Goal: Information Seeking & Learning: Learn about a topic

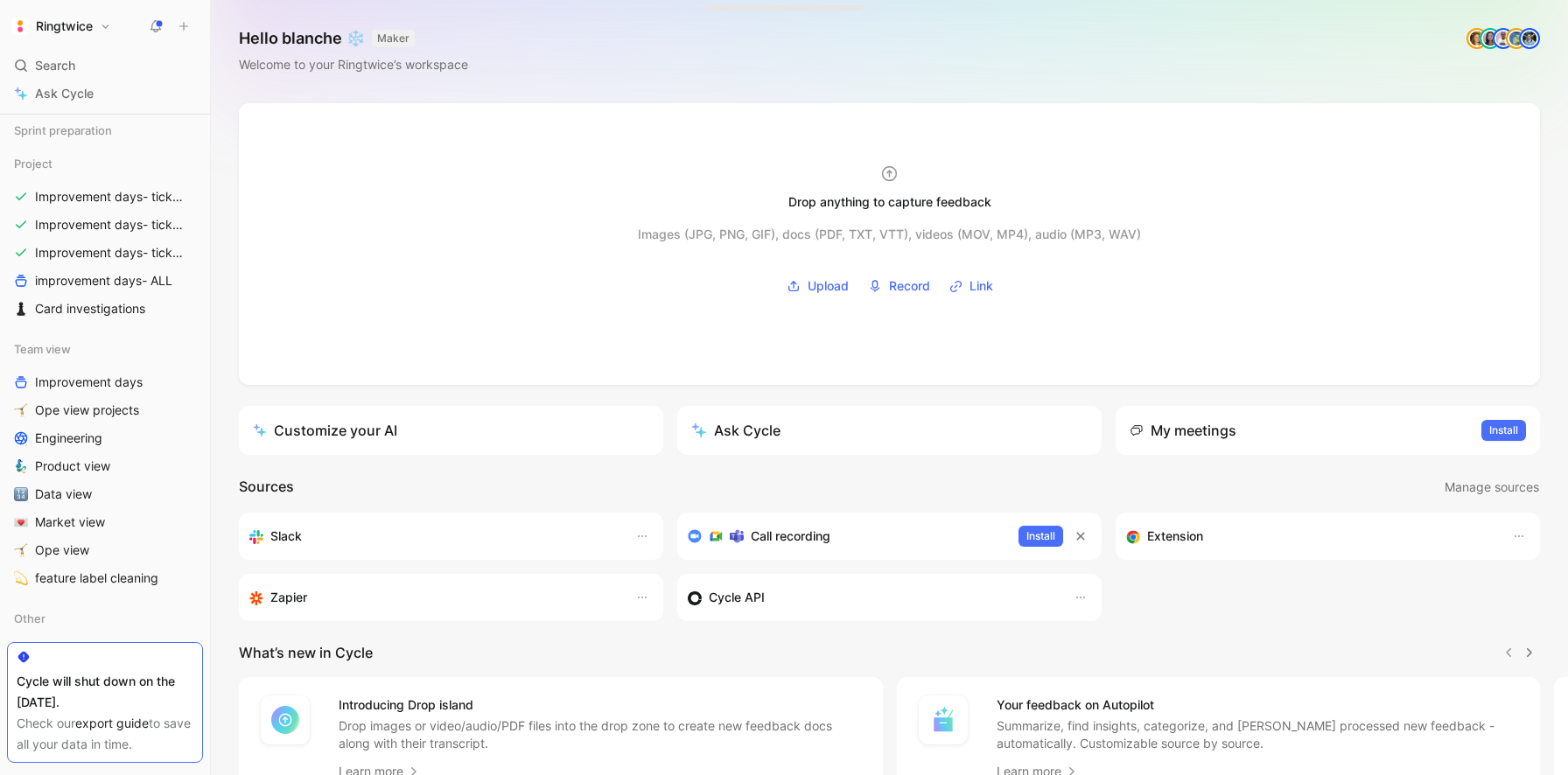
scroll to position [426, 0]
click at [137, 201] on span "Improvement days- tickets ready- React" at bounding box center [106, 196] width 143 height 17
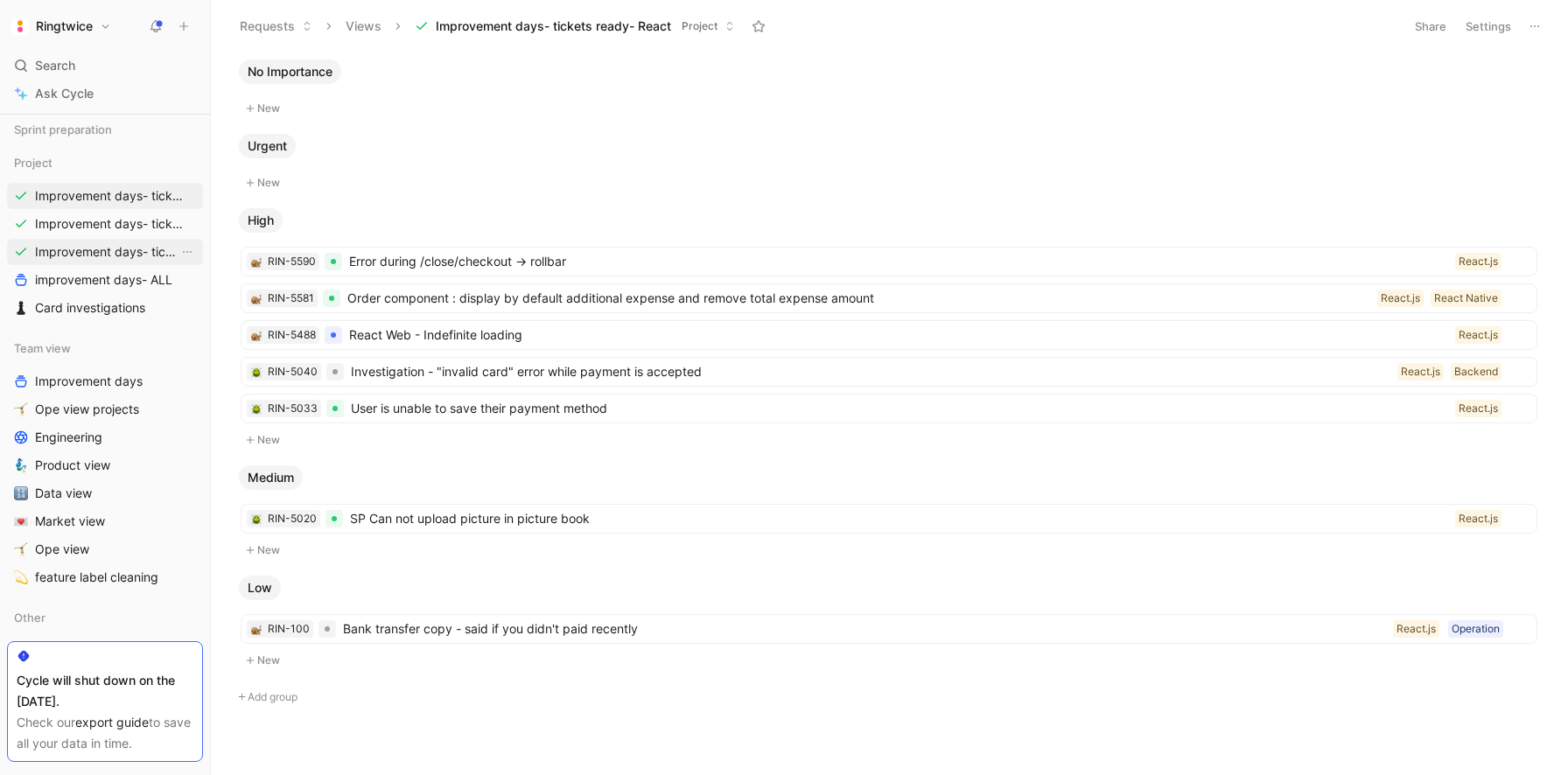
click at [123, 249] on span "Improvement days- tickets ready-legacy" at bounding box center [106, 252] width 143 height 17
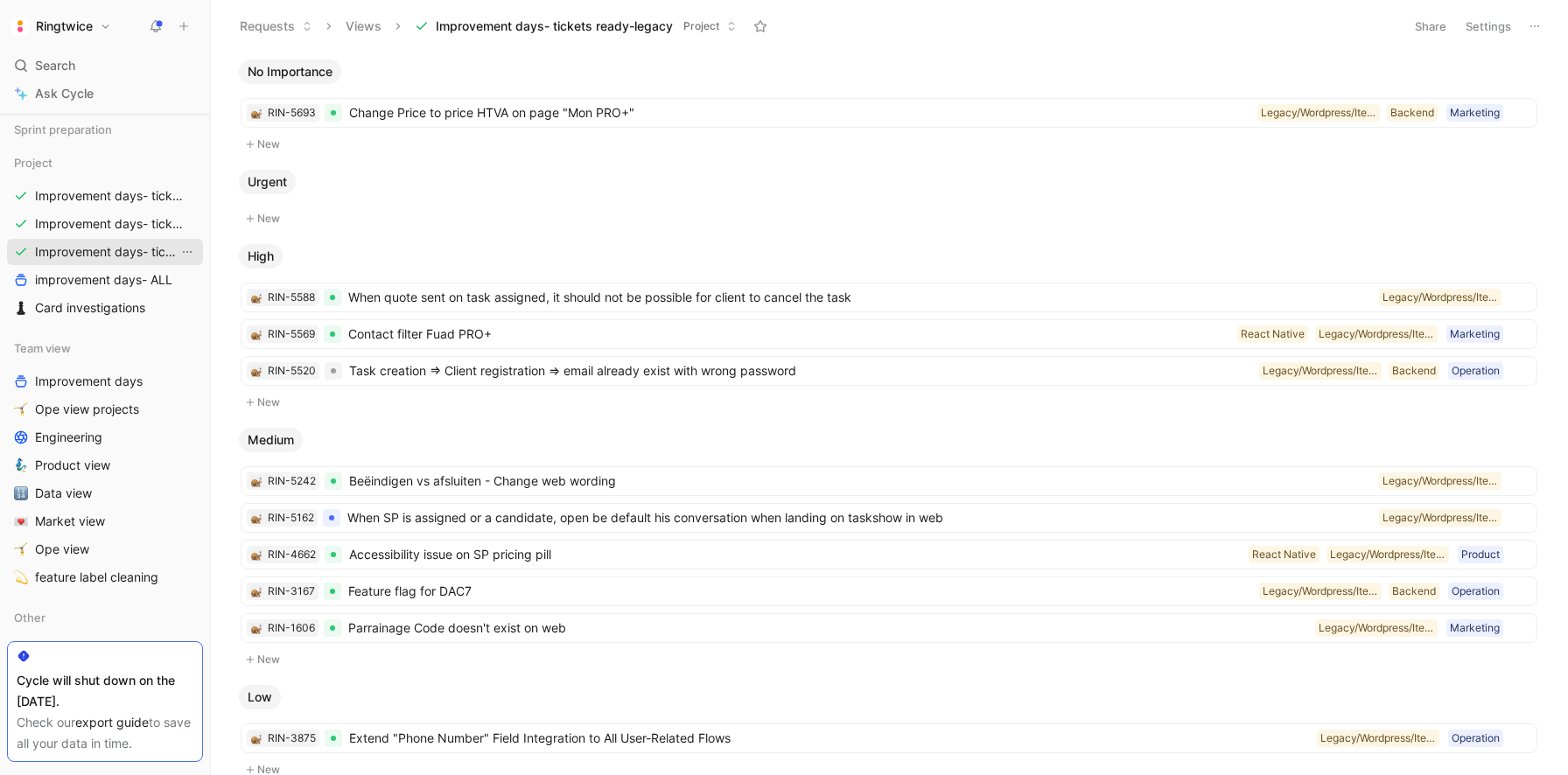
click at [186, 251] on icon "View actions" at bounding box center [187, 252] width 14 height 14
click at [176, 280] on span "Duplicate" at bounding box center [159, 283] width 54 height 14
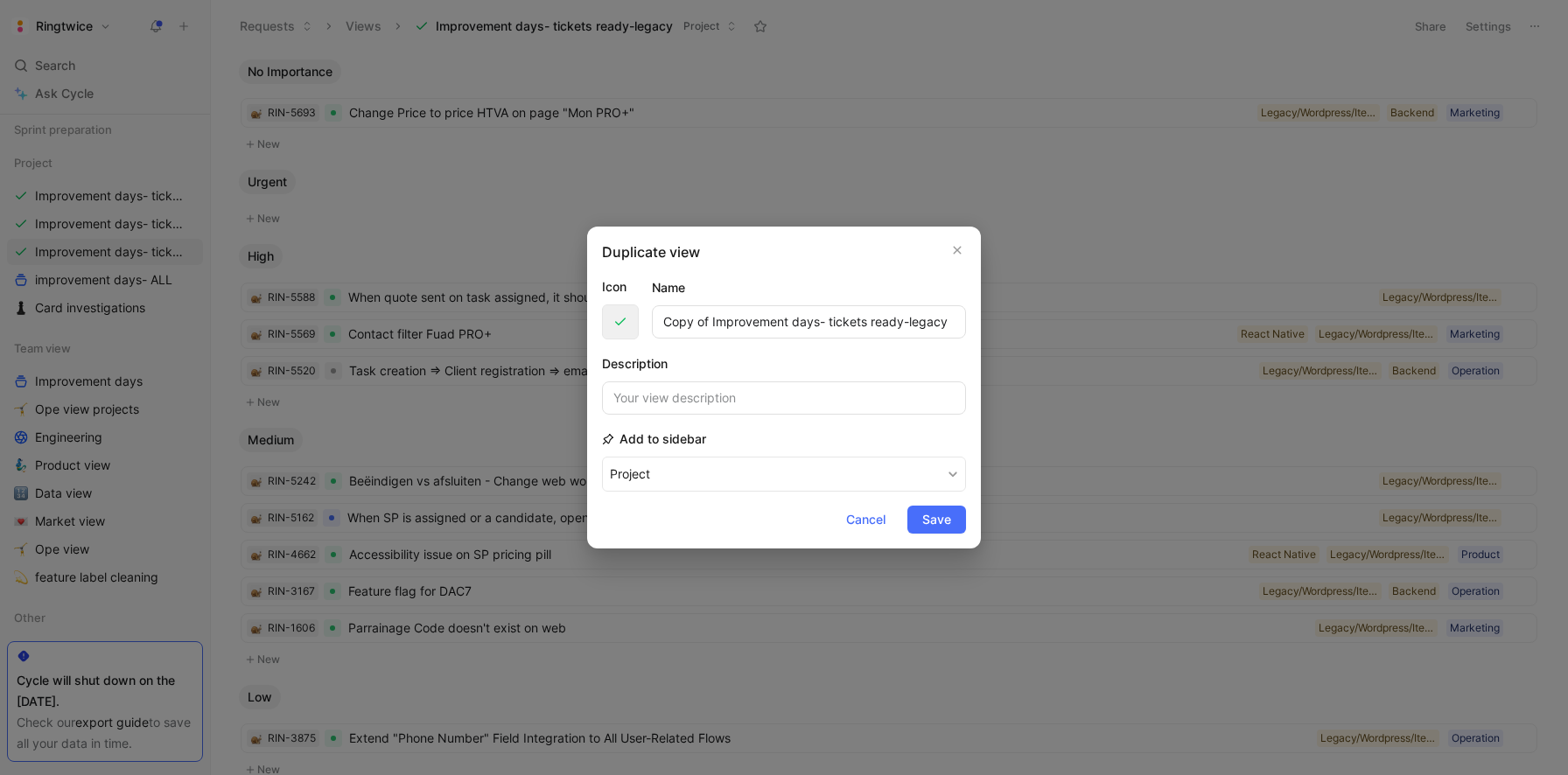
drag, startPoint x: 713, startPoint y: 320, endPoint x: 606, endPoint y: 324, distance: 107.1
click at [606, 324] on div "Icon Name Copy of Improvement days- tickets ready-legacy" at bounding box center [784, 308] width 364 height 63
drag, startPoint x: 854, startPoint y: 319, endPoint x: 946, endPoint y: 382, distance: 111.5
click at [946, 382] on form "Icon Name Improvement days- tickets ready-legacy Description Add to sidebar Pro…" at bounding box center [784, 405] width 364 height 257
click at [799, 326] on input "Improvement days- tickets ready-legacy" at bounding box center [809, 322] width 314 height 34
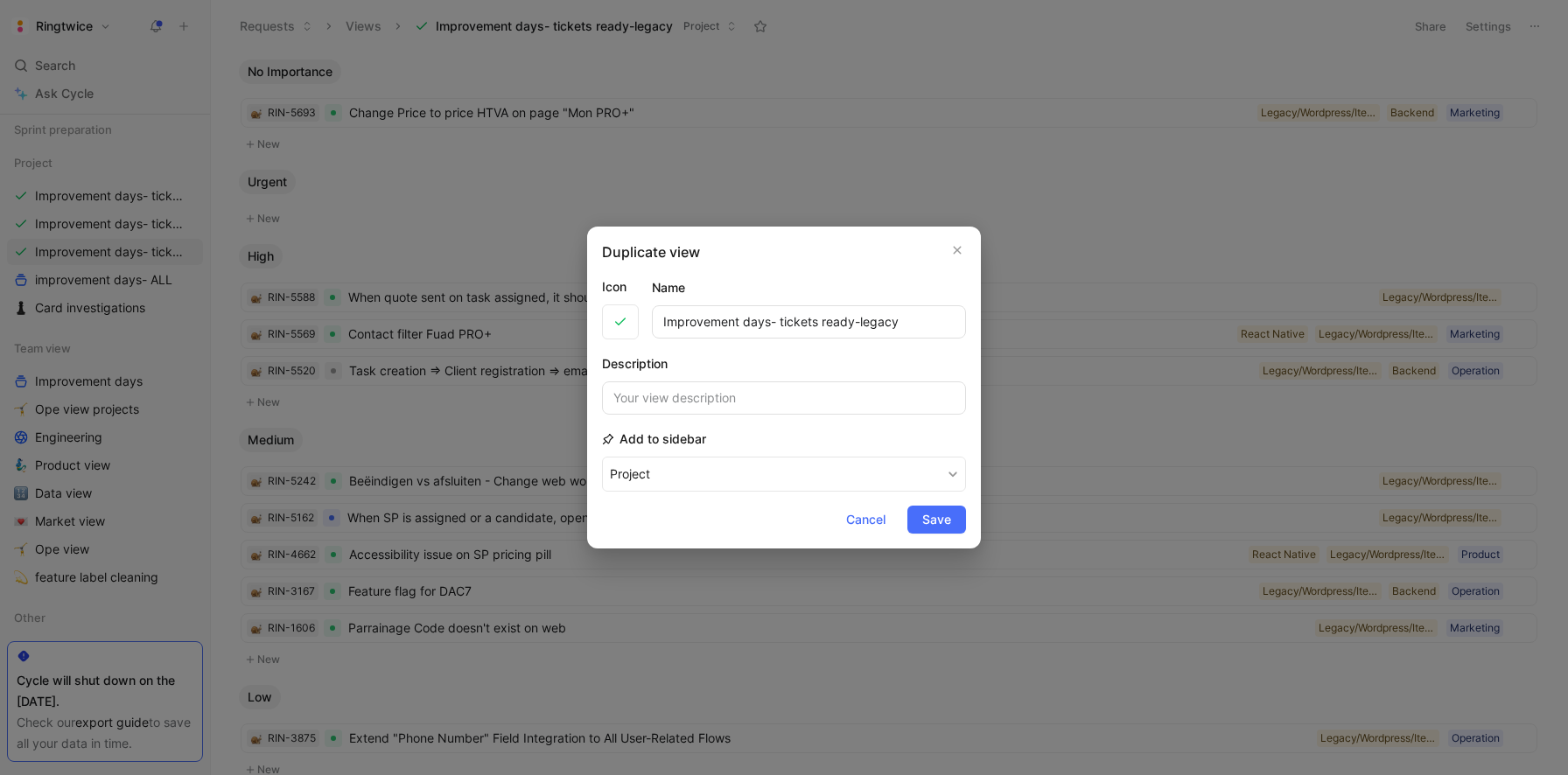
drag, startPoint x: 821, startPoint y: 322, endPoint x: 957, endPoint y: 401, distance: 157.3
click at [957, 401] on form "Icon Name Improvement days- tickets ready-legacy Description Add to sidebar Pro…" at bounding box center [784, 405] width 364 height 257
type input "Improvement days- tickets tackled ALL"
click at [931, 515] on span "Save" at bounding box center [937, 520] width 29 height 21
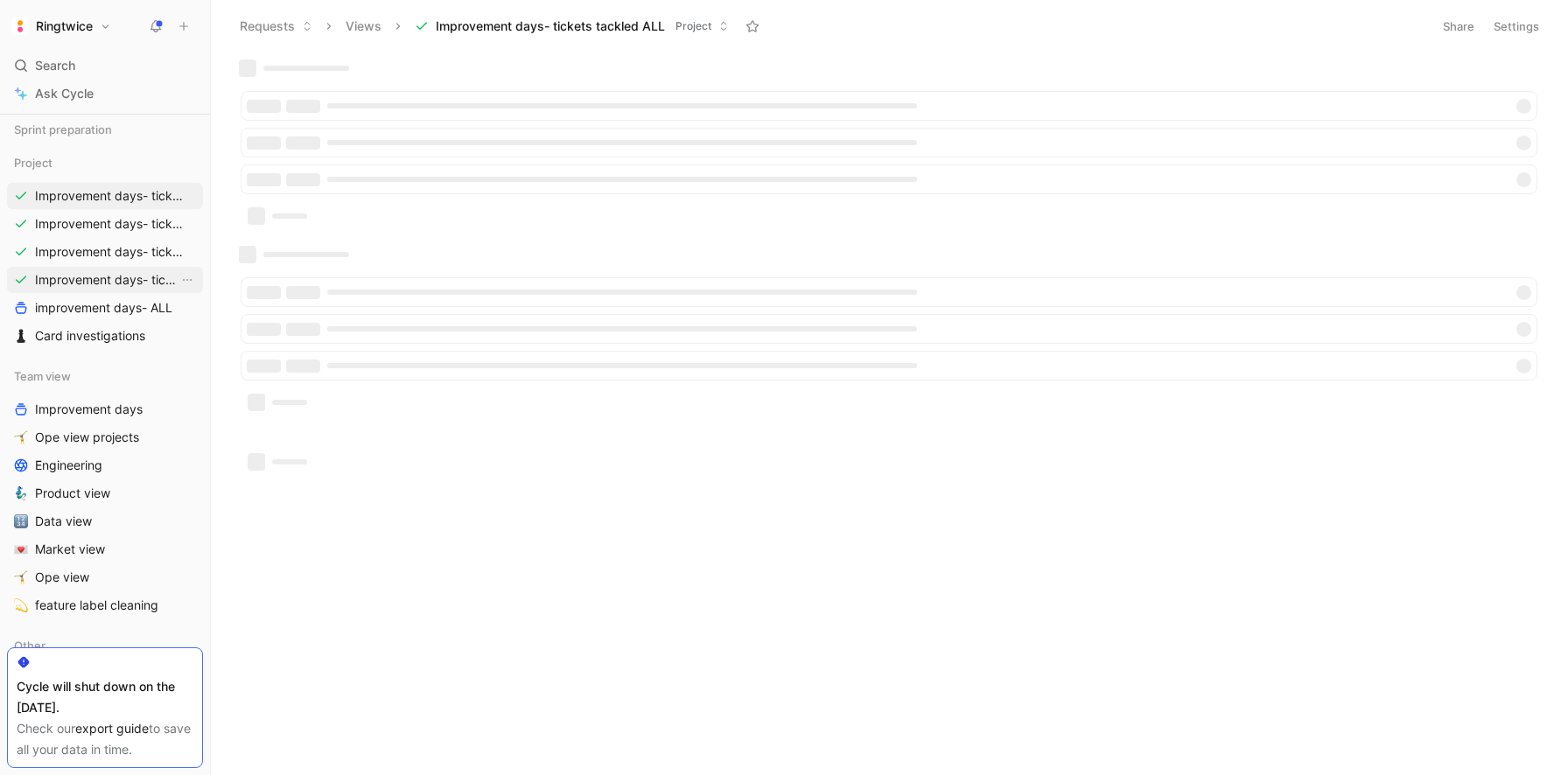
click at [139, 279] on span "Improvement days- tickets ready-legacy" at bounding box center [106, 279] width 143 height 17
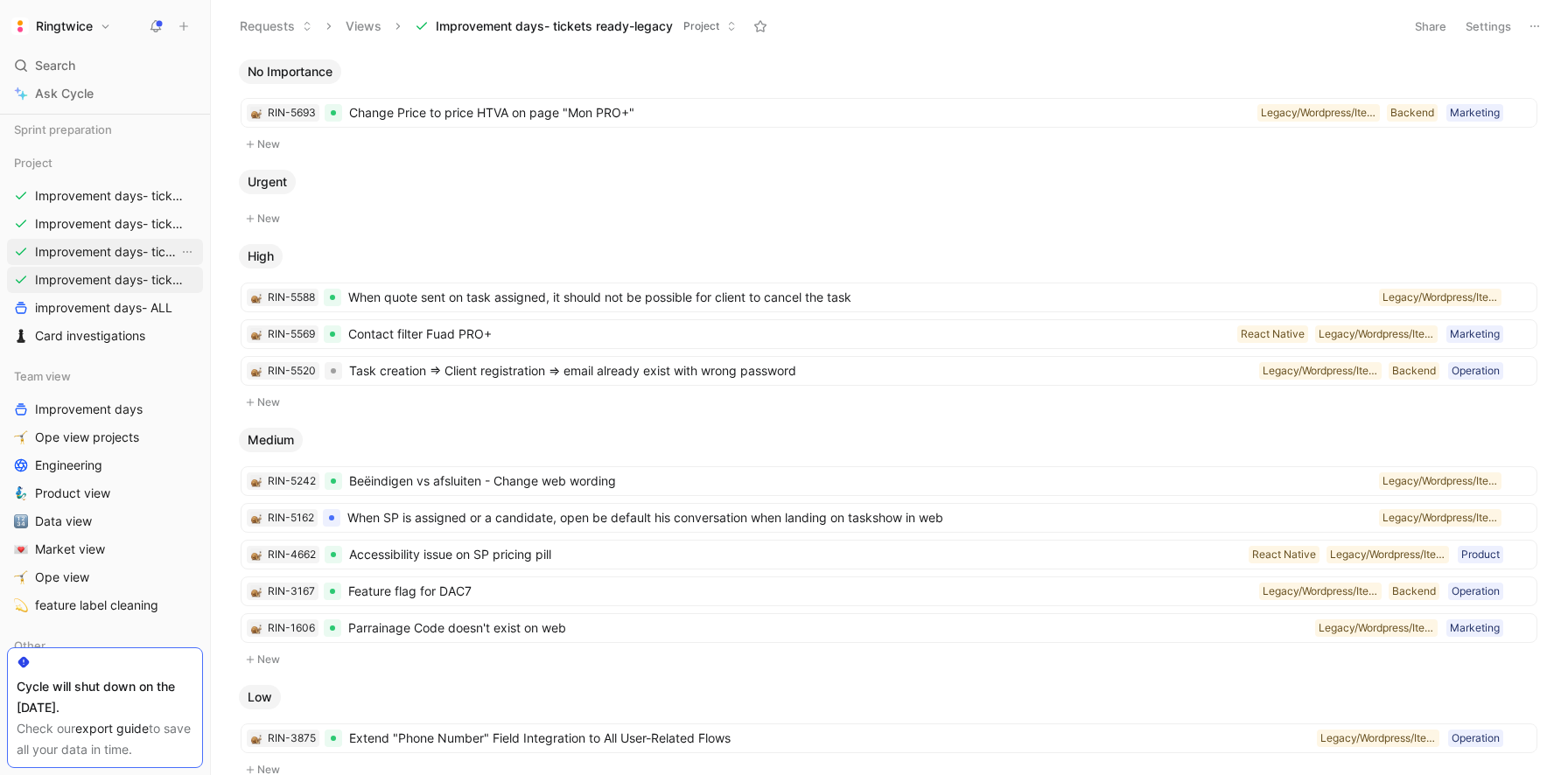
click at [140, 249] on span "Improvement days- tickets ready- backend" at bounding box center [106, 252] width 143 height 17
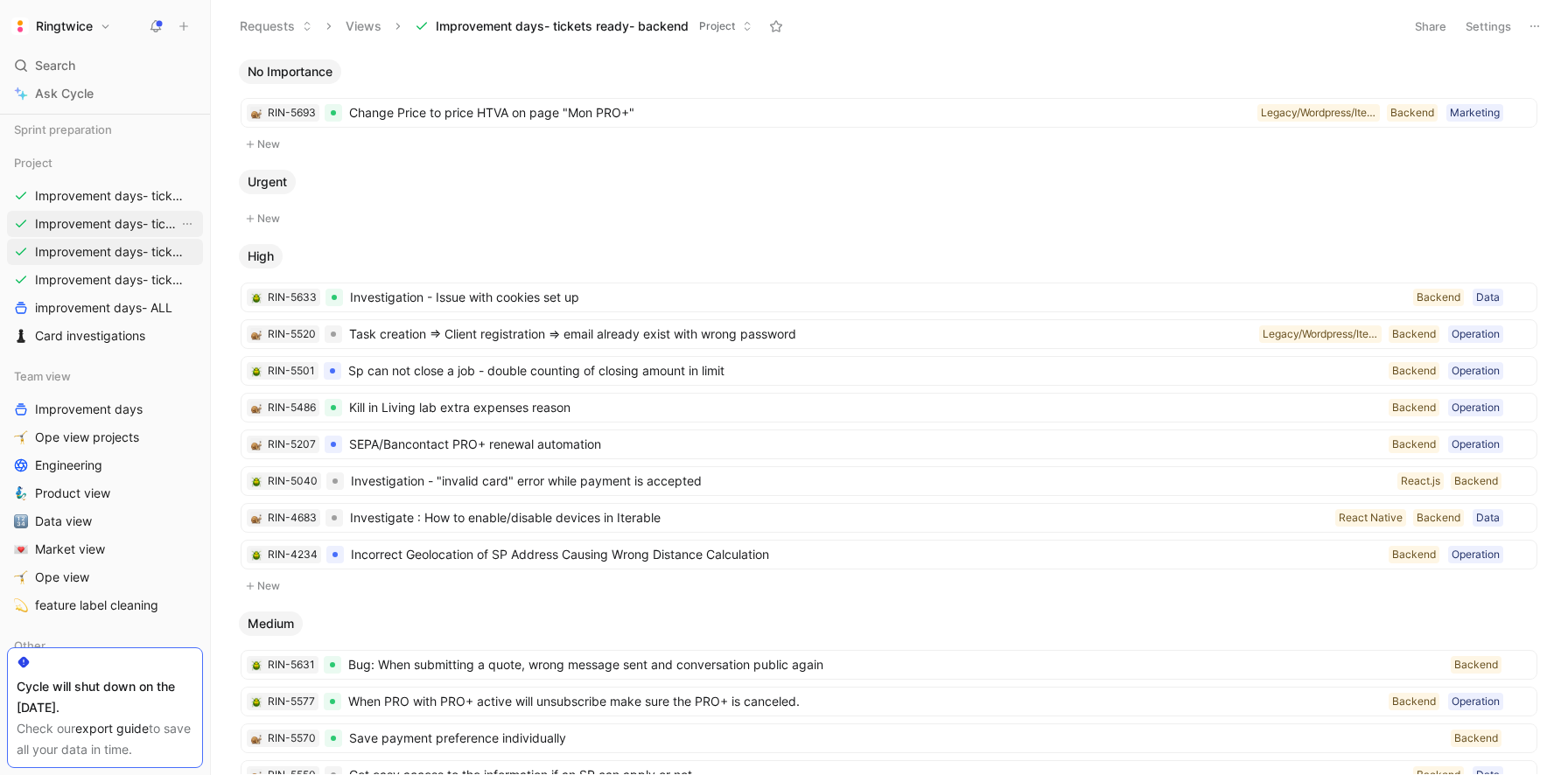
click at [137, 218] on span "Improvement days- tickets ready- React" at bounding box center [106, 224] width 143 height 17
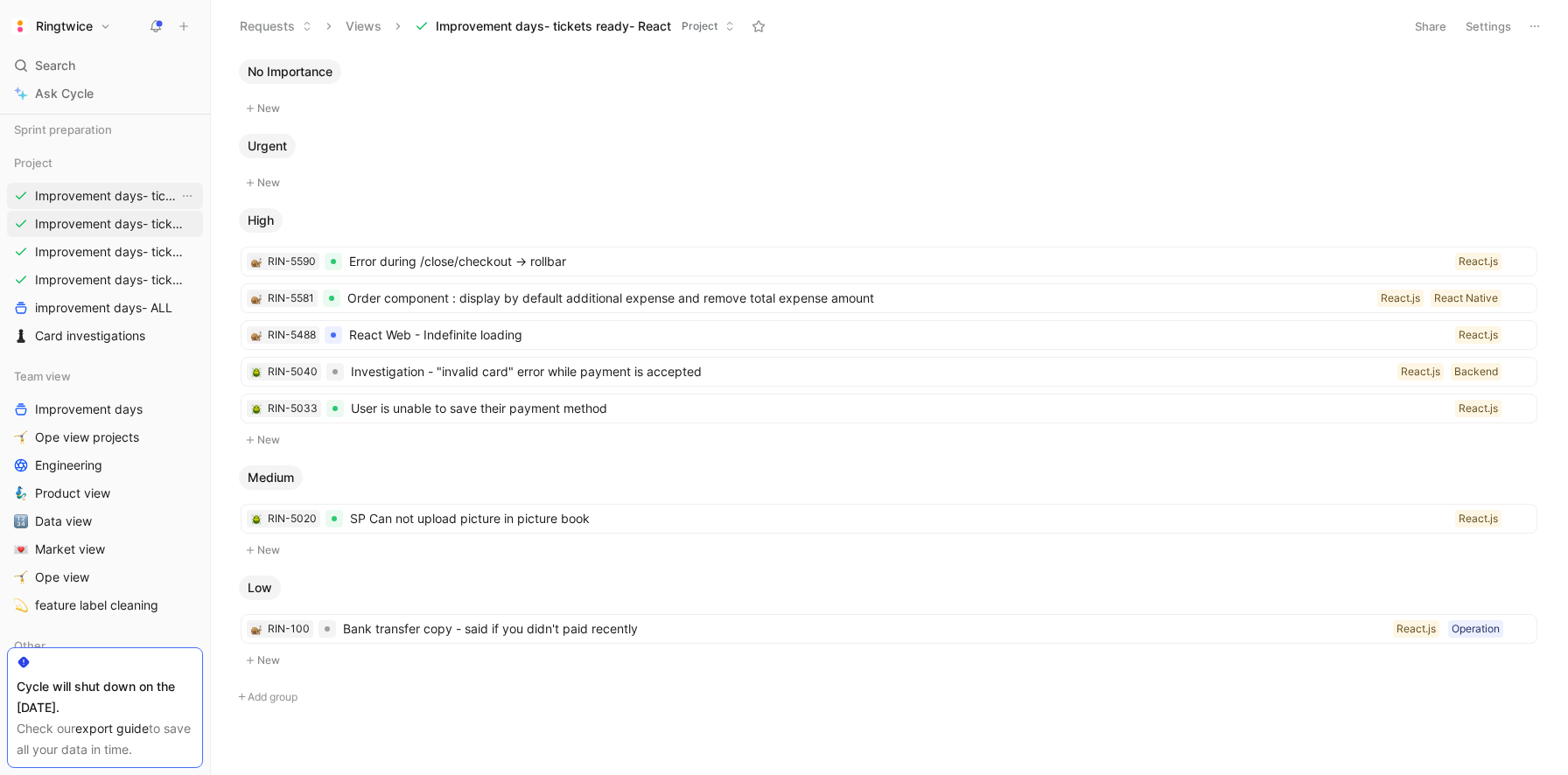
click at [138, 193] on span "Improvement days- tickets tackled ALL" at bounding box center [106, 196] width 143 height 17
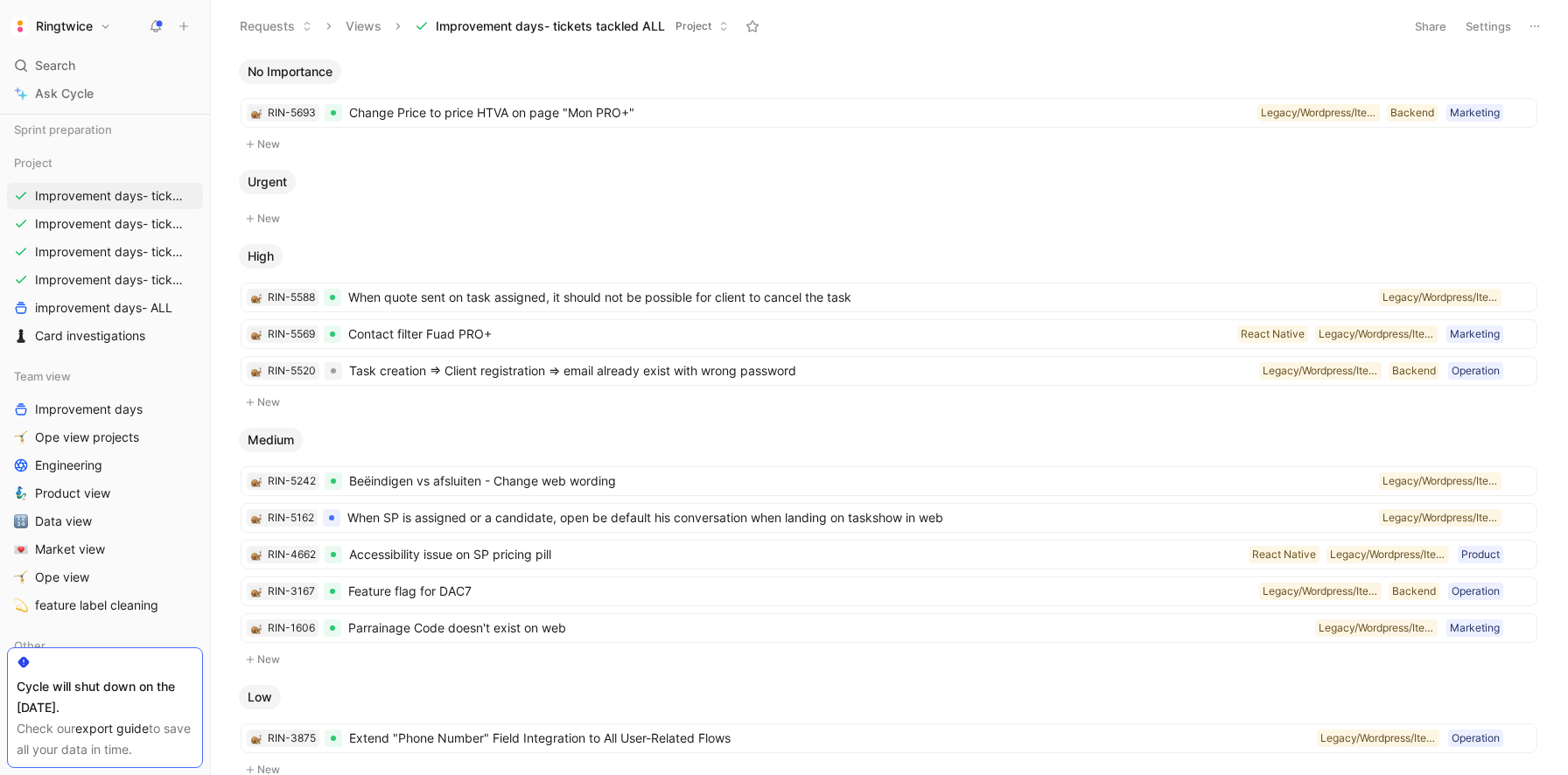
click at [1477, 21] on button "Settings" at bounding box center [1488, 27] width 61 height 25
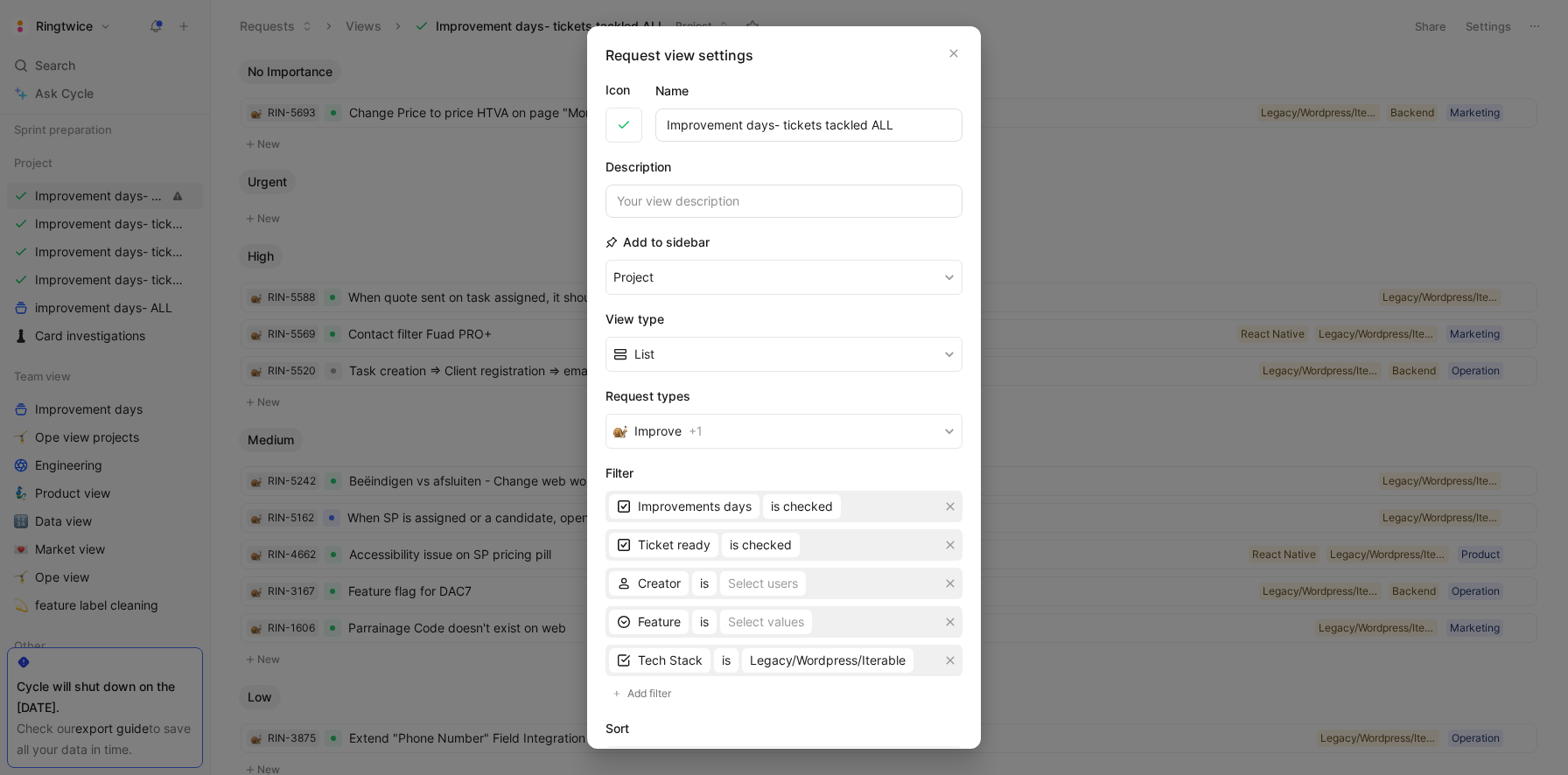
scroll to position [28, 0]
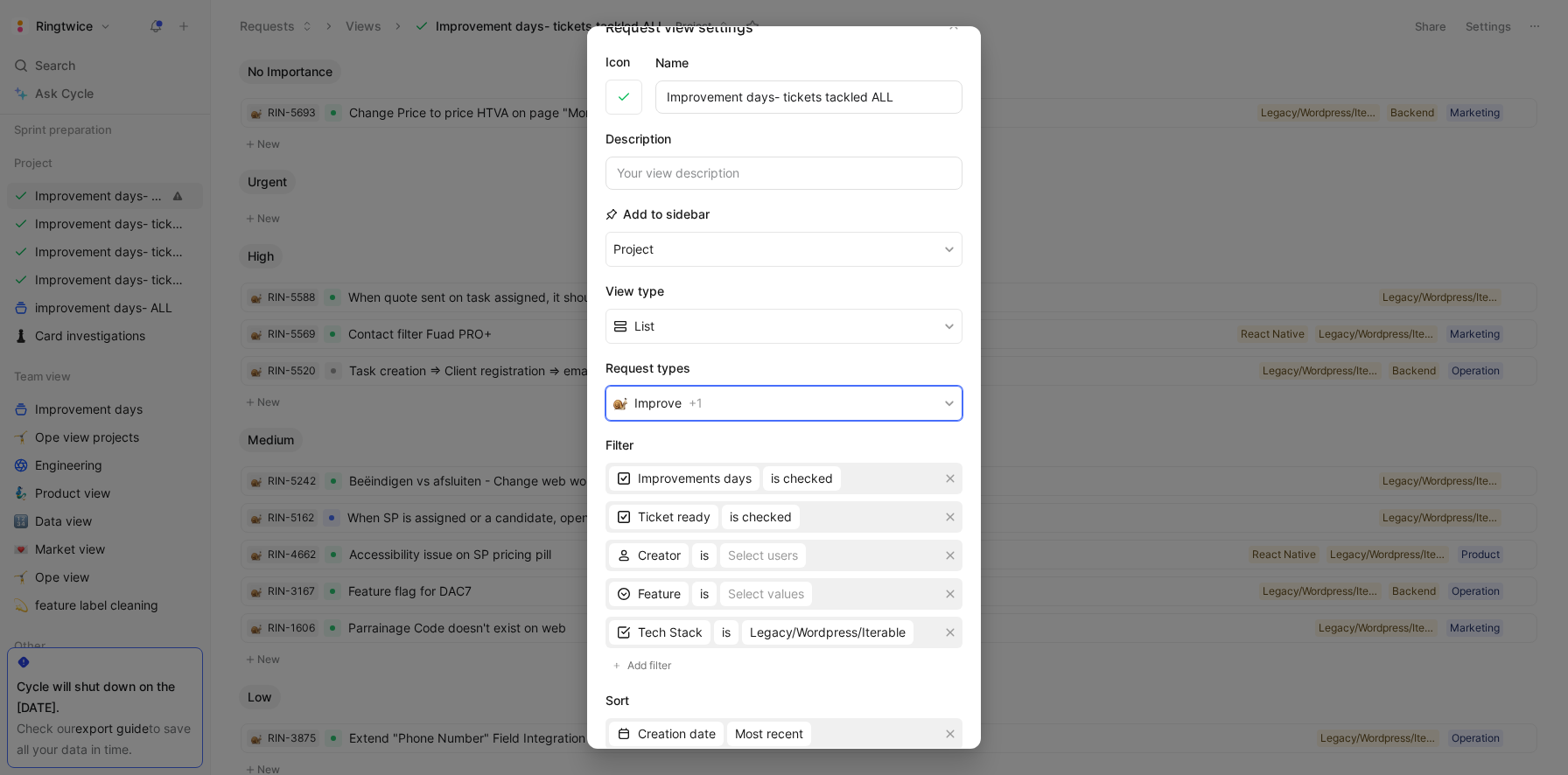
click at [705, 398] on button "Improve + 1" at bounding box center [784, 403] width 357 height 35
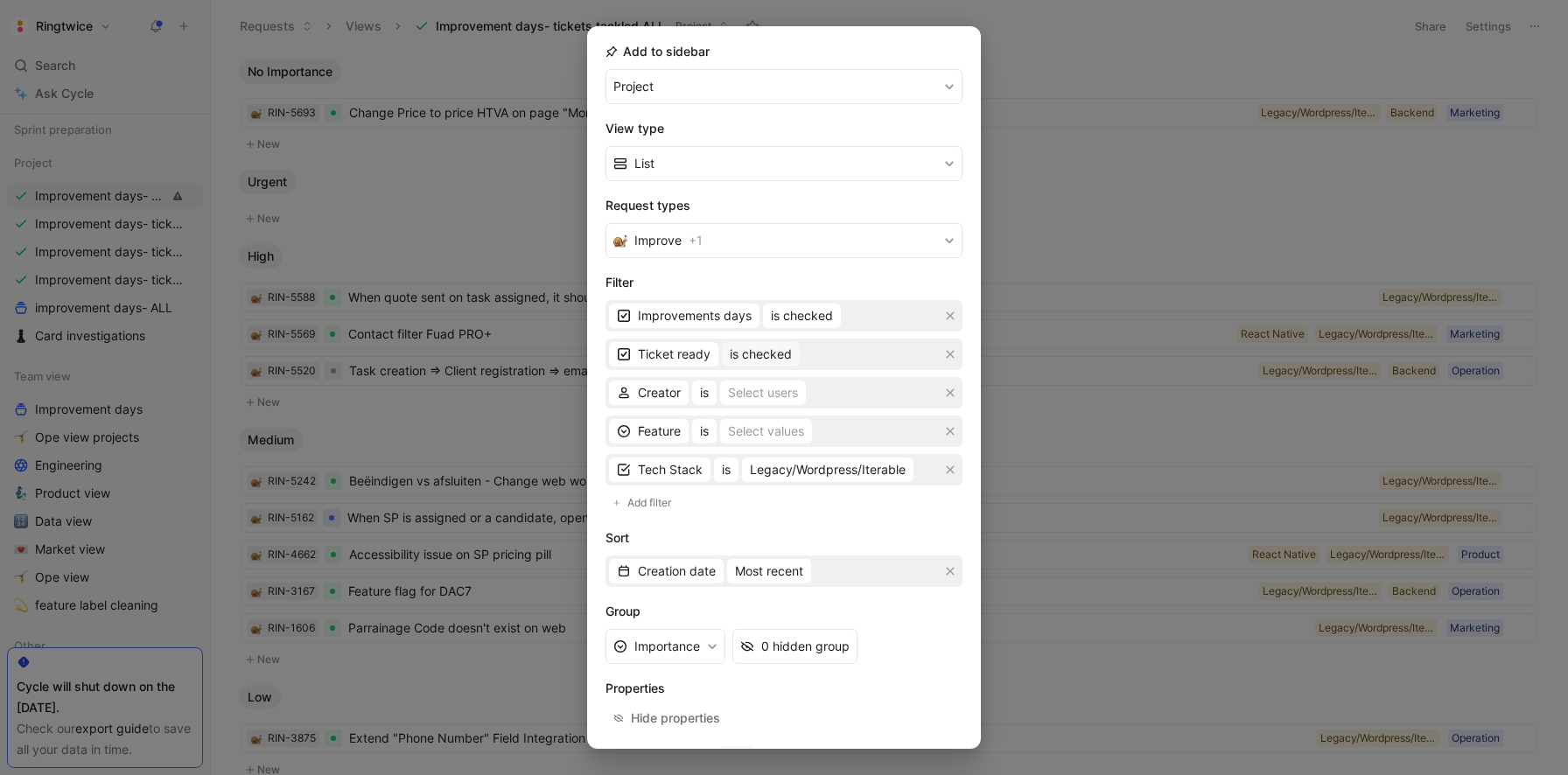
scroll to position [197, 0]
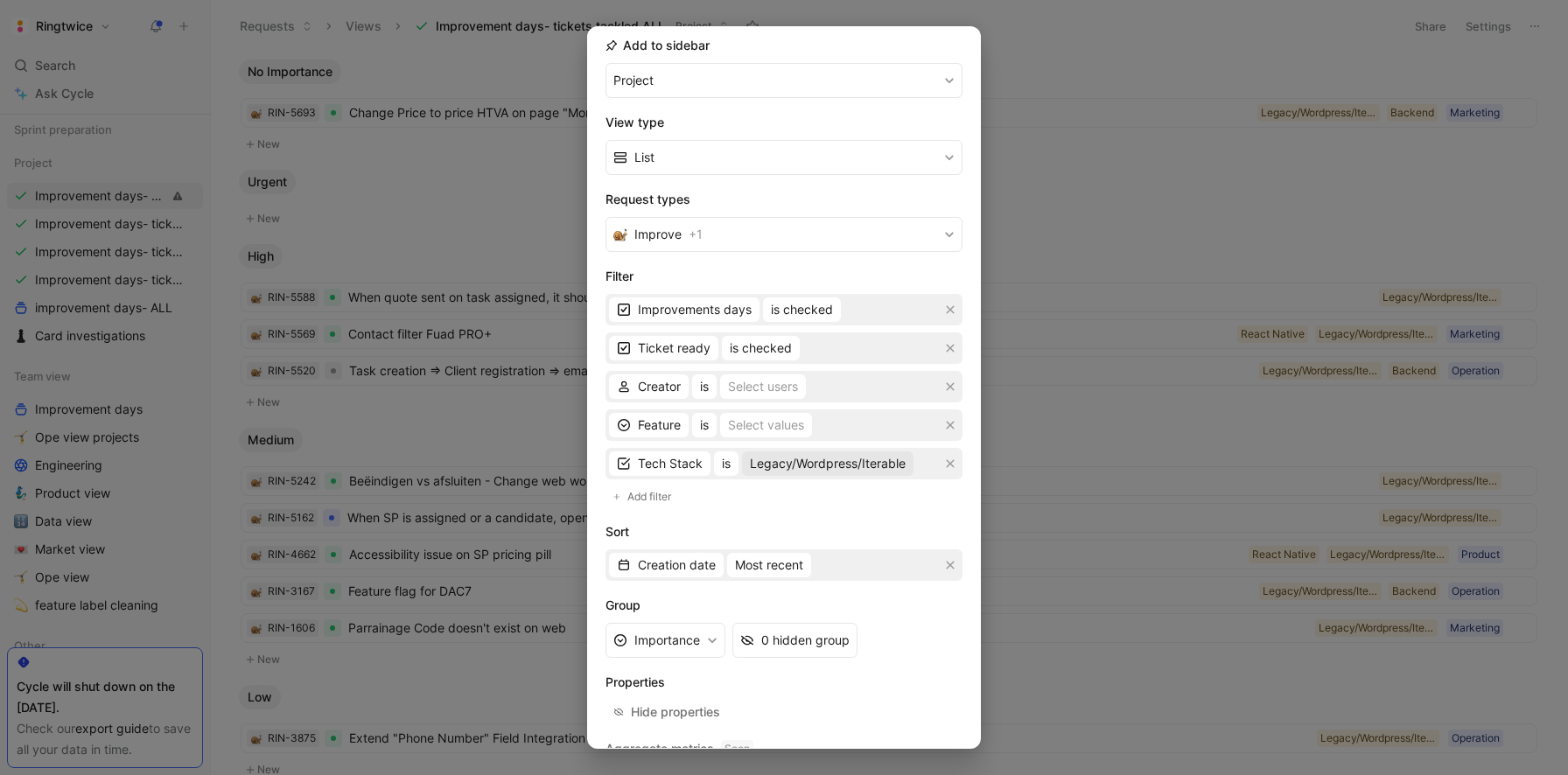
click at [900, 461] on span "Legacy/Wordpress/Iterable" at bounding box center [828, 464] width 156 height 21
click at [950, 462] on icon "button" at bounding box center [950, 464] width 8 height 8
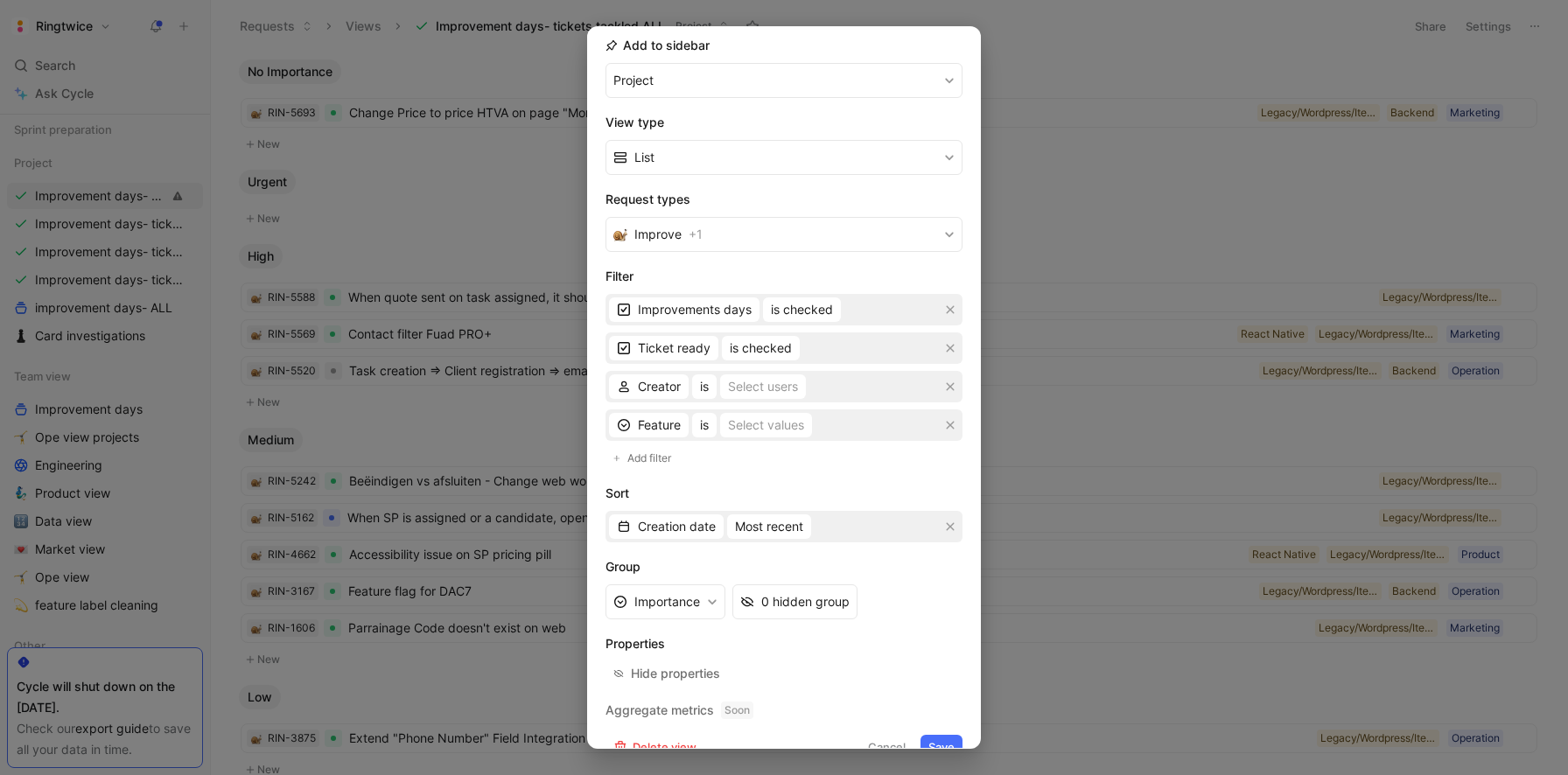
scroll to position [226, 0]
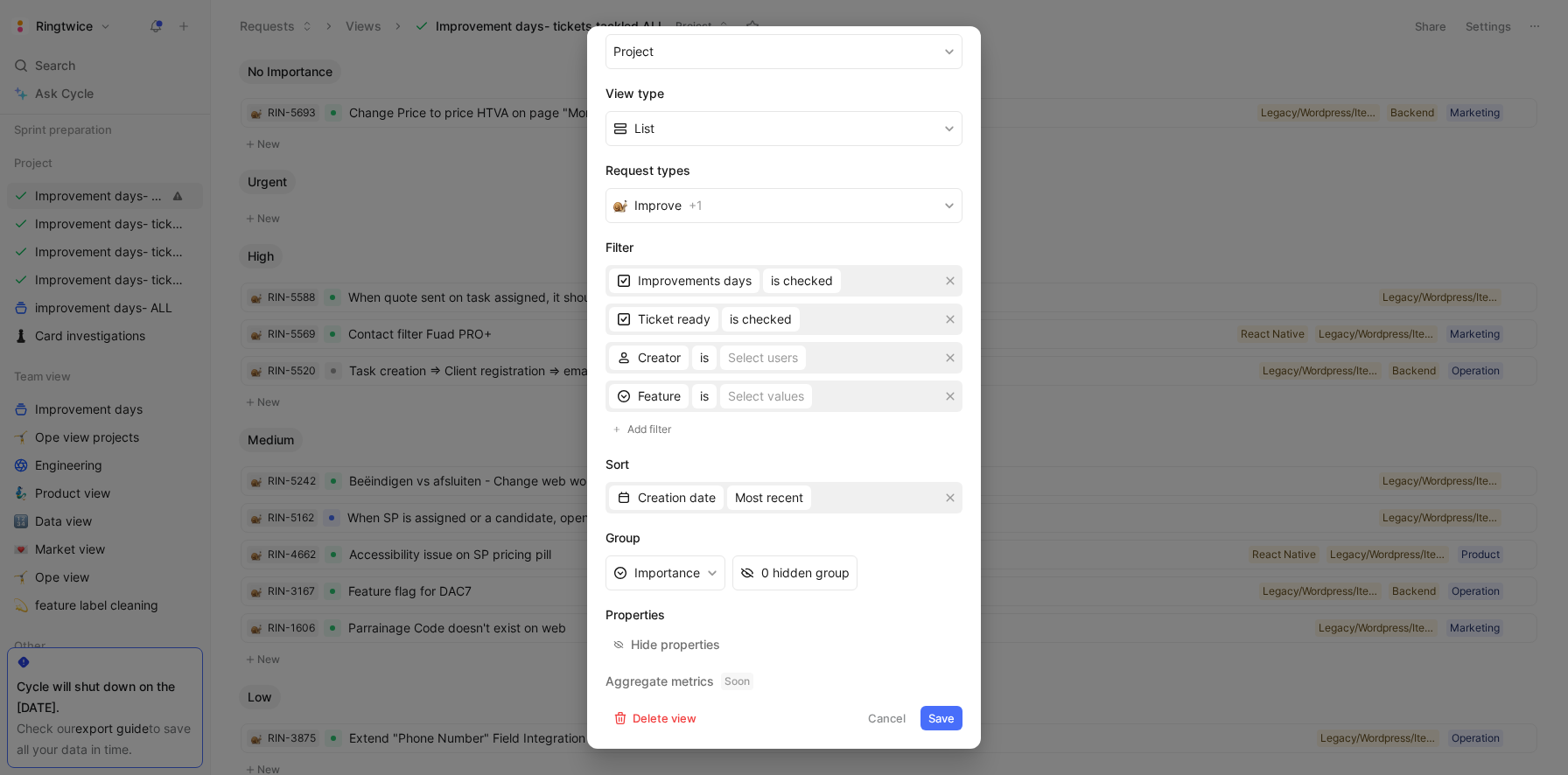
click at [937, 712] on button "Save" at bounding box center [942, 718] width 42 height 25
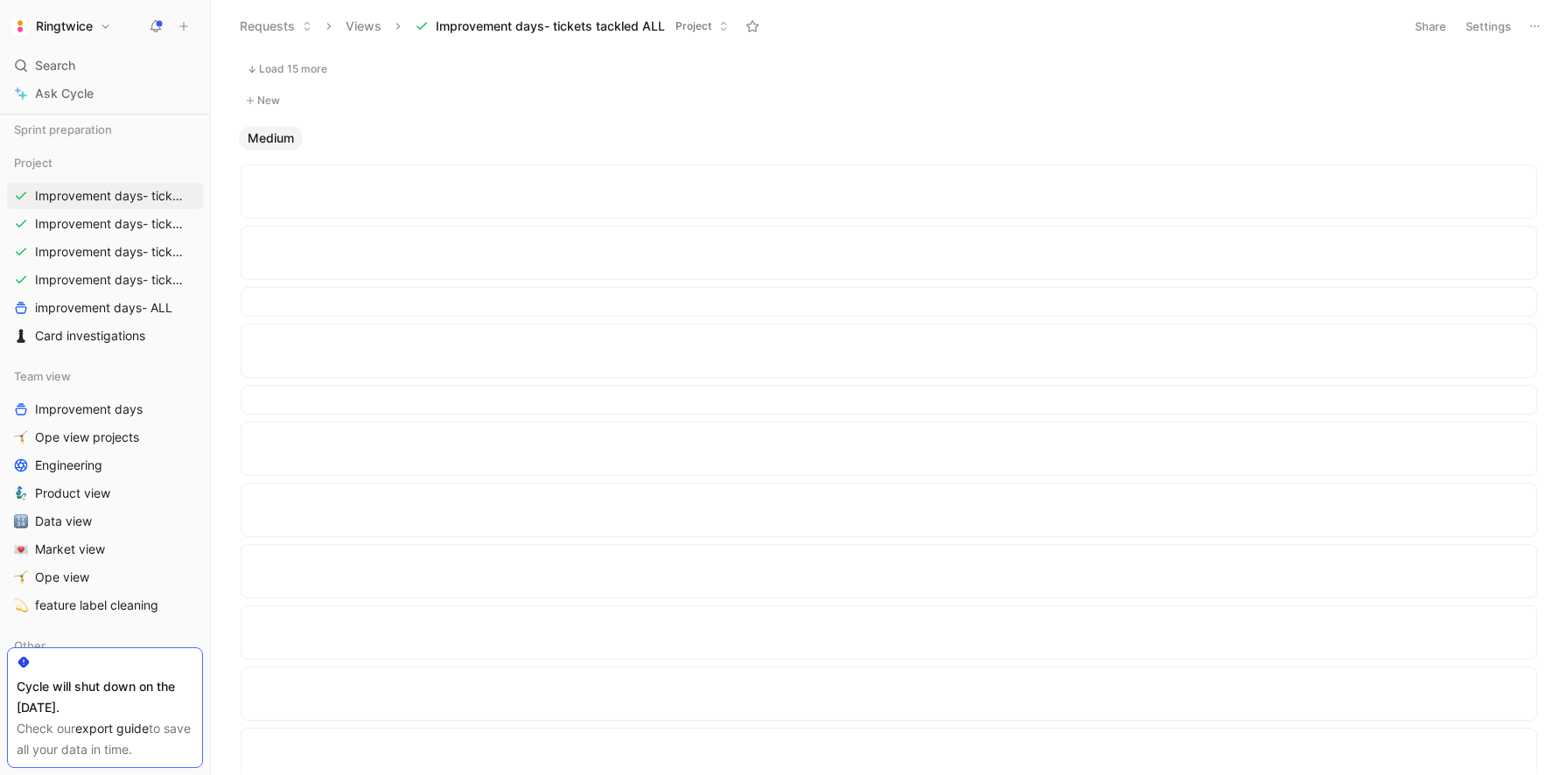
scroll to position [2284, 0]
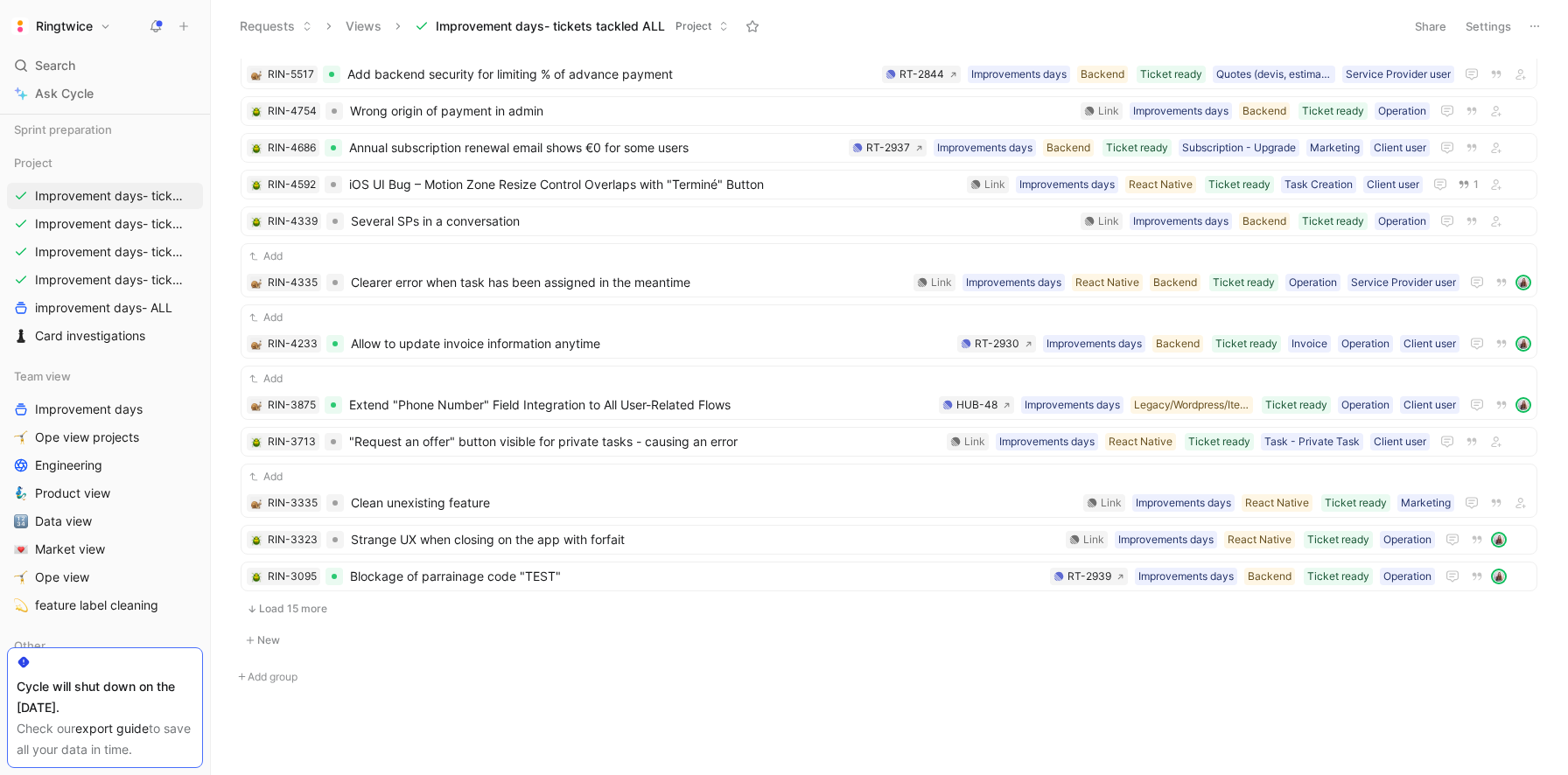
click at [310, 607] on button "Load 15 more" at bounding box center [889, 609] width 1297 height 21
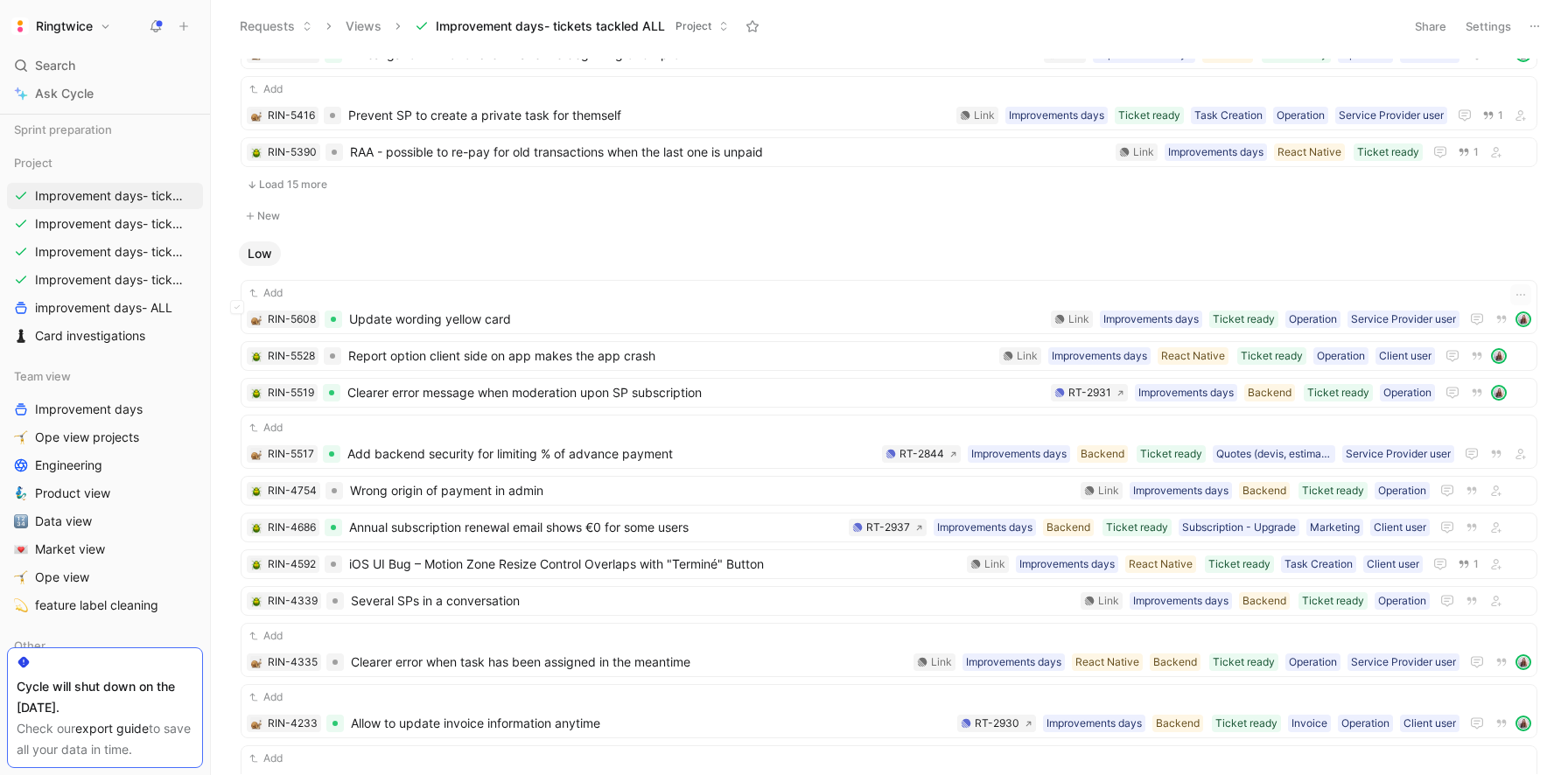
scroll to position [1577, 0]
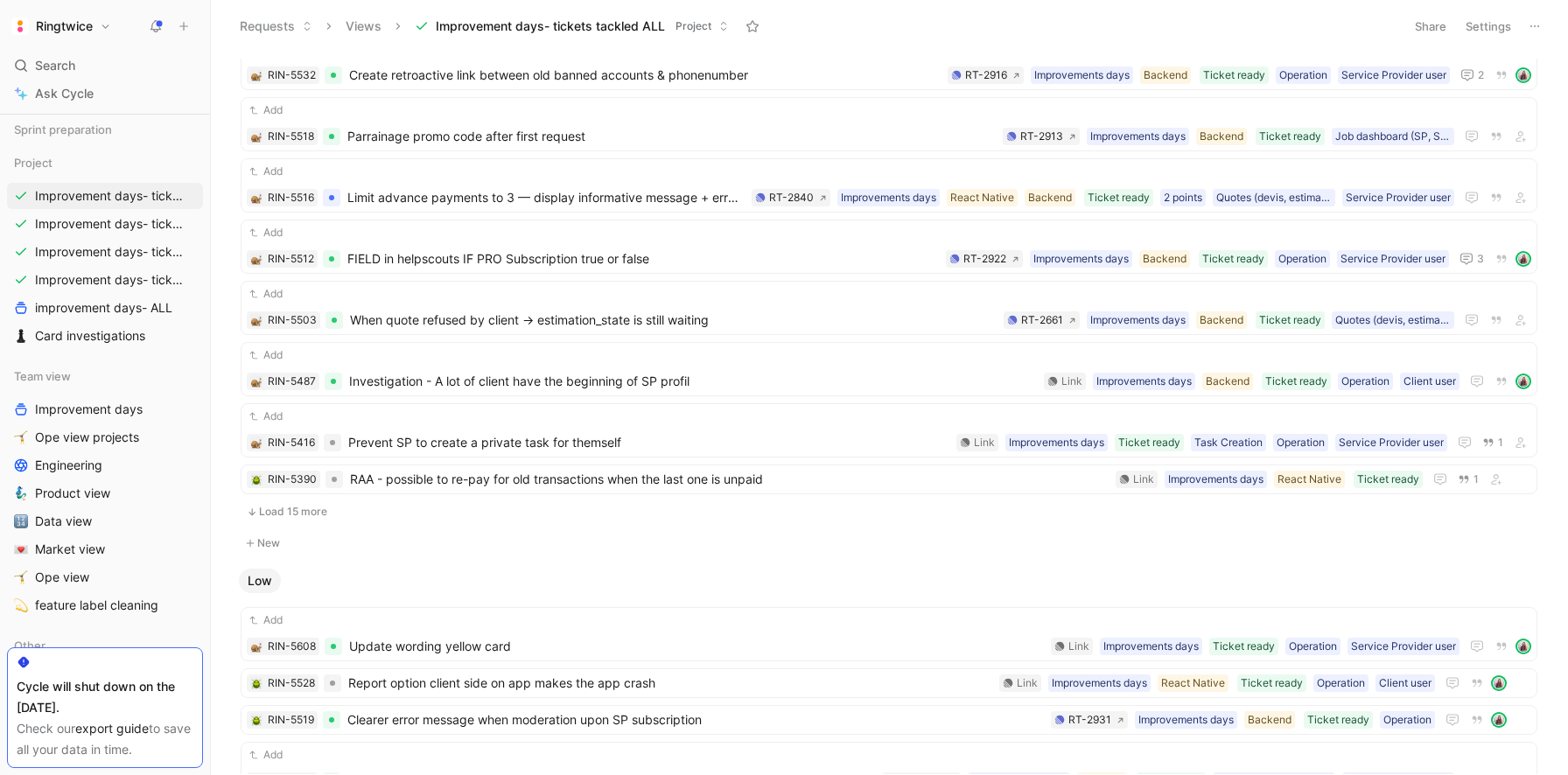
click at [305, 511] on button "Load 15 more" at bounding box center [889, 512] width 1297 height 21
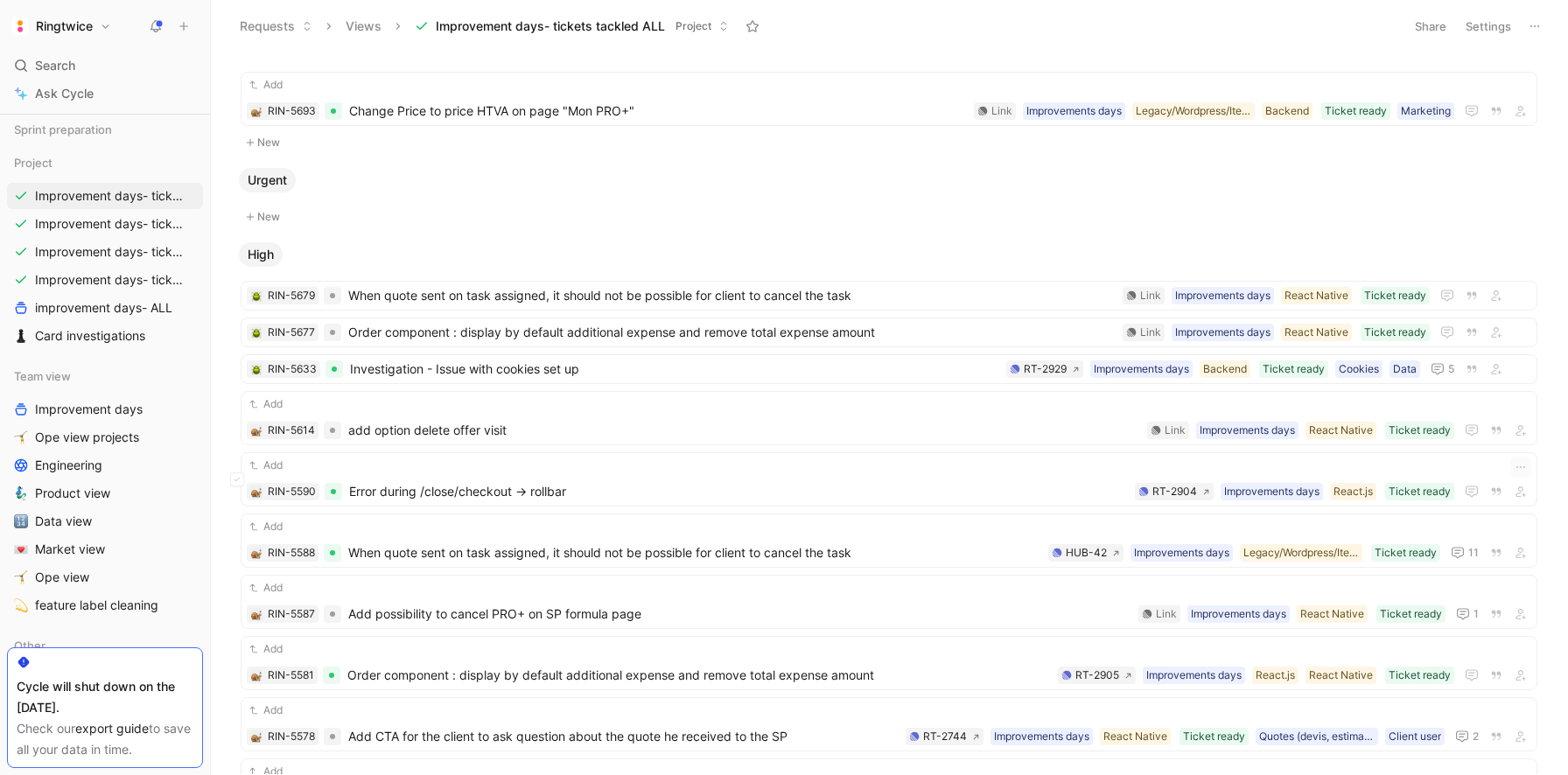
scroll to position [0, 0]
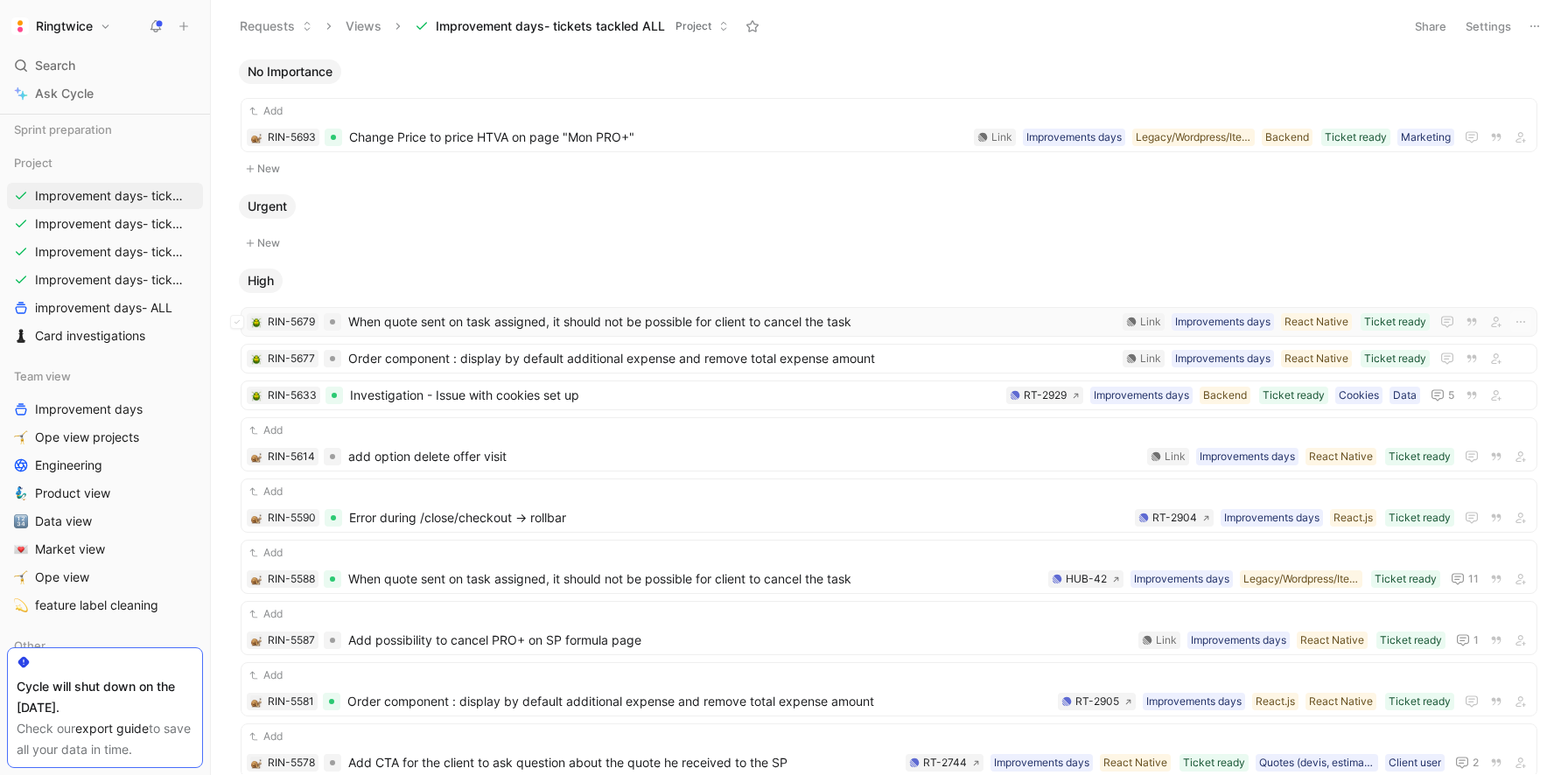
click at [512, 330] on span "When quote sent on task assigned, it should not be possible for client to cance…" at bounding box center [731, 322] width 768 height 21
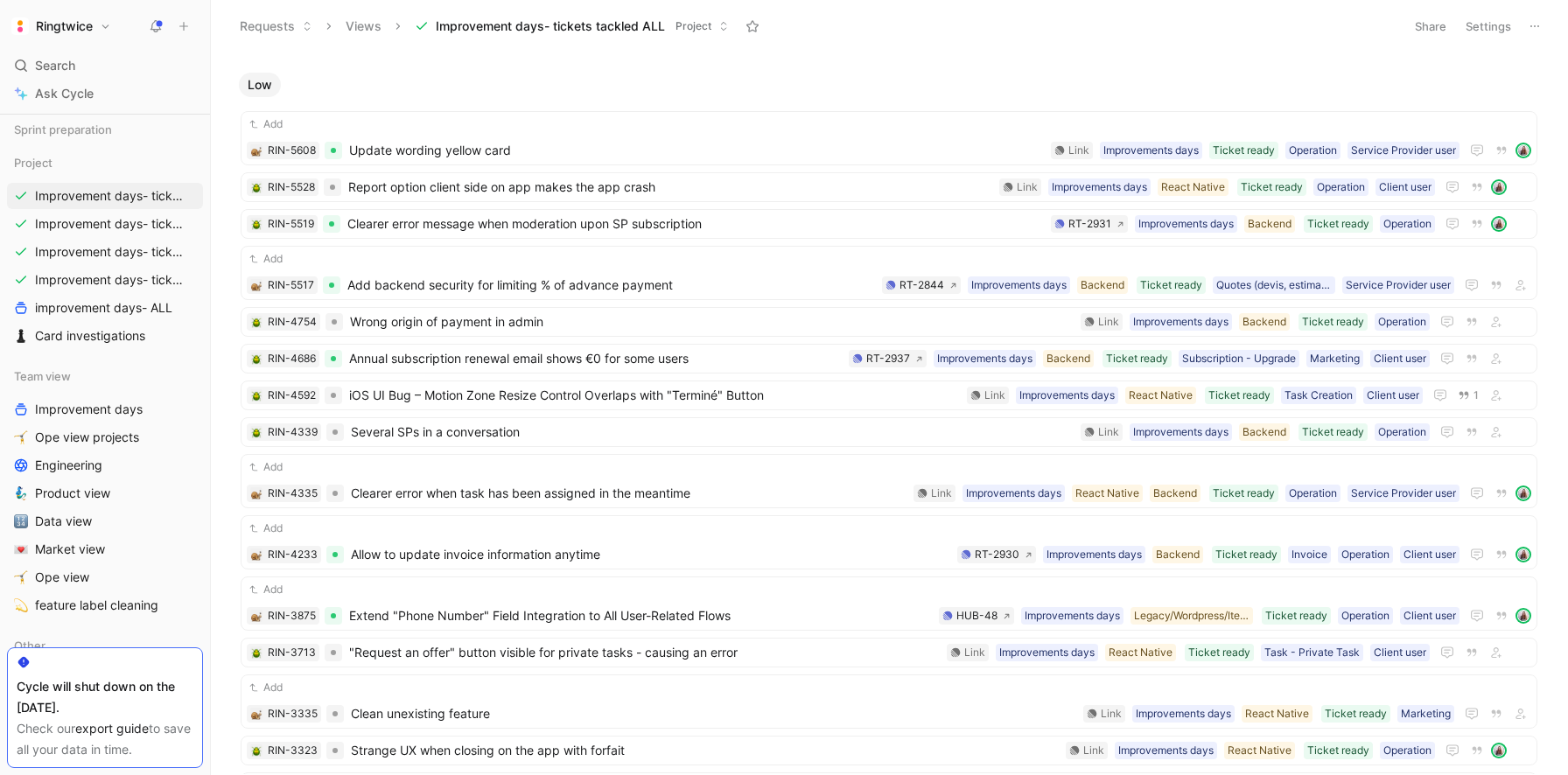
scroll to position [2533, 0]
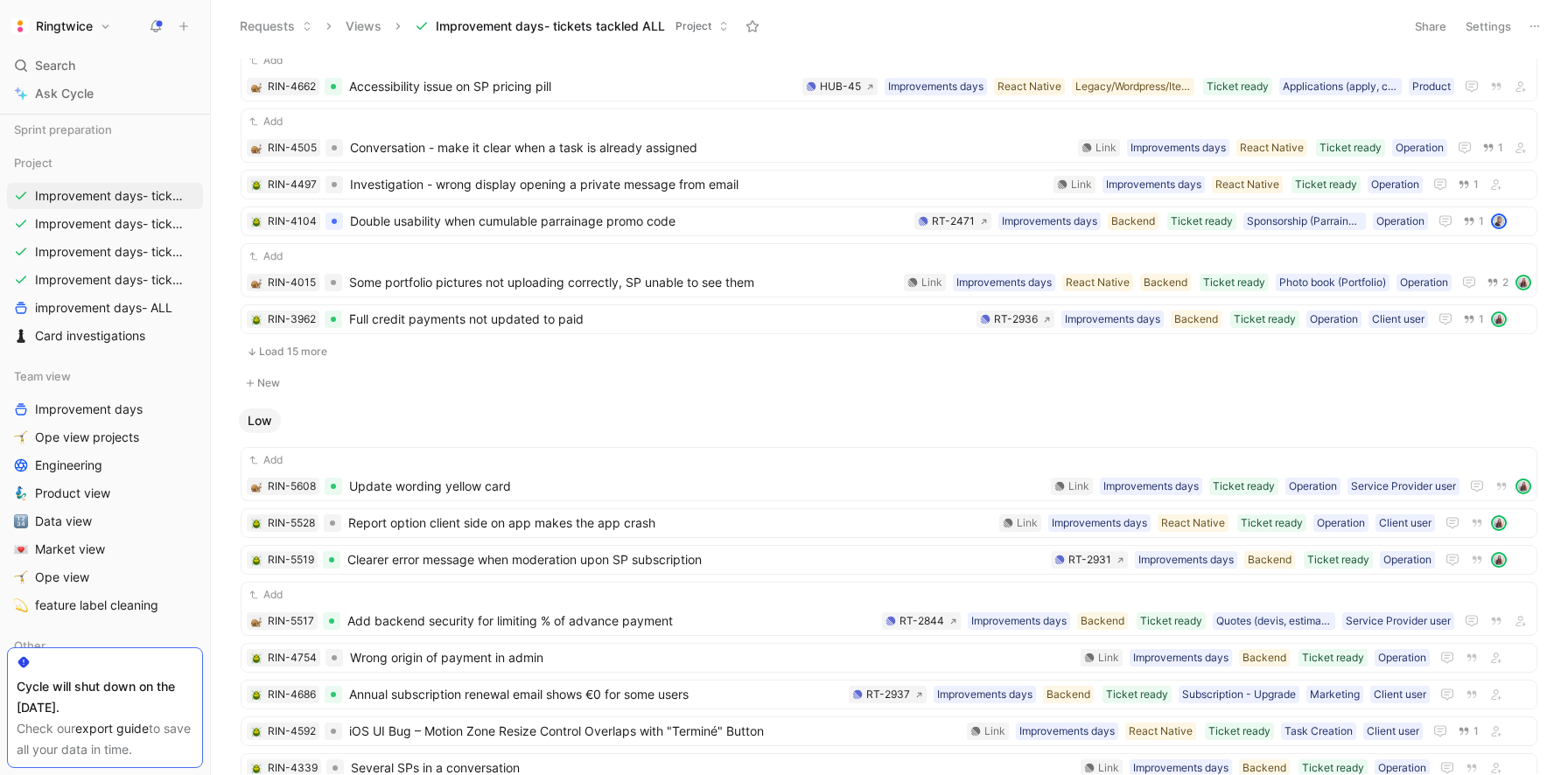
click at [310, 356] on button "Load 15 more" at bounding box center [889, 351] width 1297 height 21
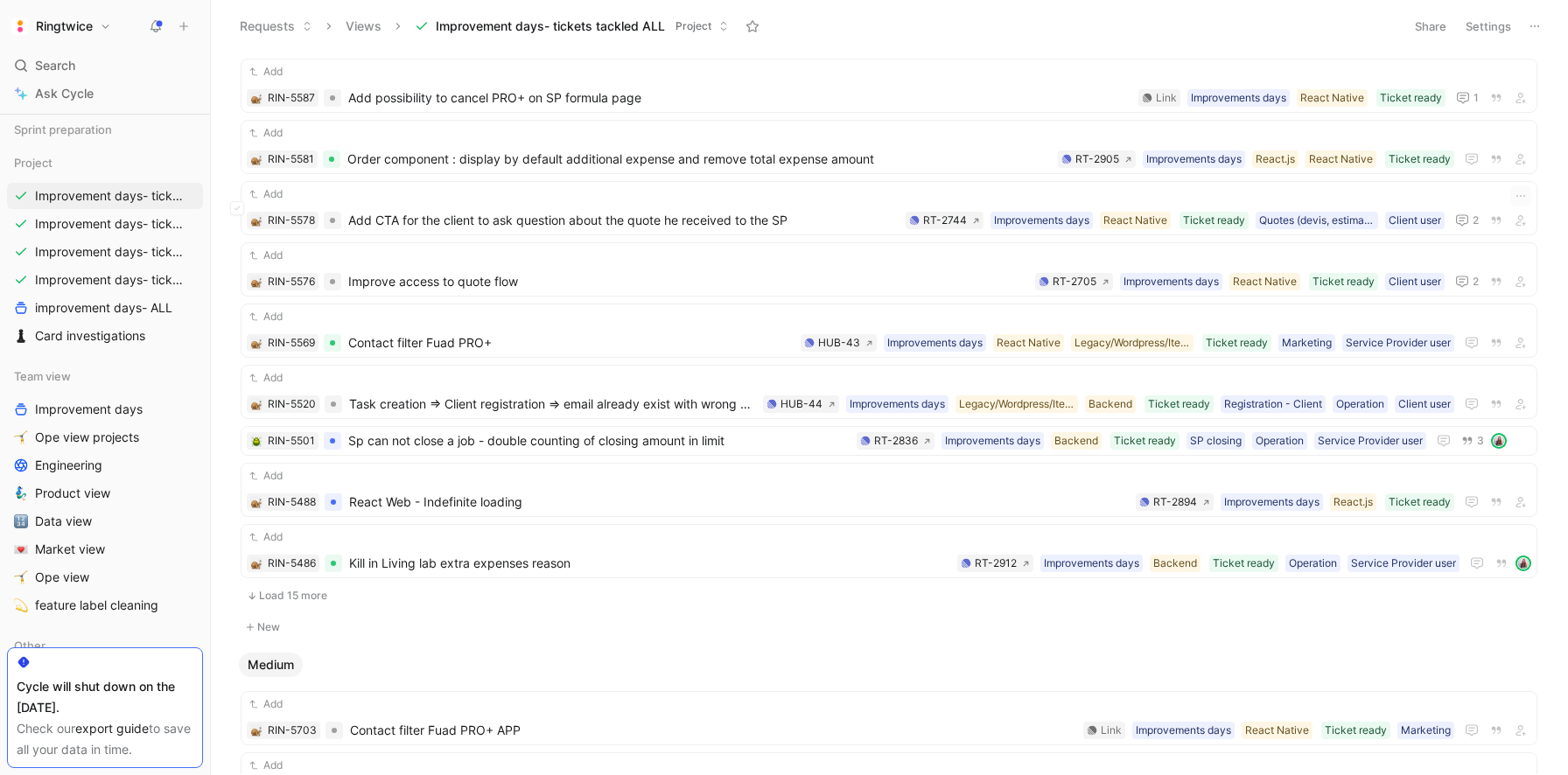
scroll to position [593, 0]
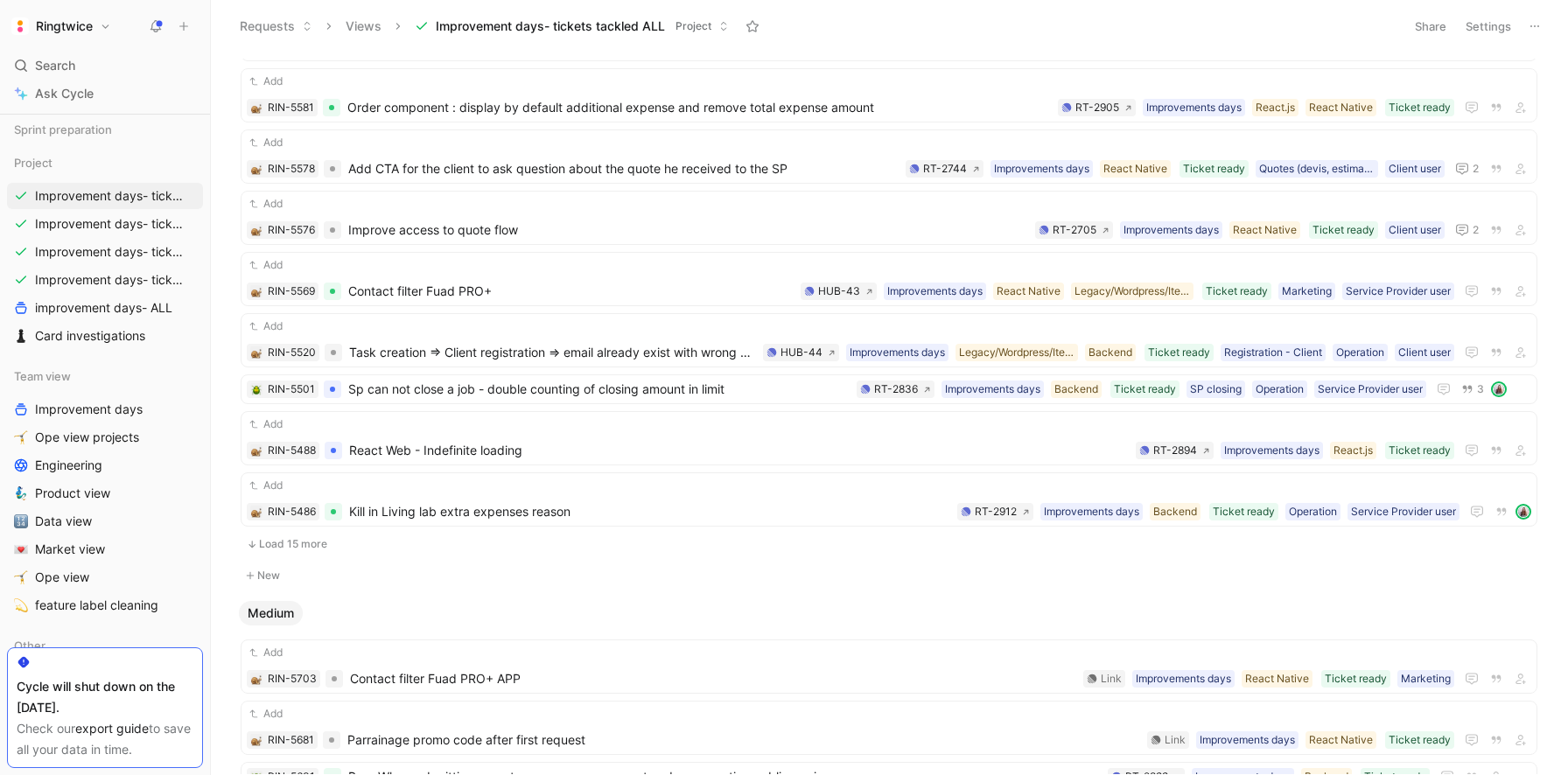
click at [289, 538] on button "Load 15 more" at bounding box center [889, 545] width 1297 height 21
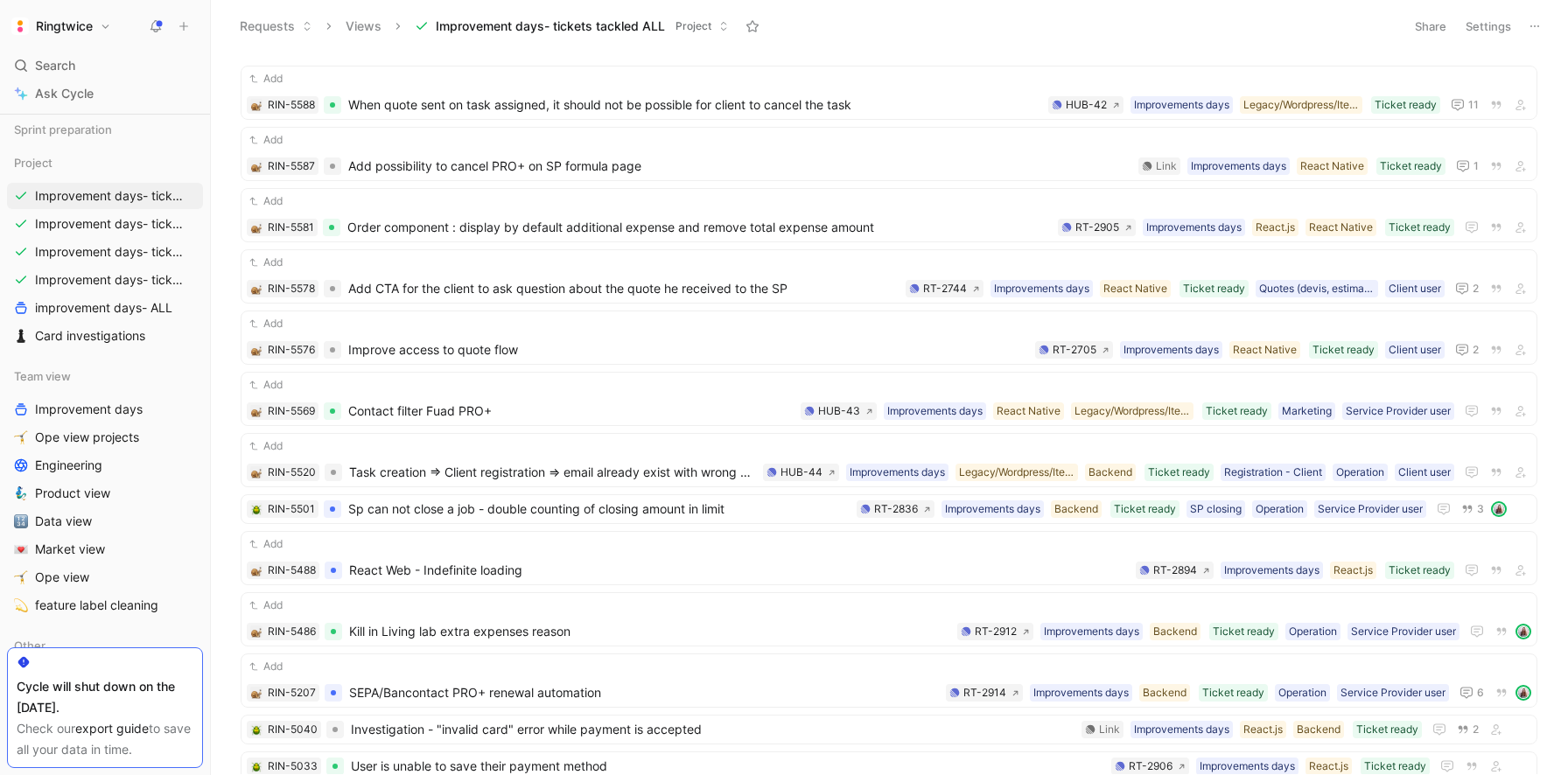
scroll to position [0, 0]
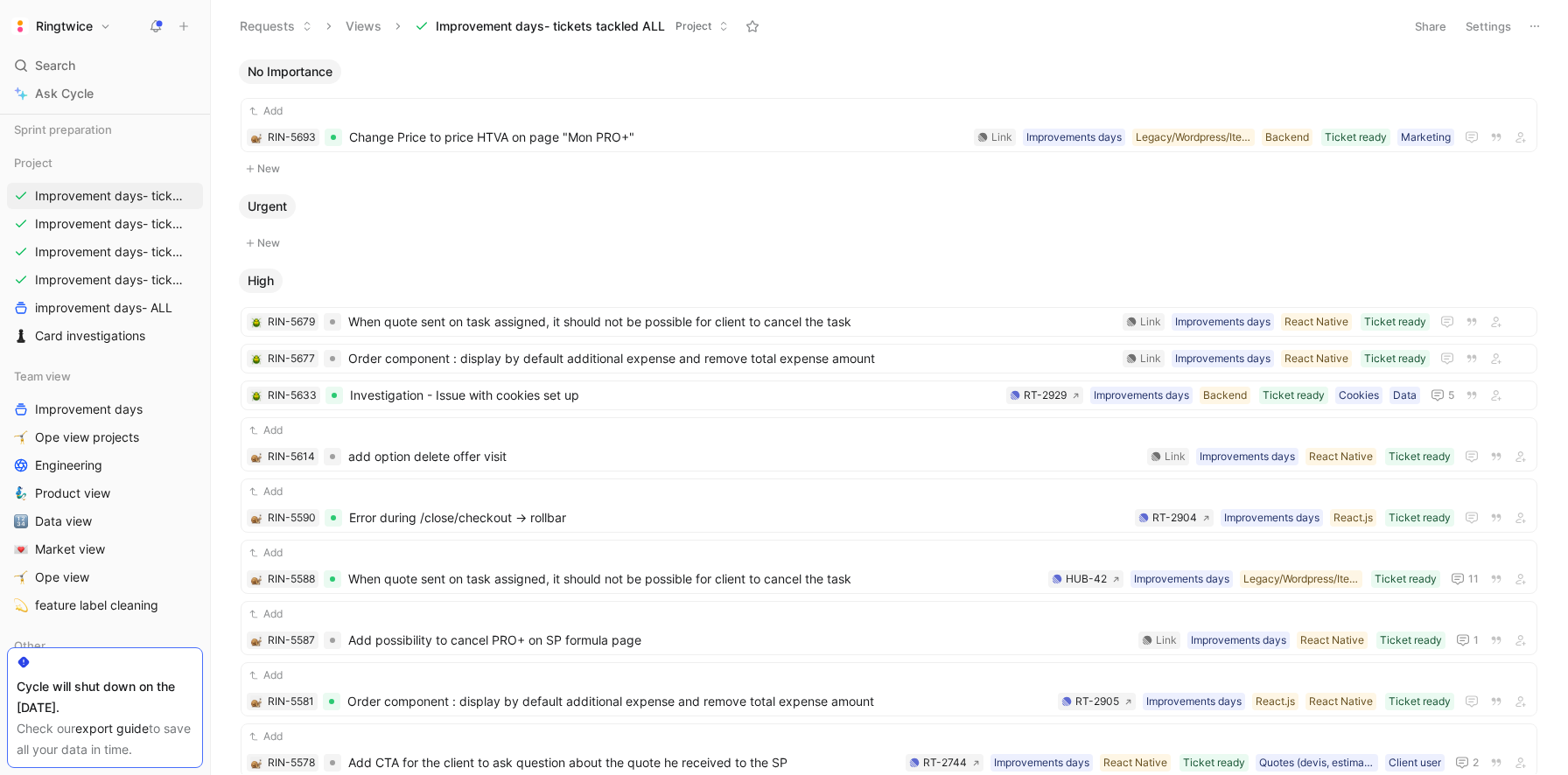
click at [315, 65] on span "No Importance" at bounding box center [290, 72] width 85 height 17
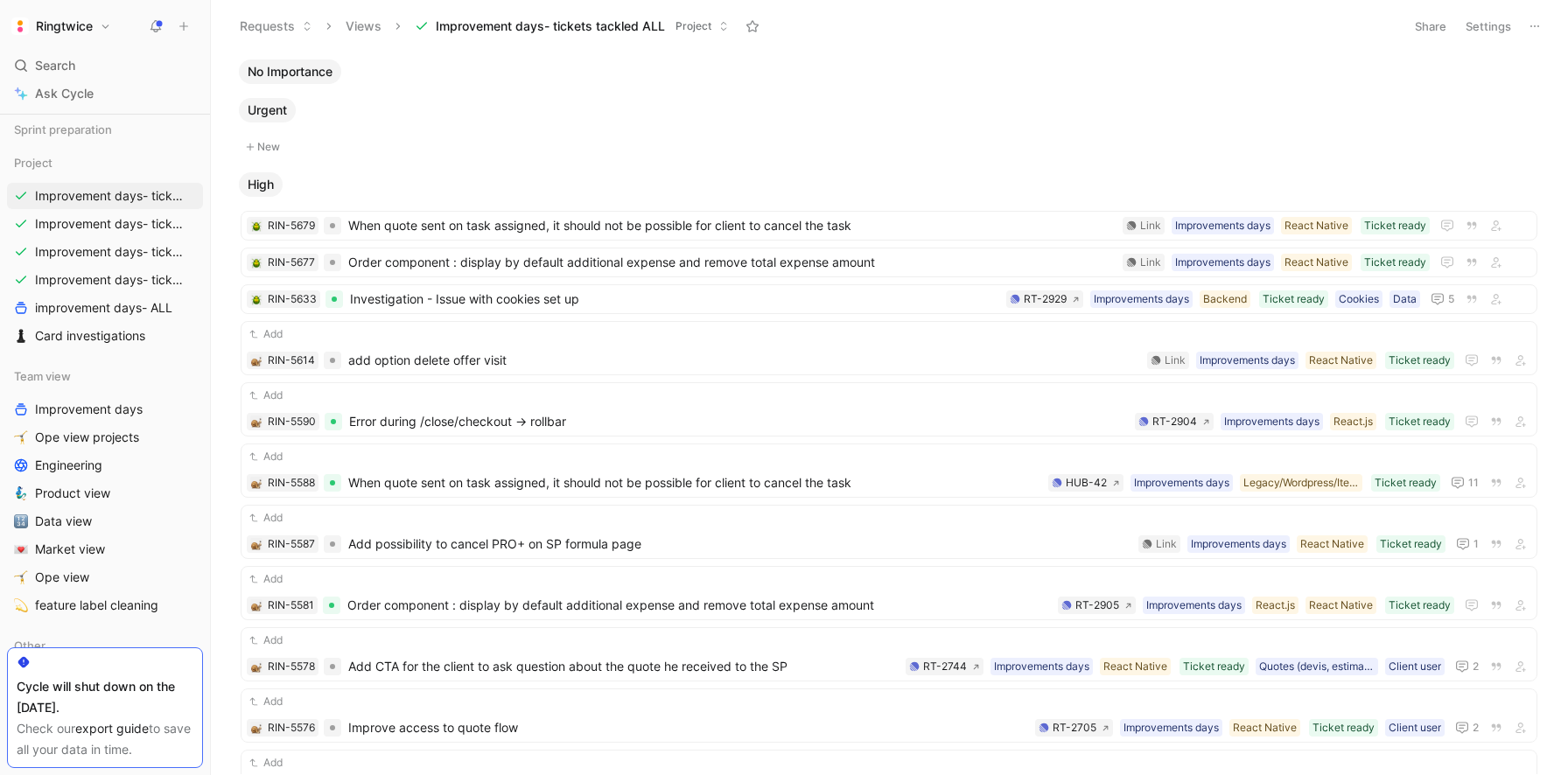
click at [315, 65] on span "No Importance" at bounding box center [290, 72] width 85 height 17
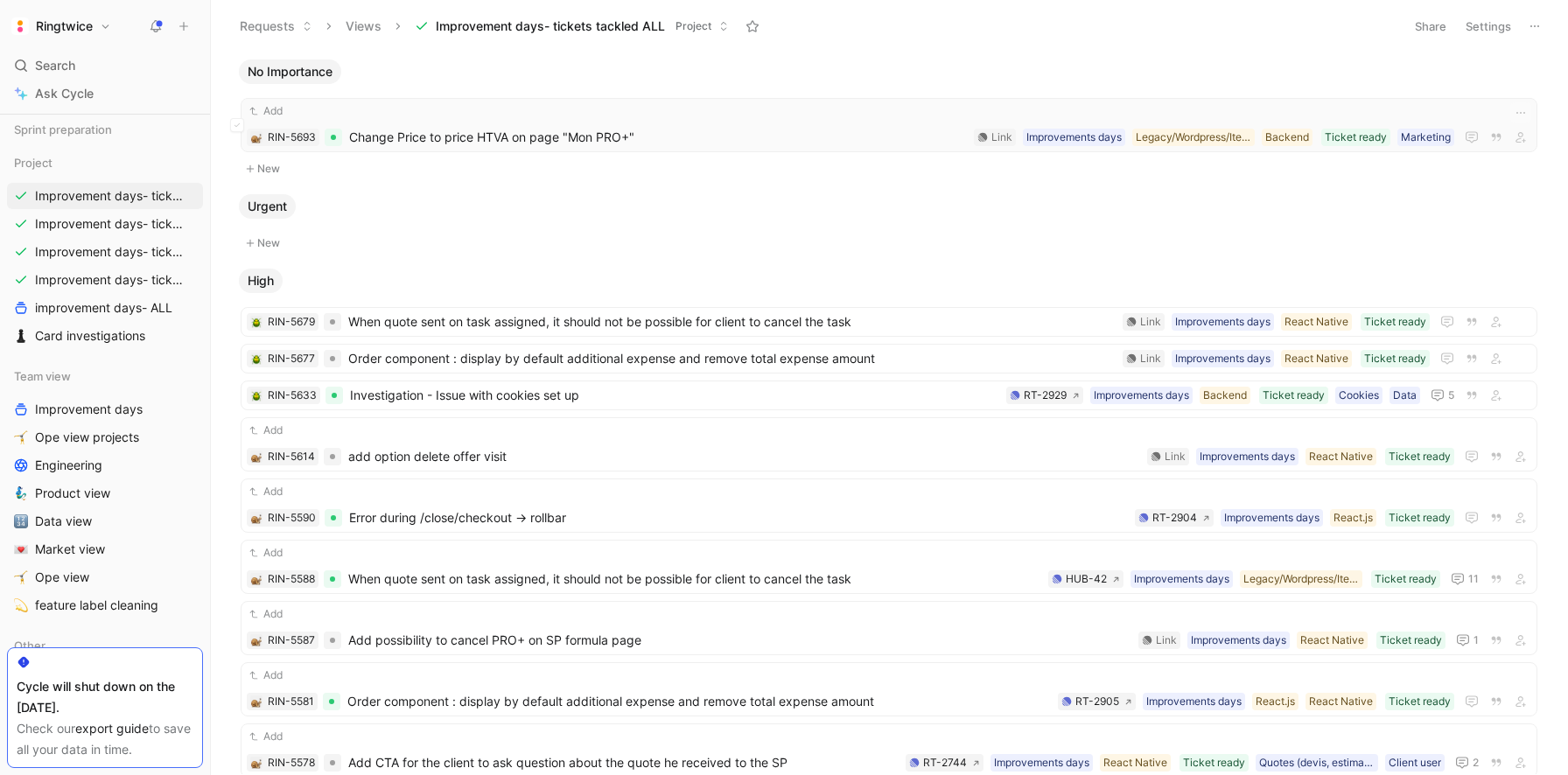
click at [335, 110] on div "Add" at bounding box center [889, 111] width 1285 height 17
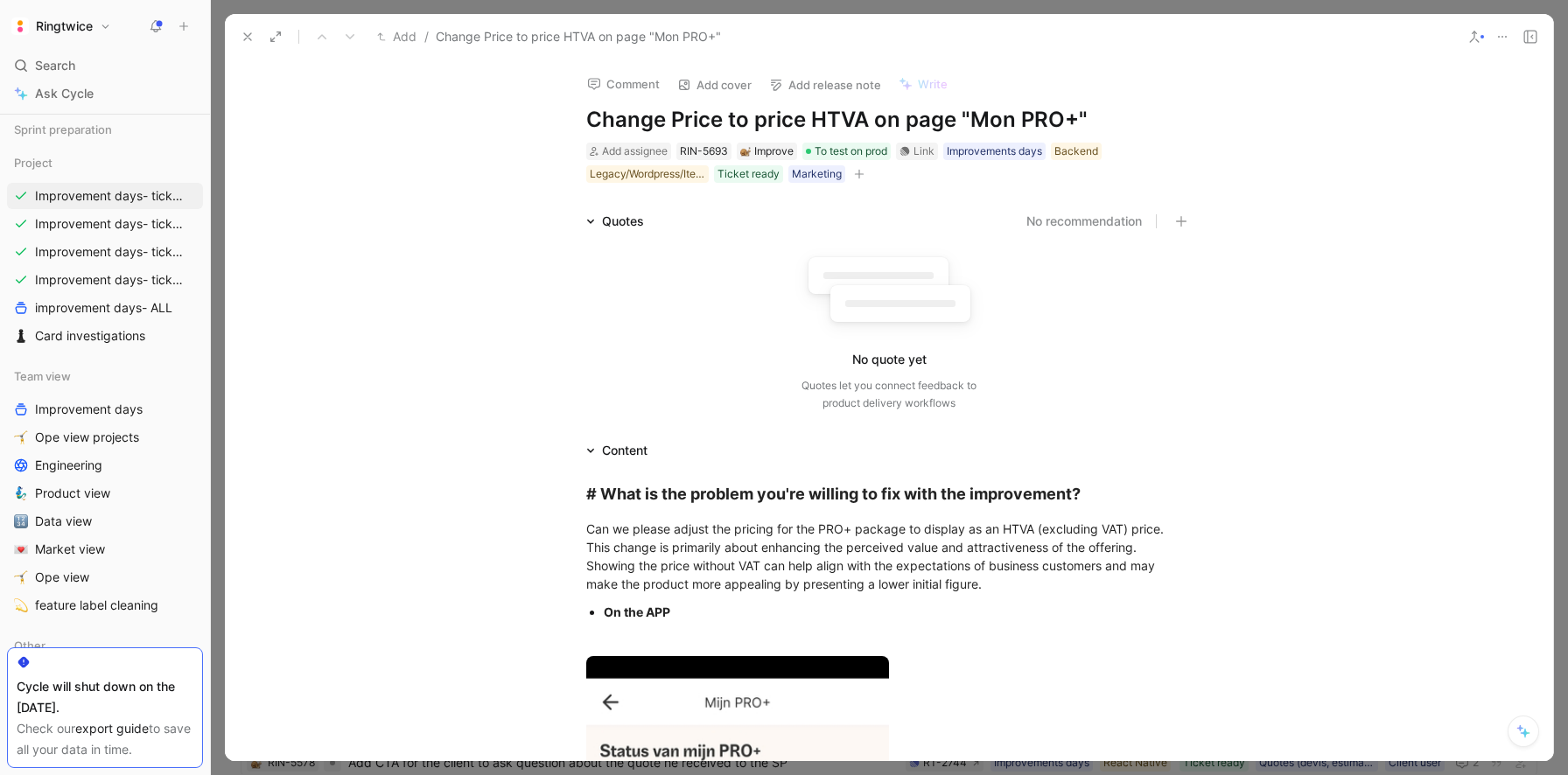
click at [862, 172] on icon "button" at bounding box center [859, 174] width 11 height 11
click at [857, 174] on icon "button" at bounding box center [860, 174] width 10 height 1
click at [774, 313] on div "Importance" at bounding box center [756, 322] width 208 height 21
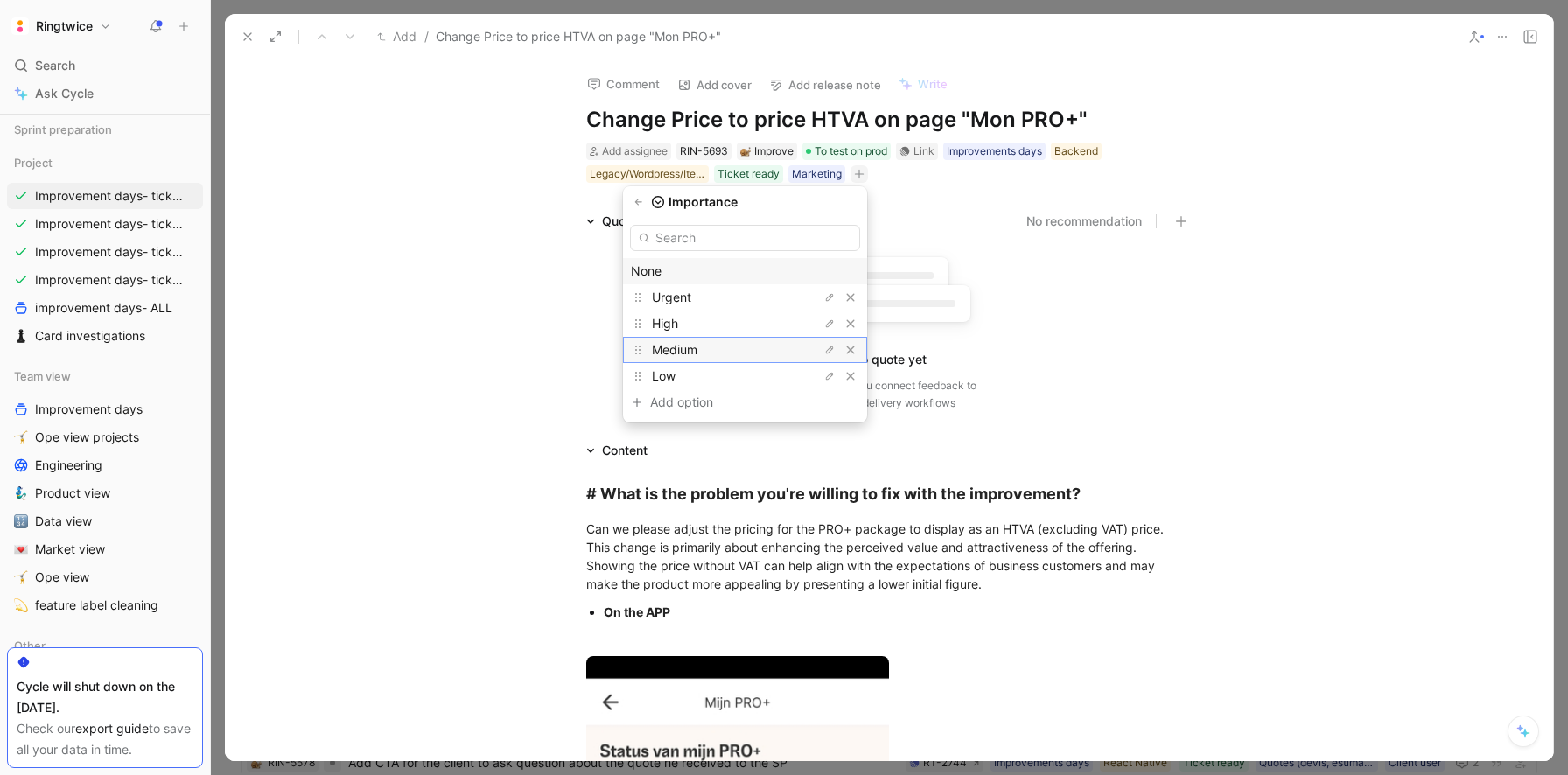
click at [747, 342] on div "Medium" at bounding box center [718, 350] width 132 height 21
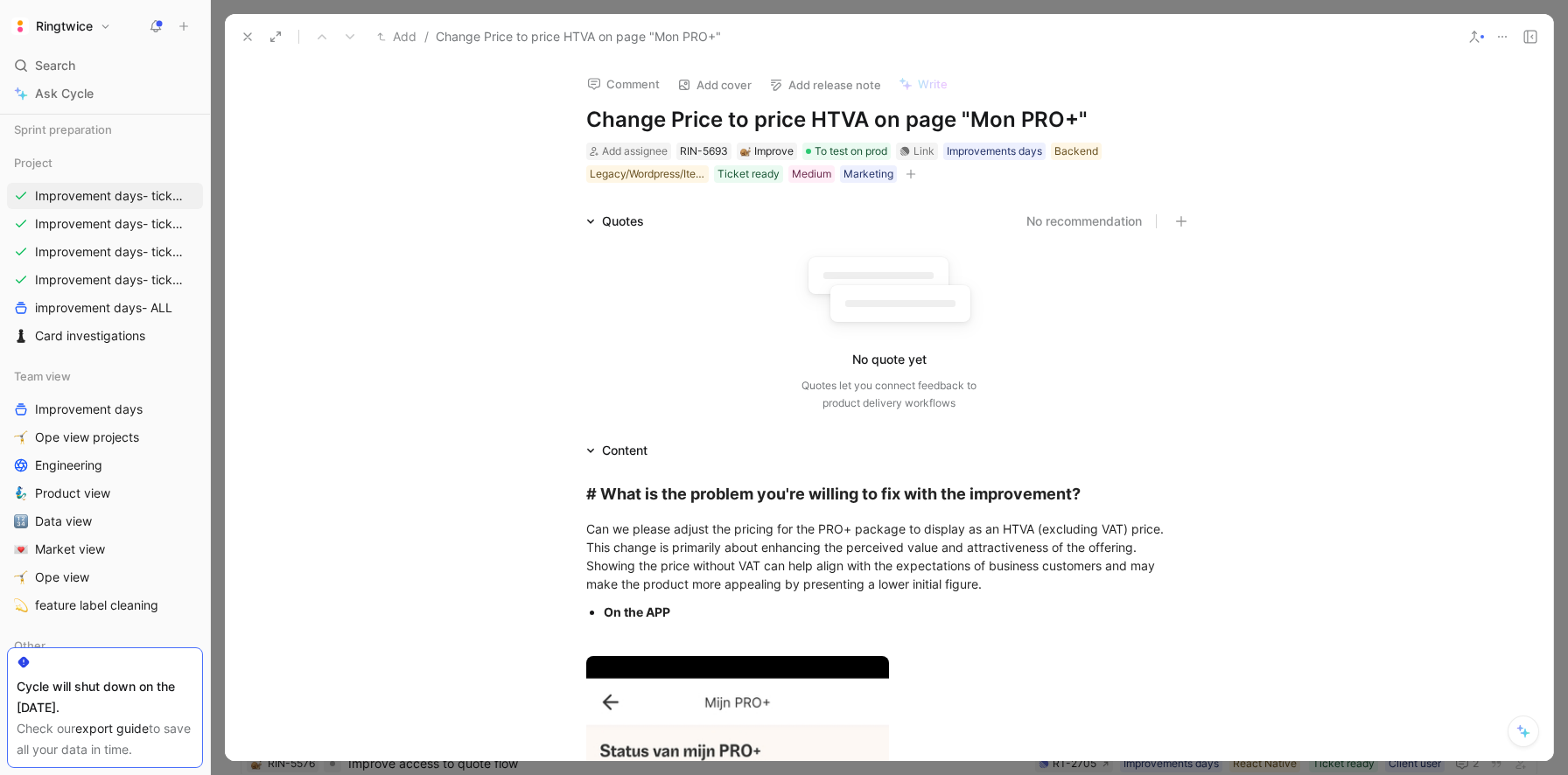
click at [246, 36] on use at bounding box center [247, 36] width 7 height 7
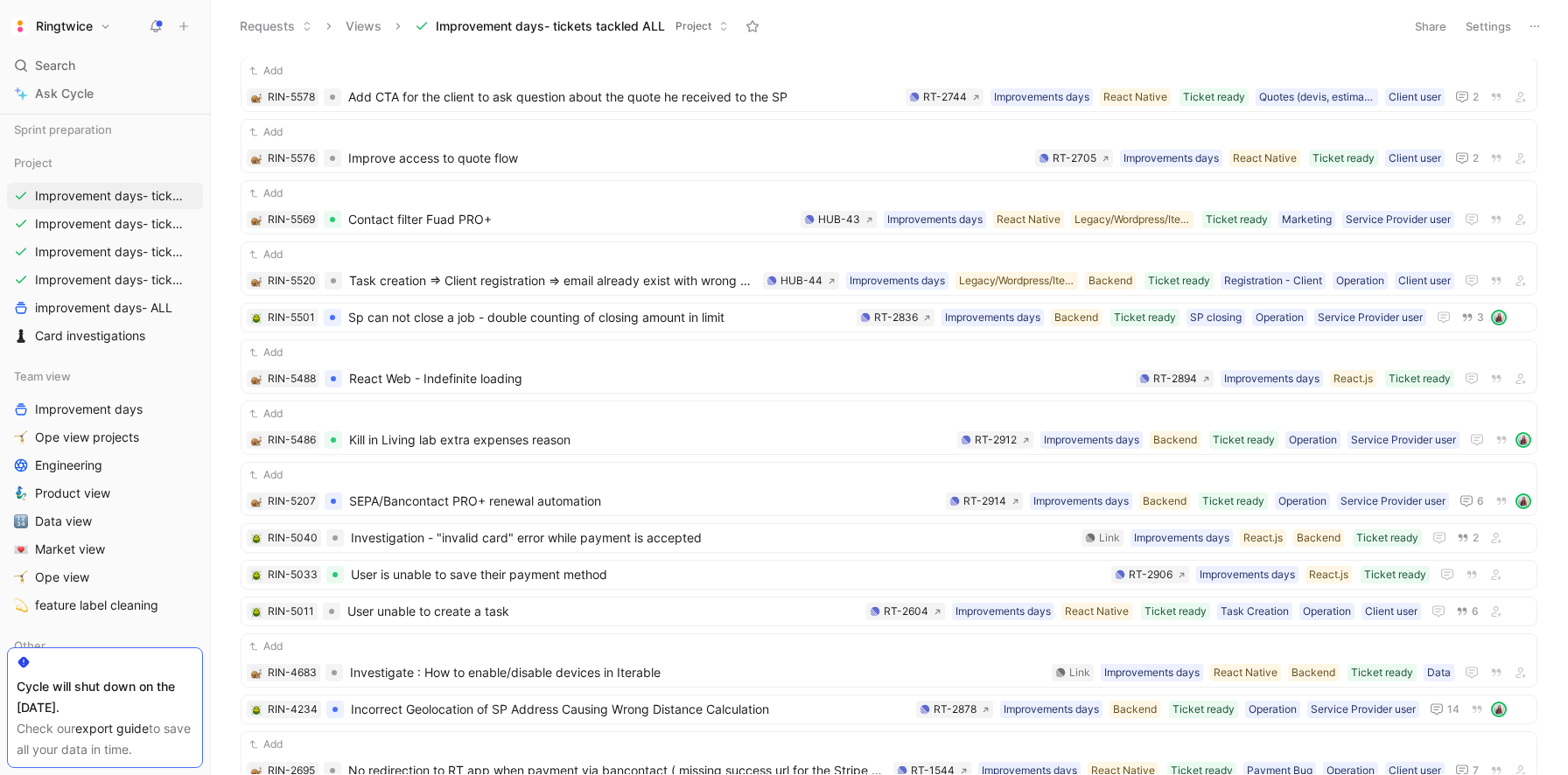
scroll to position [609, 0]
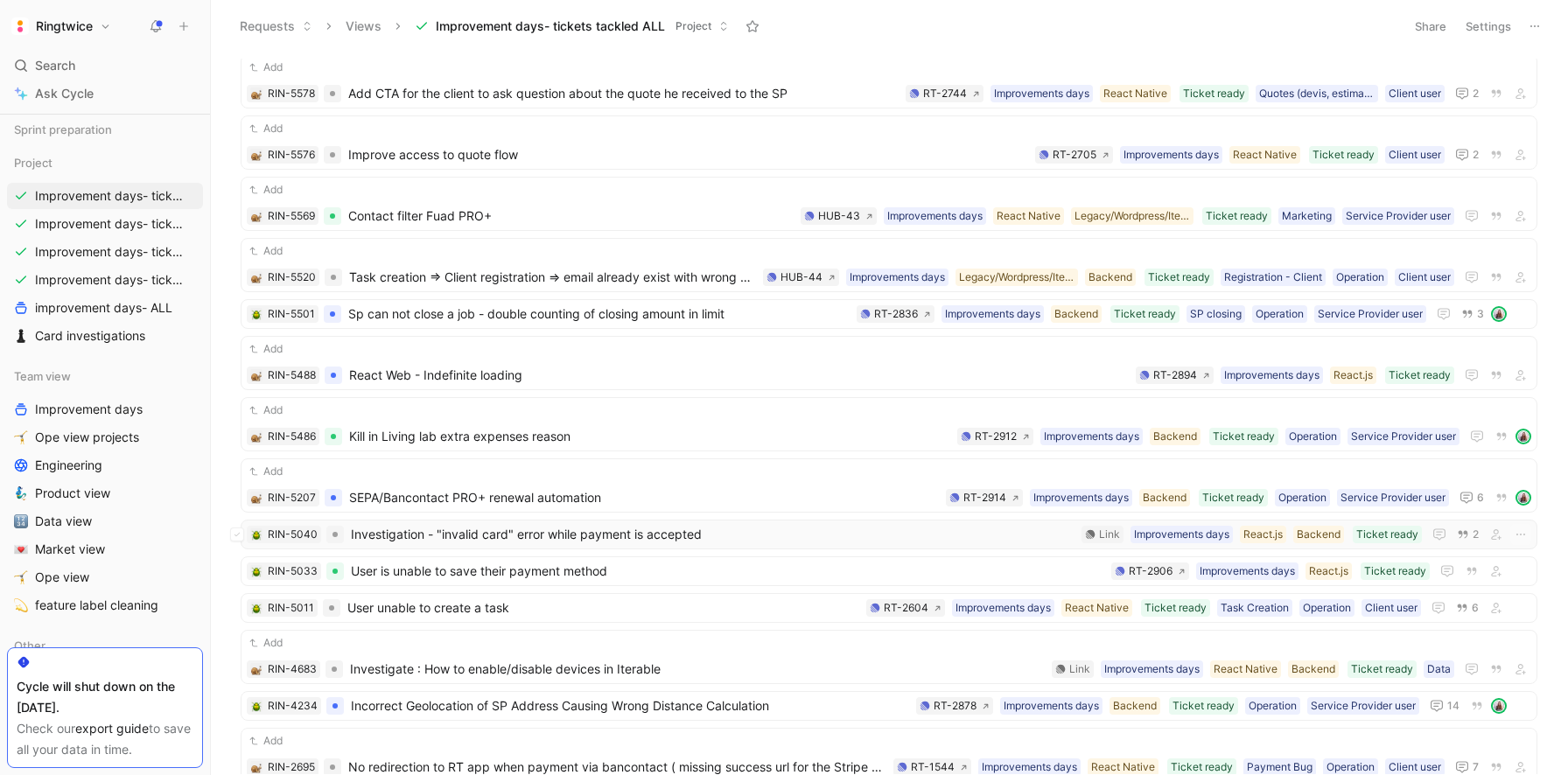
click at [594, 535] on span "Investigation - "invalid card" error while payment is accepted" at bounding box center [712, 535] width 723 height 21
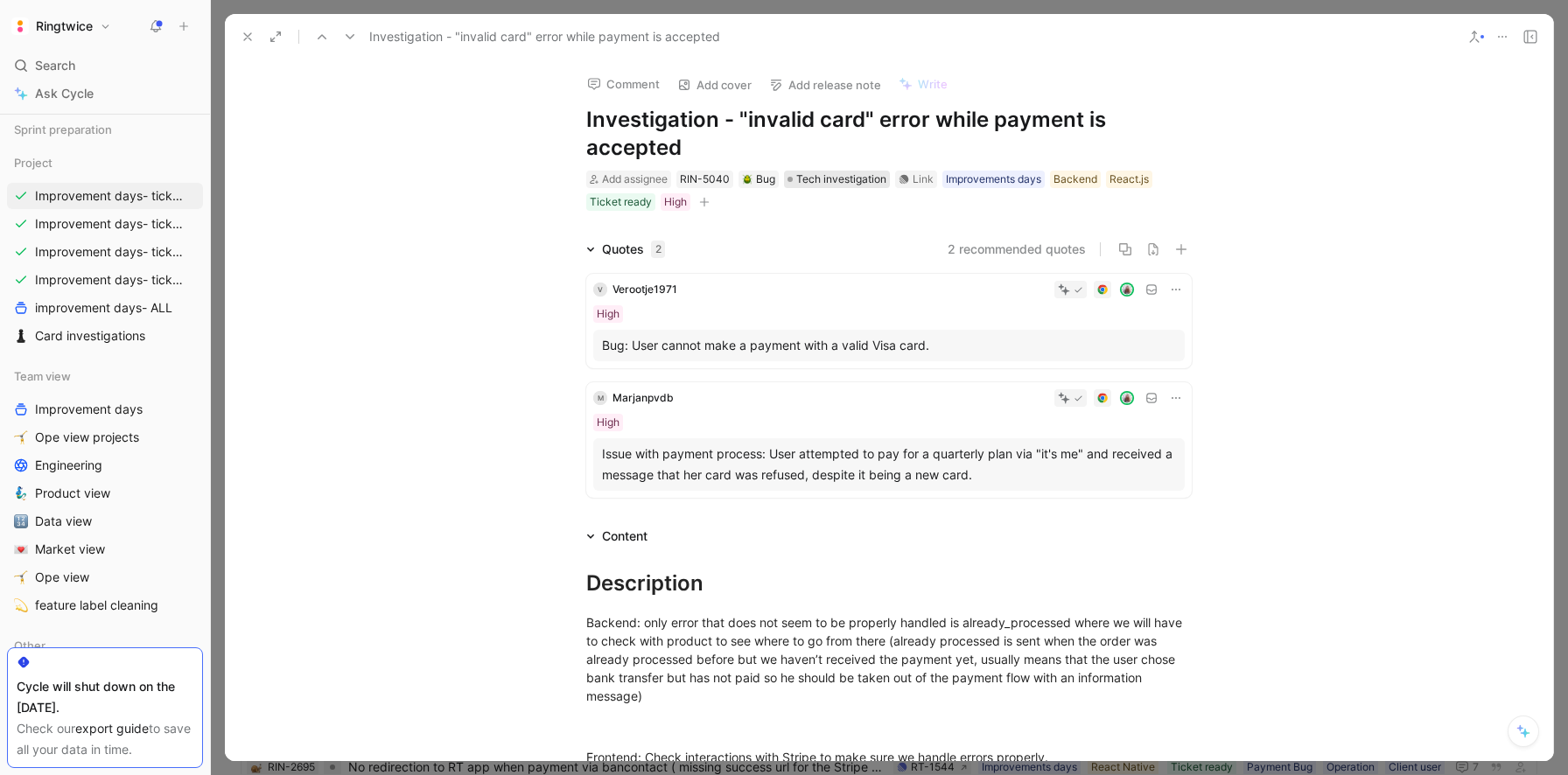
click at [868, 181] on span "Tech investigation" at bounding box center [842, 180] width 90 height 17
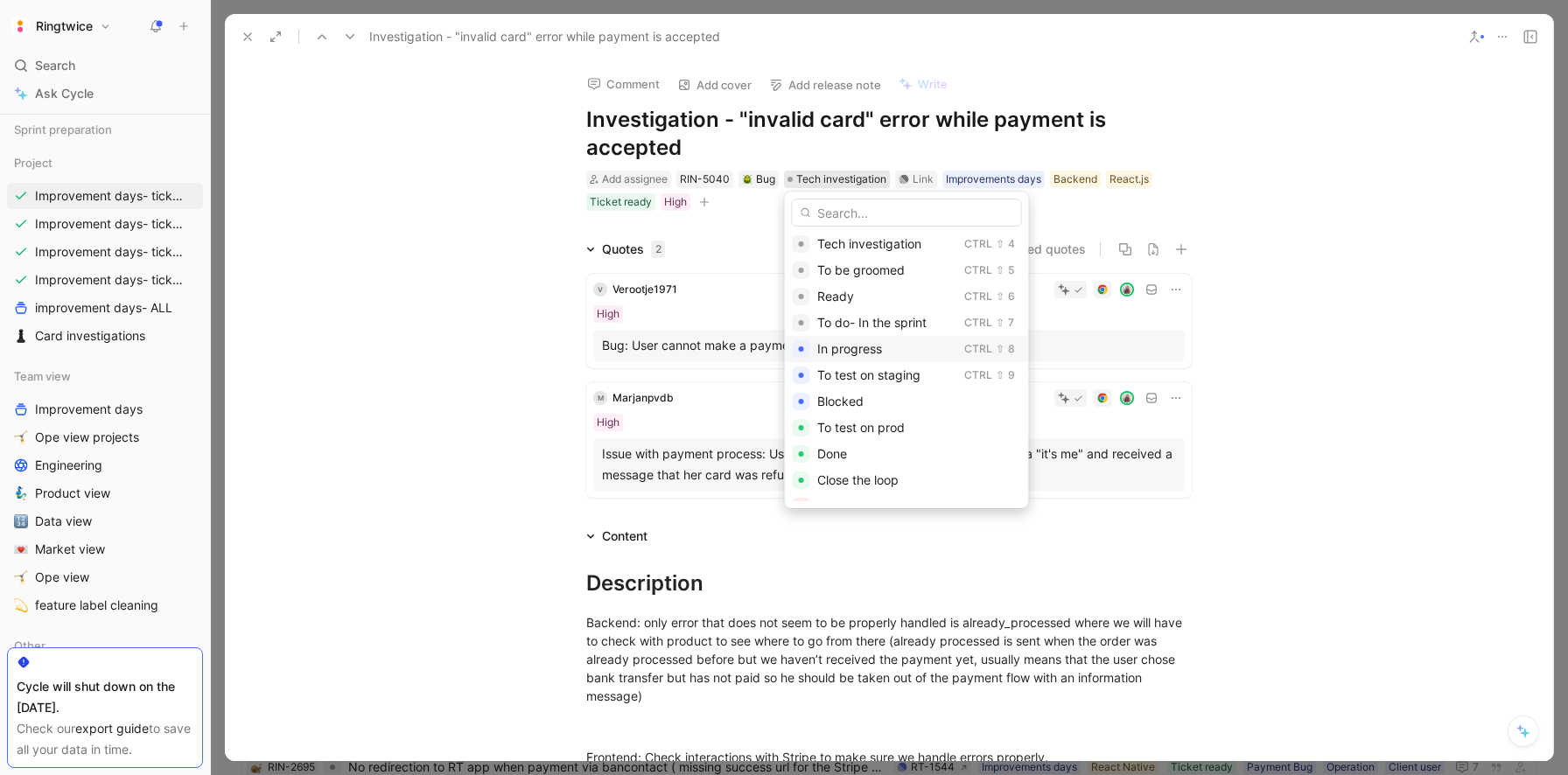
scroll to position [97, 0]
click at [875, 436] on div "Done" at bounding box center [919, 438] width 204 height 21
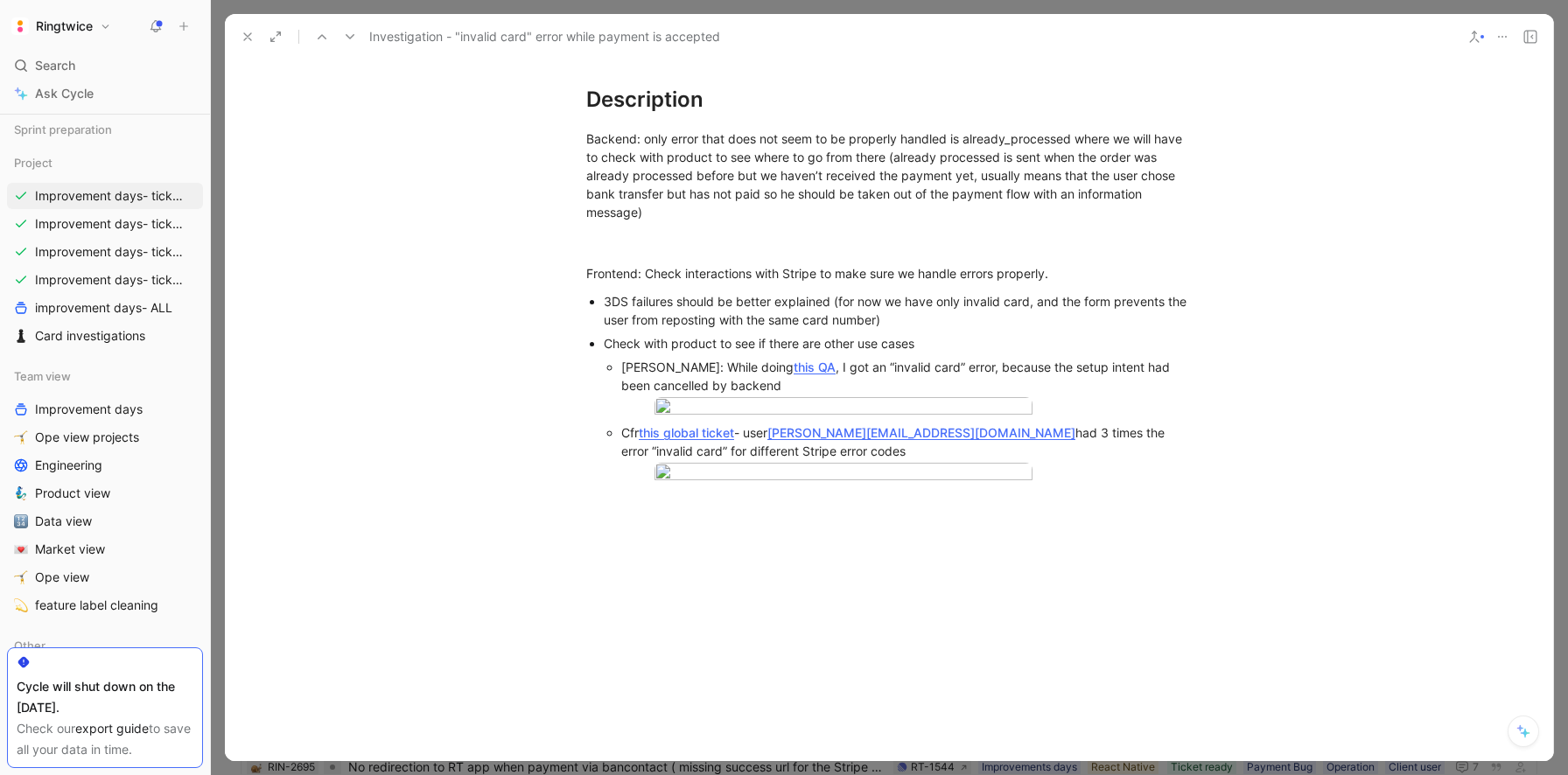
scroll to position [0, 0]
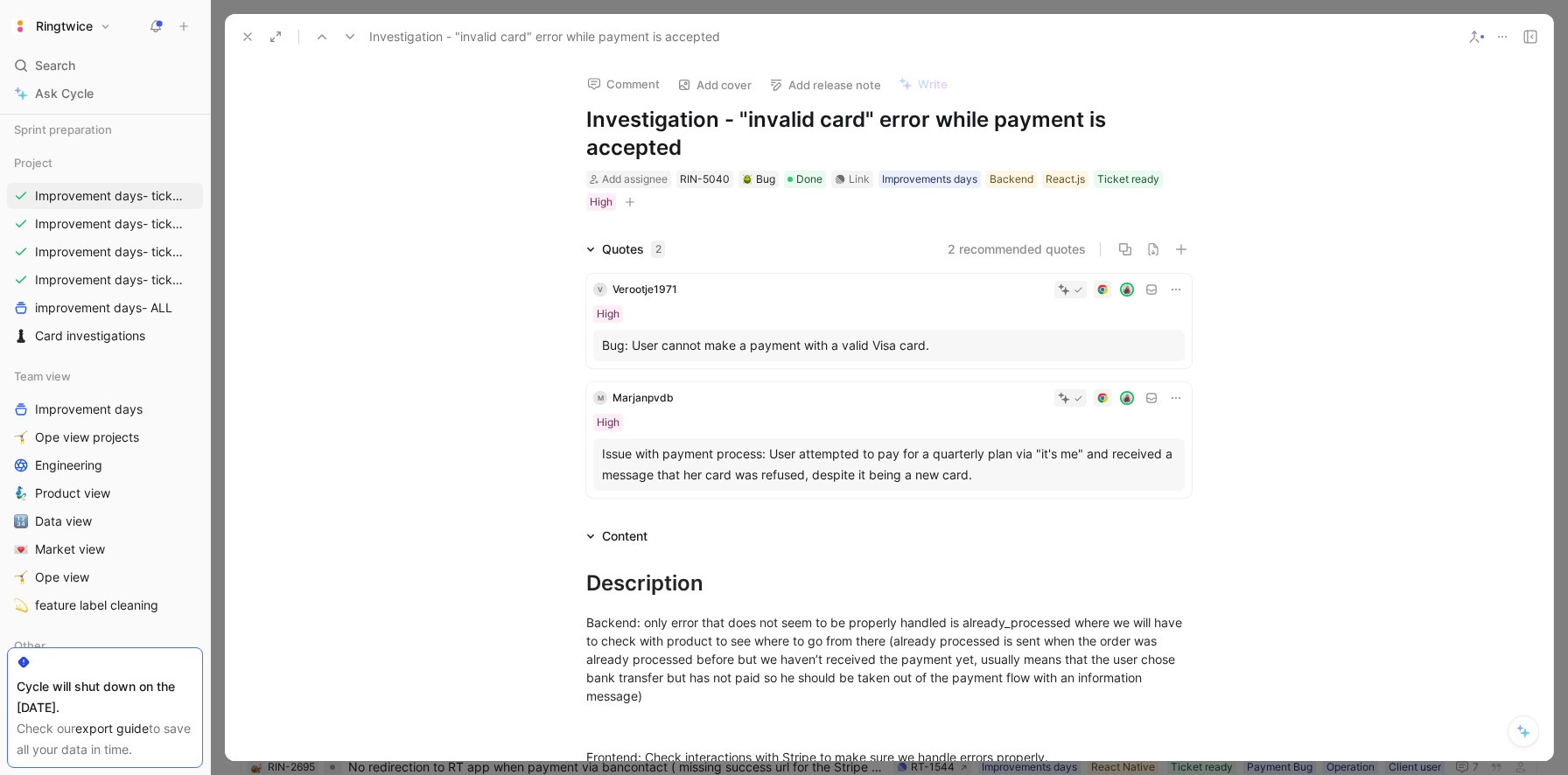
click at [252, 35] on icon at bounding box center [247, 36] width 14 height 14
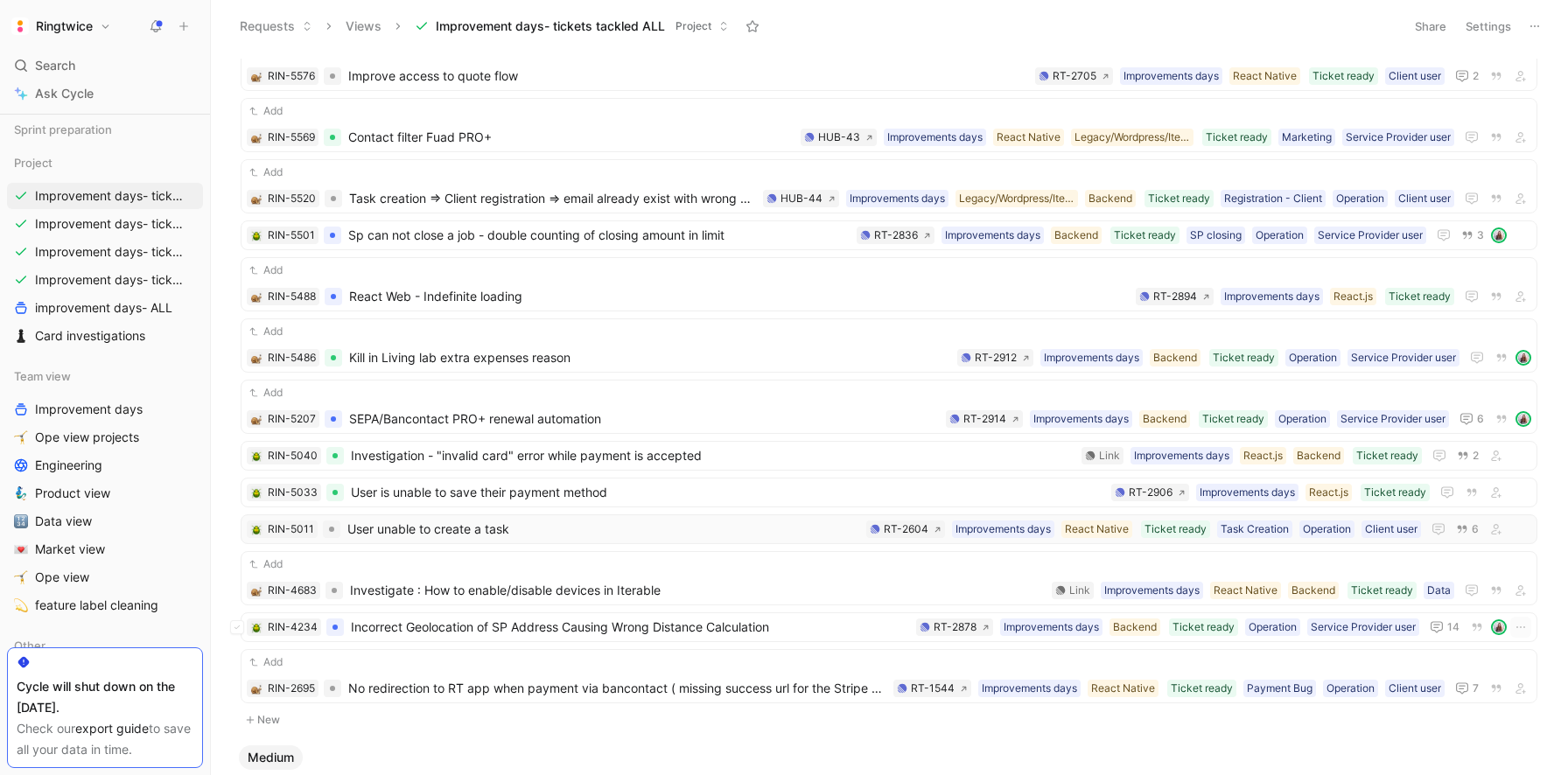
scroll to position [693, 0]
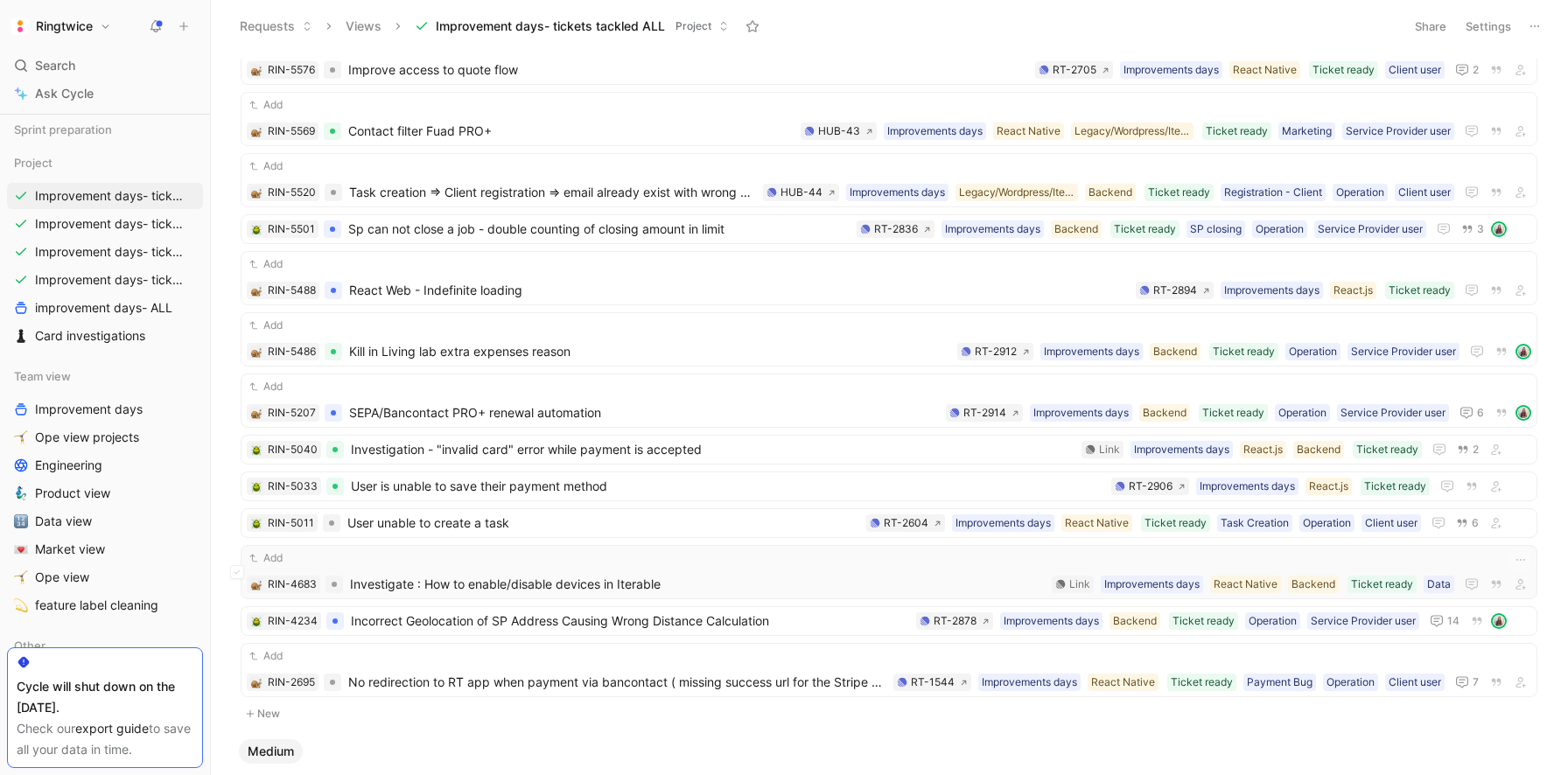
click at [534, 581] on span "Investigate : How to enable/disable devices in Iterable" at bounding box center [697, 584] width 695 height 21
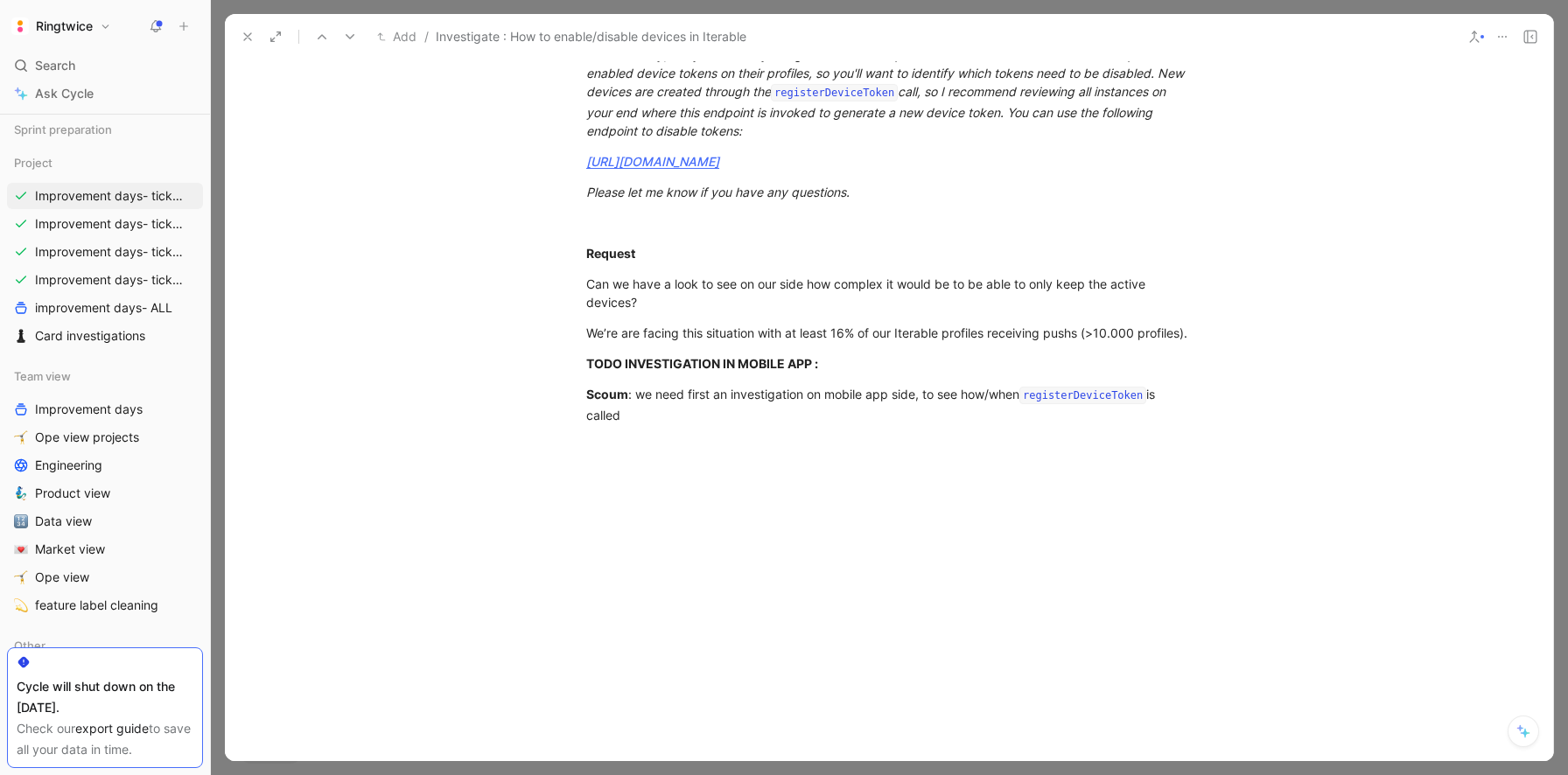
scroll to position [1195, 0]
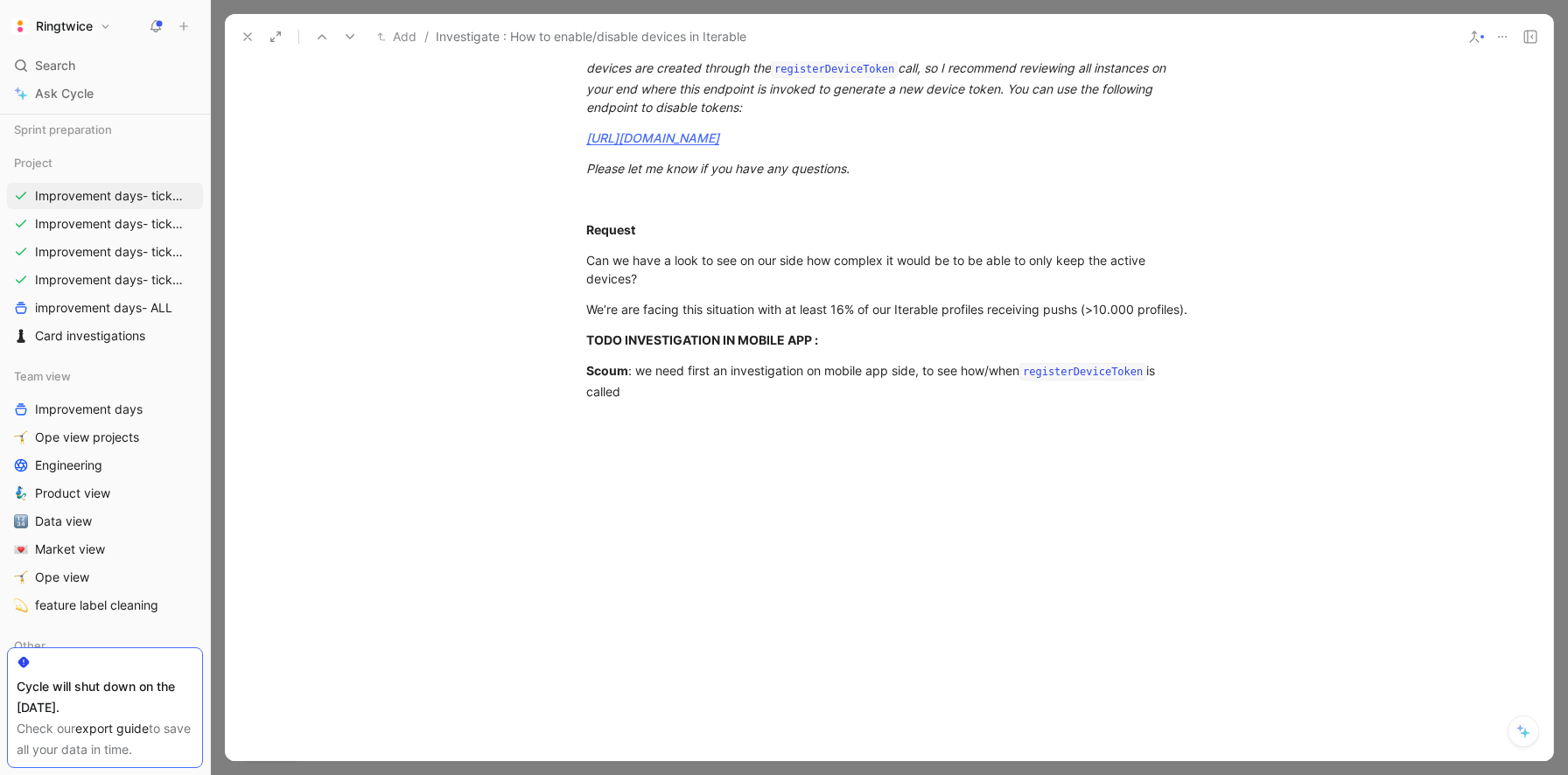
click at [242, 37] on icon at bounding box center [247, 36] width 14 height 14
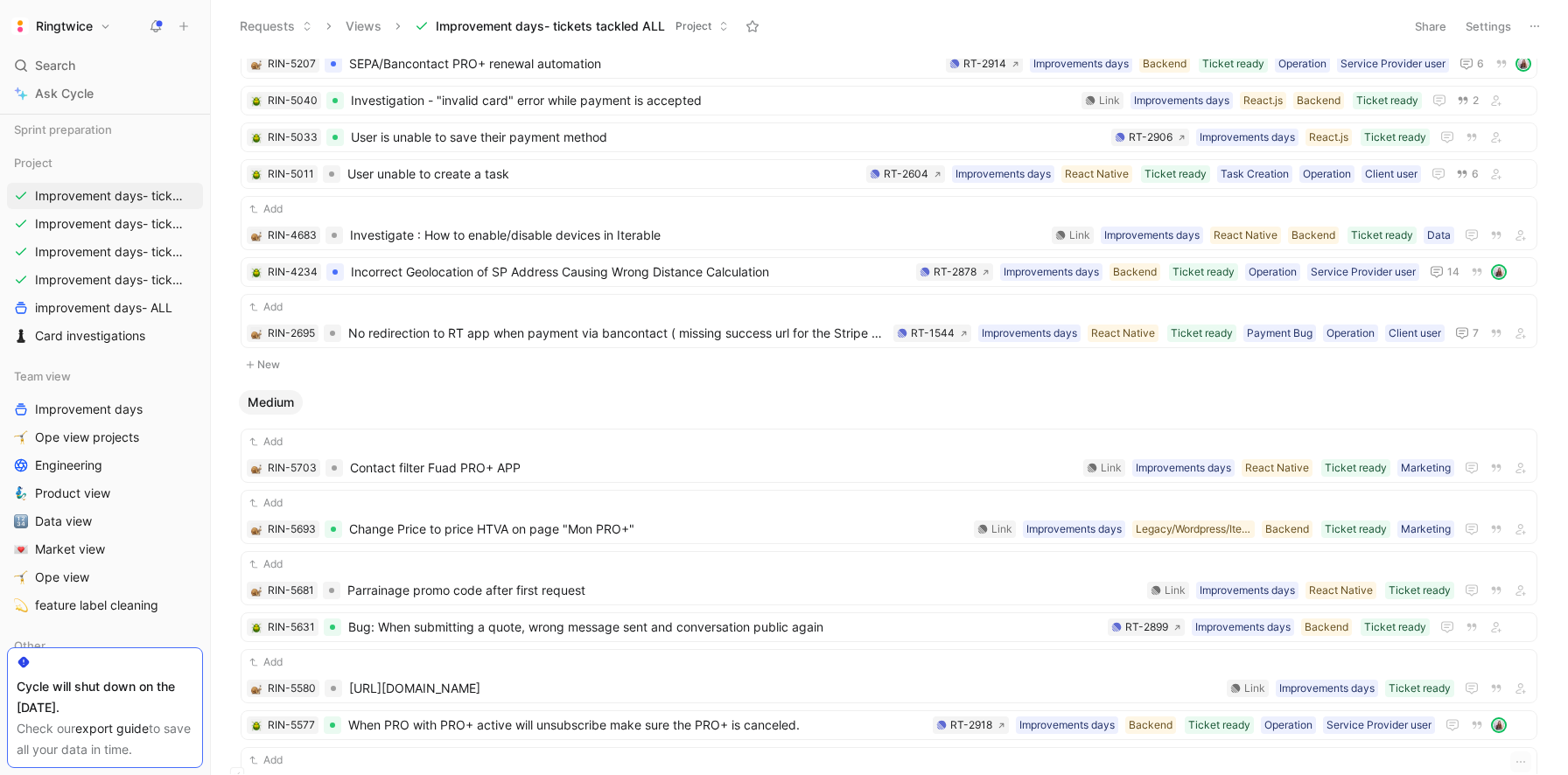
scroll to position [1102, 0]
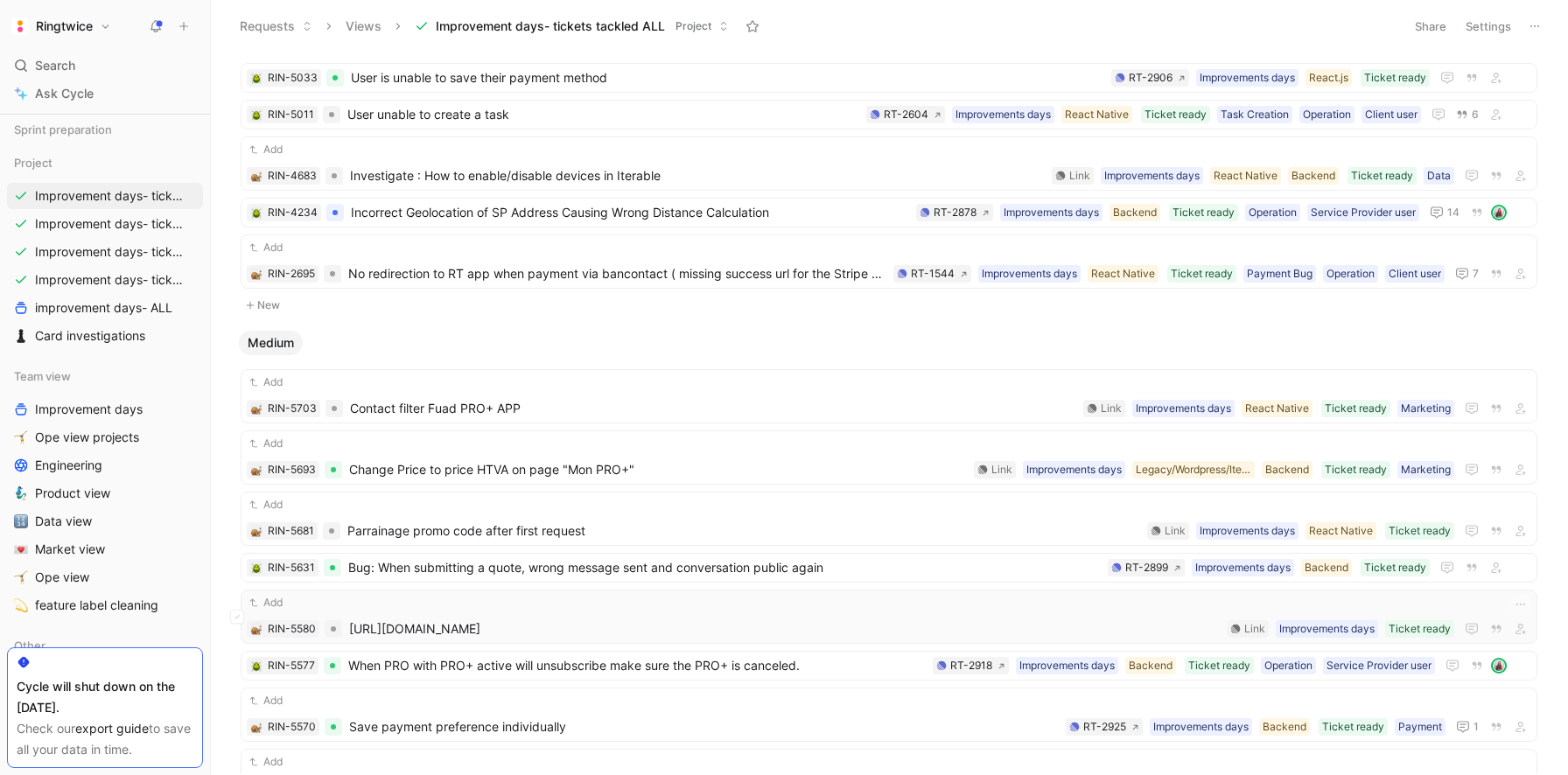
click at [723, 621] on span "https://app.rollbar.com/a/ringtwice/fix/item/mobile-app/29#detail" at bounding box center [784, 629] width 870 height 21
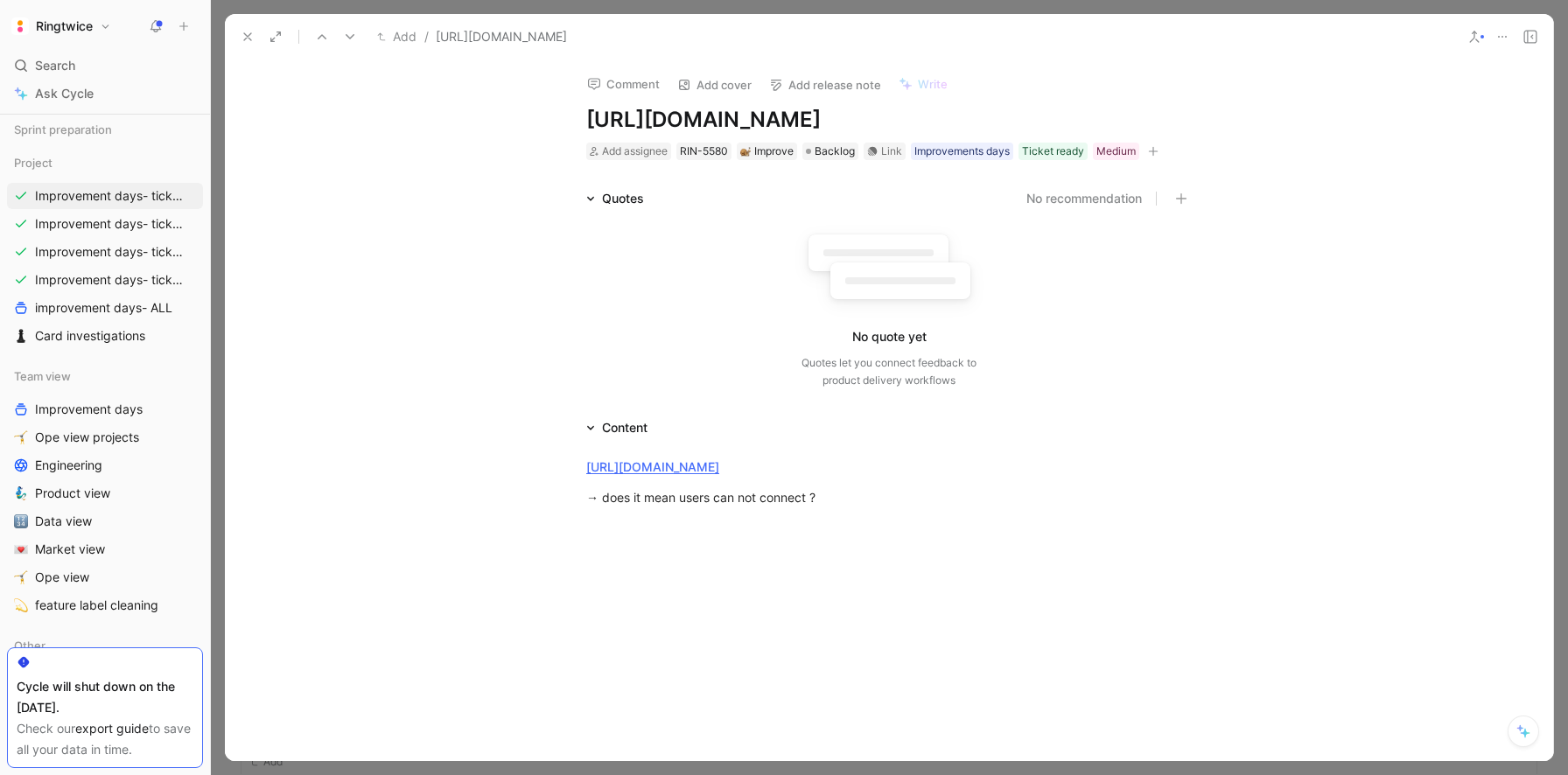
click at [771, 126] on h1 "https://app.rollbar.com/a/ringtwice/fix/item/mobile-app/29#detail" at bounding box center [889, 119] width 605 height 28
copy h1 "https://app.rollbar.com/a/ringtwice/fix/item/mobile-app/29#detail"
click at [1530, 35] on icon at bounding box center [1531, 36] width 14 height 14
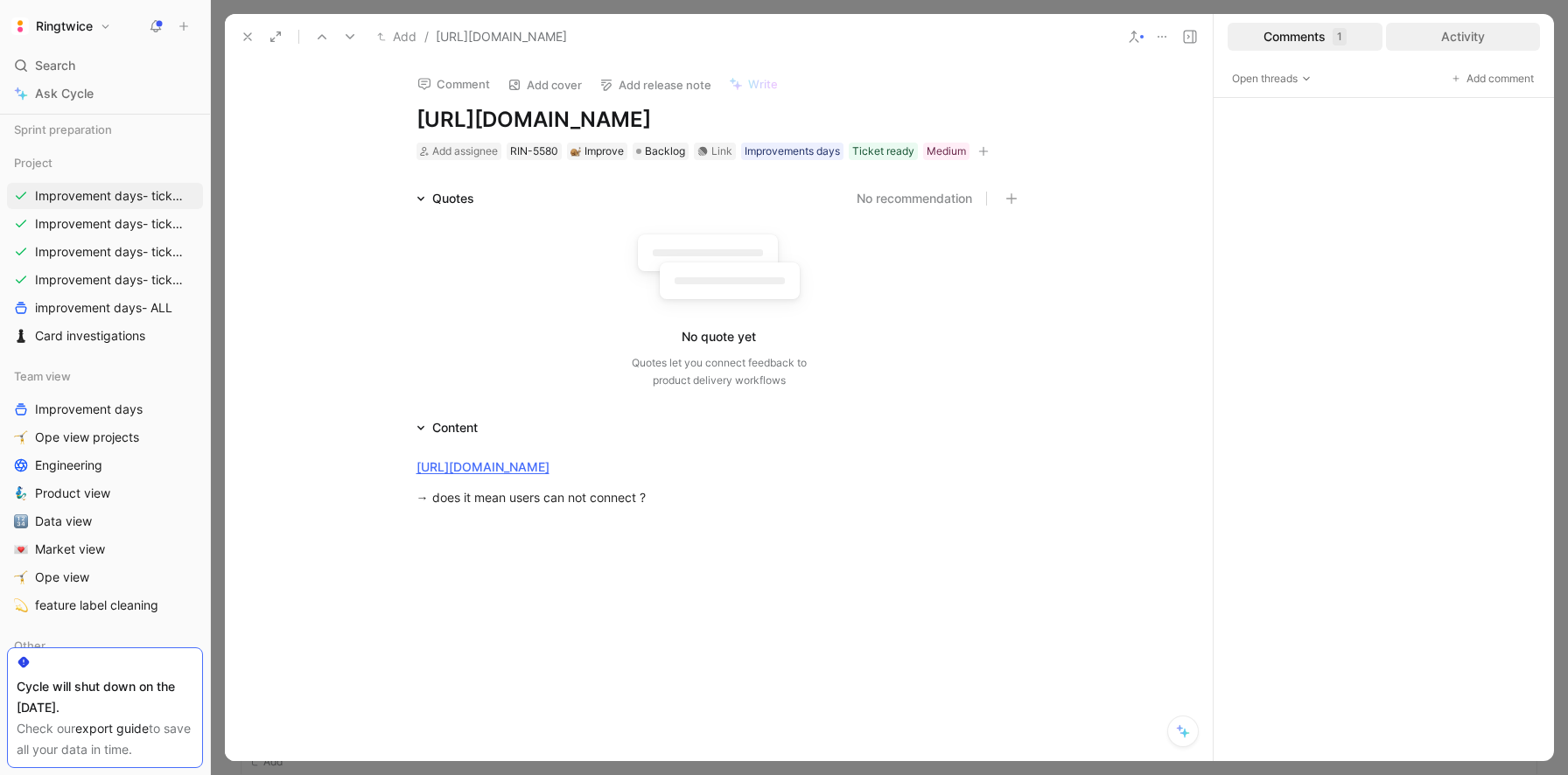
click at [1496, 39] on div "Activity" at bounding box center [1463, 36] width 155 height 28
click at [1198, 30] on button at bounding box center [1190, 37] width 25 height 25
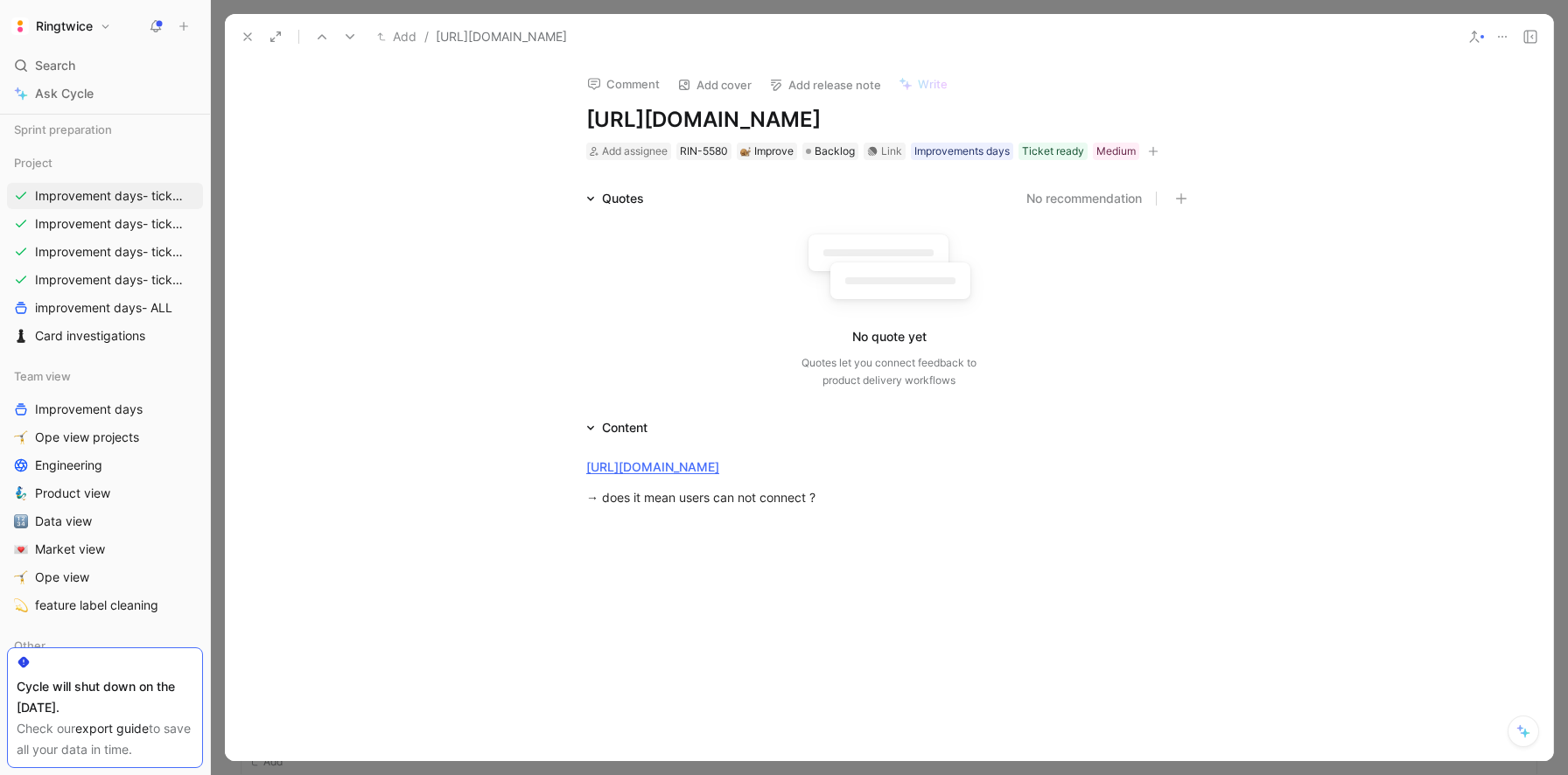
click at [909, 107] on h1 "https://app.rollbar.com/a/ringtwice/fix/item/mobile-app/29#detail" at bounding box center [889, 119] width 605 height 28
click at [1155, 157] on icon "button" at bounding box center [1153, 151] width 11 height 11
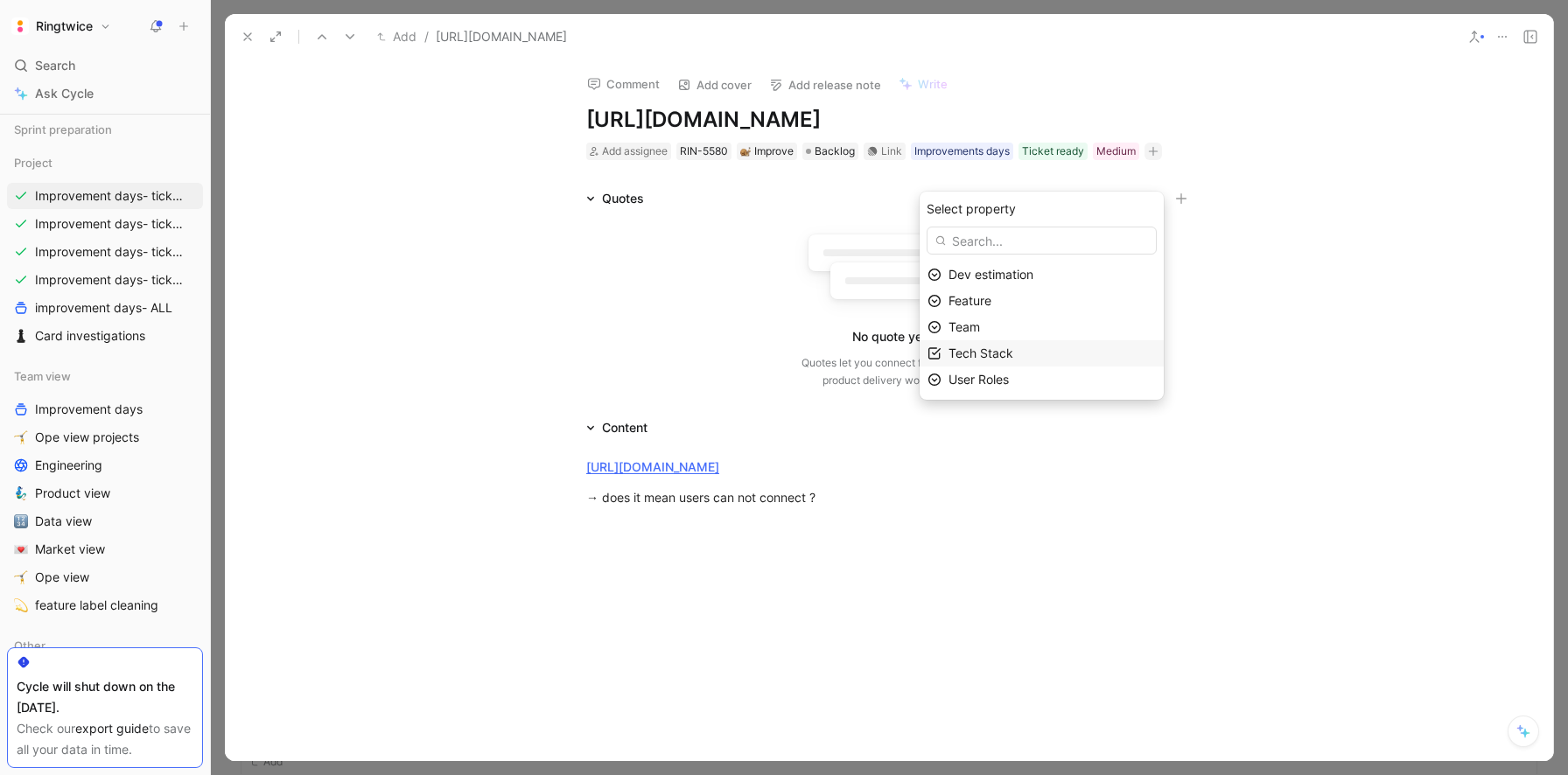
click at [1066, 350] on div "Tech Stack" at bounding box center [1052, 353] width 208 height 21
click at [1104, 328] on div at bounding box center [1102, 328] width 25 height 15
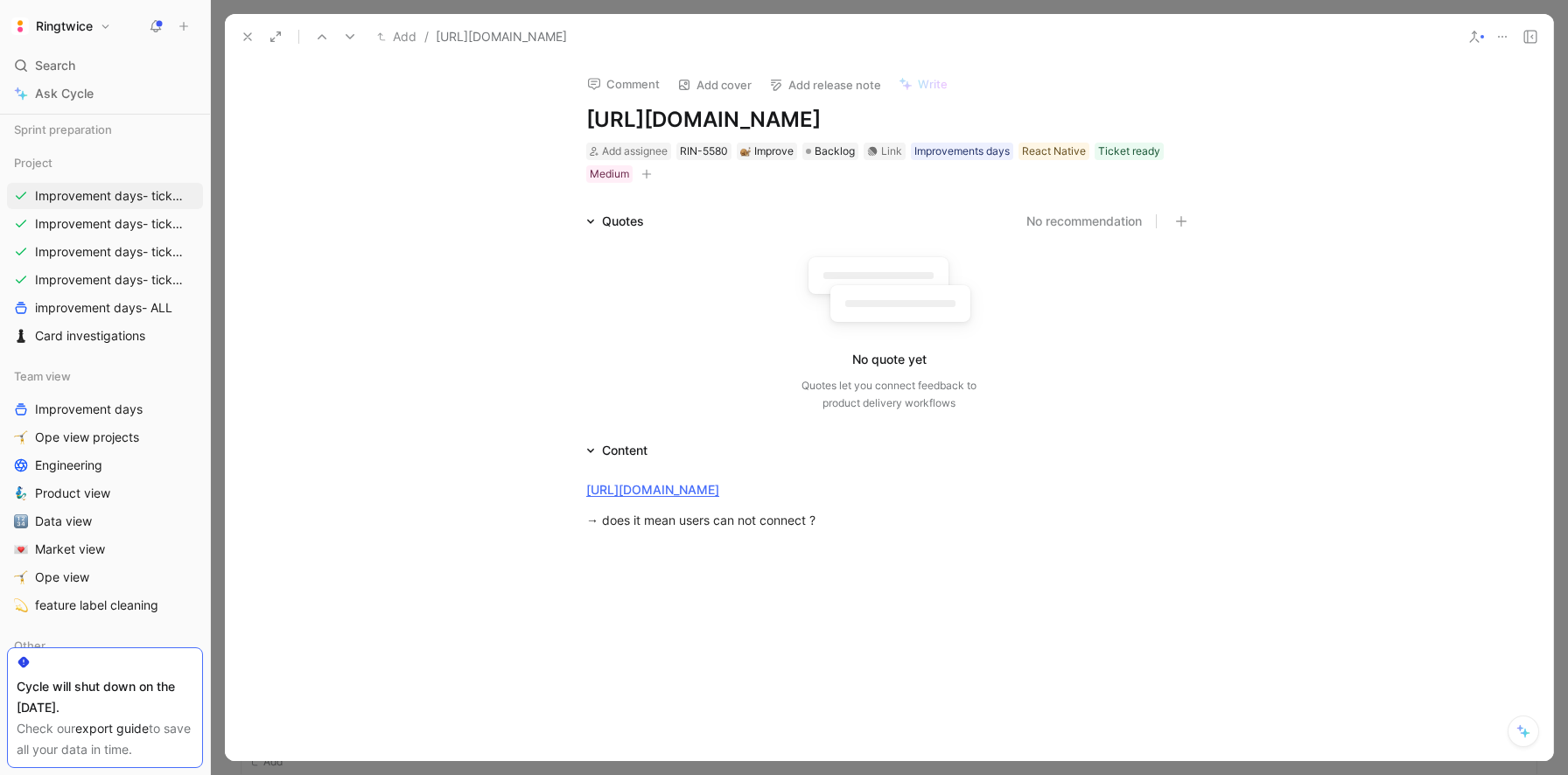
click at [245, 36] on icon at bounding box center [247, 36] width 14 height 14
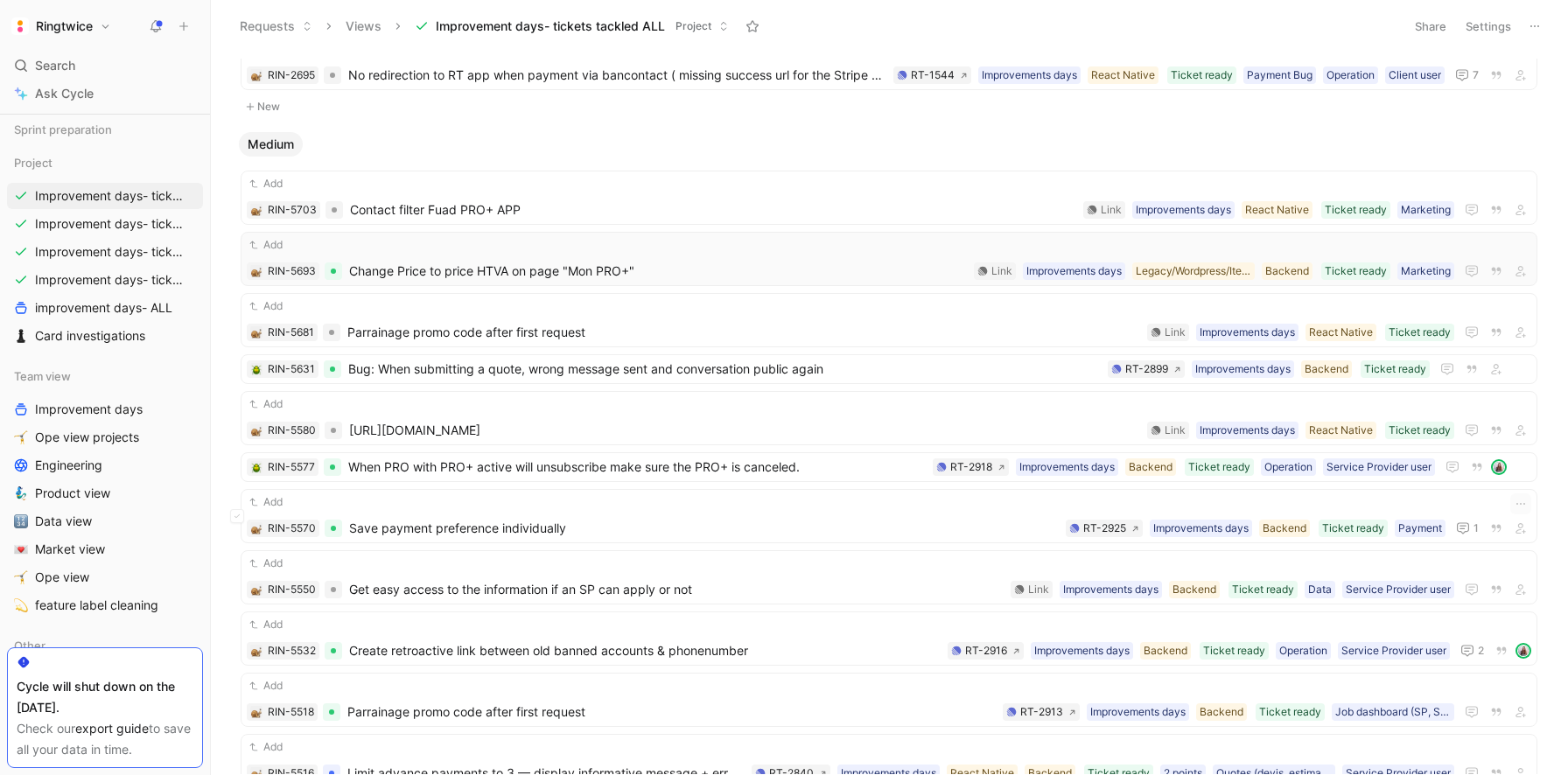
scroll to position [1356, 0]
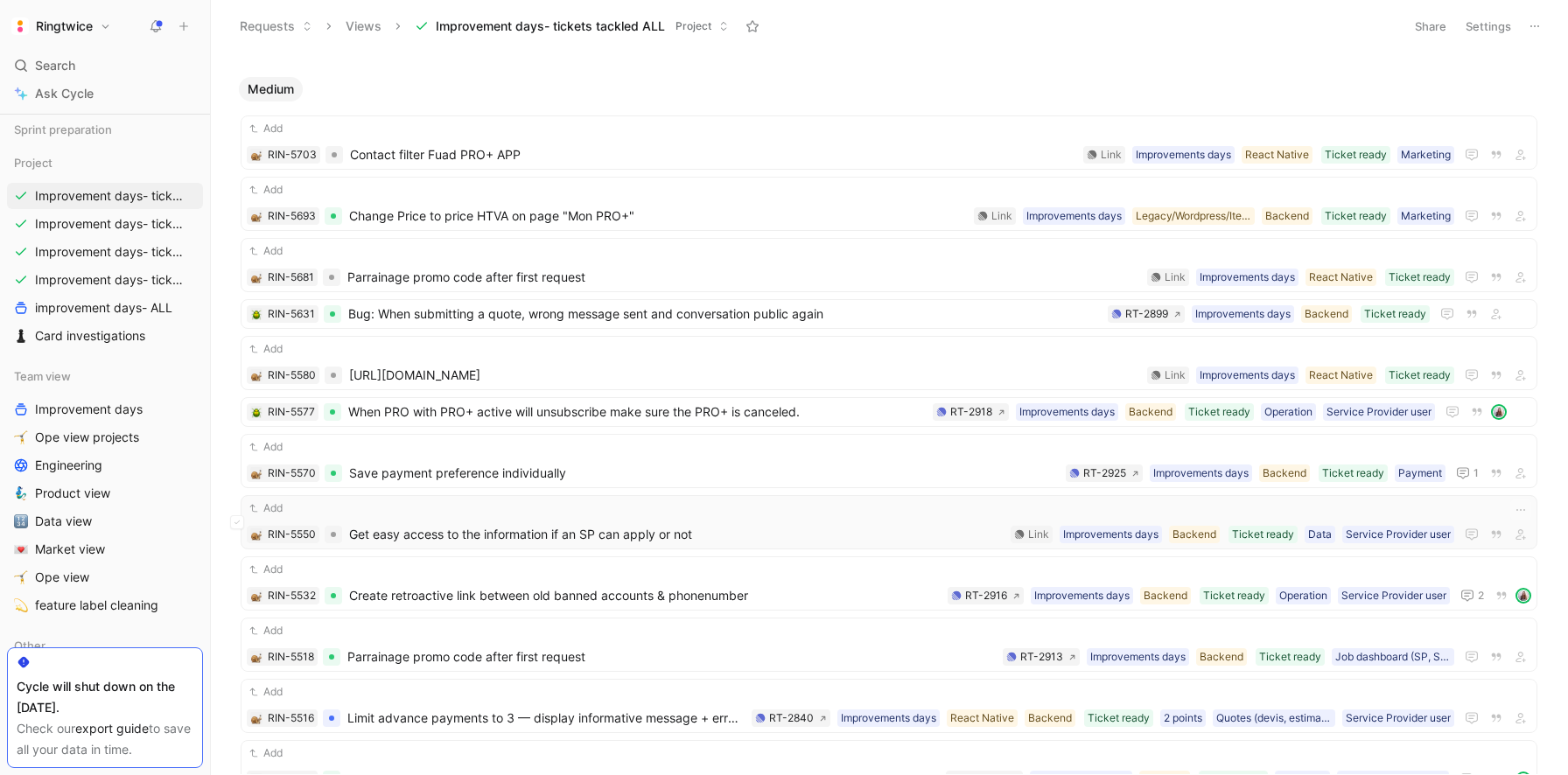
click at [504, 512] on div "Add" at bounding box center [889, 508] width 1285 height 17
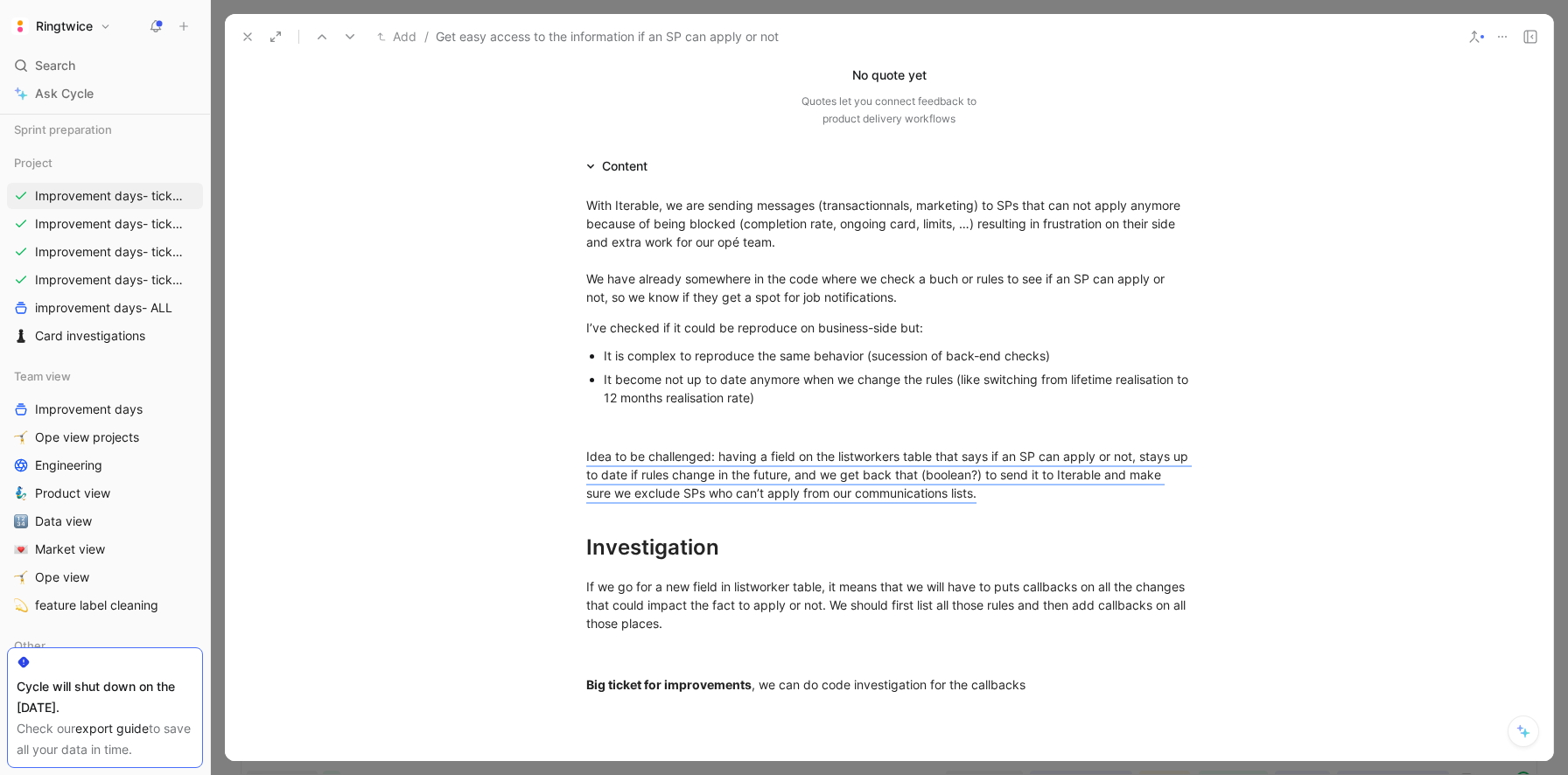
scroll to position [309, 0]
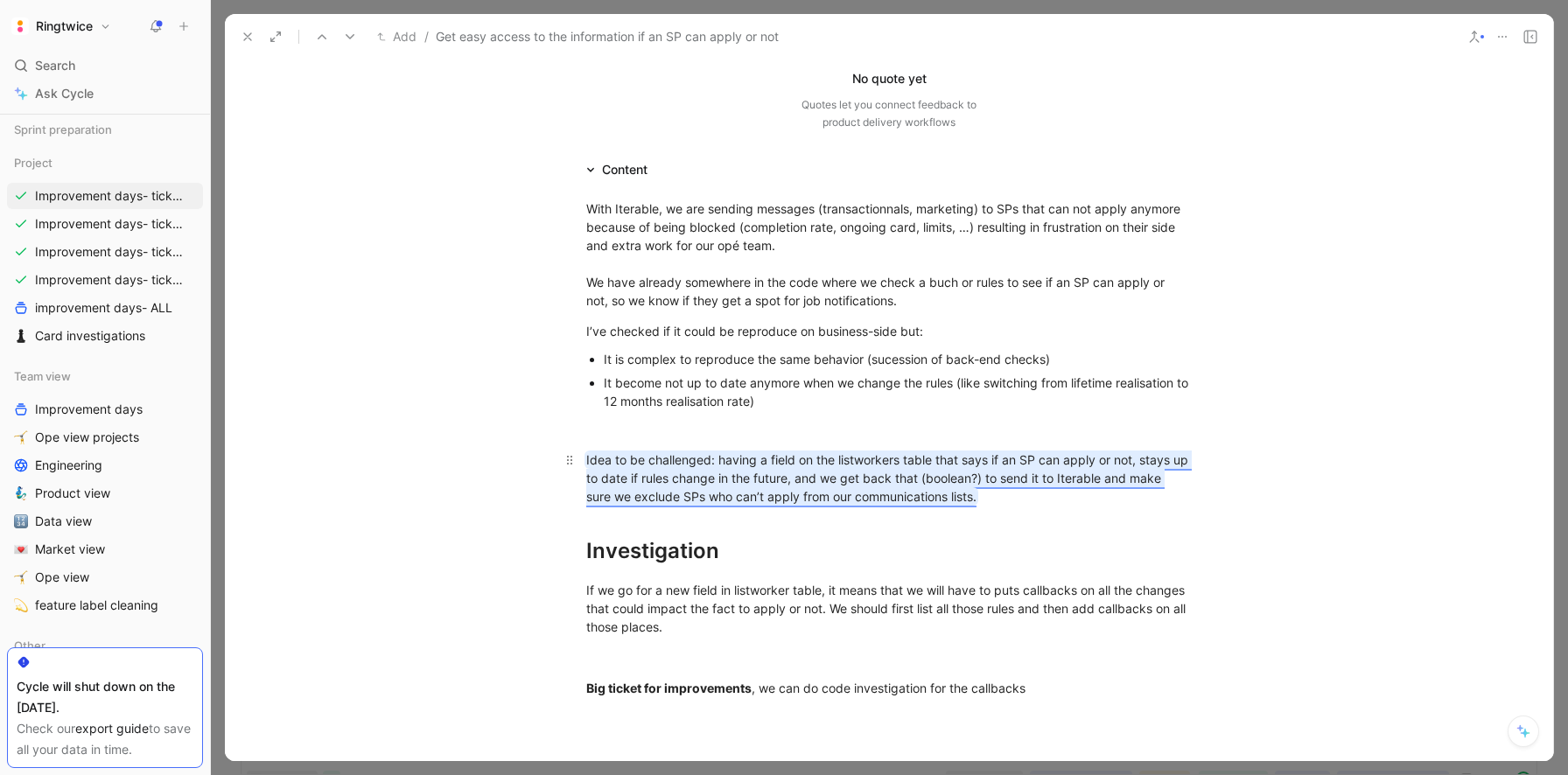
click at [660, 469] on mark "Idea to be challenged: having a field on the listworkers table that says if an …" at bounding box center [889, 478] width 605 height 52
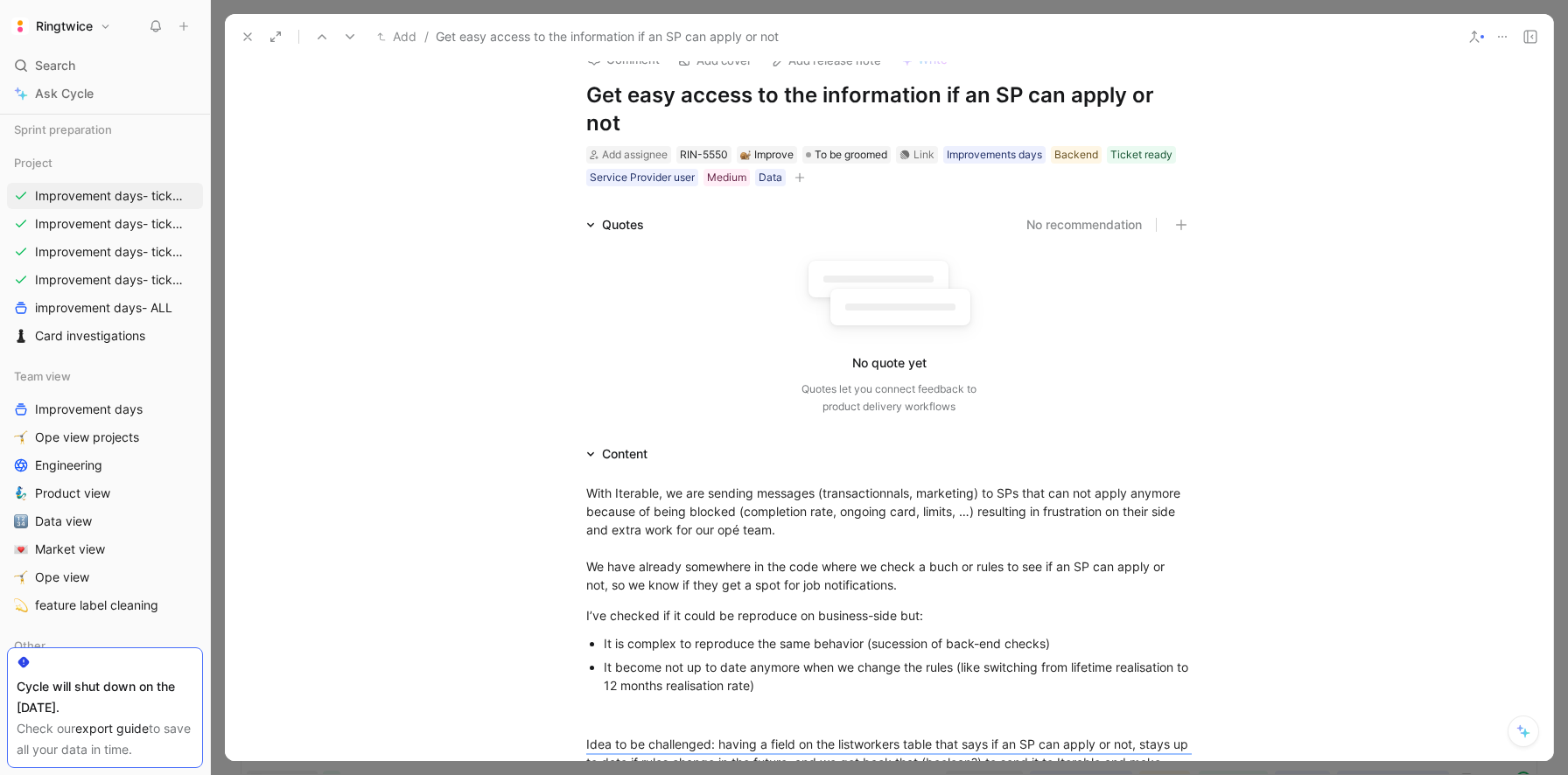
scroll to position [0, 0]
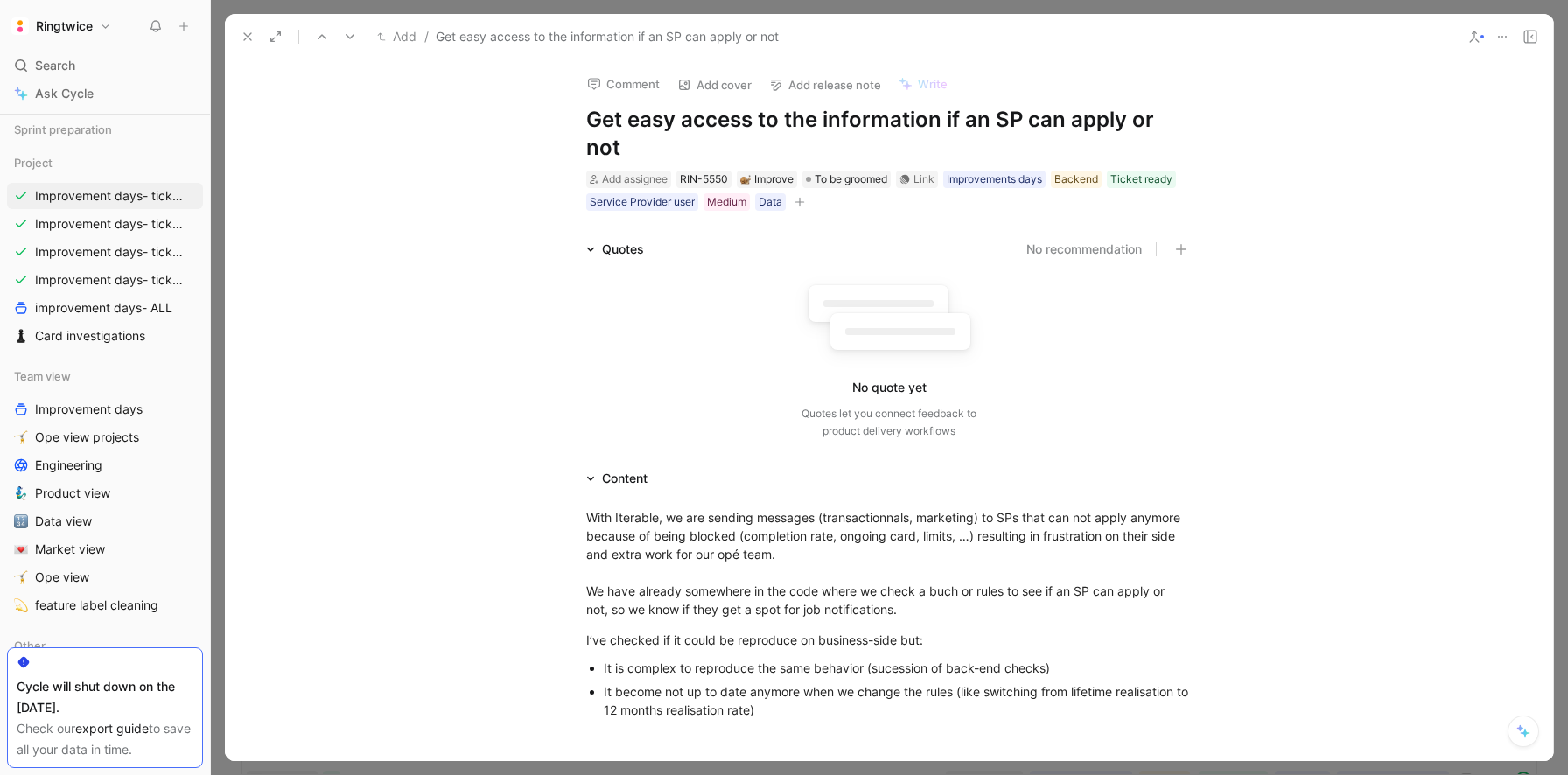
click at [250, 38] on use at bounding box center [247, 36] width 7 height 7
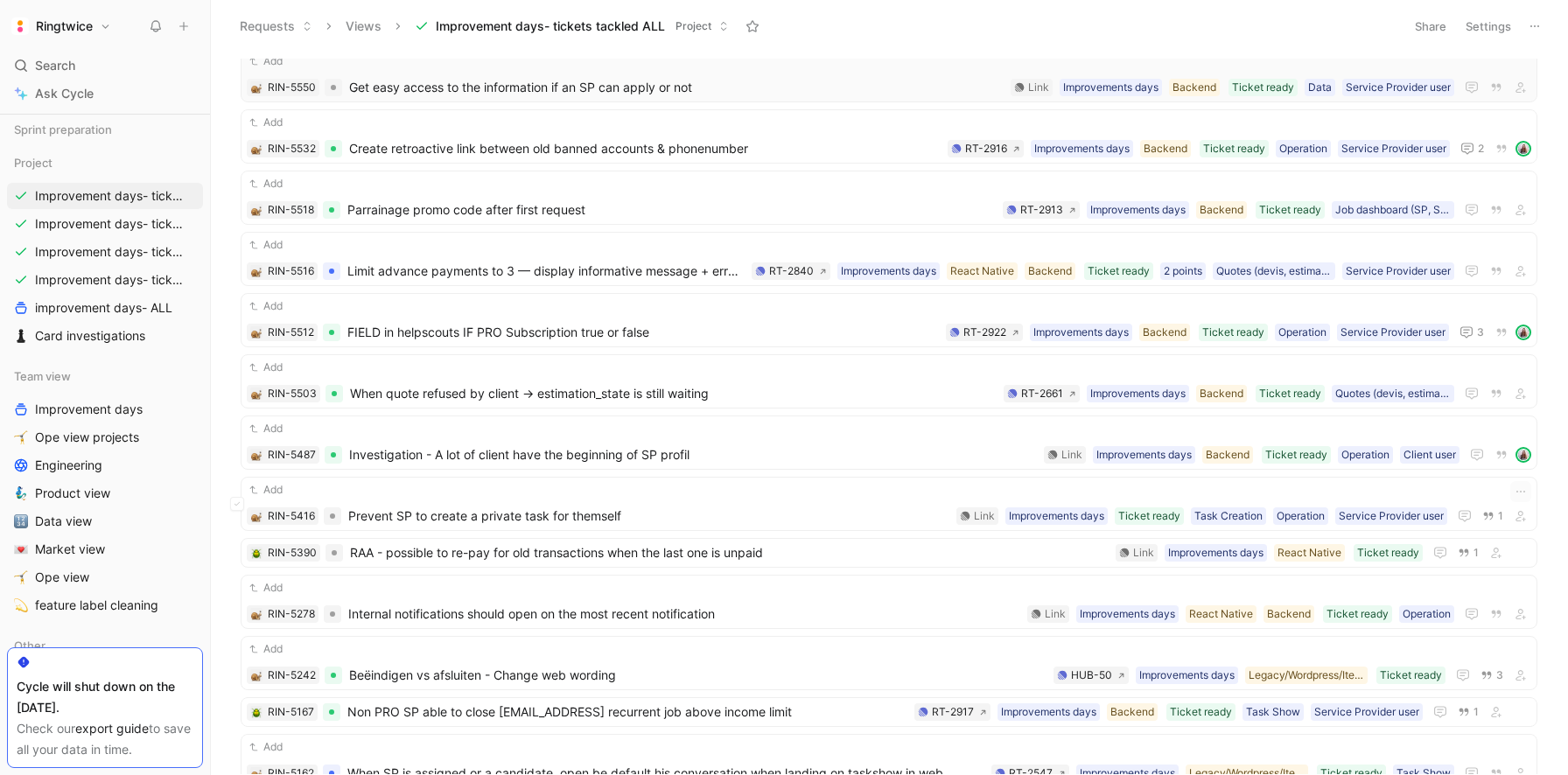
scroll to position [1806, 0]
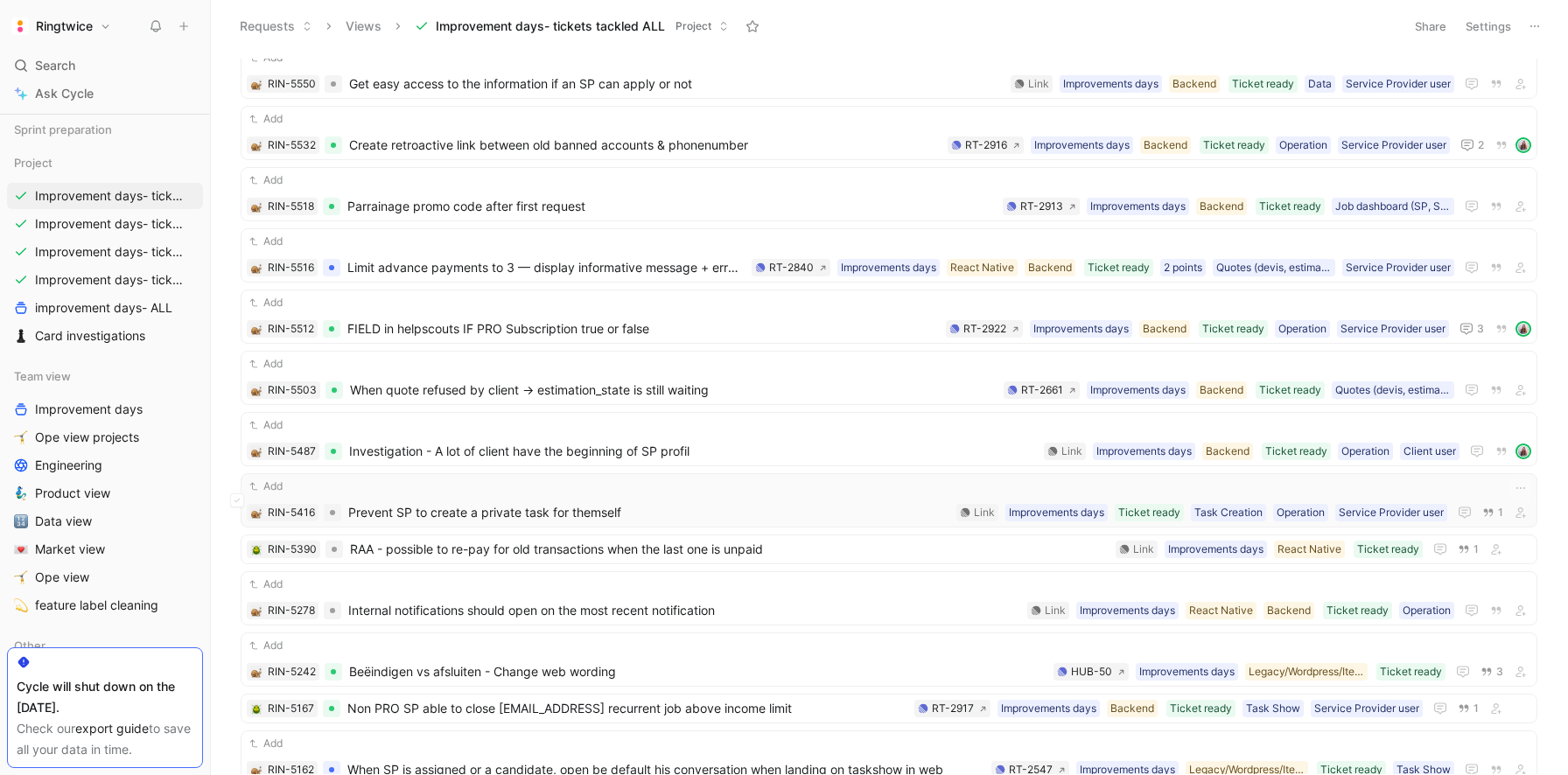
click at [637, 503] on span "Prevent SP to create a private task for themself" at bounding box center [649, 513] width 601 height 21
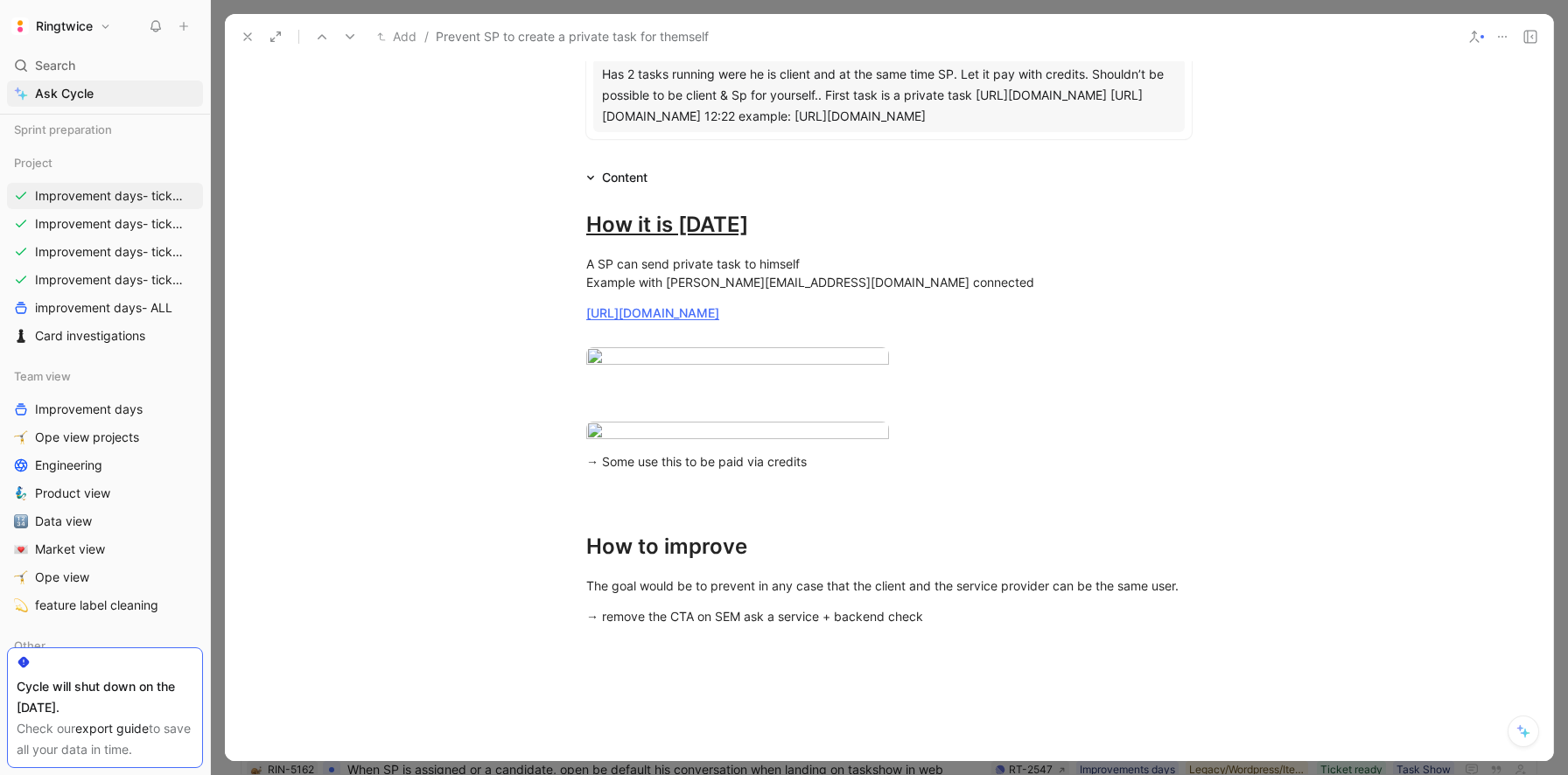
scroll to position [244, 0]
click at [649, 470] on body "Ringtwice Search ⌘ K Ask Cycle Workspace Home G then H Feedback G then F Reques…" at bounding box center [784, 387] width 1568 height 775
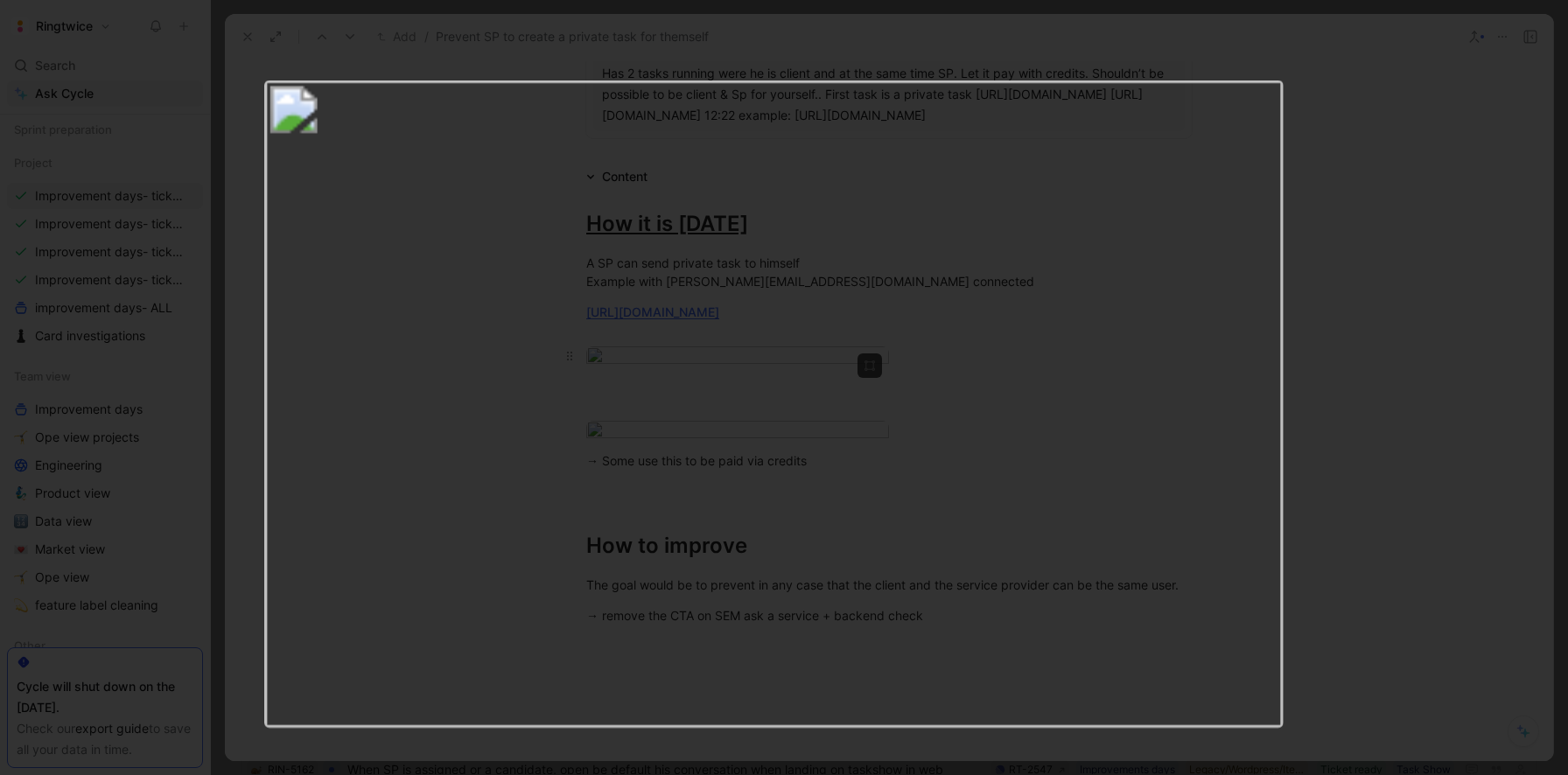
click at [649, 470] on img at bounding box center [773, 403] width 1019 height 646
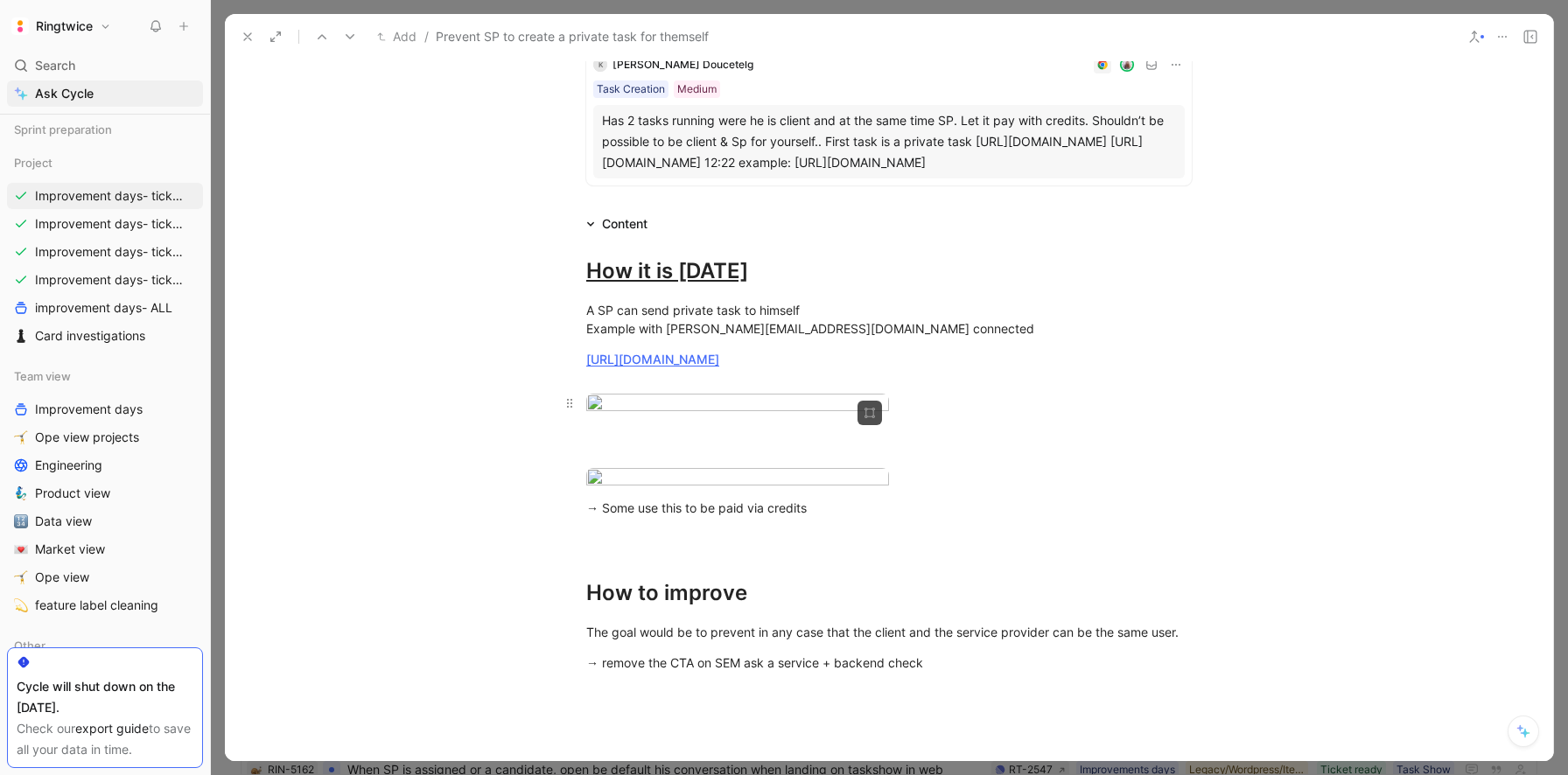
scroll to position [199, 0]
click at [670, 552] on body "Ringtwice Search ⌘ K Ask Cycle Workspace Home G then H Feedback G then F Reques…" at bounding box center [784, 387] width 1568 height 775
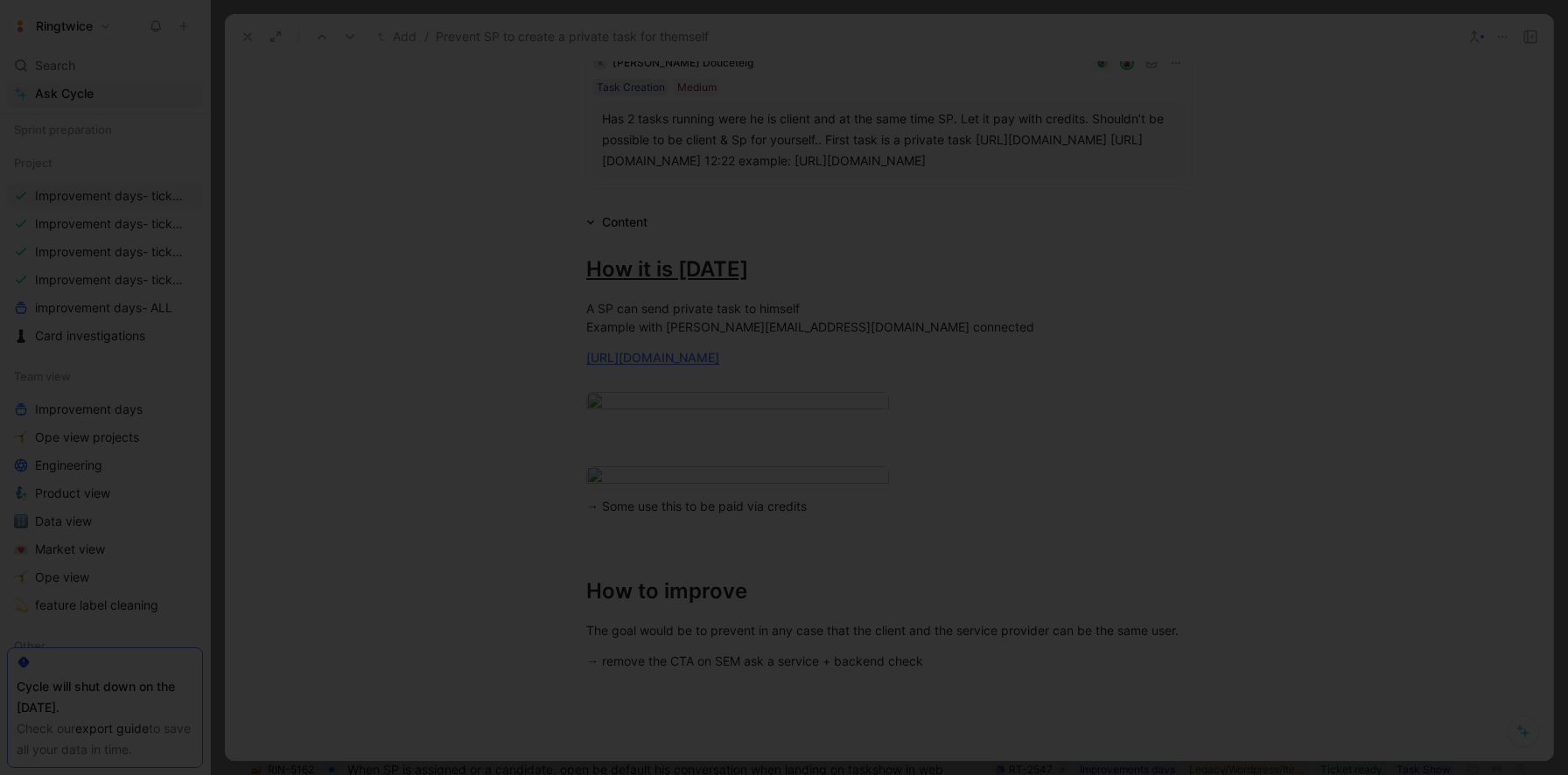
click at [487, 541] on img at bounding box center [784, 387] width 1568 height 775
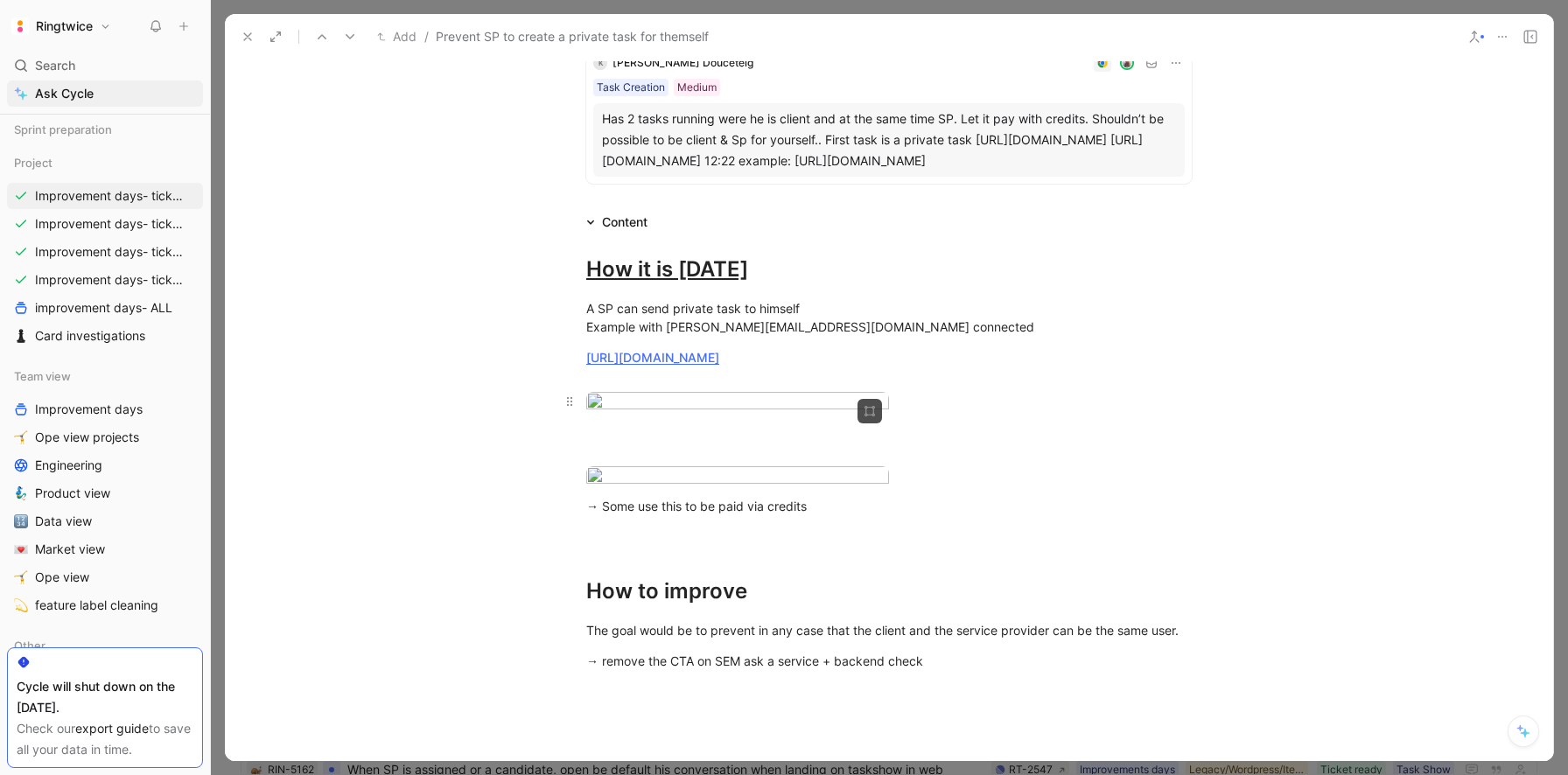
click at [663, 593] on body "Ringtwice Search ⌘ K Ask Cycle Workspace Home G then H Feedback G then F Reques…" at bounding box center [784, 387] width 1568 height 775
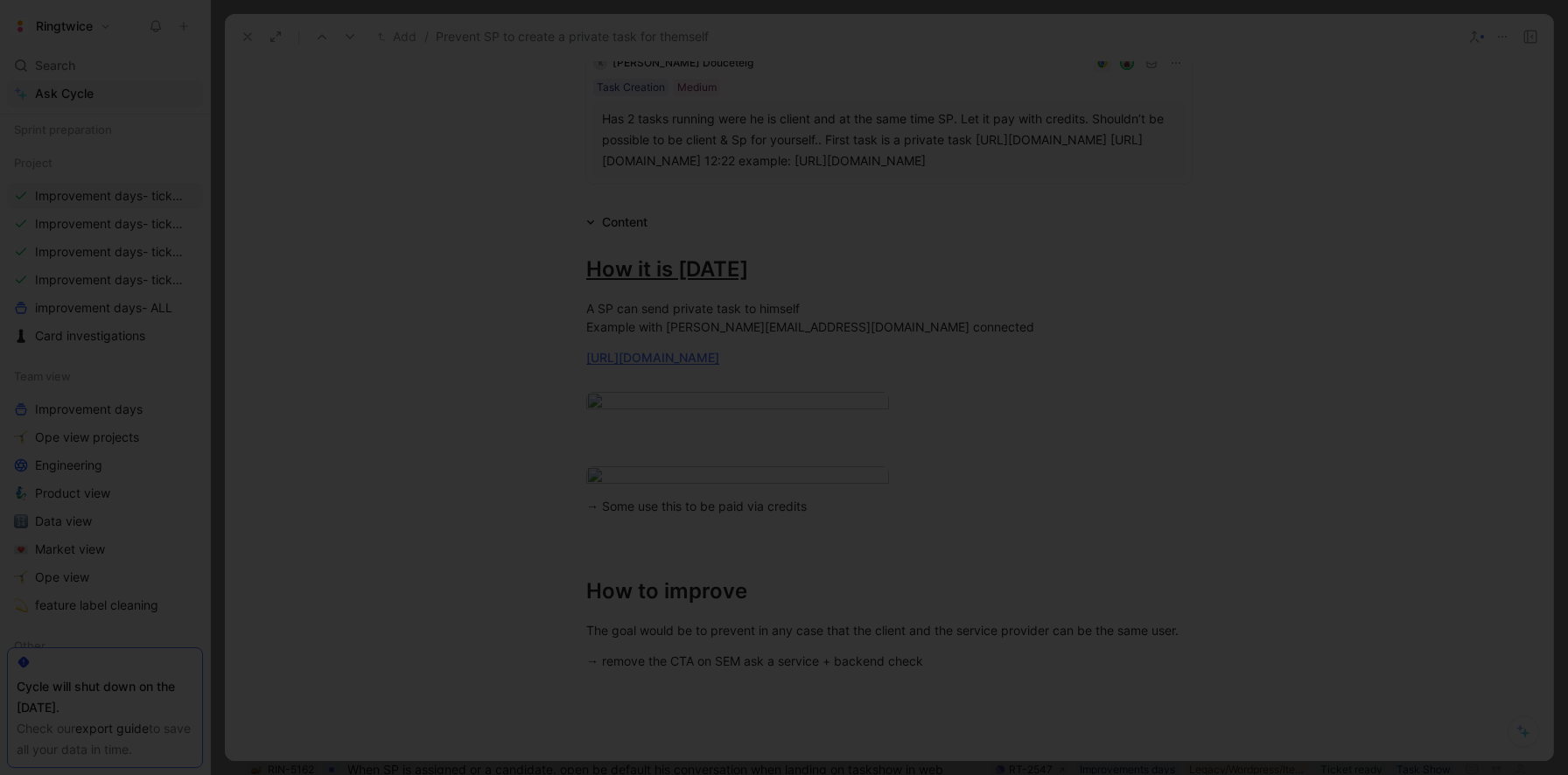
click at [642, 538] on img at bounding box center [784, 387] width 1568 height 775
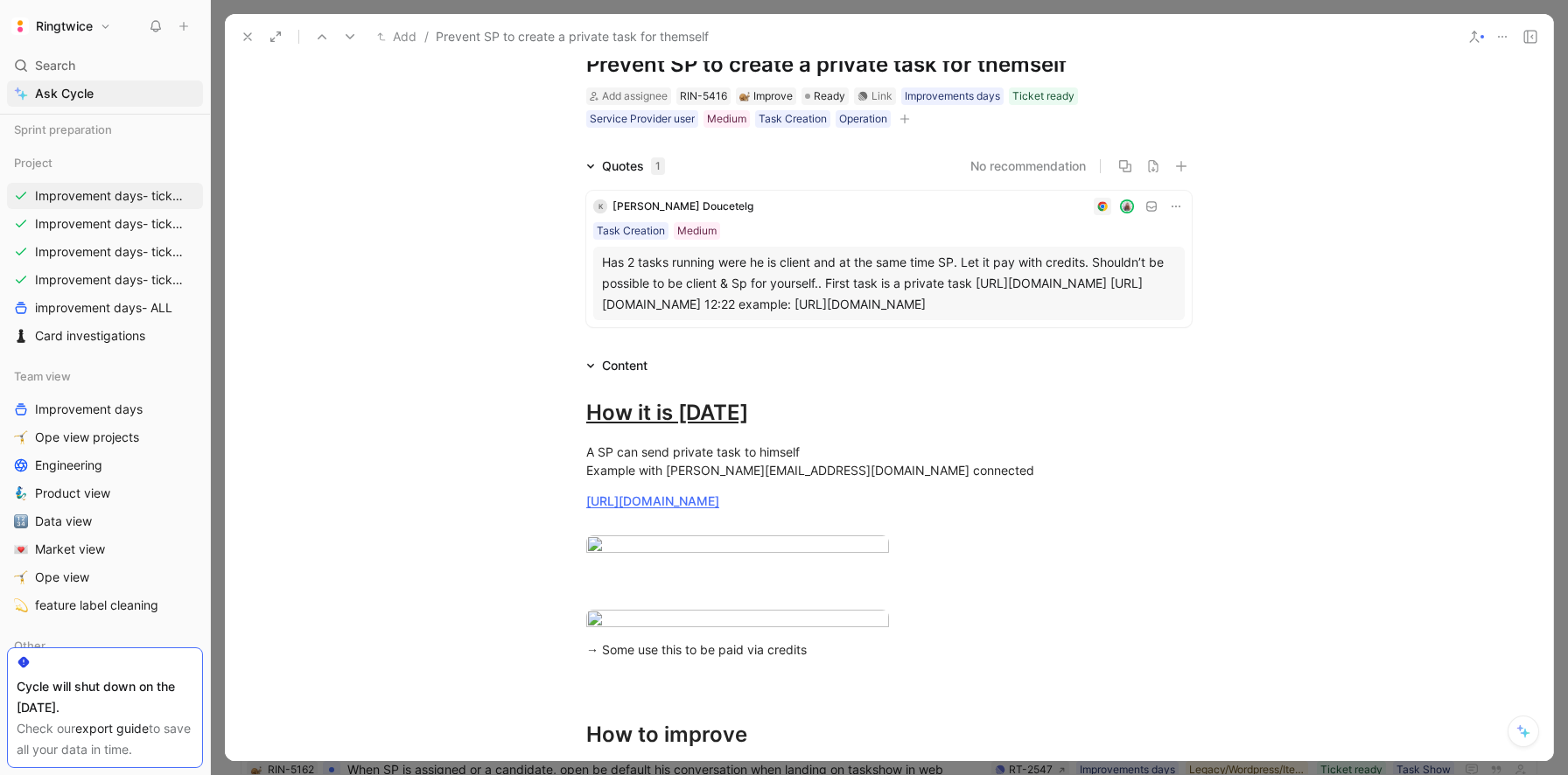
scroll to position [0, 0]
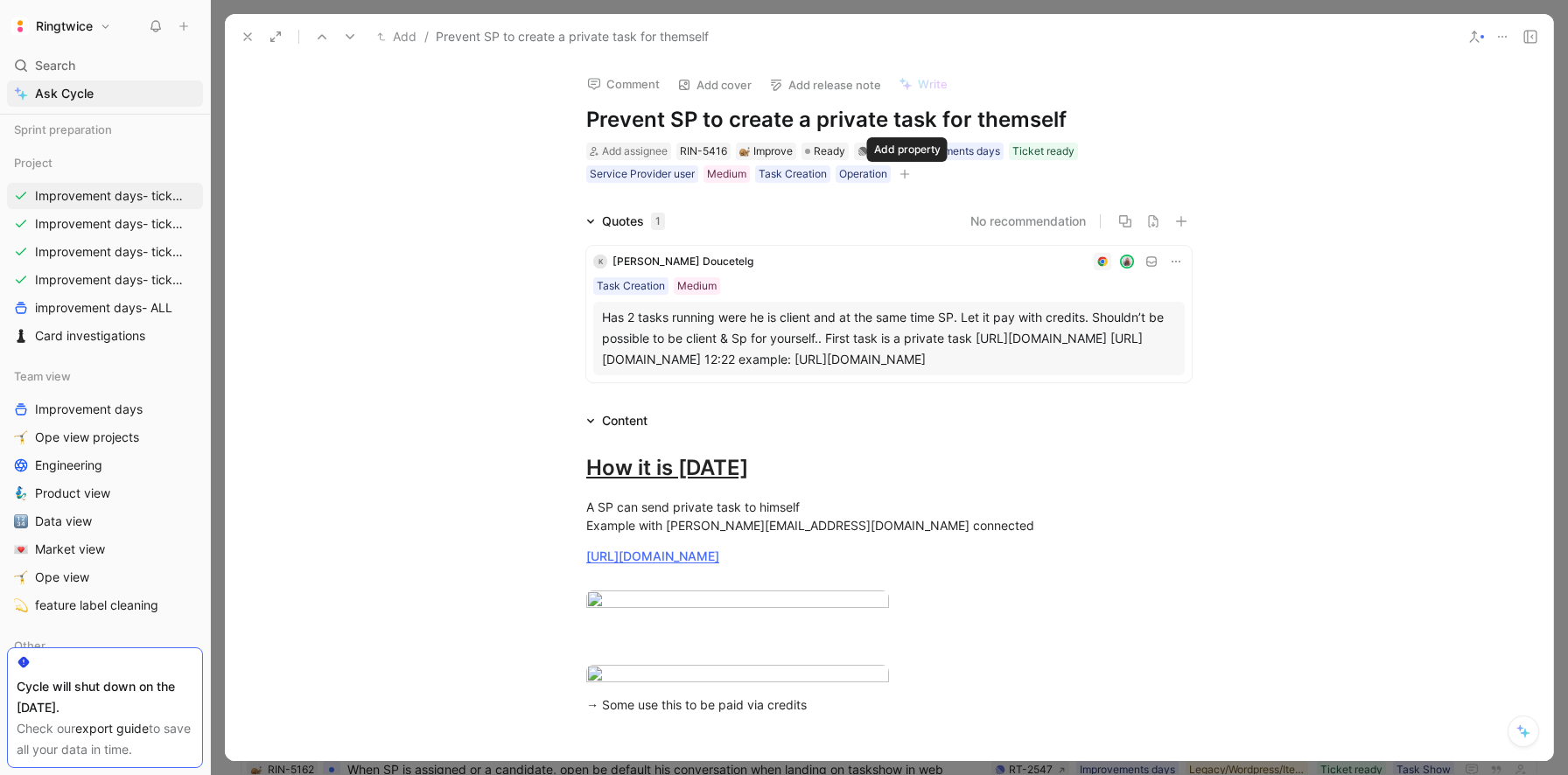
click at [909, 177] on icon "button" at bounding box center [904, 174] width 11 height 11
click at [794, 295] on div "Tech Stack" at bounding box center [805, 296] width 208 height 21
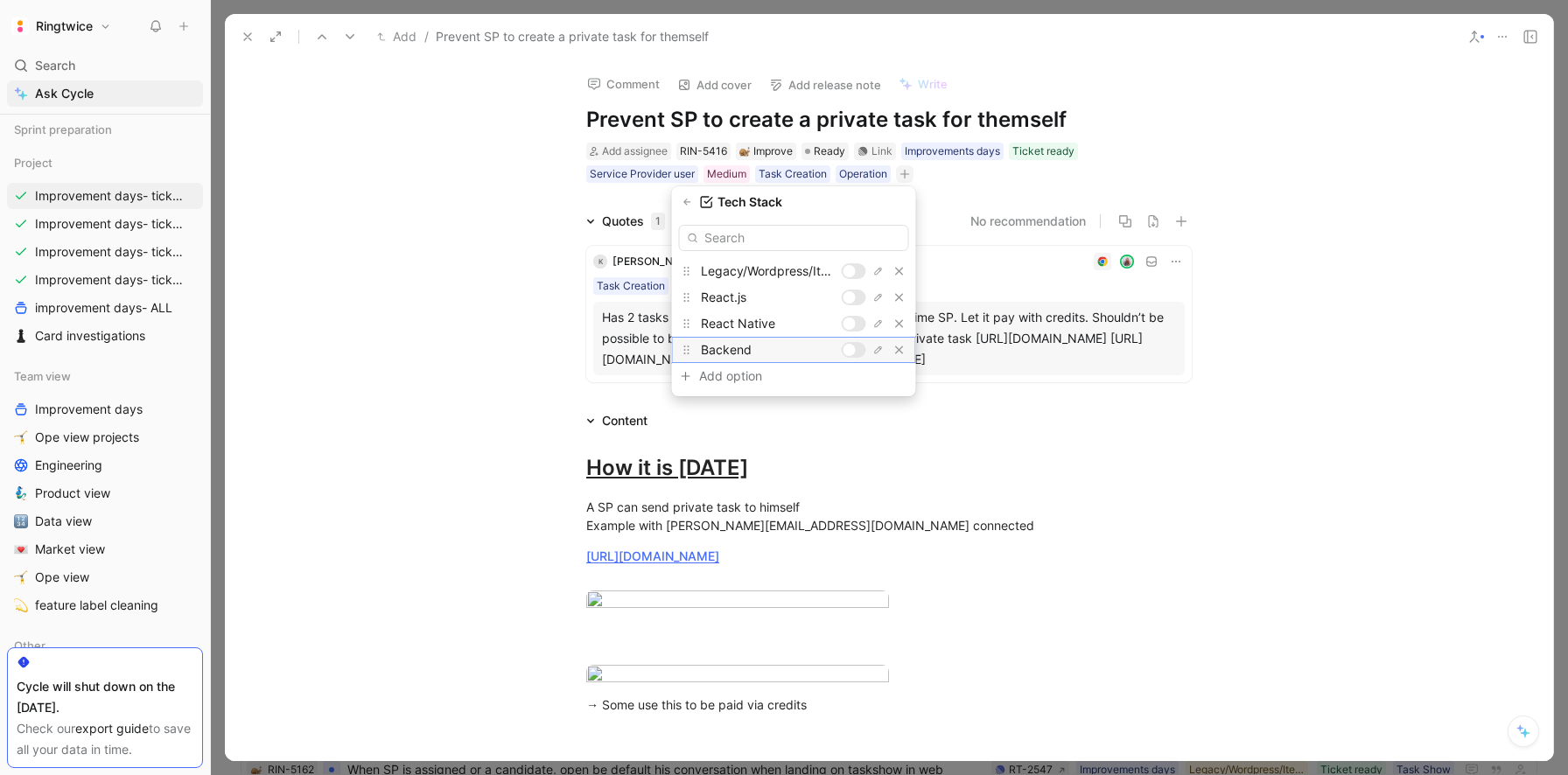
click at [851, 345] on div at bounding box center [849, 350] width 12 height 12
click at [850, 270] on div at bounding box center [849, 271] width 12 height 12
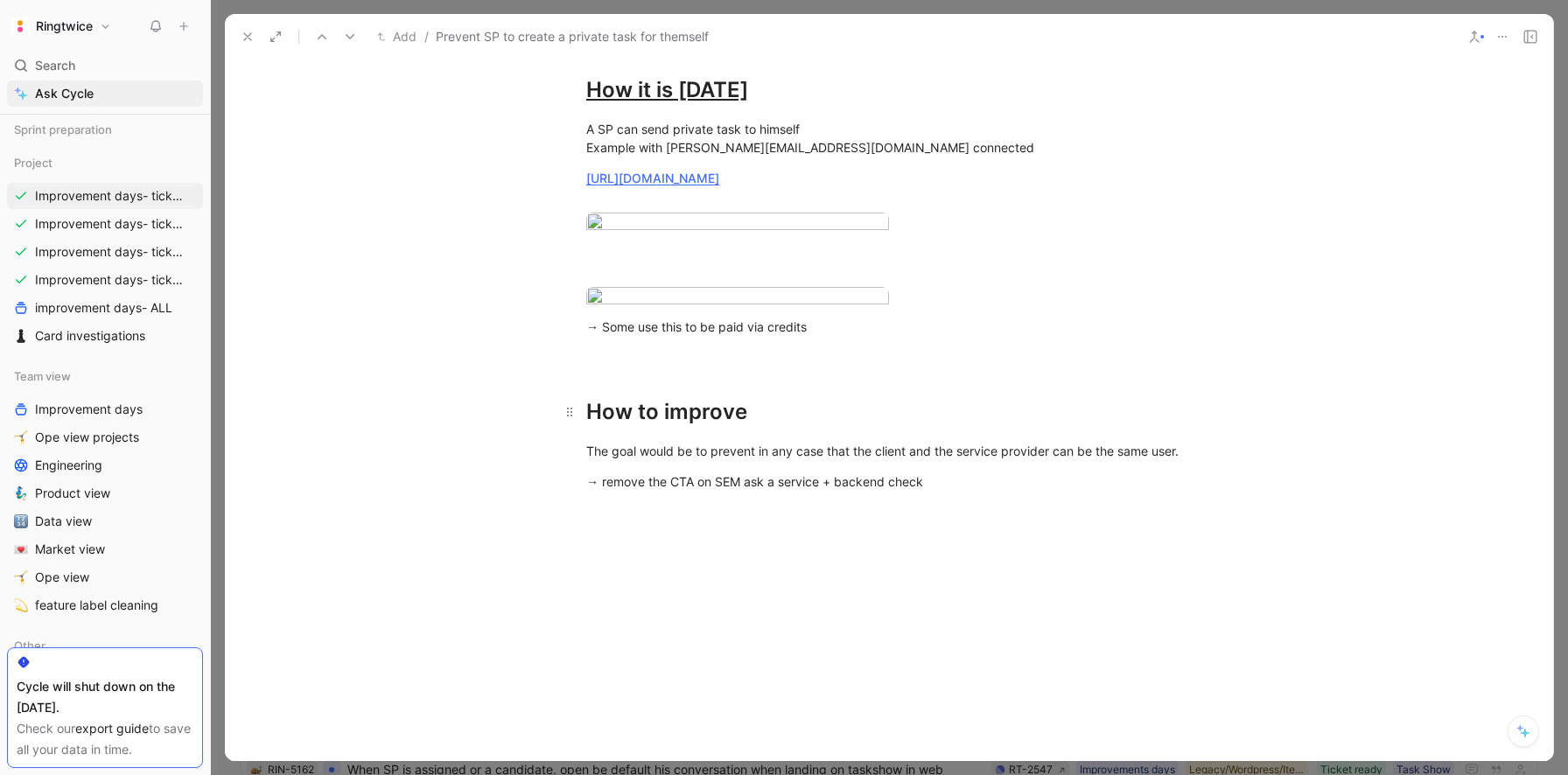
scroll to position [922, 0]
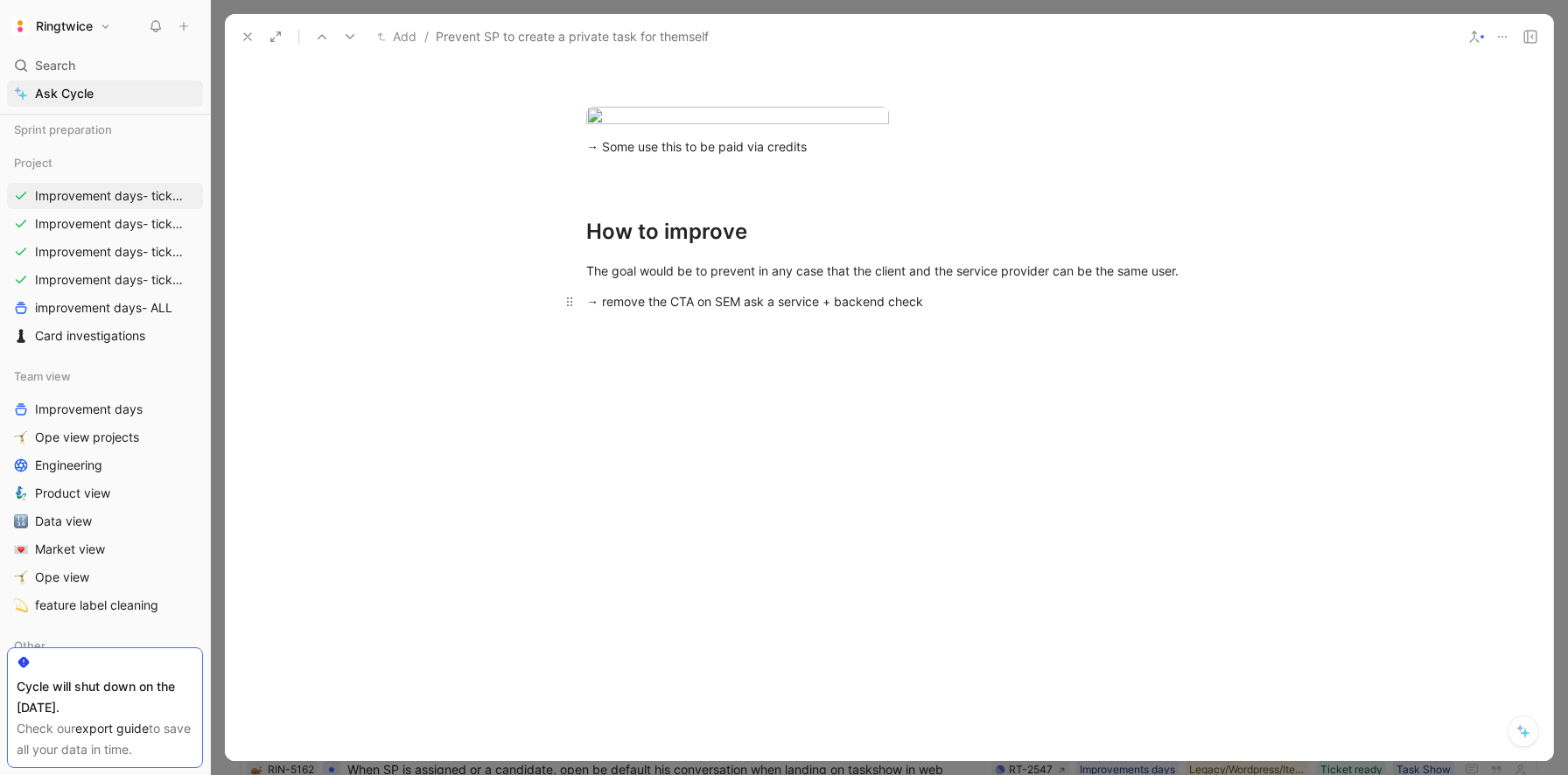
click at [671, 302] on div "→ remove the CTA on SEM ask a service + backend check" at bounding box center [889, 301] width 605 height 18
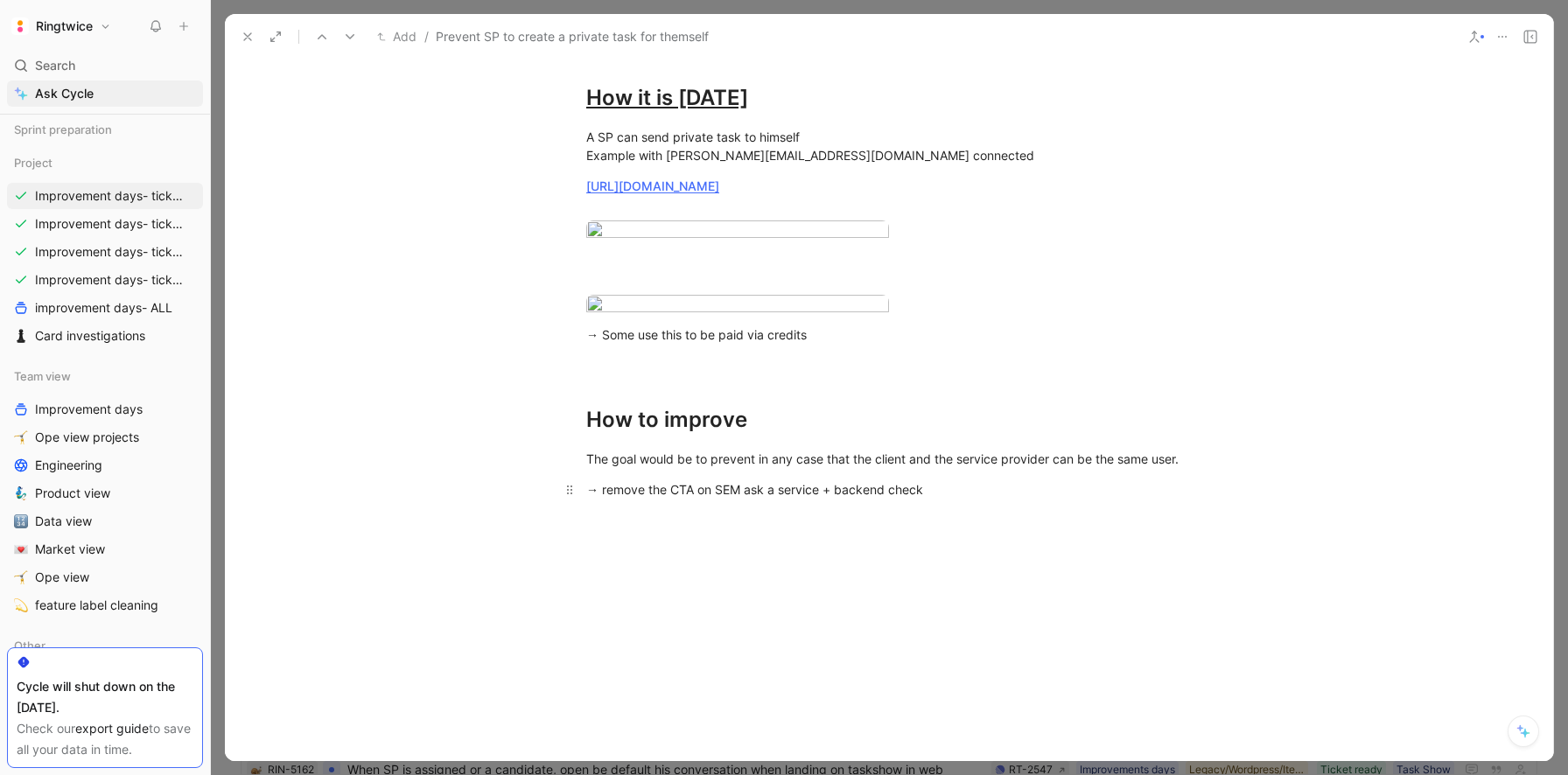
scroll to position [377, 0]
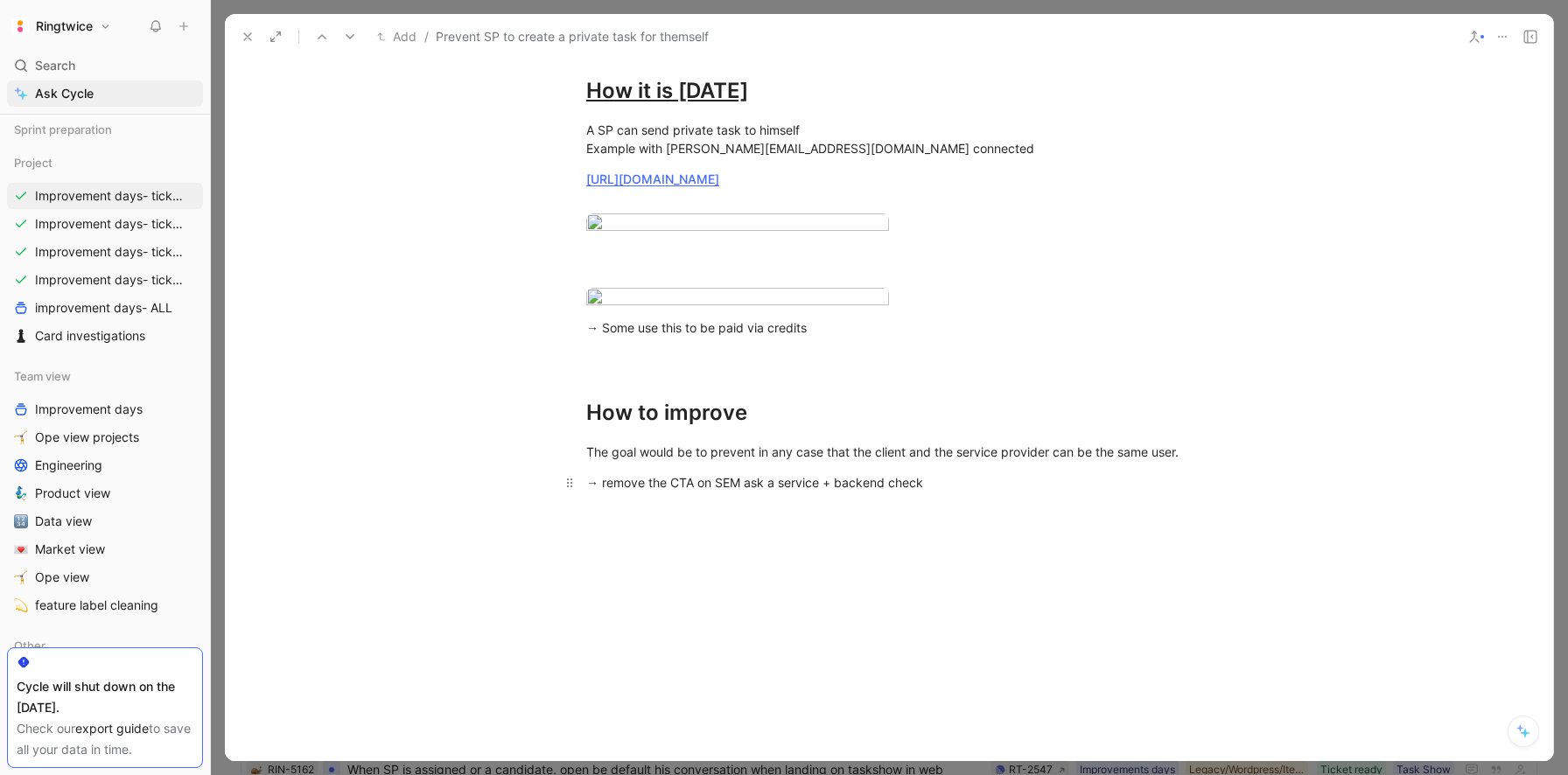
click at [671, 302] on body "Ringtwice Search ⌘ K Ask Cycle Workspace Home G then H Feedback G then F Reques…" at bounding box center [784, 387] width 1568 height 775
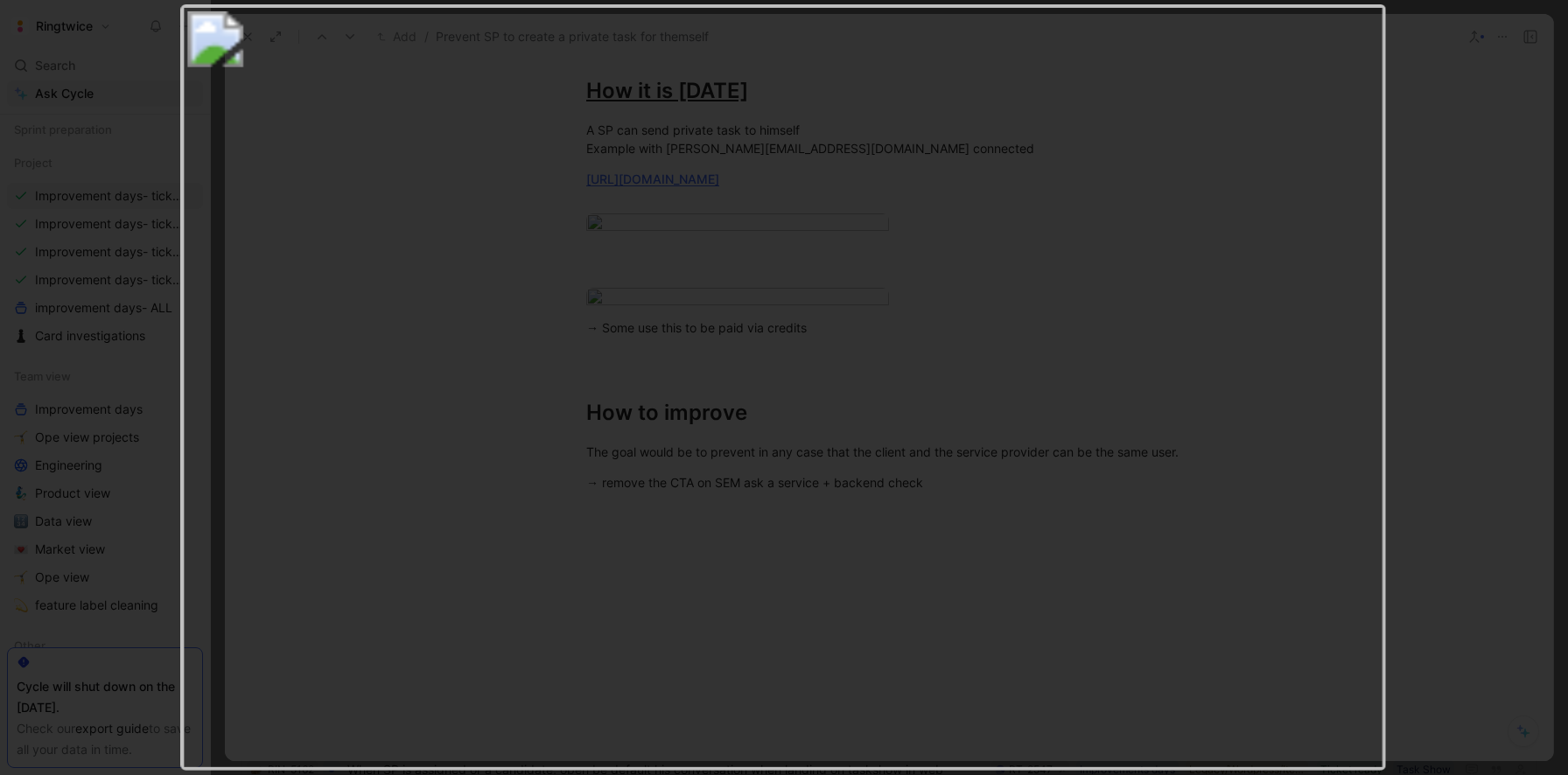
click at [671, 302] on img at bounding box center [783, 387] width 1205 height 764
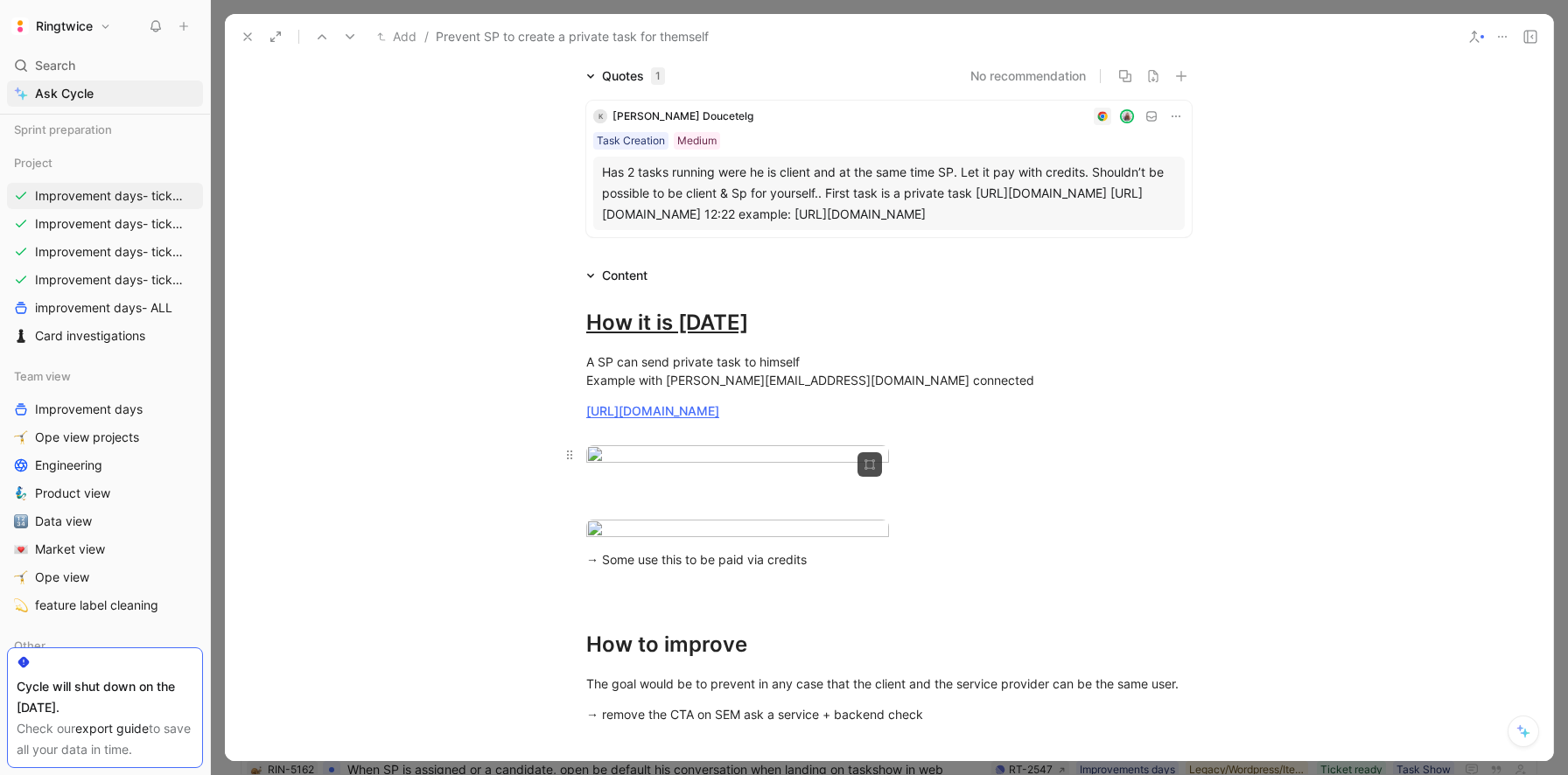
scroll to position [0, 0]
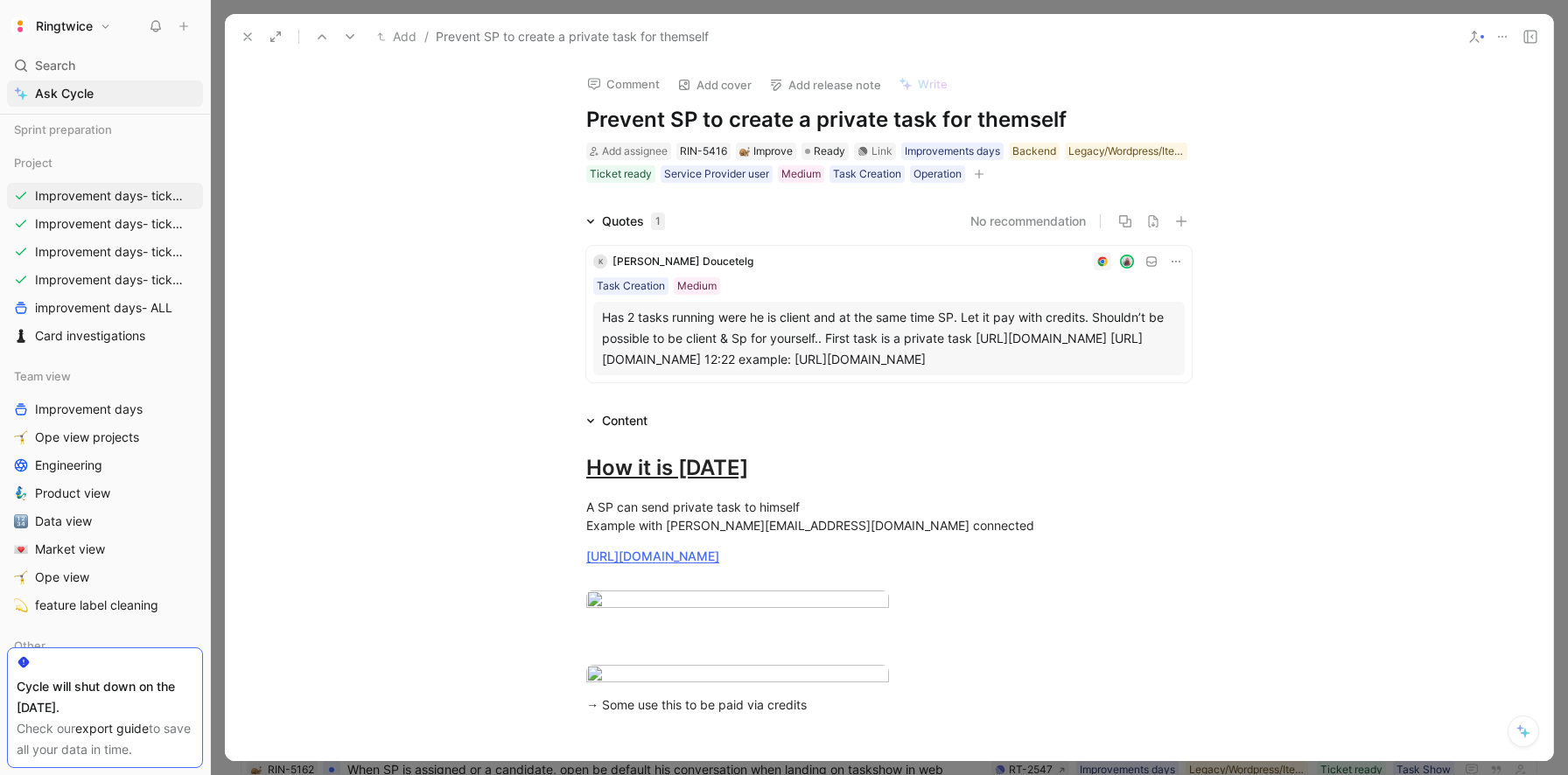
click at [247, 37] on icon at bounding box center [247, 36] width 14 height 14
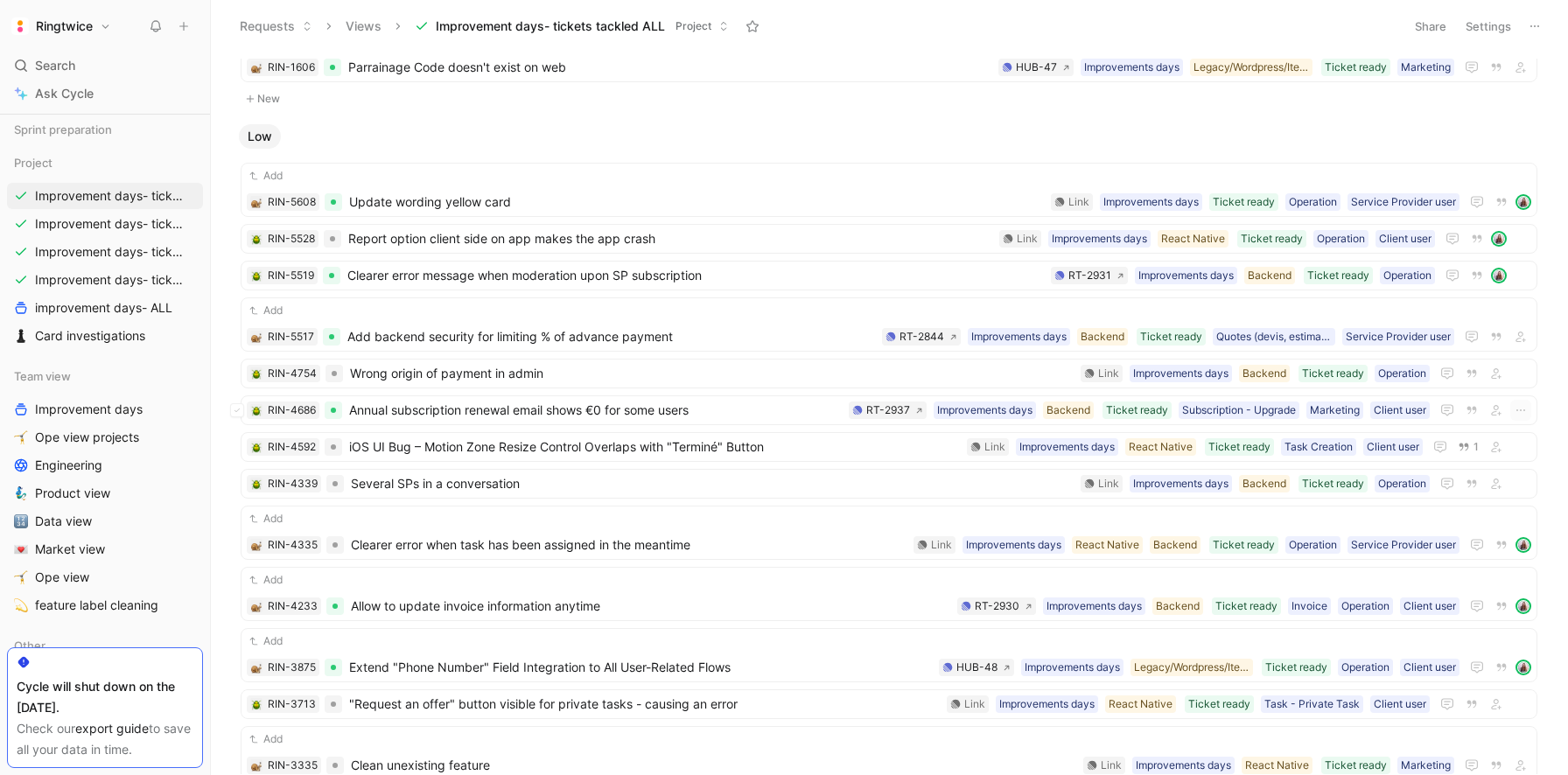
scroll to position [3368, 0]
click at [698, 366] on span "Wrong origin of payment in admin" at bounding box center [711, 372] width 723 height 21
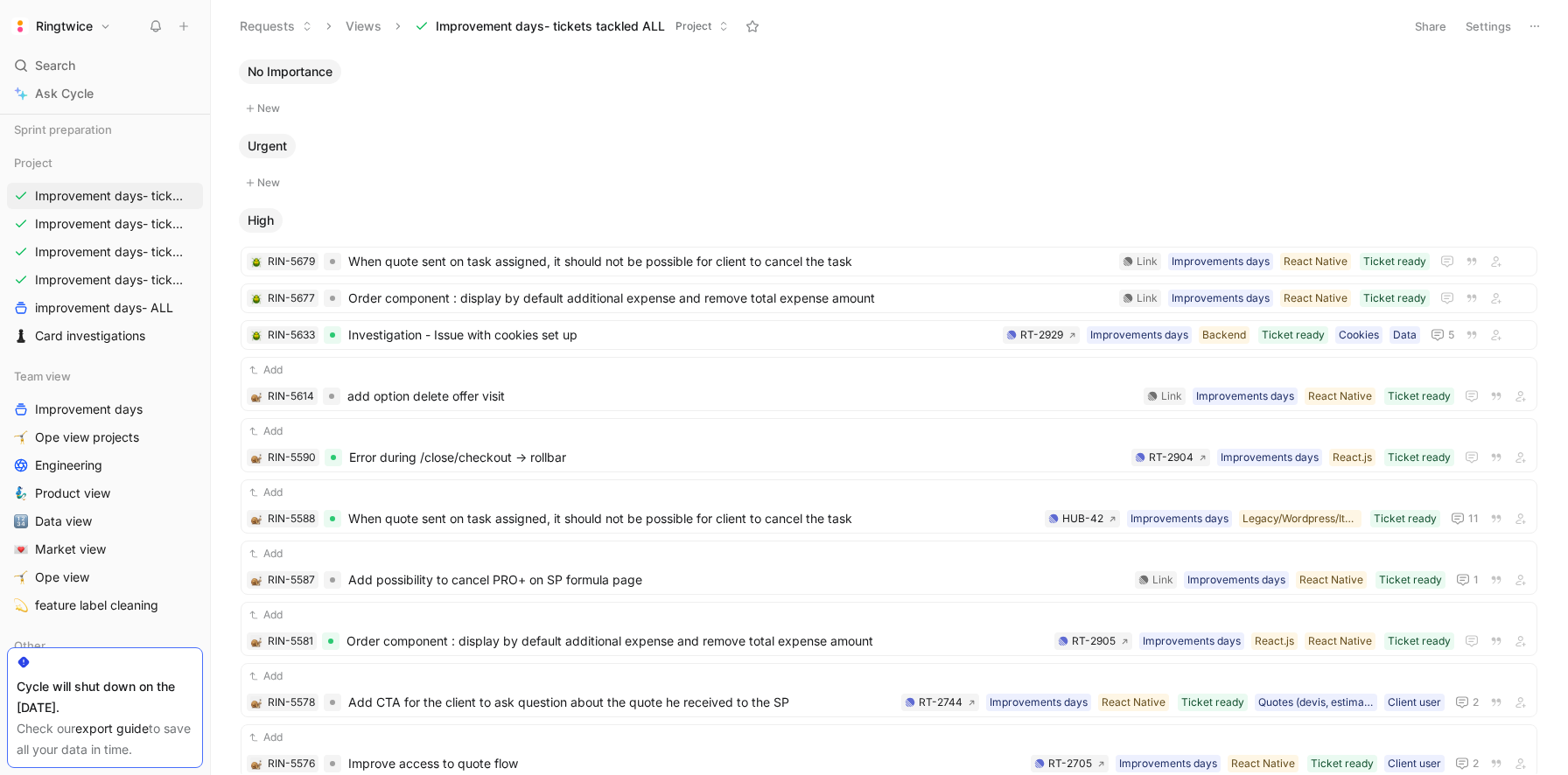
click at [1497, 25] on button "Settings" at bounding box center [1488, 27] width 61 height 25
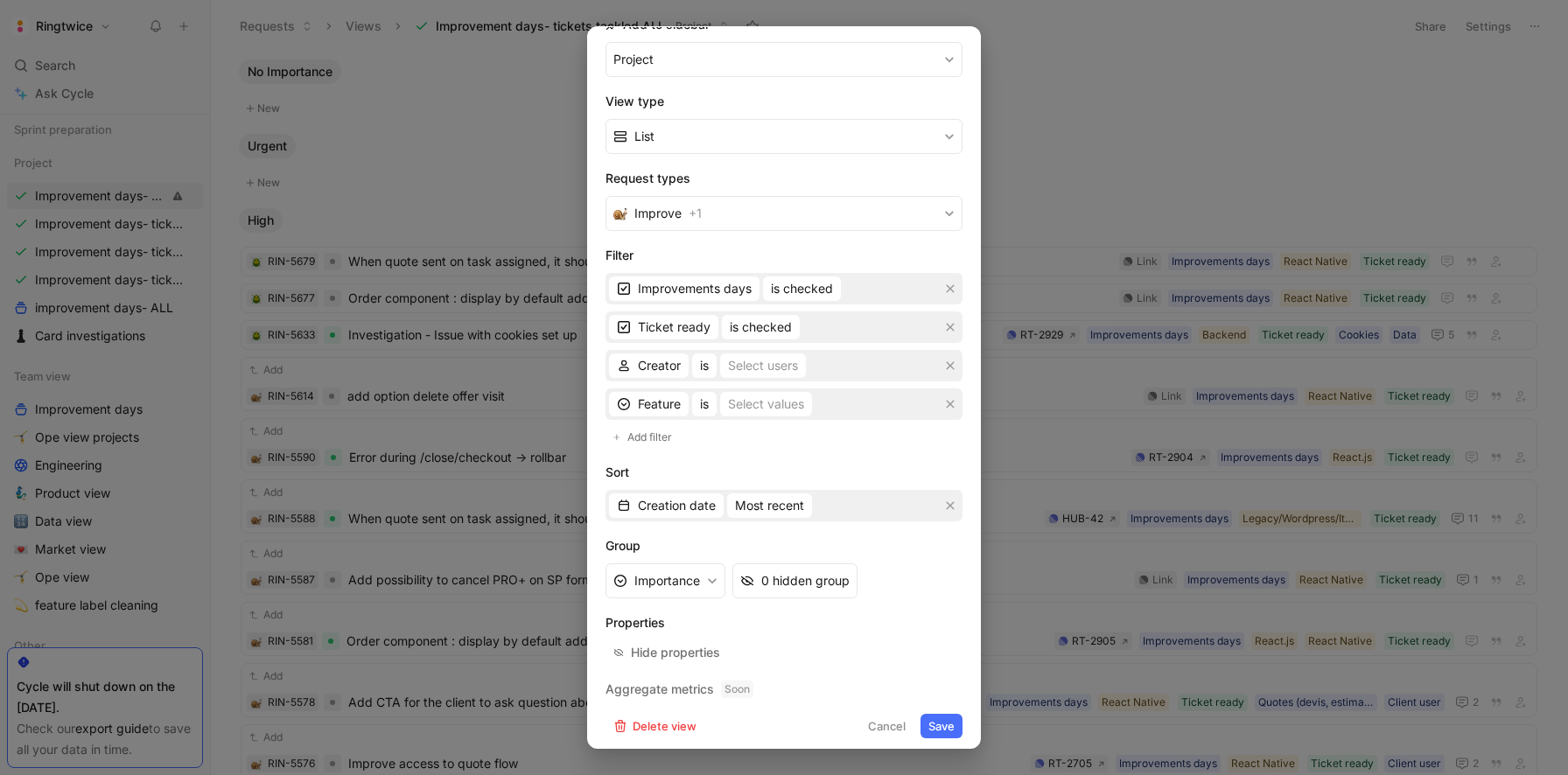
scroll to position [226, 0]
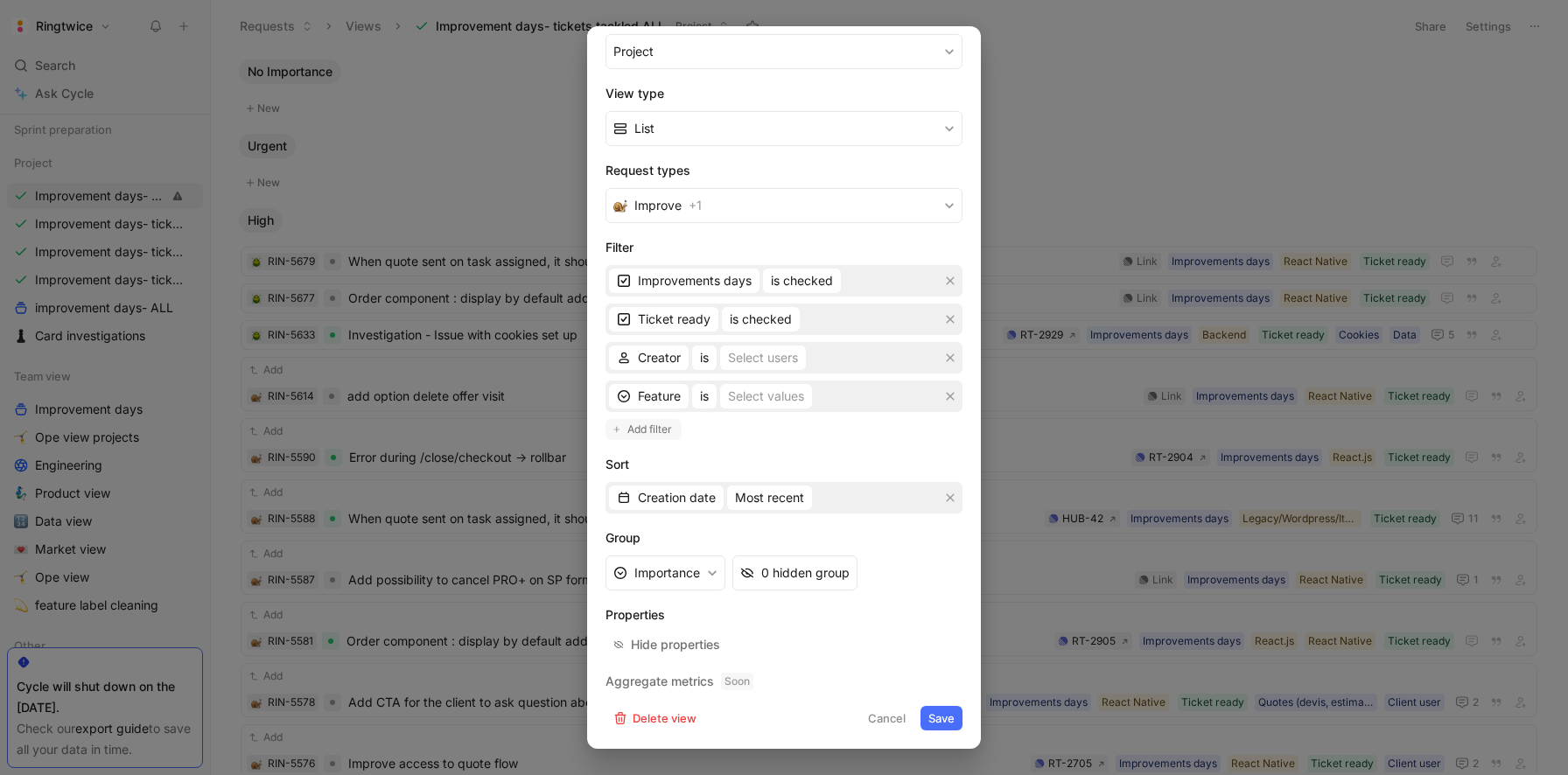
click at [637, 436] on span "Add filter" at bounding box center [650, 429] width 46 height 17
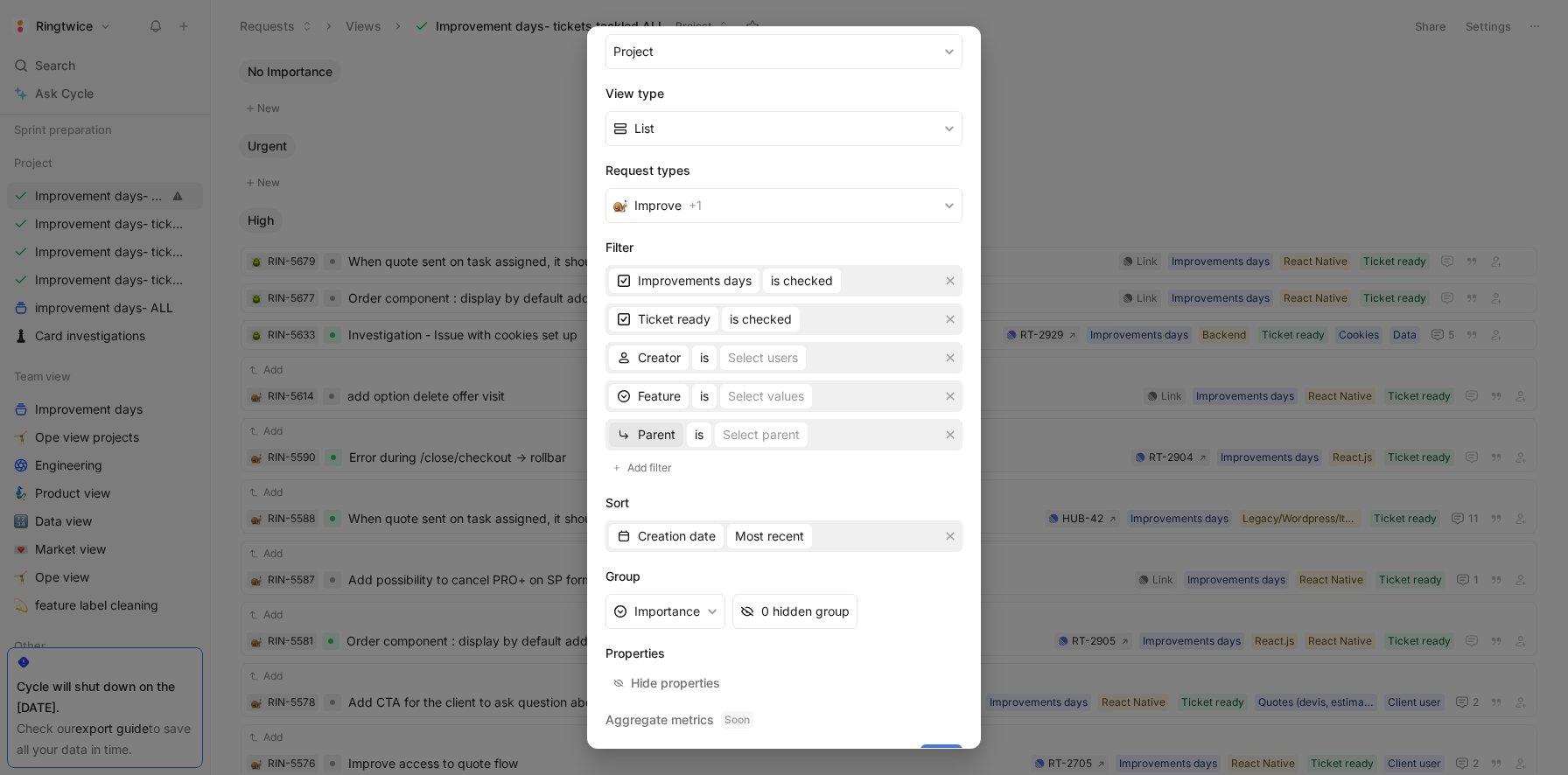
click at [666, 434] on span "Parent" at bounding box center [656, 435] width 37 height 21
click at [660, 517] on span "Status" at bounding box center [656, 521] width 37 height 14
click at [753, 433] on div "Select statuses" at bounding box center [765, 435] width 87 height 21
click at [698, 437] on span "is" at bounding box center [698, 435] width 9 height 21
click at [712, 497] on span "is not" at bounding box center [709, 496] width 31 height 14
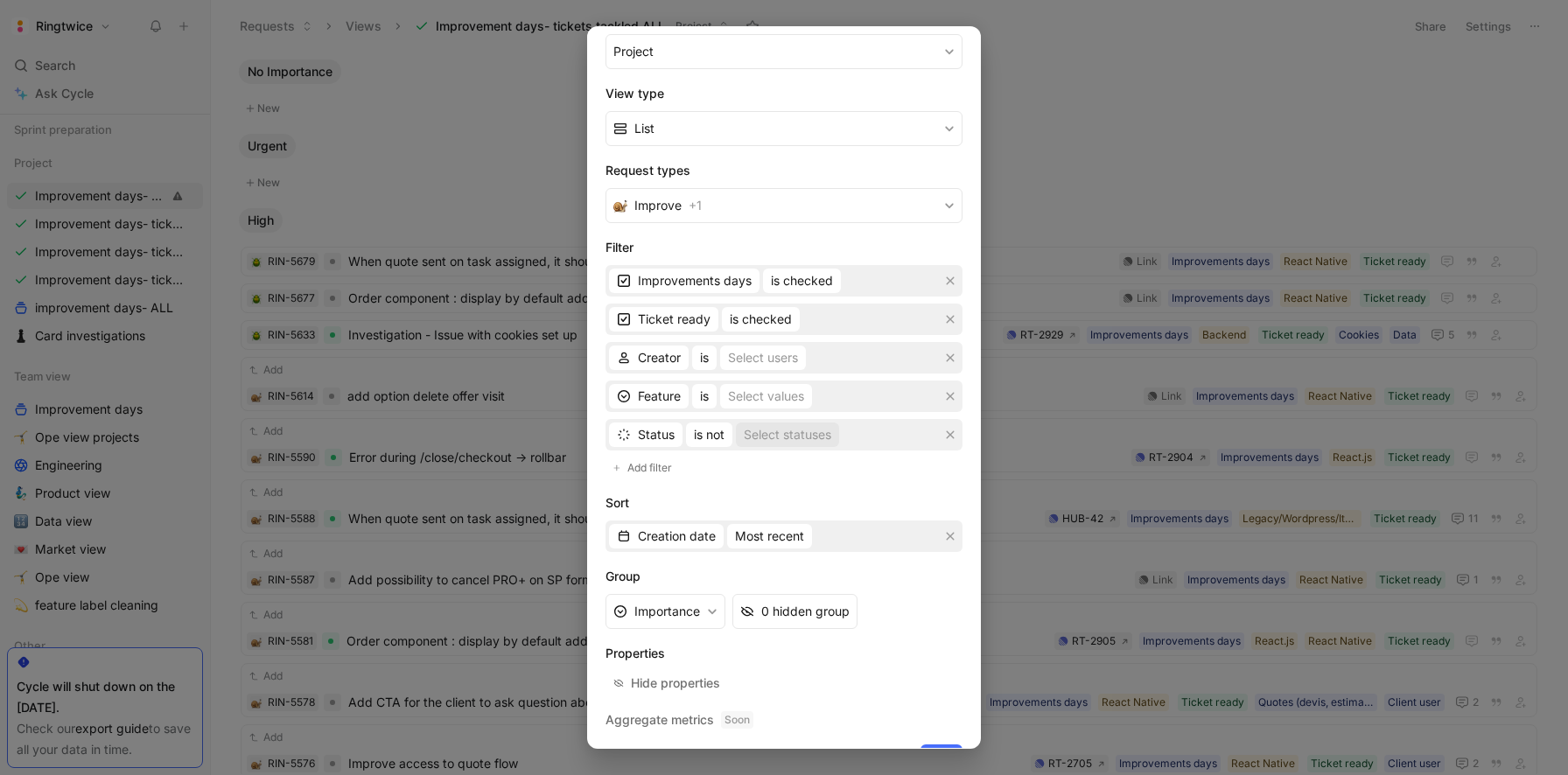
click at [760, 435] on div "Select statuses" at bounding box center [787, 435] width 87 height 21
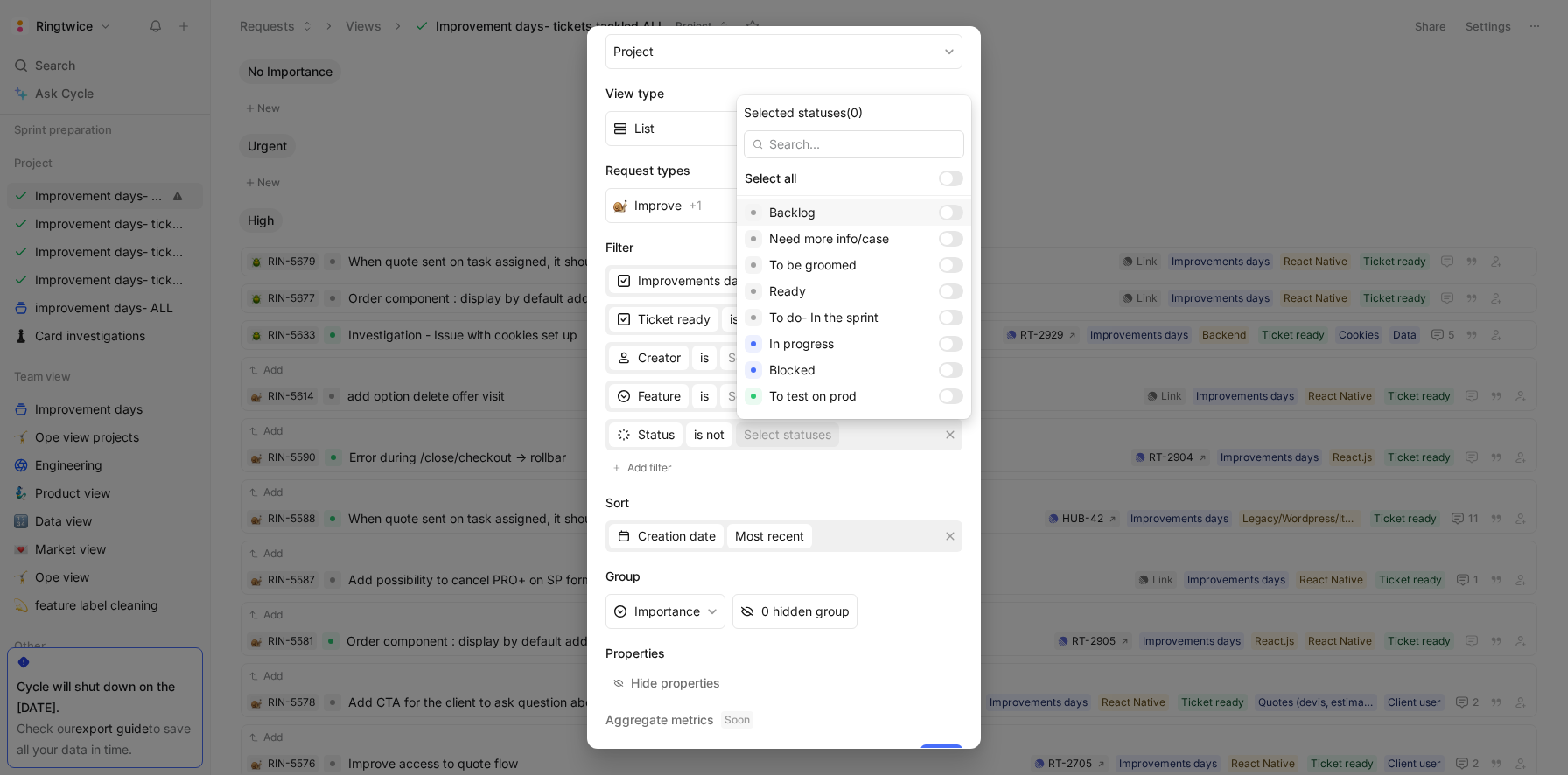
click at [941, 214] on div at bounding box center [946, 212] width 12 height 12
click at [941, 234] on div at bounding box center [946, 238] width 12 height 12
click at [939, 265] on div at bounding box center [951, 265] width 25 height 15
click at [949, 260] on div at bounding box center [955, 265] width 12 height 12
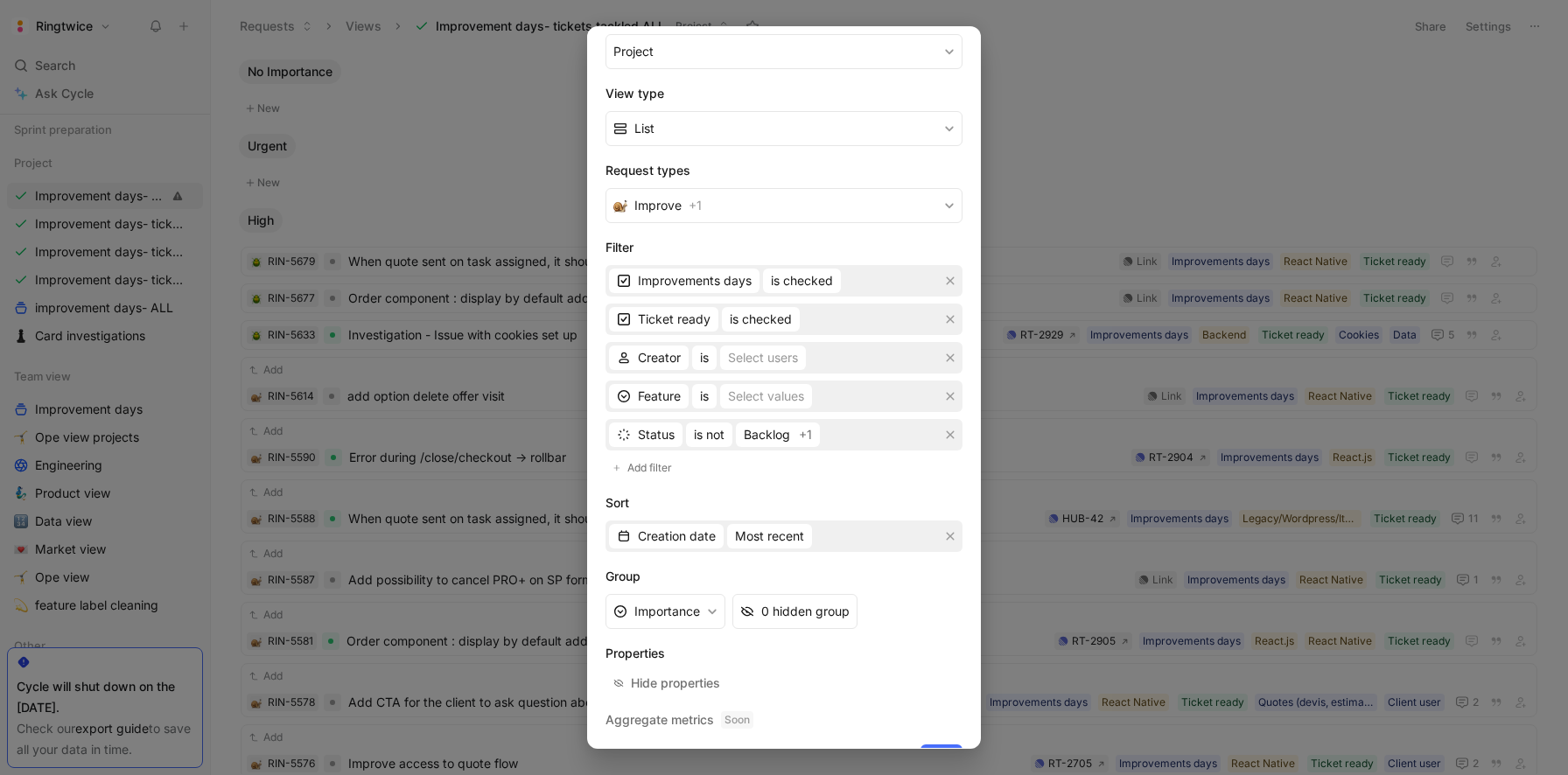
scroll to position [264, 0]
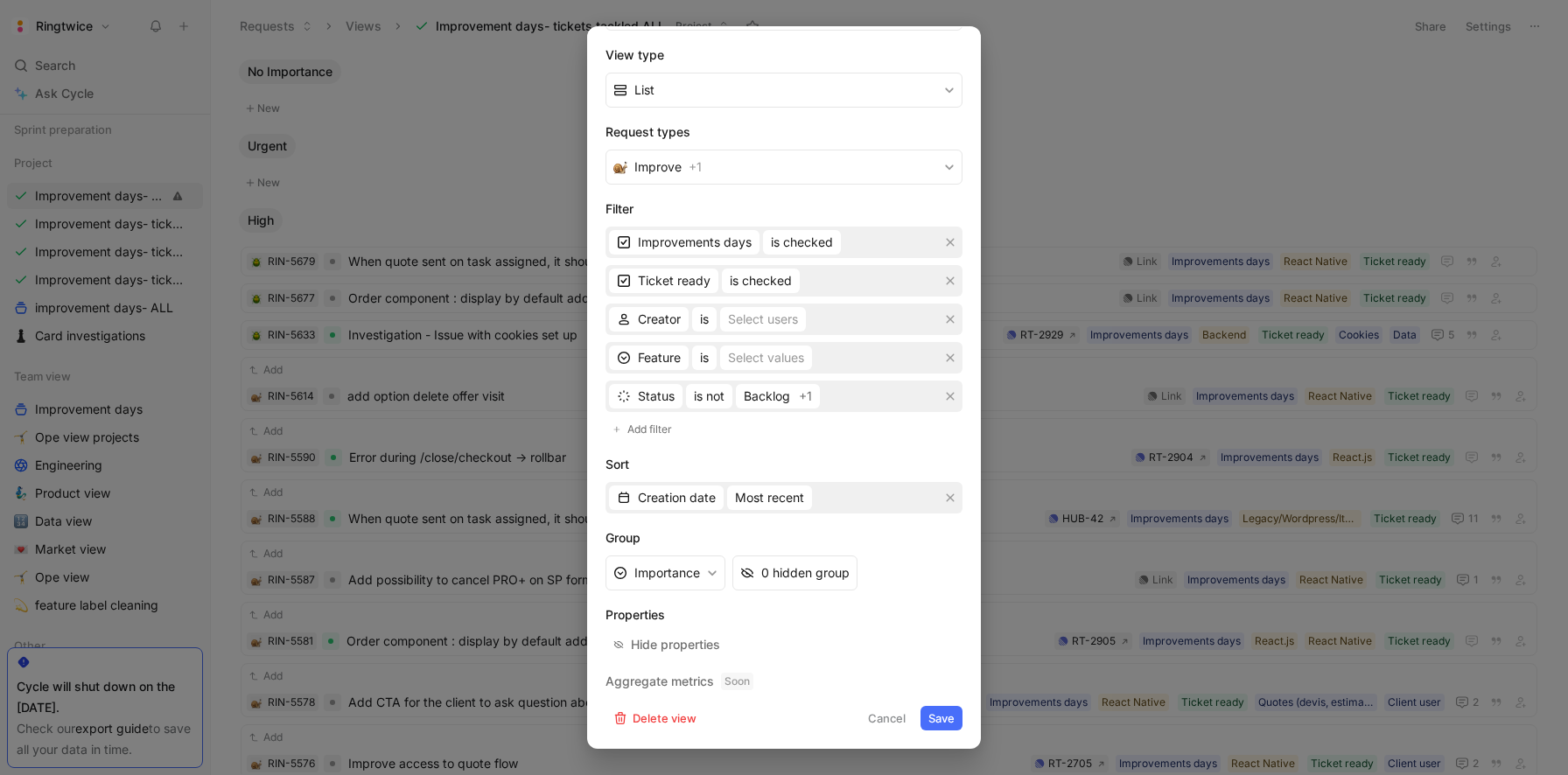
click at [951, 714] on button "Save" at bounding box center [942, 718] width 42 height 25
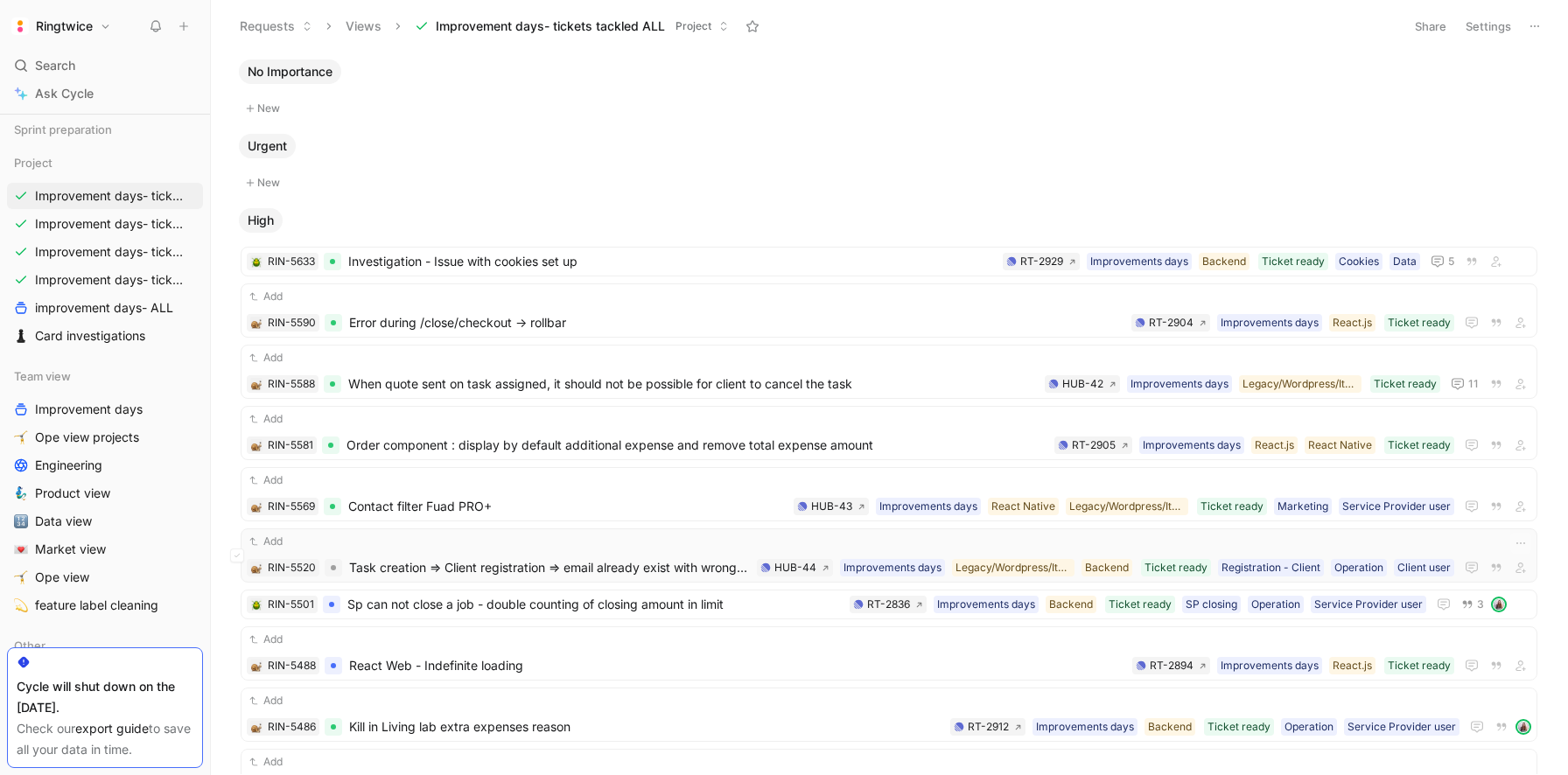
click at [587, 564] on span "Task creation => Client registration => email already exist with wrong password" at bounding box center [549, 568] width 401 height 21
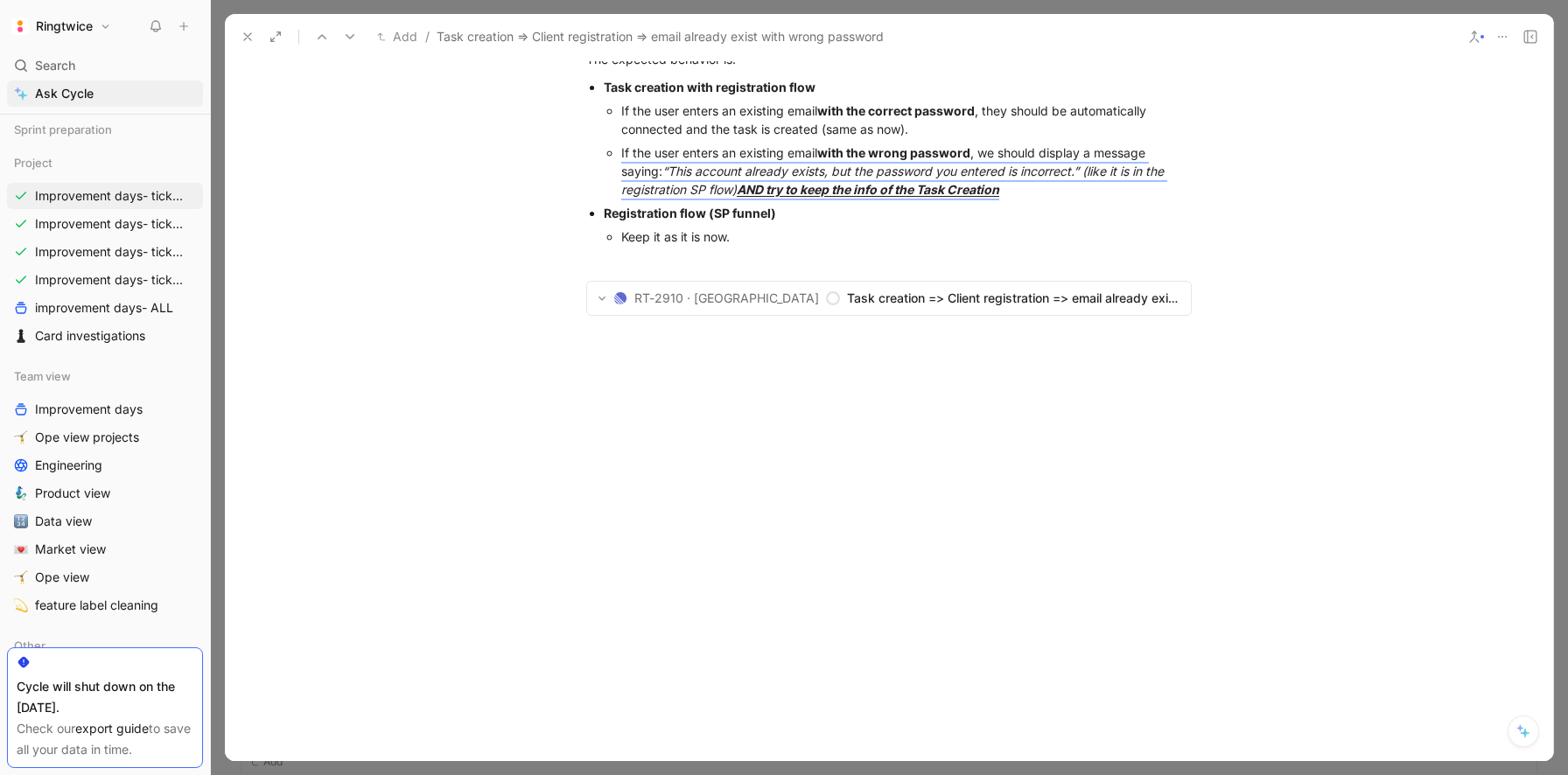
scroll to position [2158, 0]
click at [847, 309] on span "Task creation => Client registration => email already exist with wrong password" at bounding box center [1014, 299] width 333 height 21
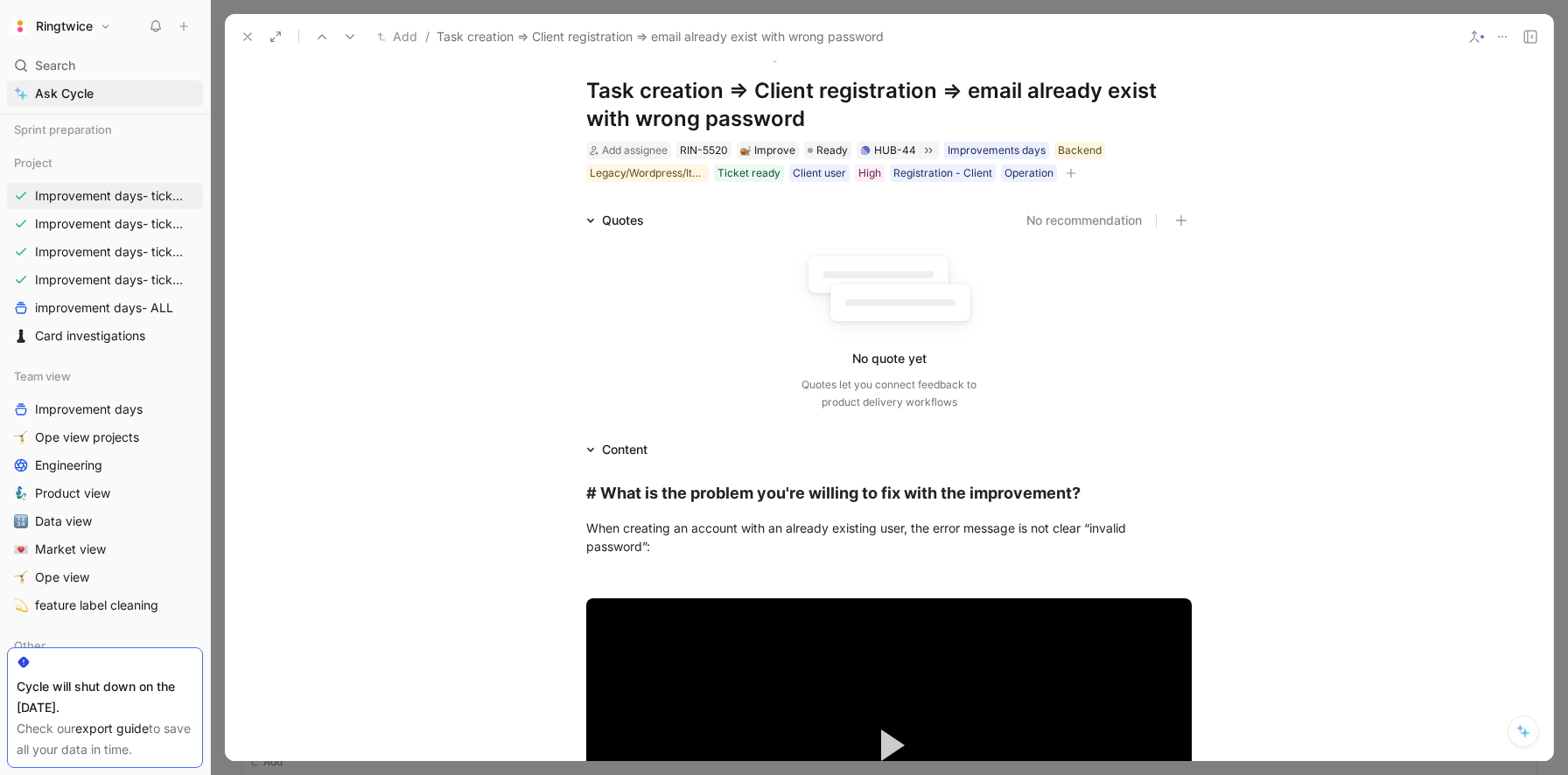
scroll to position [0, 0]
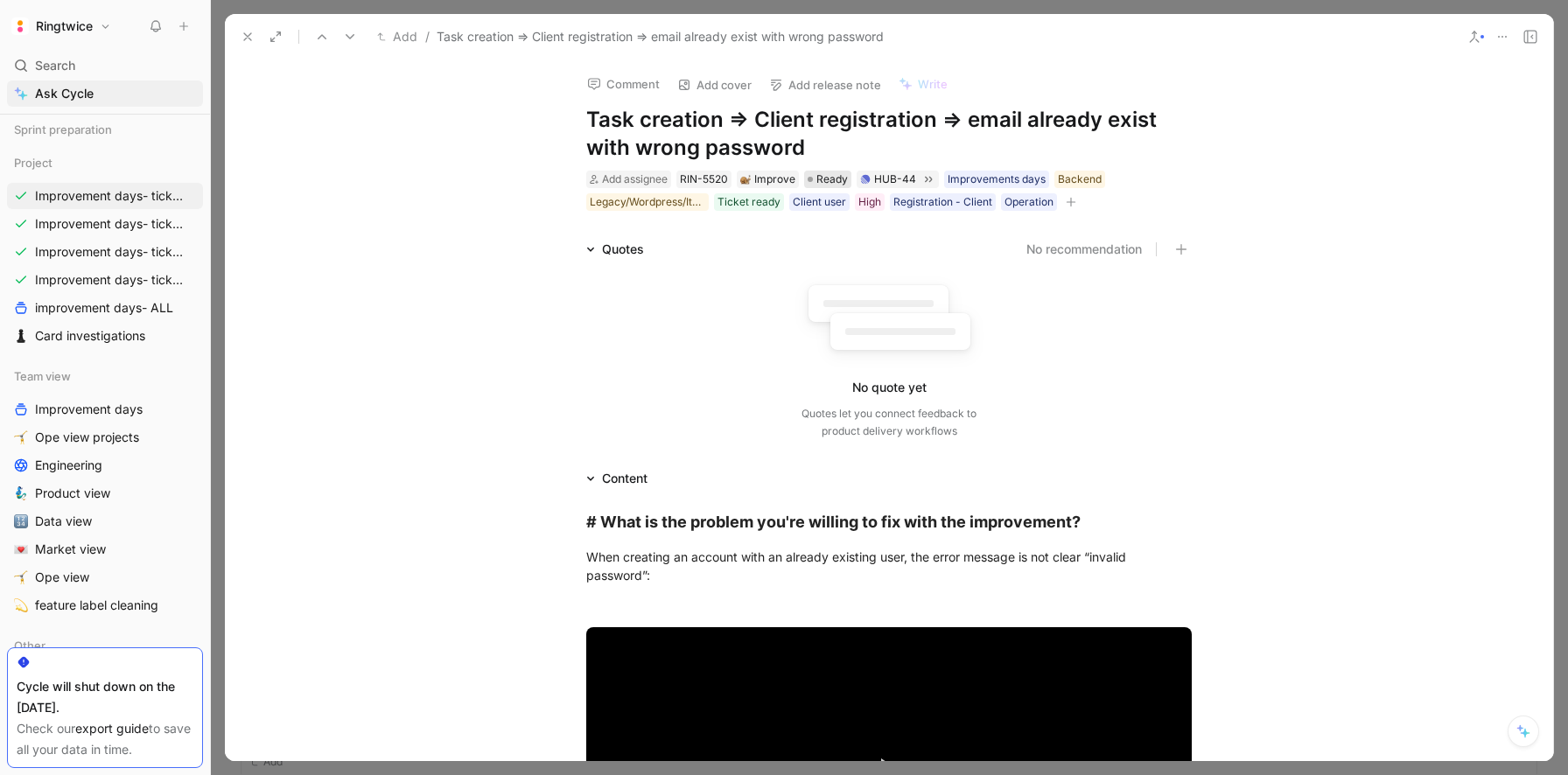
click at [820, 173] on span "Ready" at bounding box center [832, 180] width 32 height 17
click at [247, 35] on icon at bounding box center [247, 36] width 14 height 14
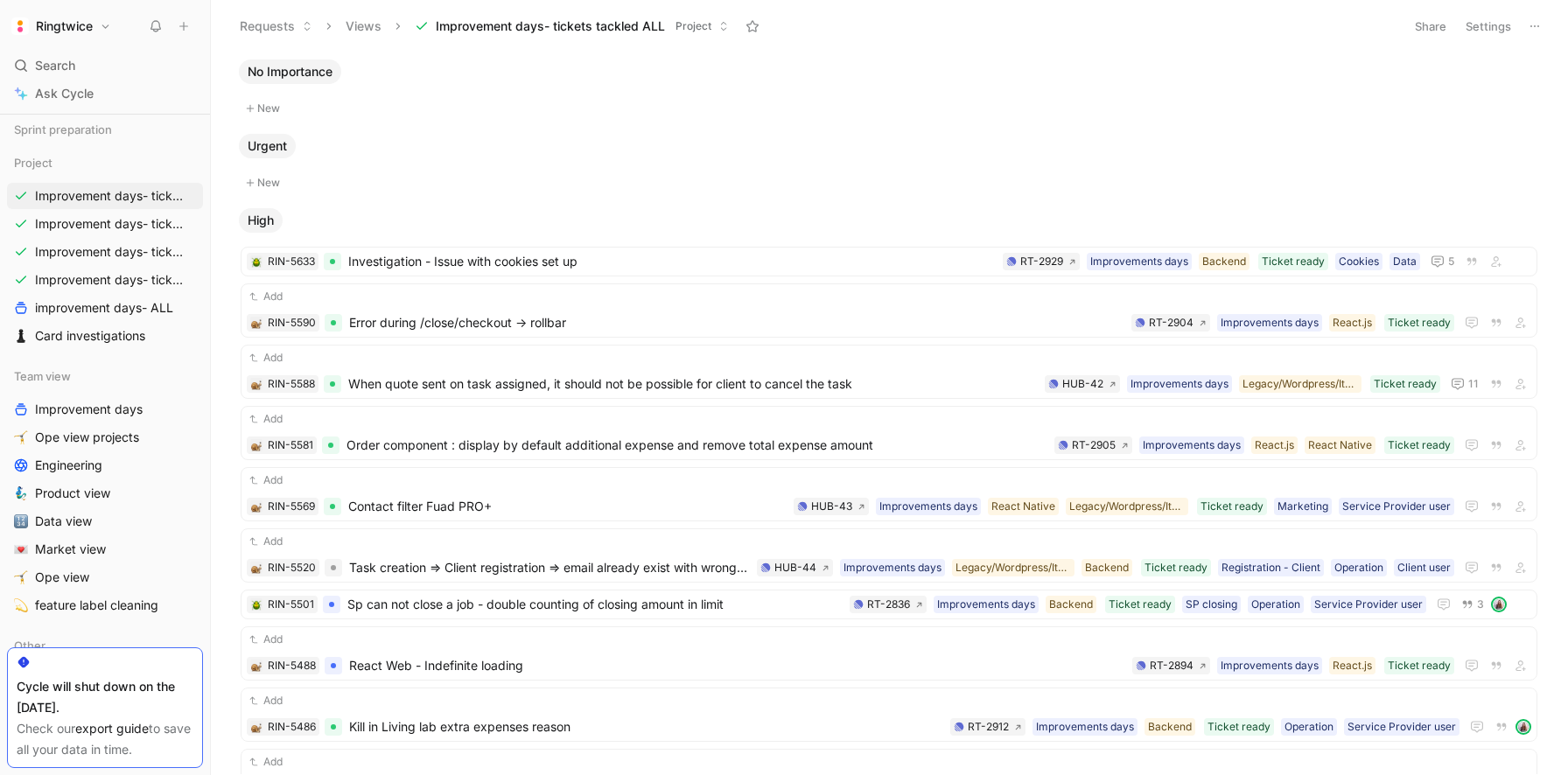
click at [1483, 23] on button "Settings" at bounding box center [1488, 27] width 61 height 25
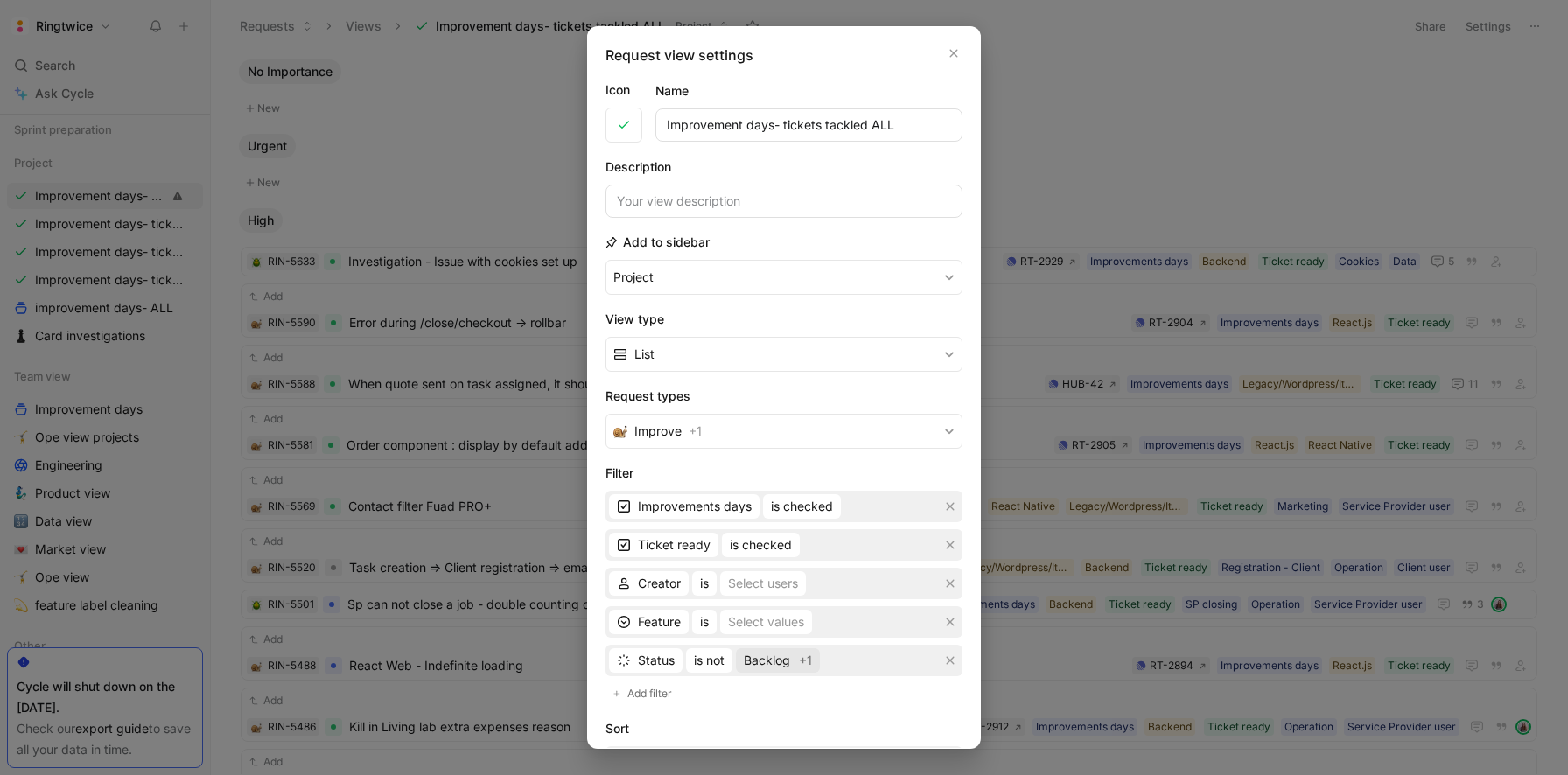
click at [787, 666] on span "Backlog" at bounding box center [767, 661] width 46 height 21
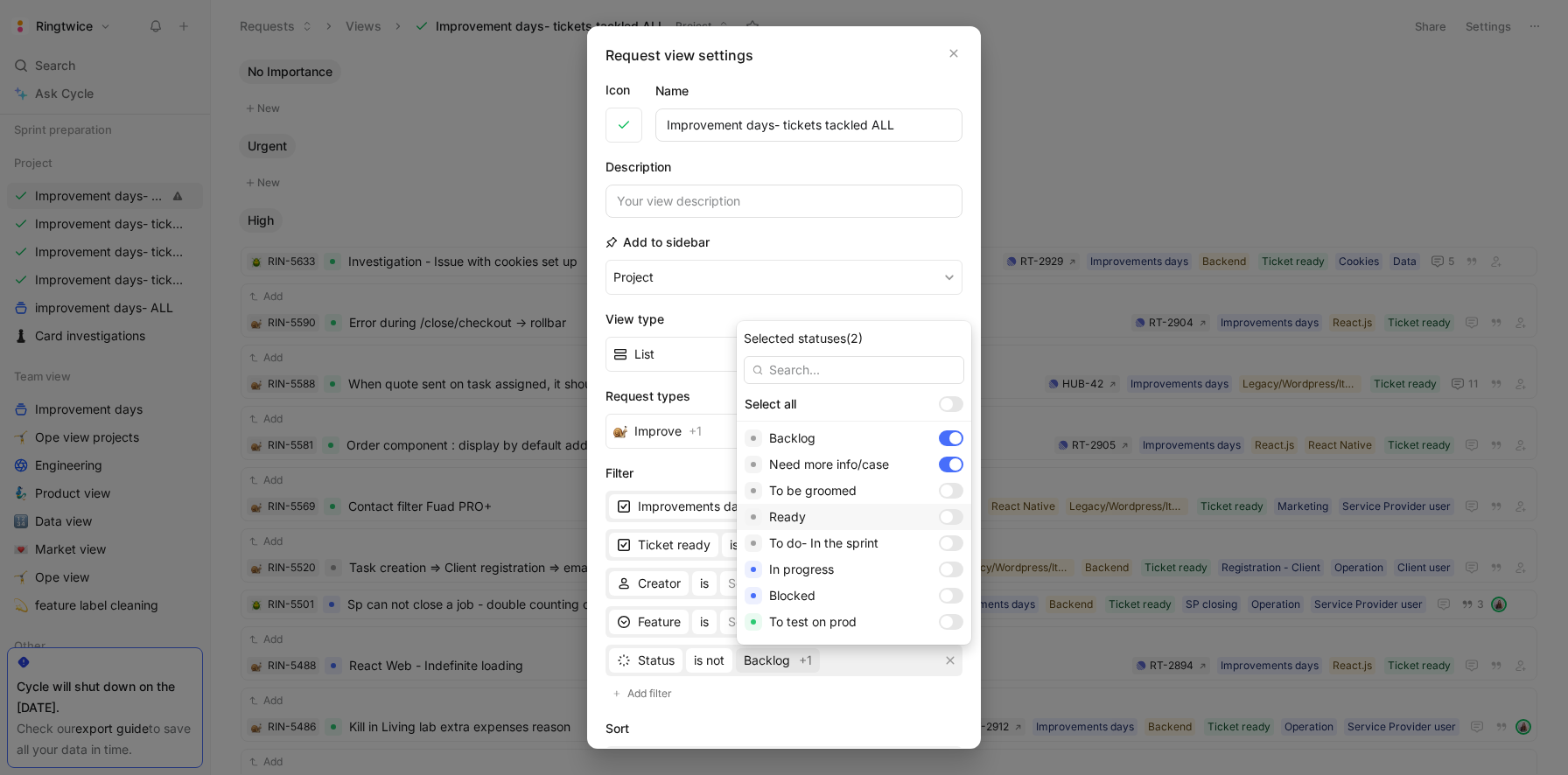
click at [941, 516] on div at bounding box center [946, 517] width 12 height 12
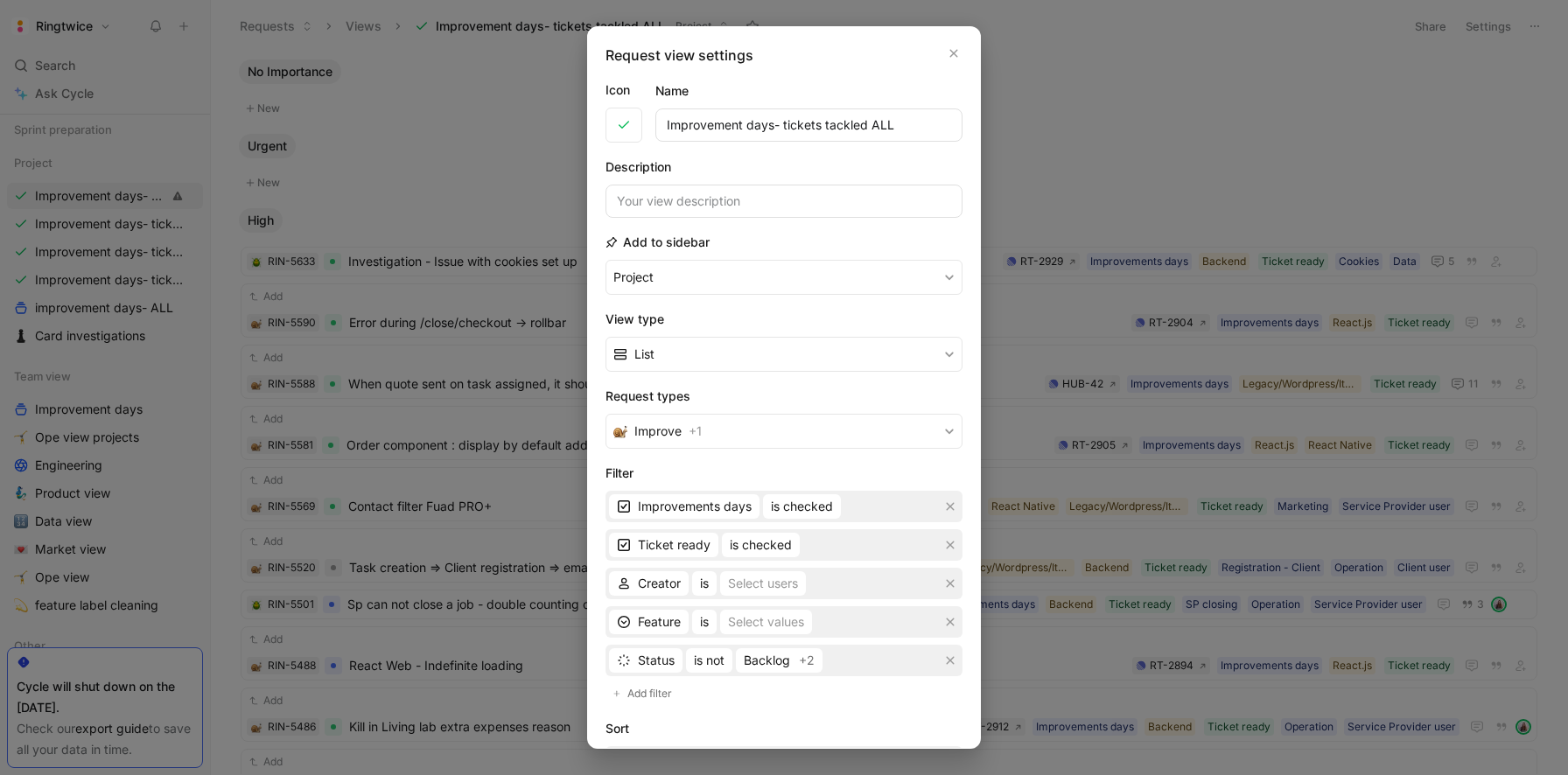
scroll to position [264, 0]
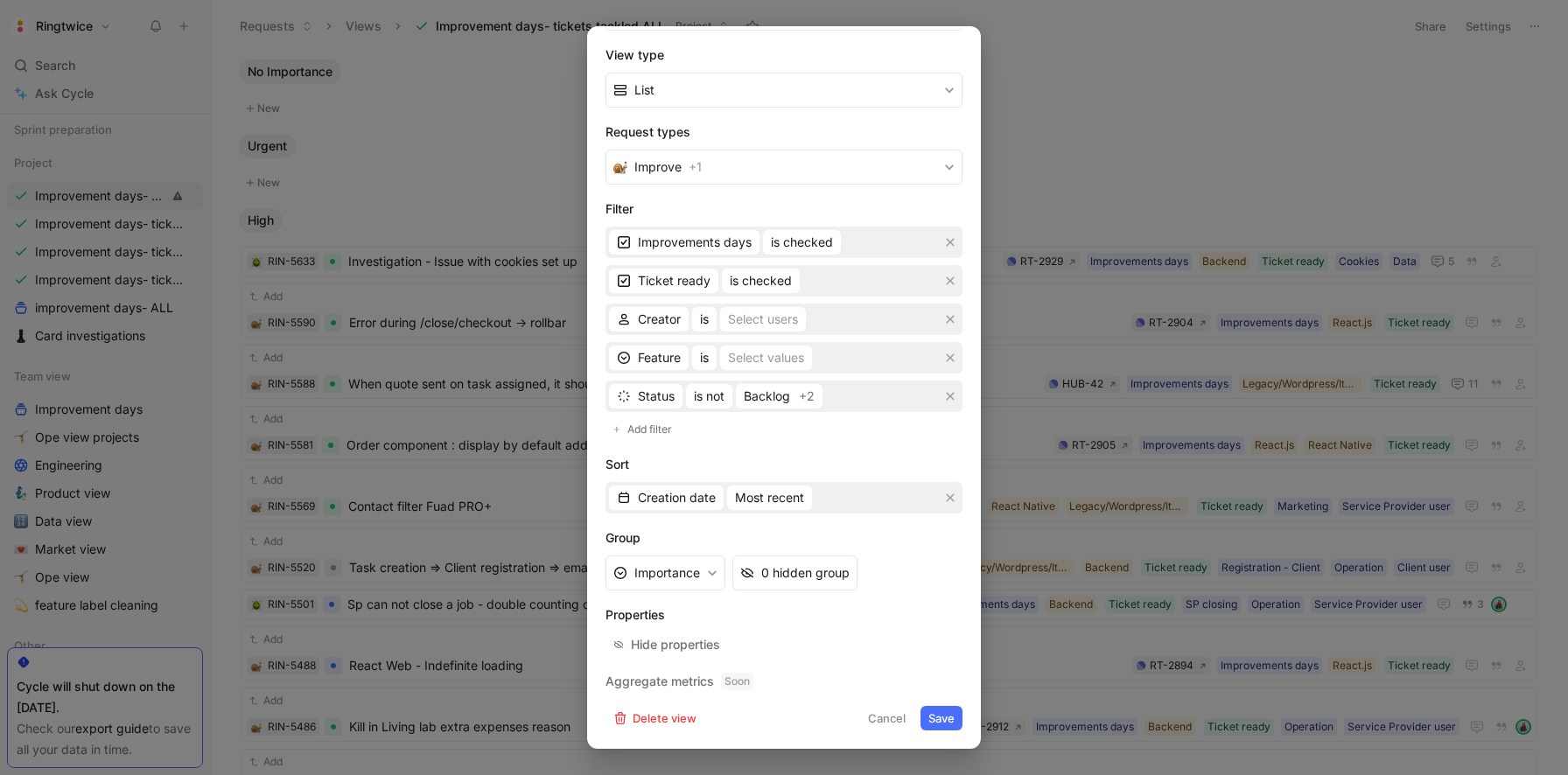
click at [942, 712] on button "Save" at bounding box center [942, 718] width 42 height 25
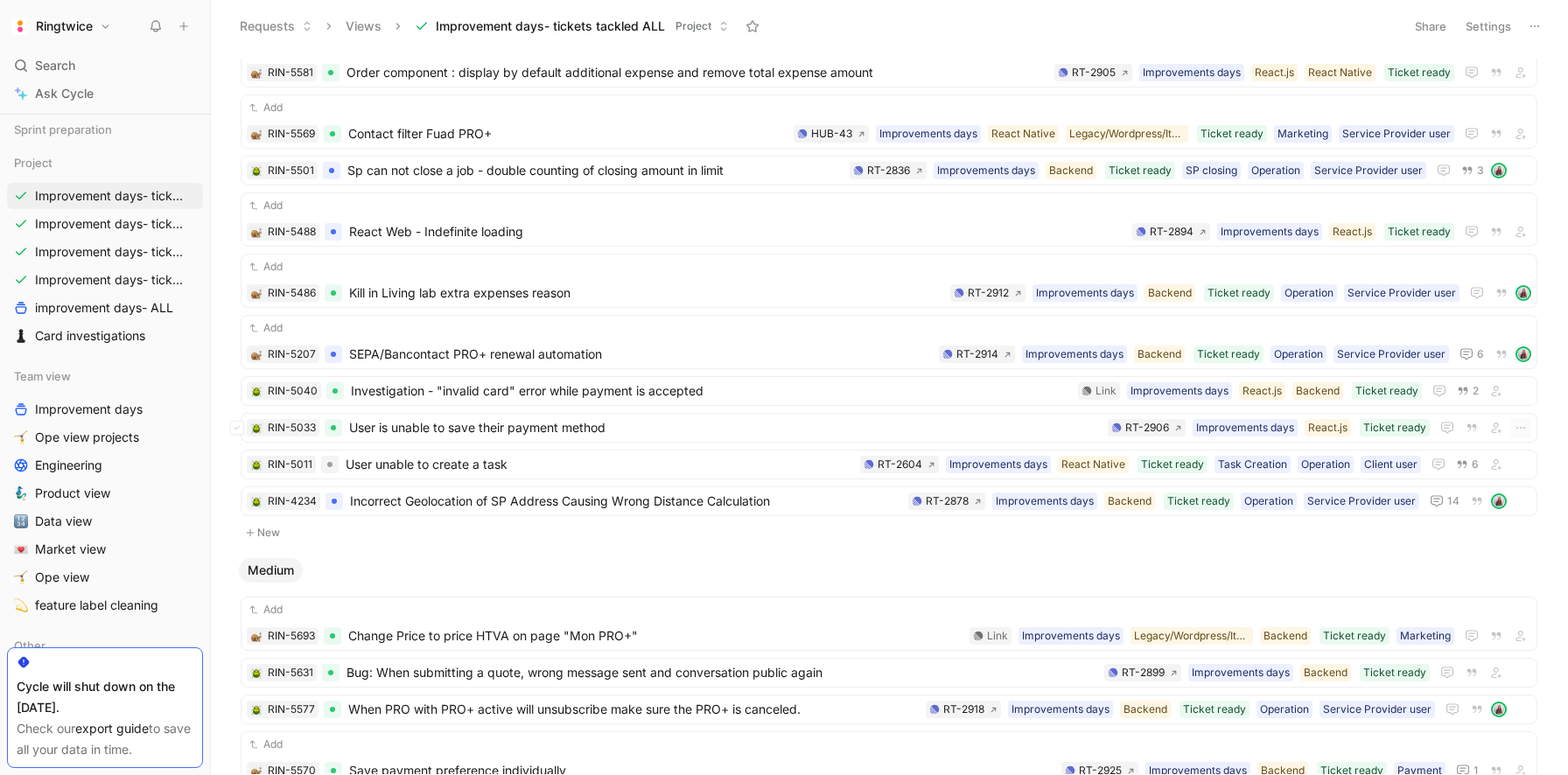
scroll to position [472, 0]
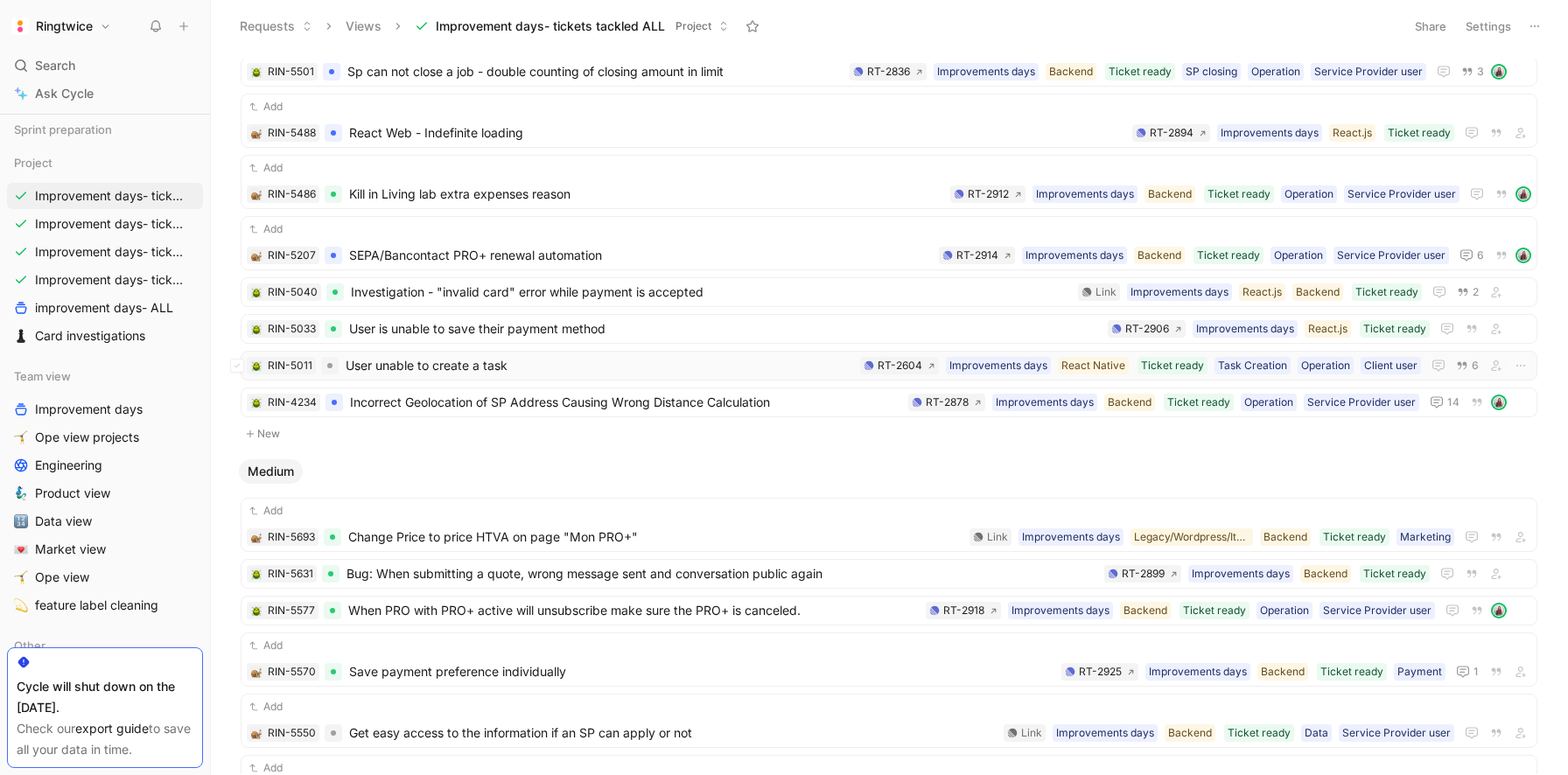
click at [783, 367] on span "User unable to create a task" at bounding box center [600, 366] width 507 height 21
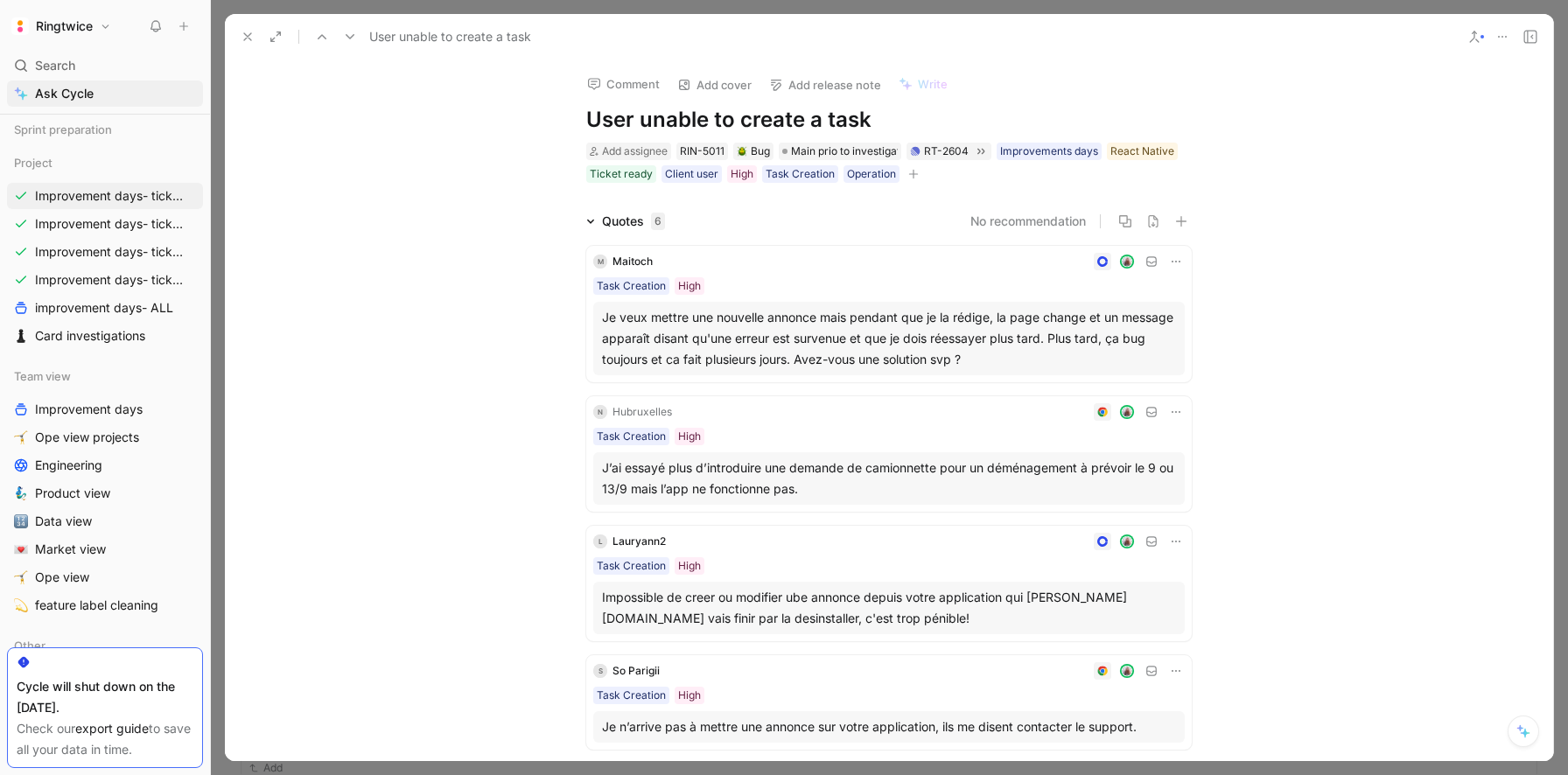
click at [248, 36] on use at bounding box center [247, 36] width 7 height 7
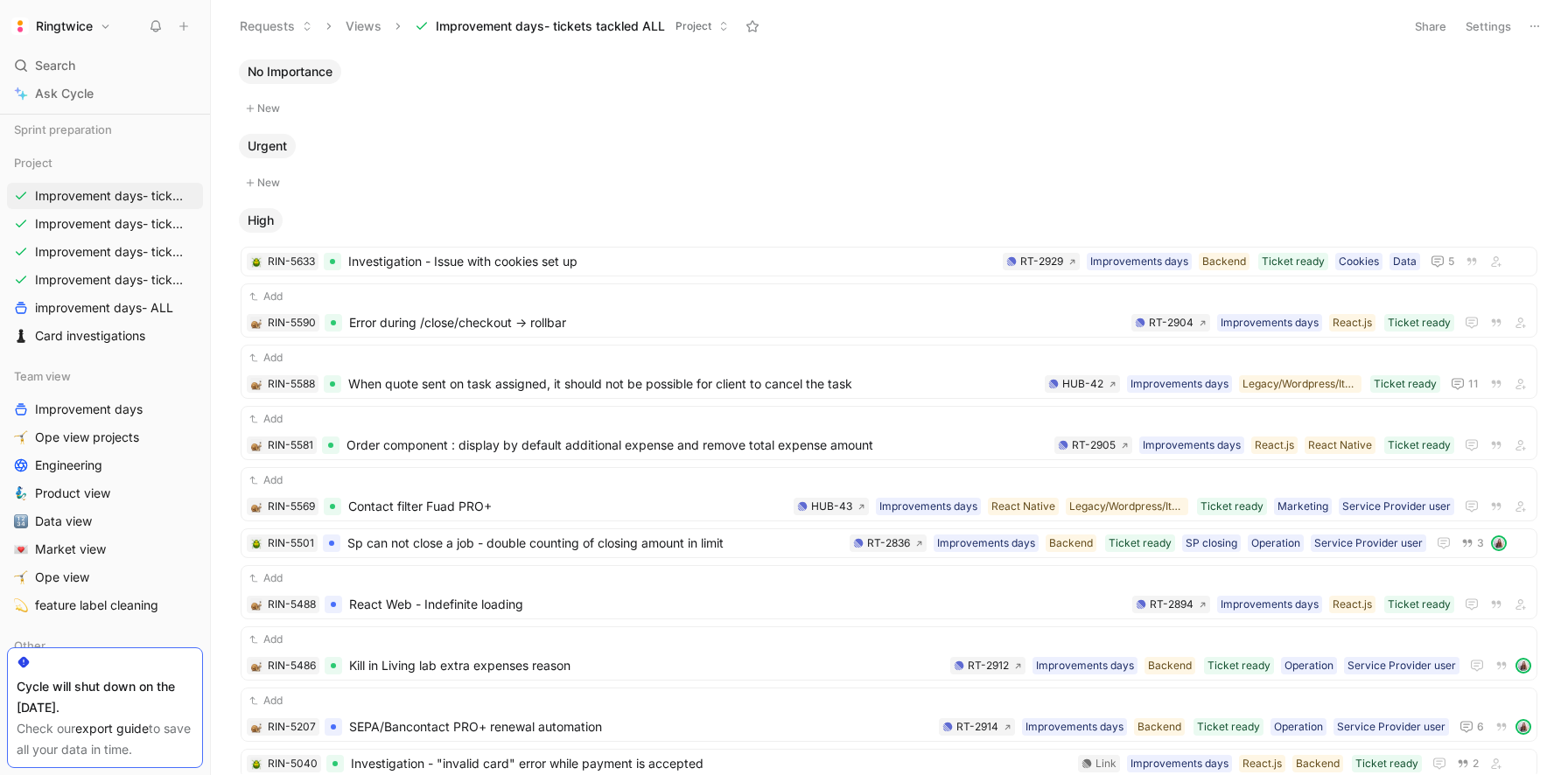
click at [1507, 25] on button "Settings" at bounding box center [1488, 27] width 61 height 25
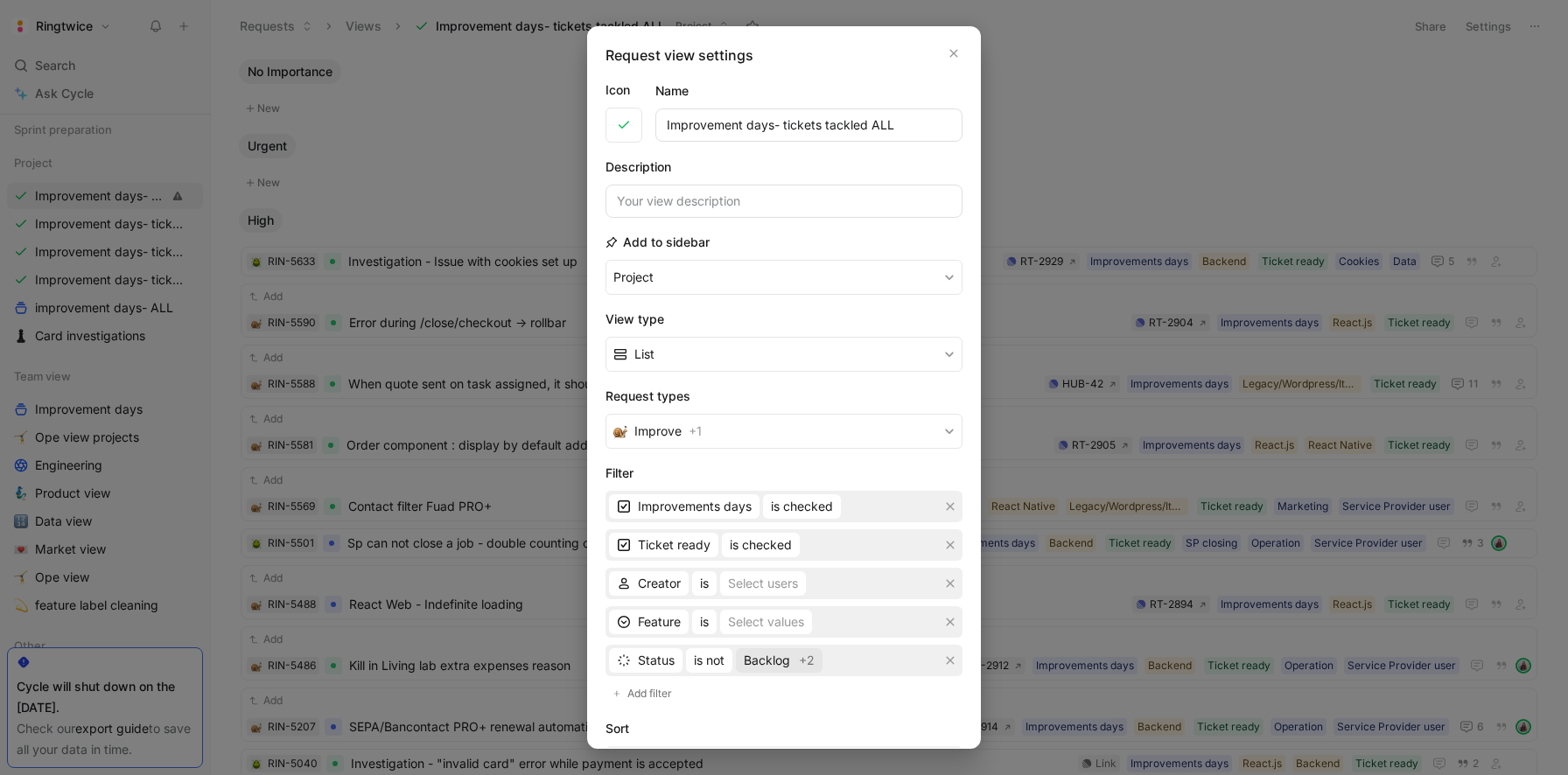
click at [790, 668] on span "Backlog" at bounding box center [767, 661] width 46 height 21
click at [1045, 188] on div at bounding box center [784, 387] width 1568 height 775
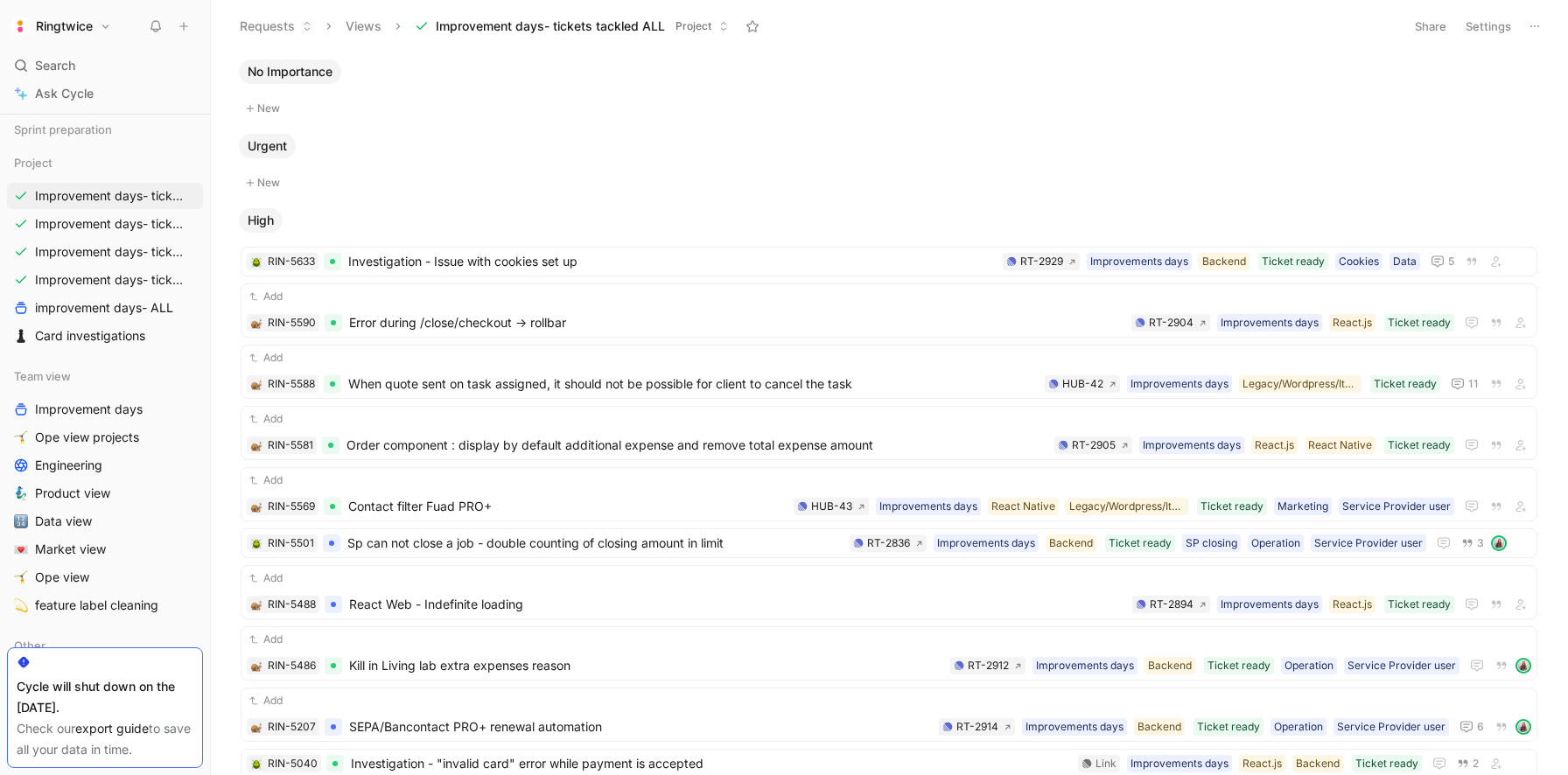
click at [1497, 25] on button "Settings" at bounding box center [1488, 27] width 61 height 25
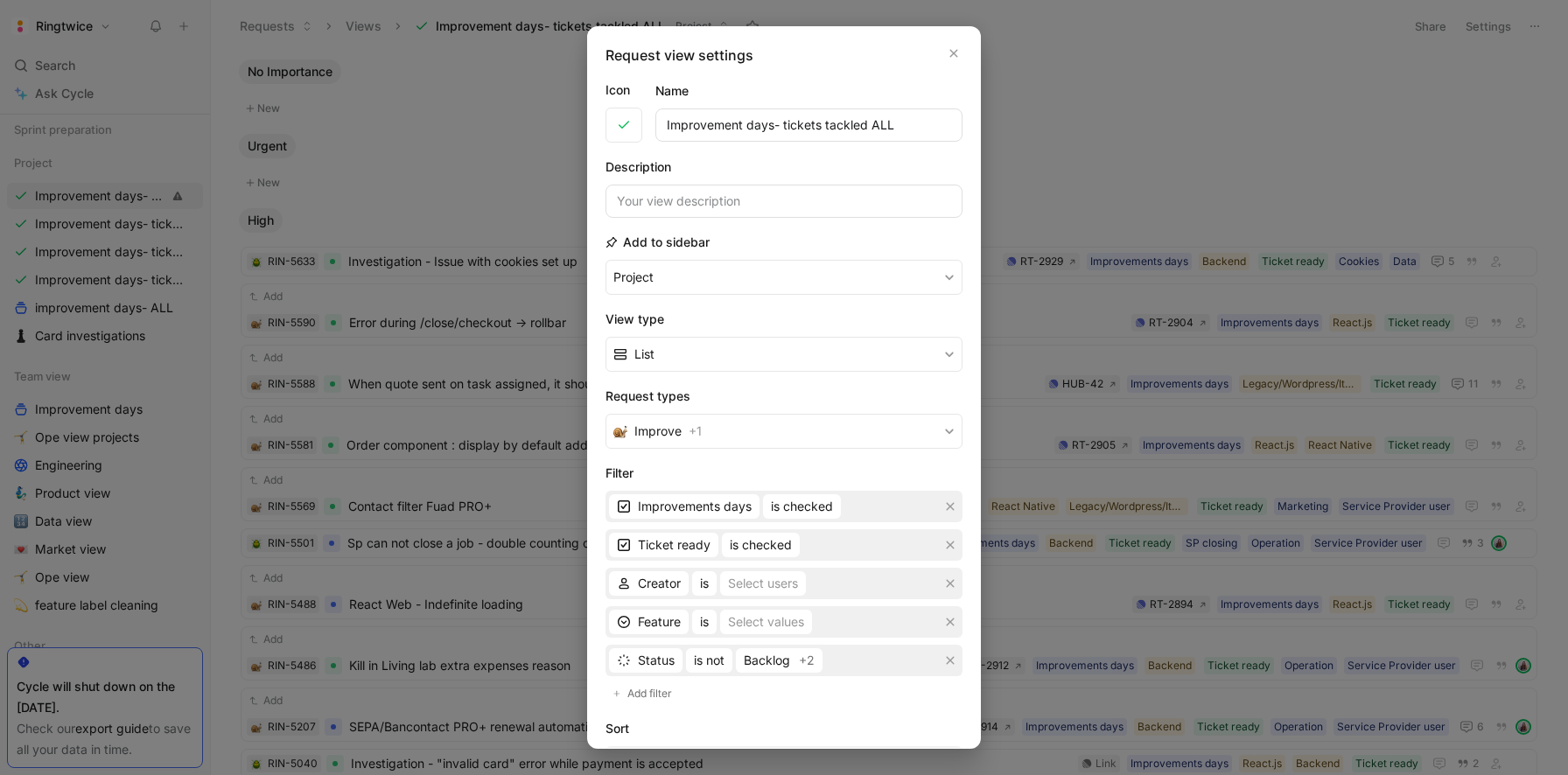
scroll to position [78, 0]
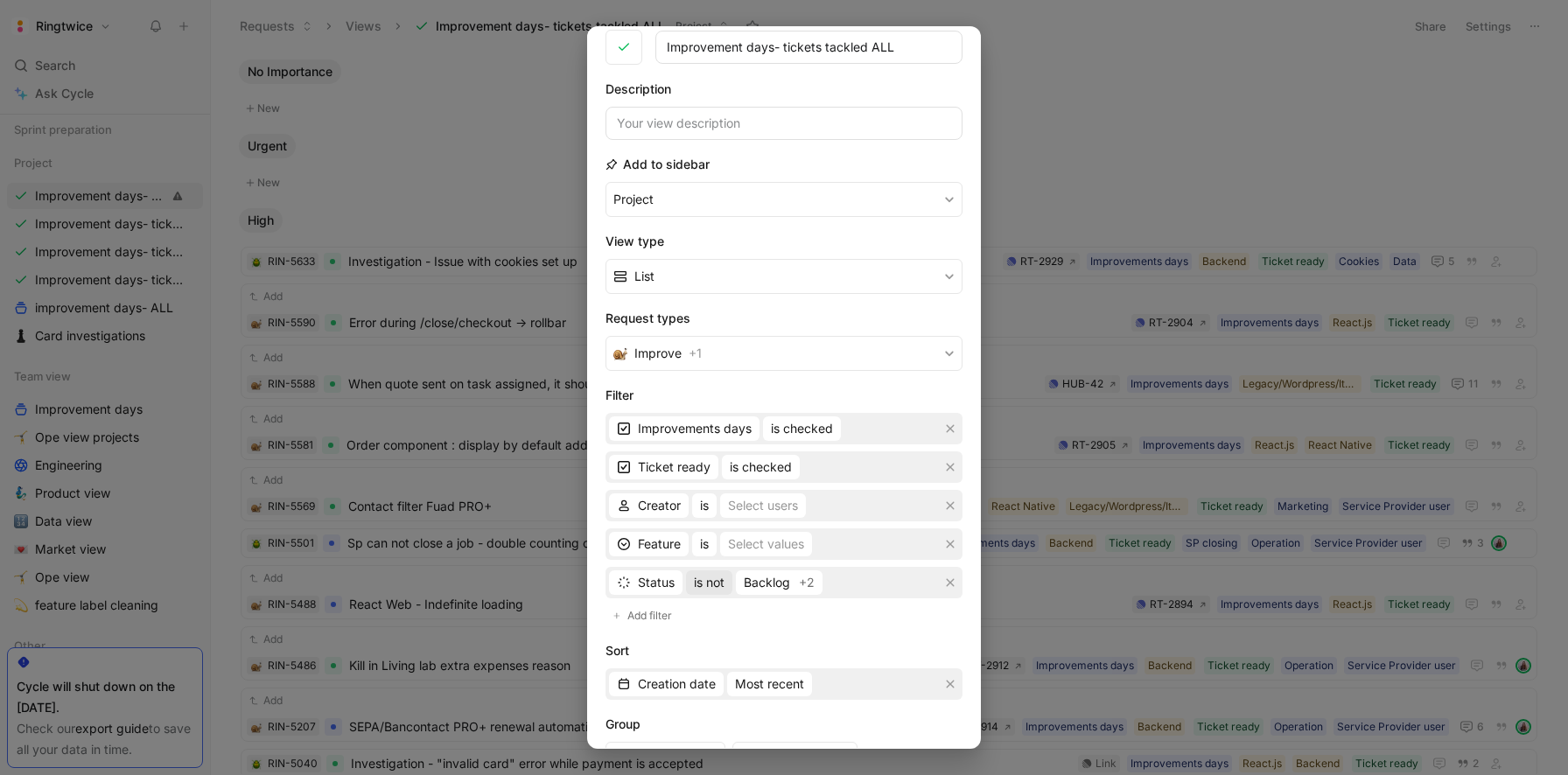
click at [716, 590] on span "is not" at bounding box center [709, 583] width 31 height 21
click at [718, 612] on div "is" at bounding box center [745, 618] width 103 height 21
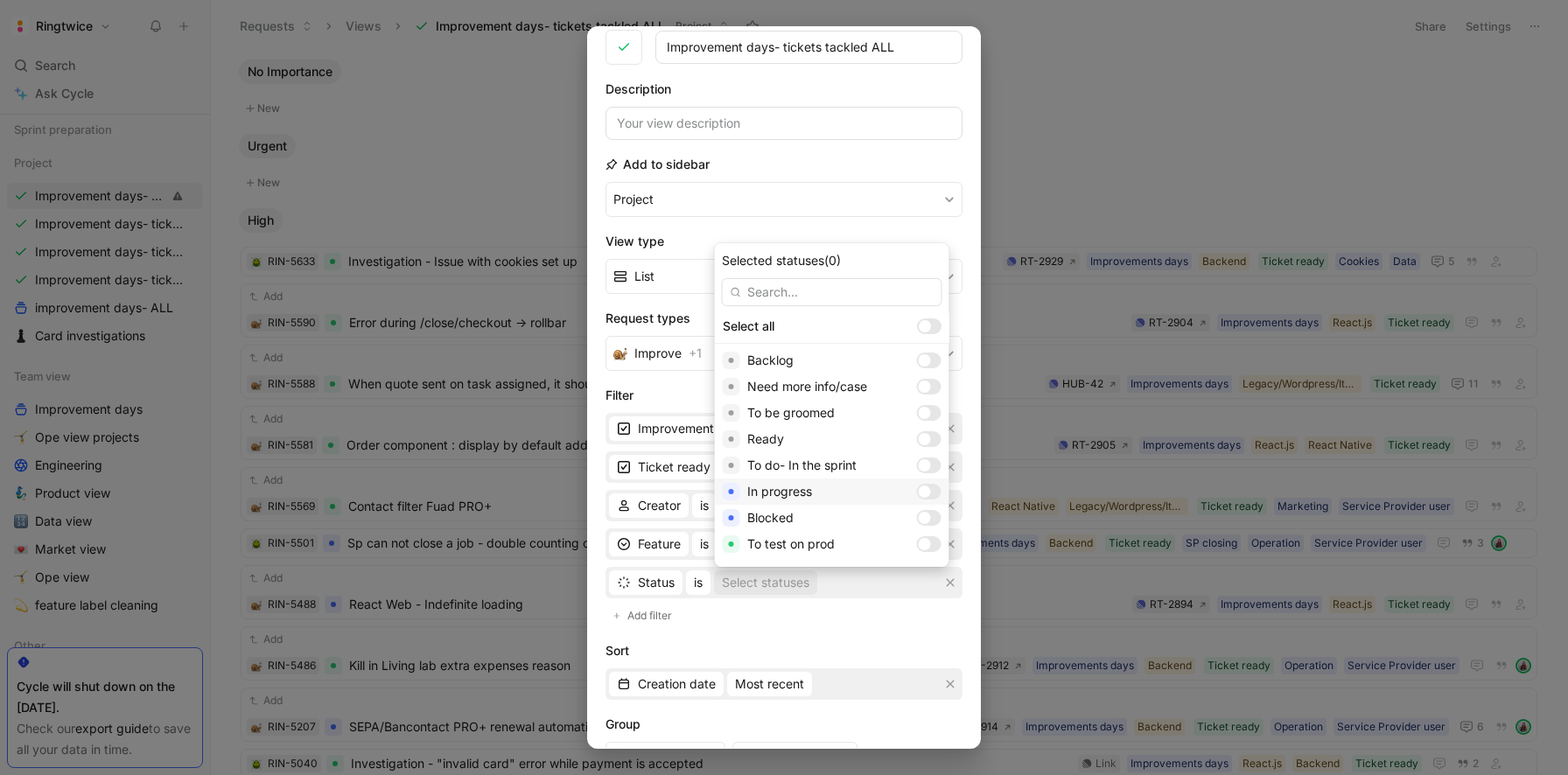
click at [919, 491] on div at bounding box center [924, 491] width 12 height 12
click at [917, 513] on div at bounding box center [929, 518] width 25 height 15
click at [919, 472] on div at bounding box center [924, 469] width 12 height 12
click at [919, 491] on div at bounding box center [924, 495] width 12 height 12
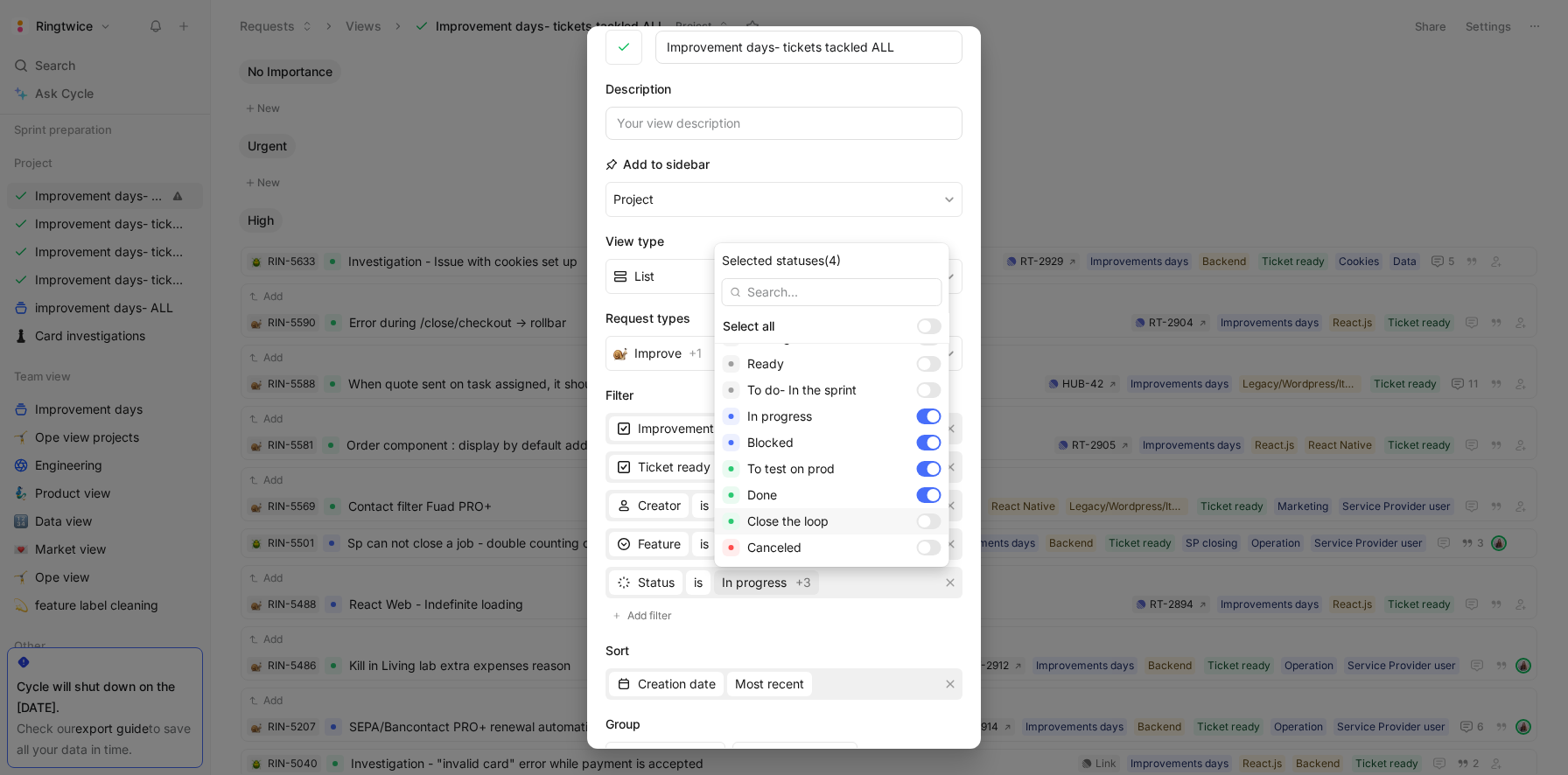
click at [917, 521] on div at bounding box center [929, 521] width 25 height 15
click at [917, 548] on div at bounding box center [929, 547] width 25 height 15
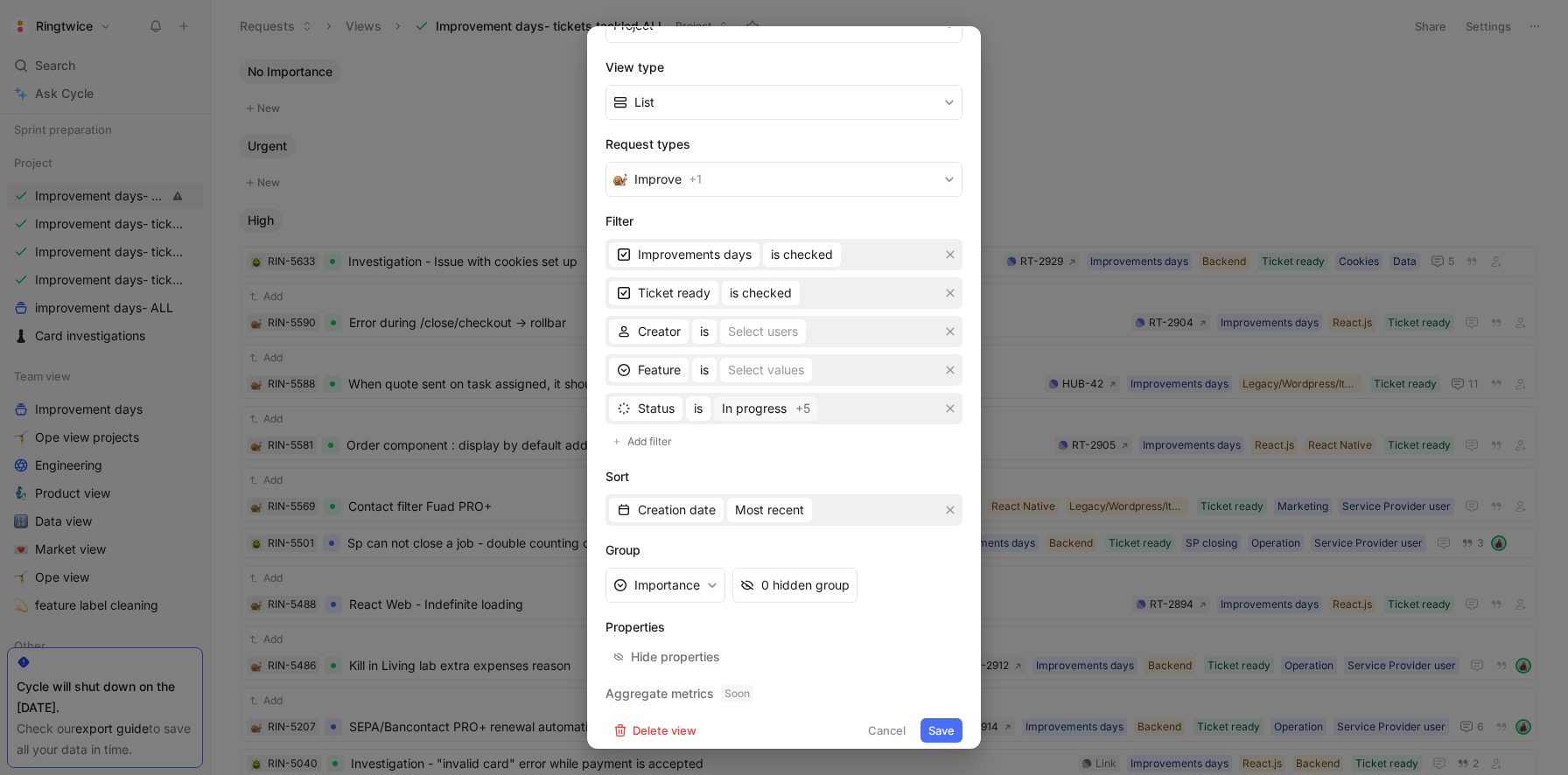
scroll to position [264, 0]
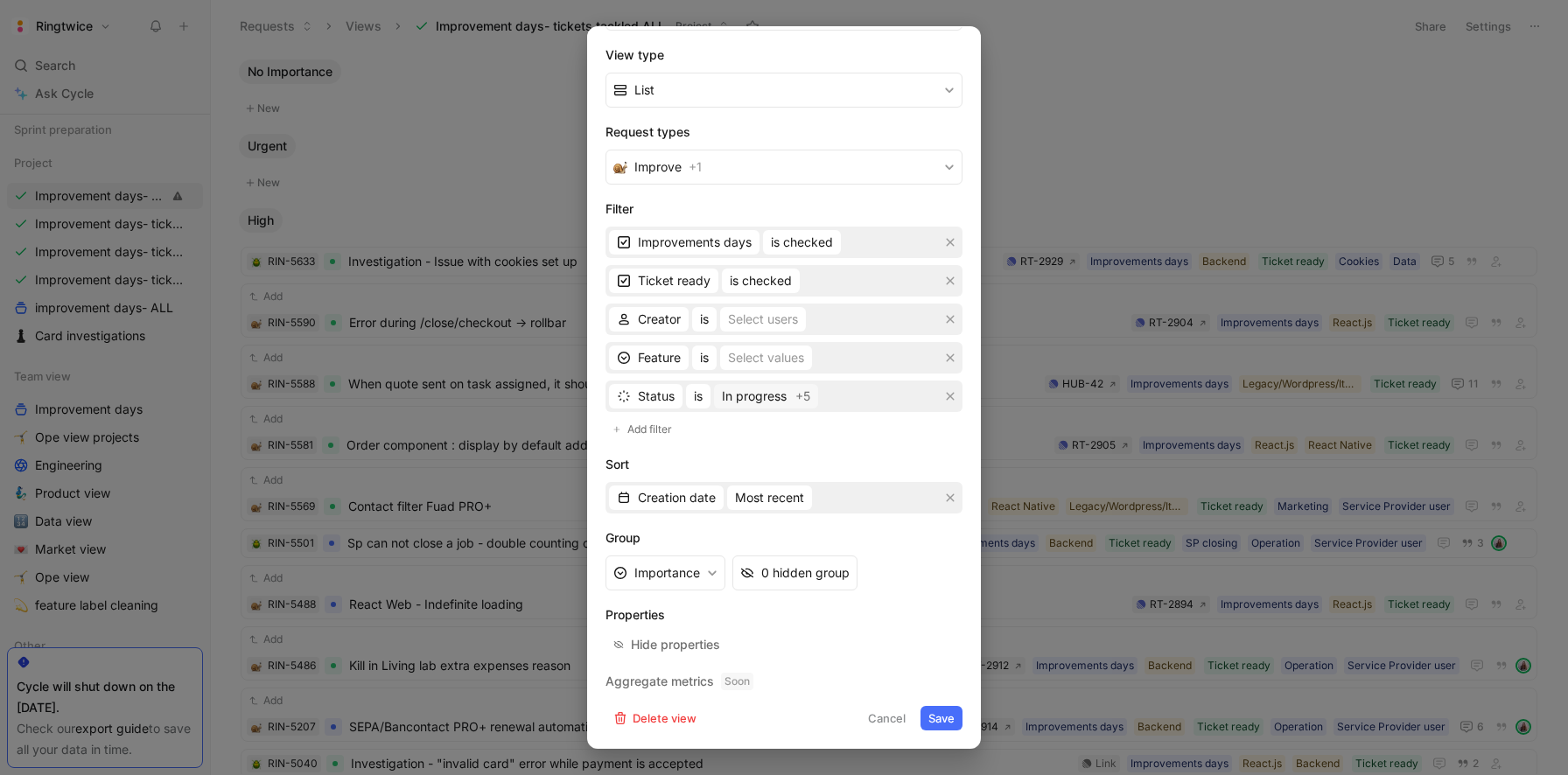
click at [947, 711] on button "Save" at bounding box center [942, 718] width 42 height 25
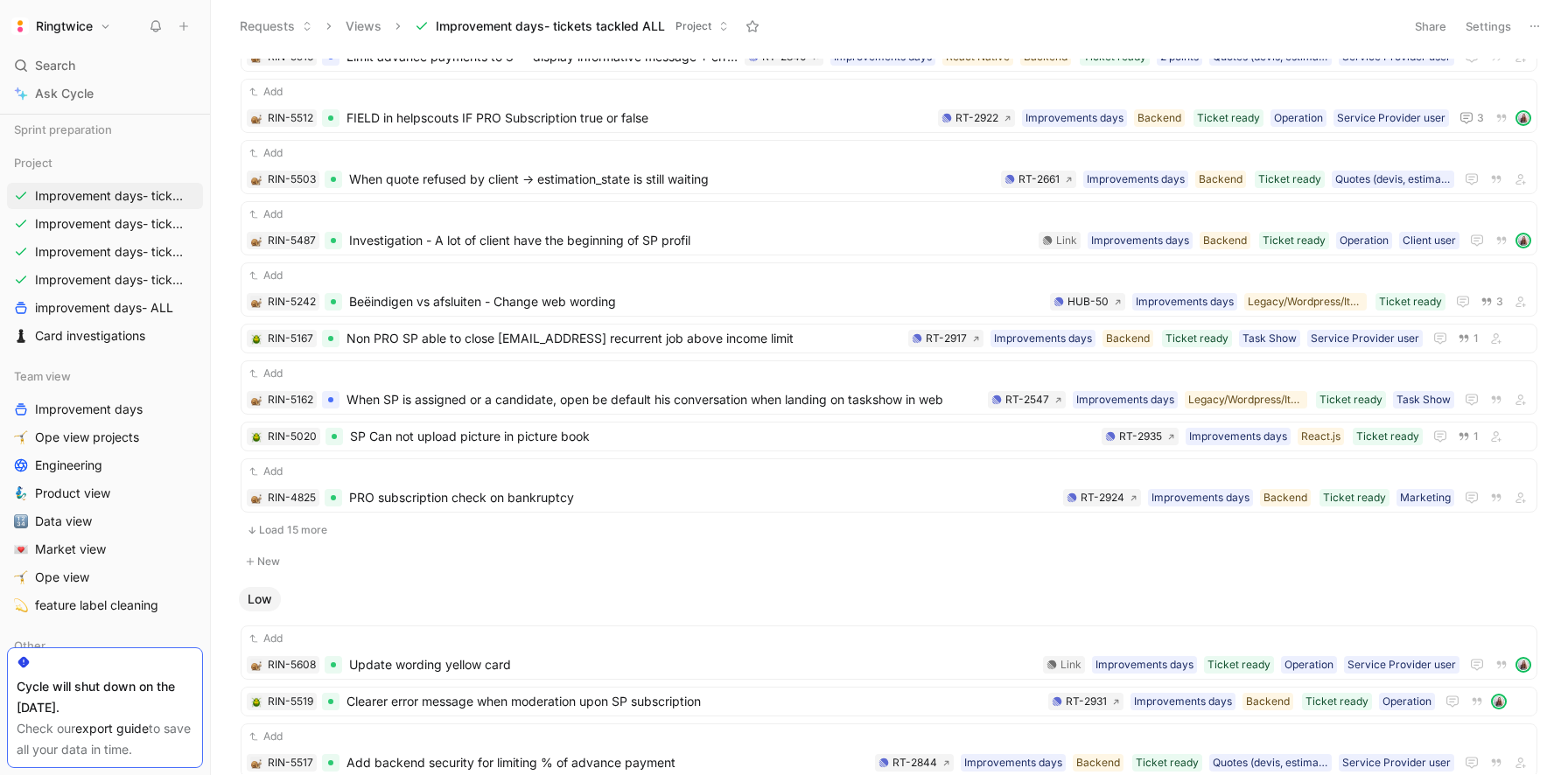
scroll to position [1394, 0]
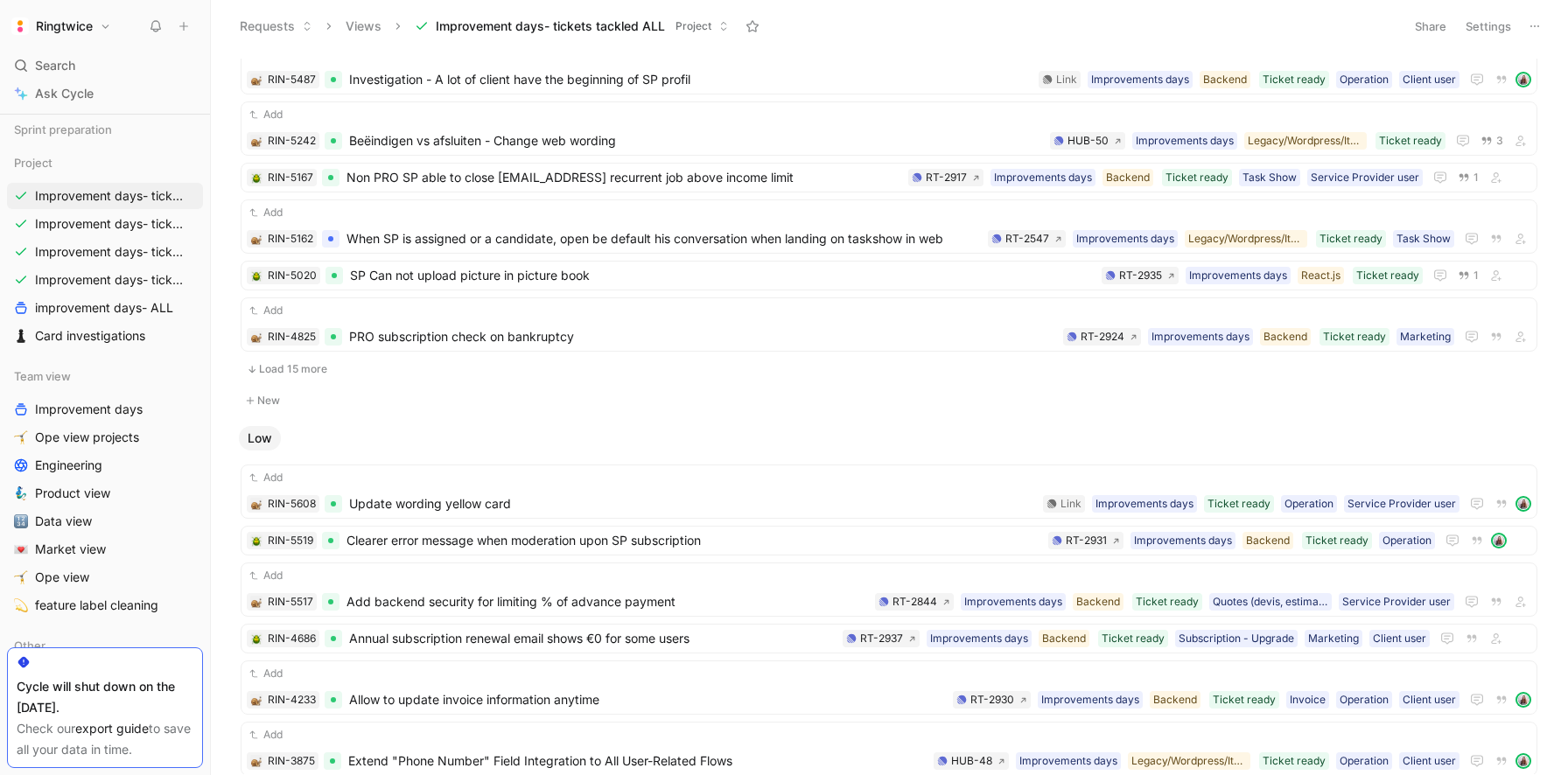
click at [319, 369] on button "Load 15 more" at bounding box center [889, 369] width 1297 height 21
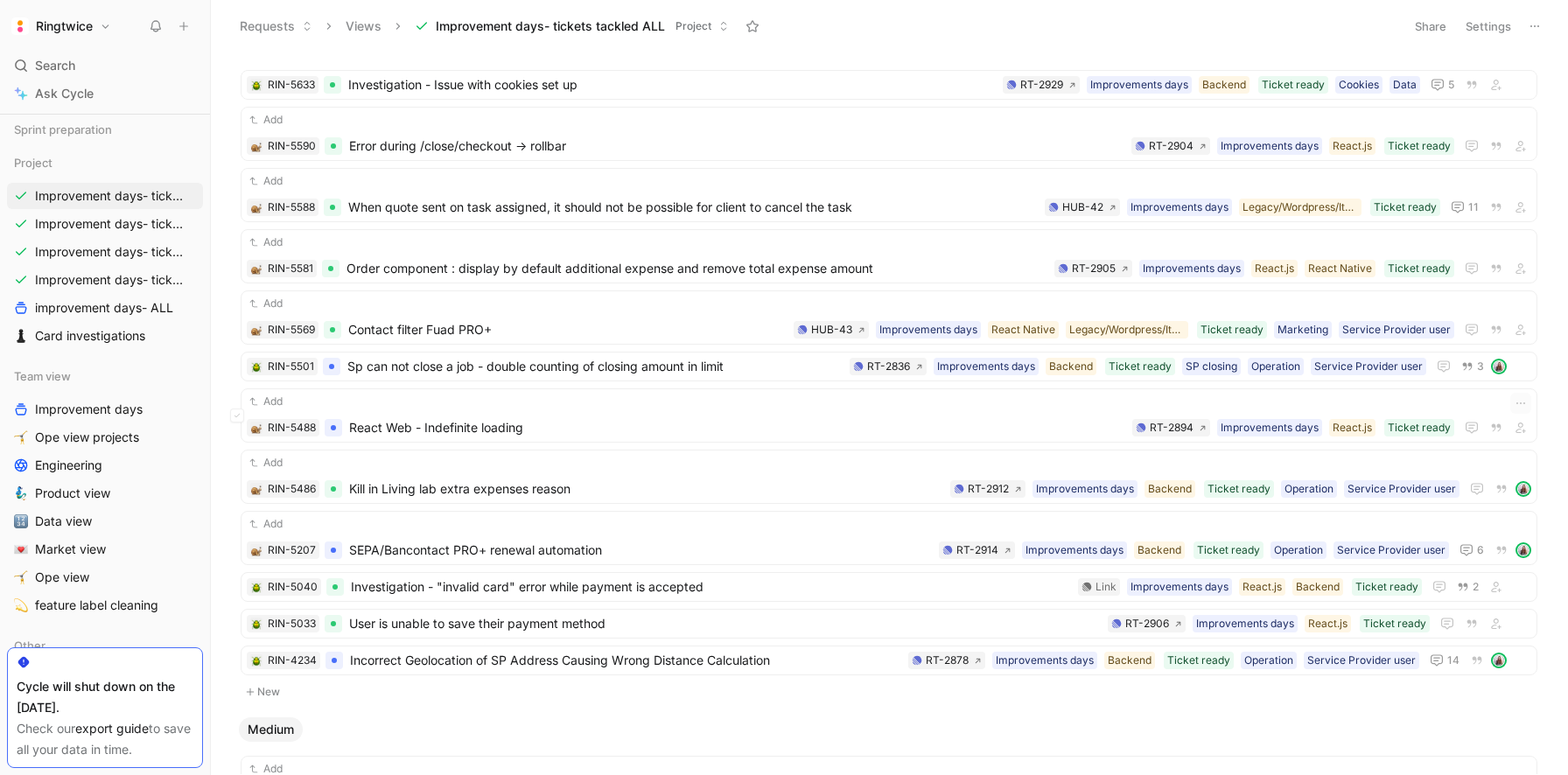
scroll to position [133, 0]
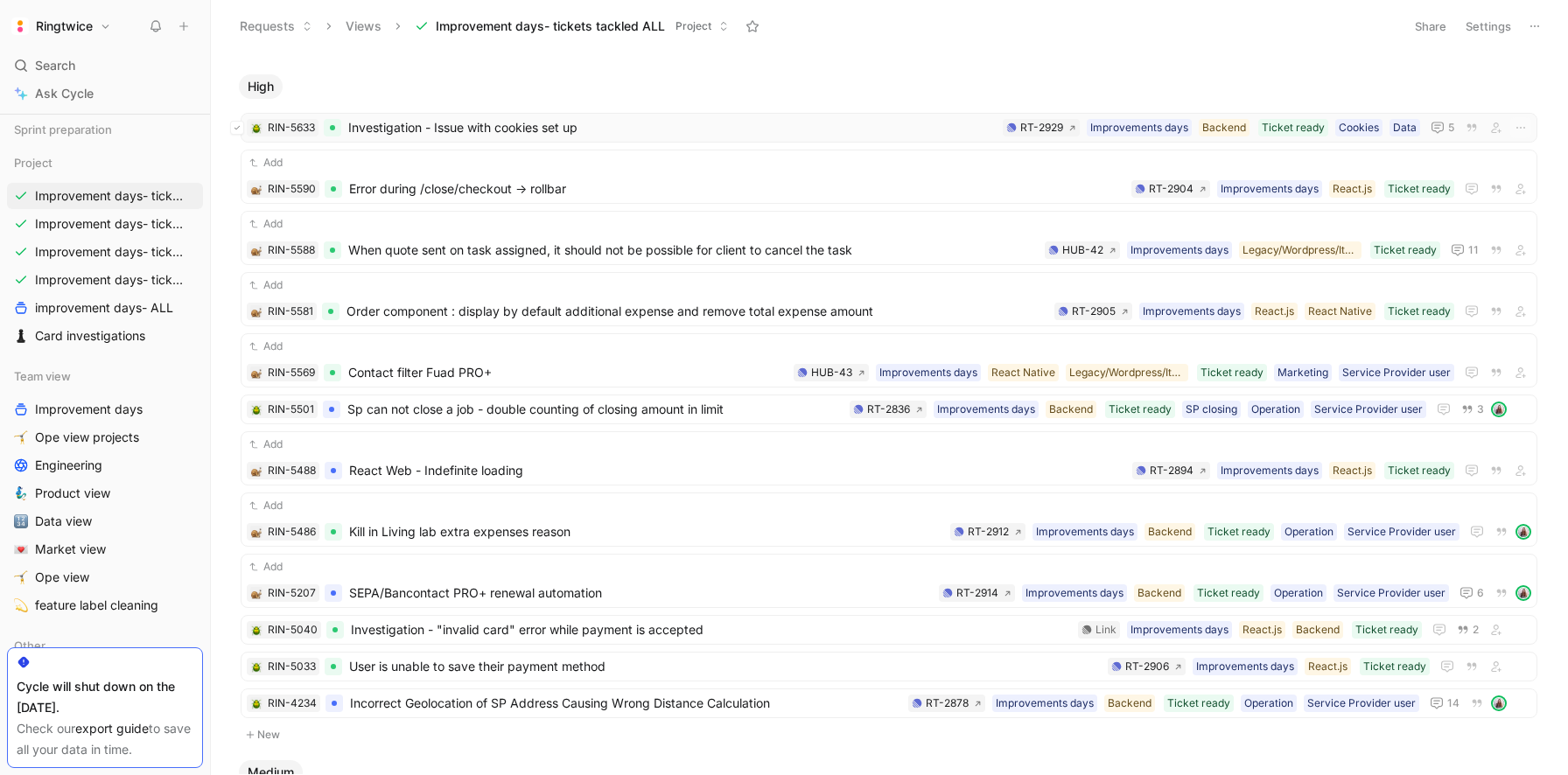
click at [241, 126] on button at bounding box center [237, 128] width 14 height 14
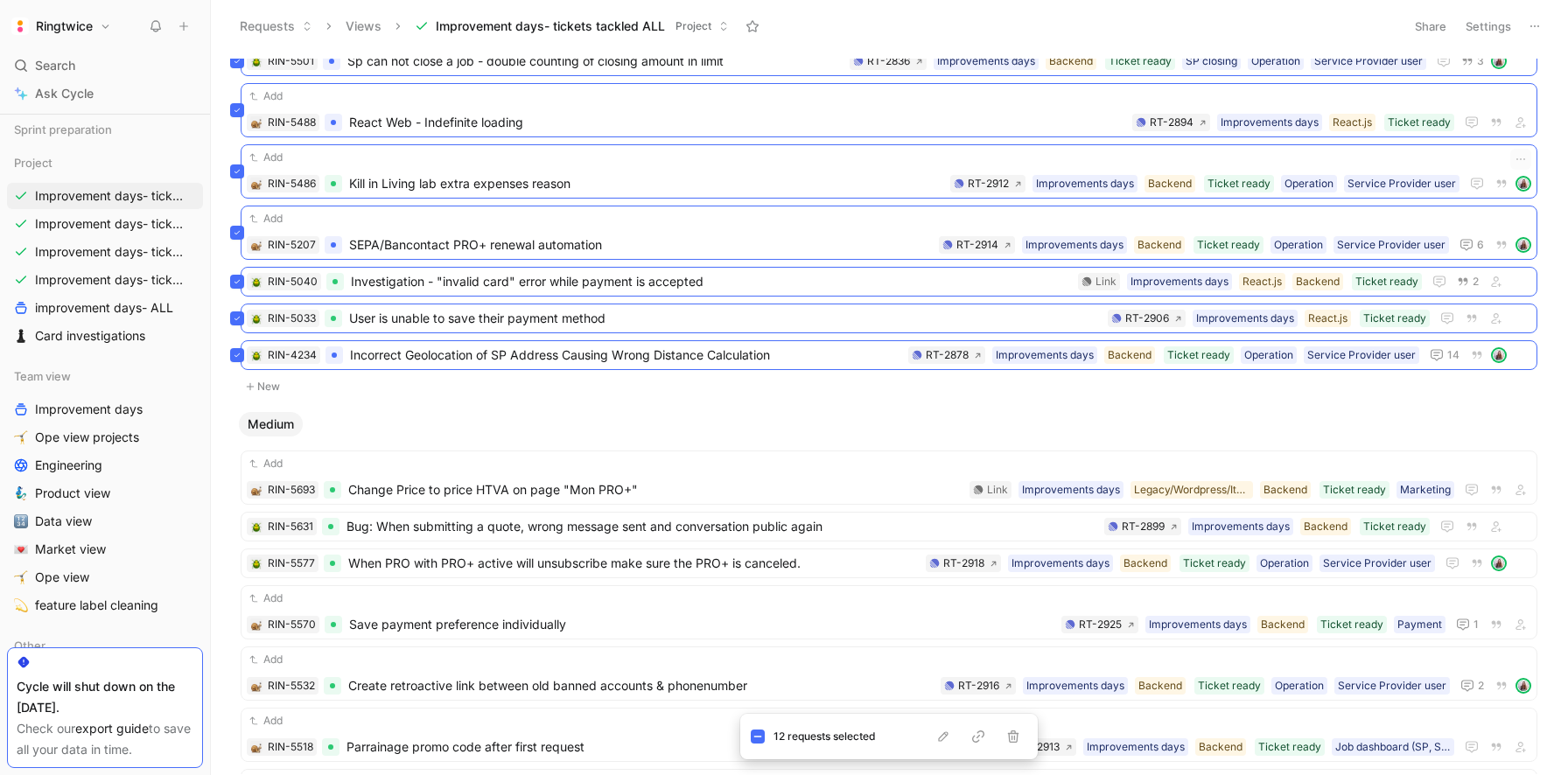
scroll to position [492, 0]
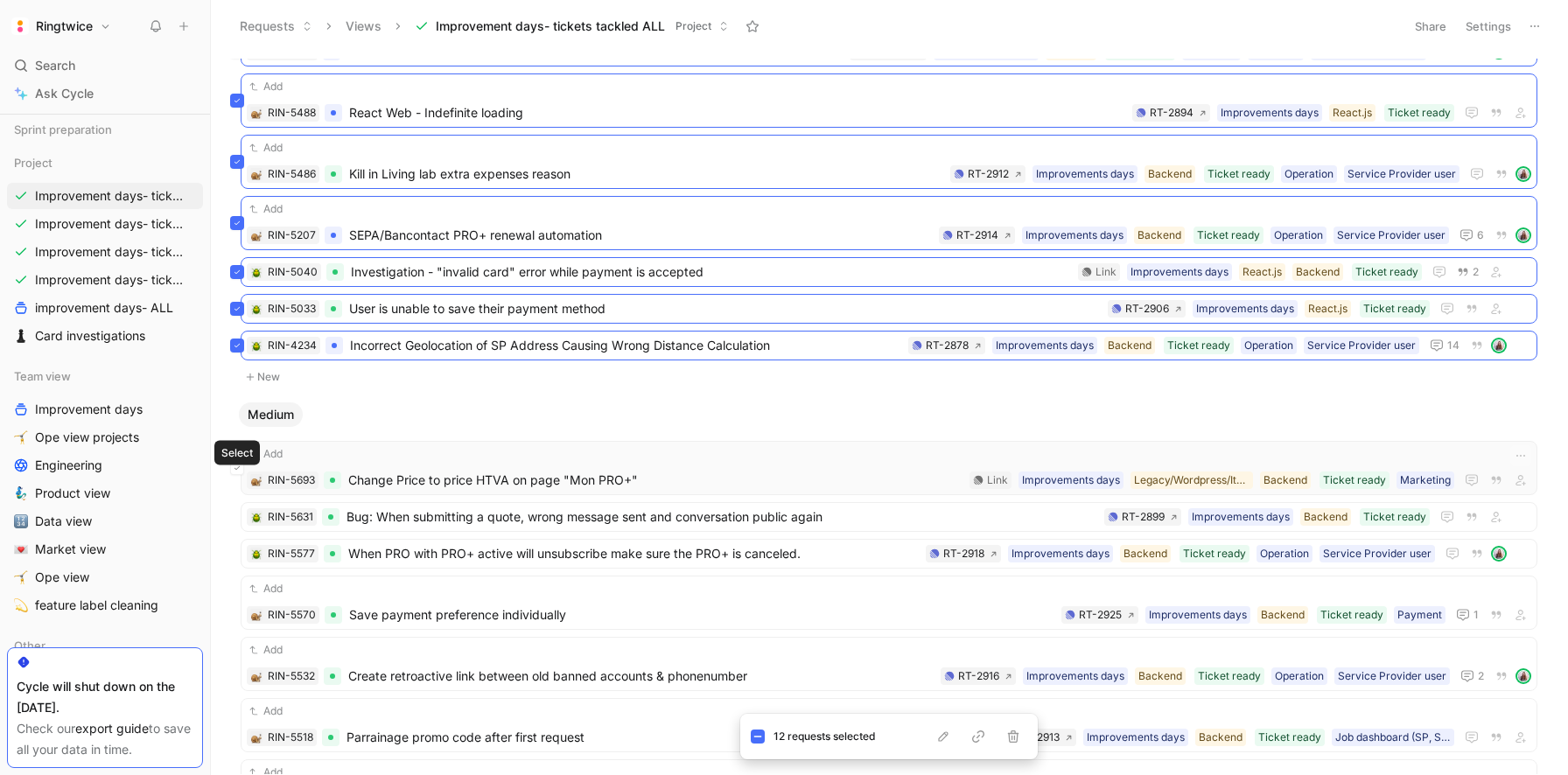
click at [240, 468] on button at bounding box center [237, 468] width 14 height 14
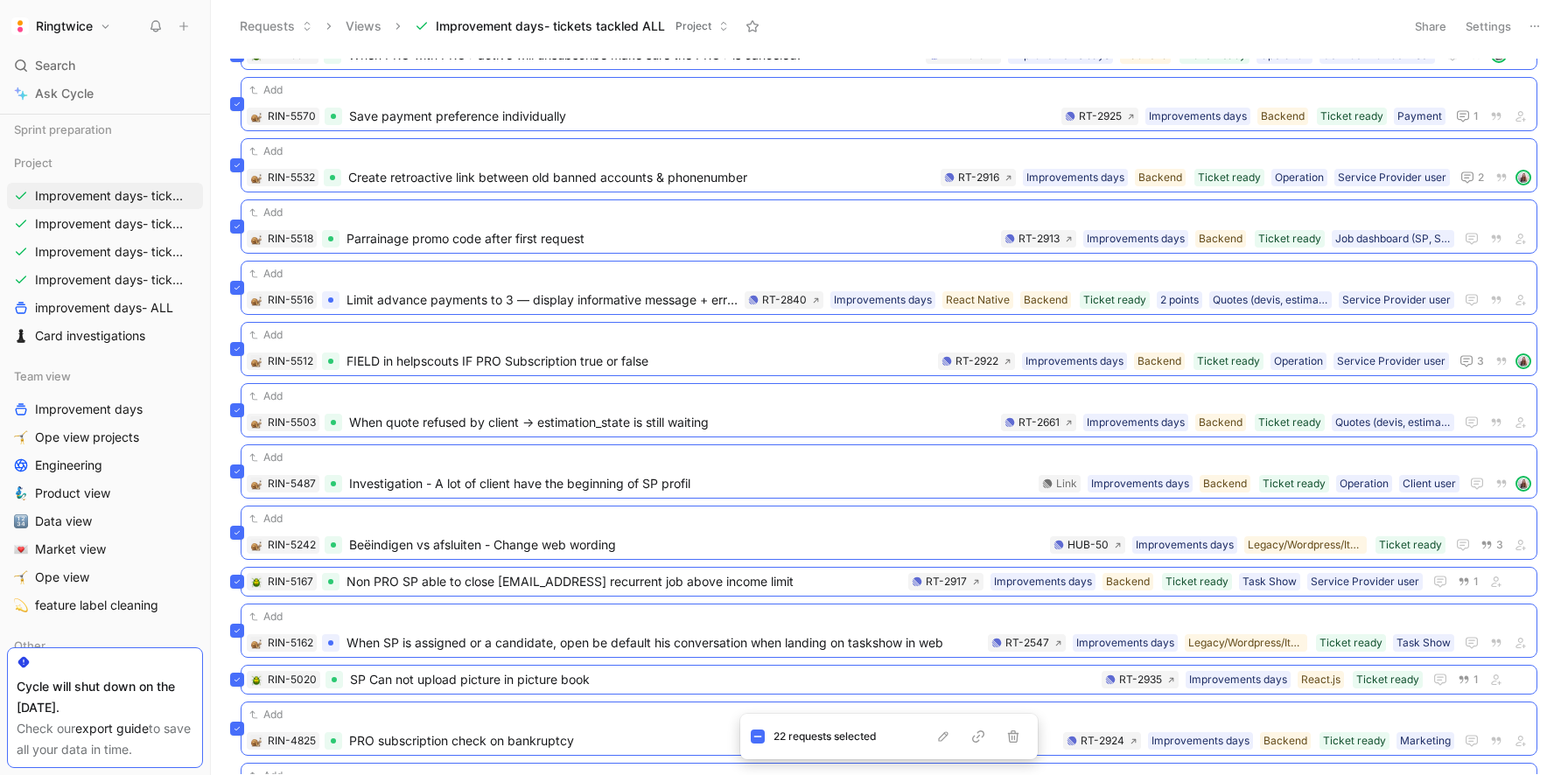
scroll to position [1930, 0]
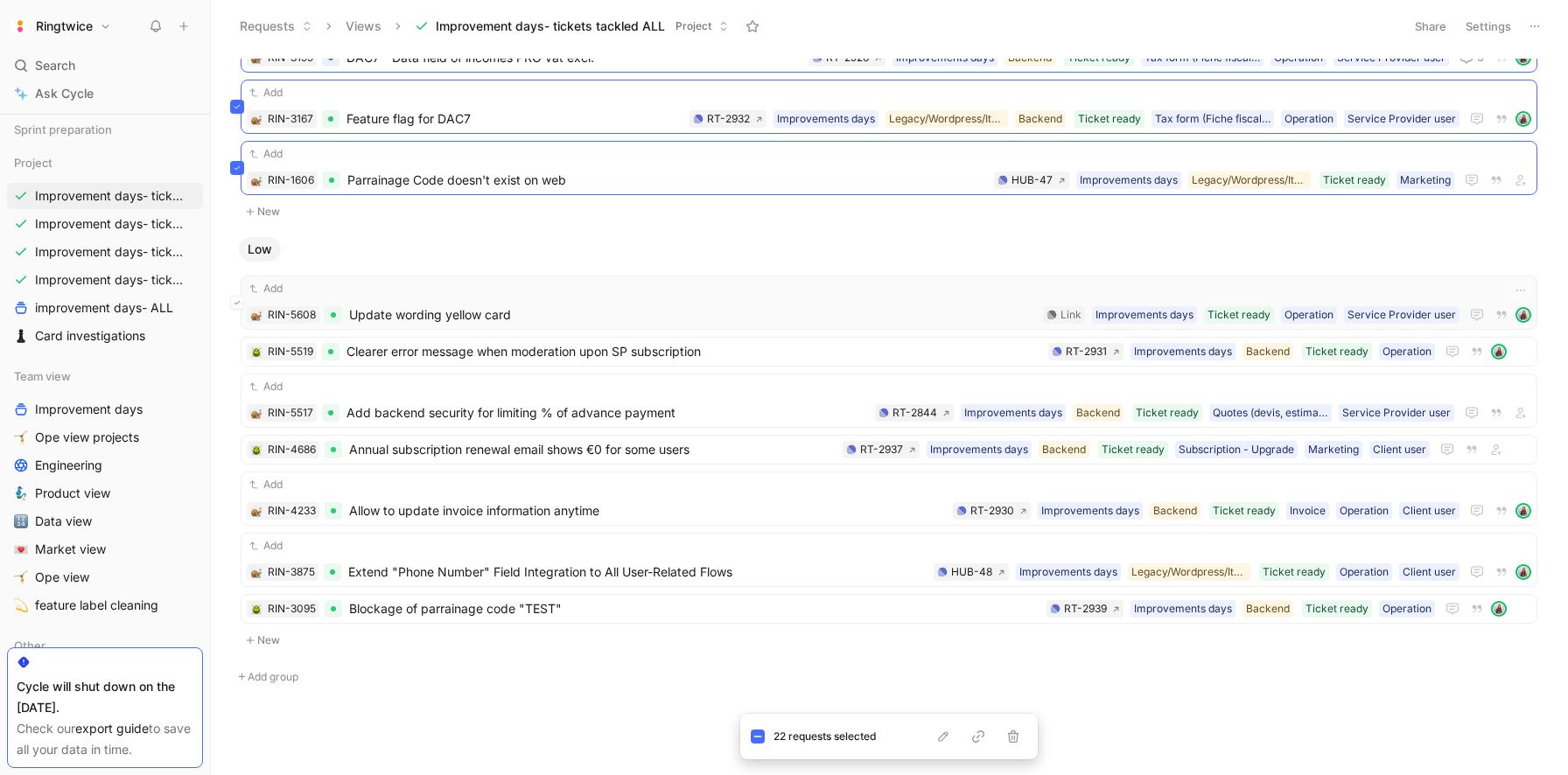
click at [236, 298] on button at bounding box center [237, 303] width 14 height 14
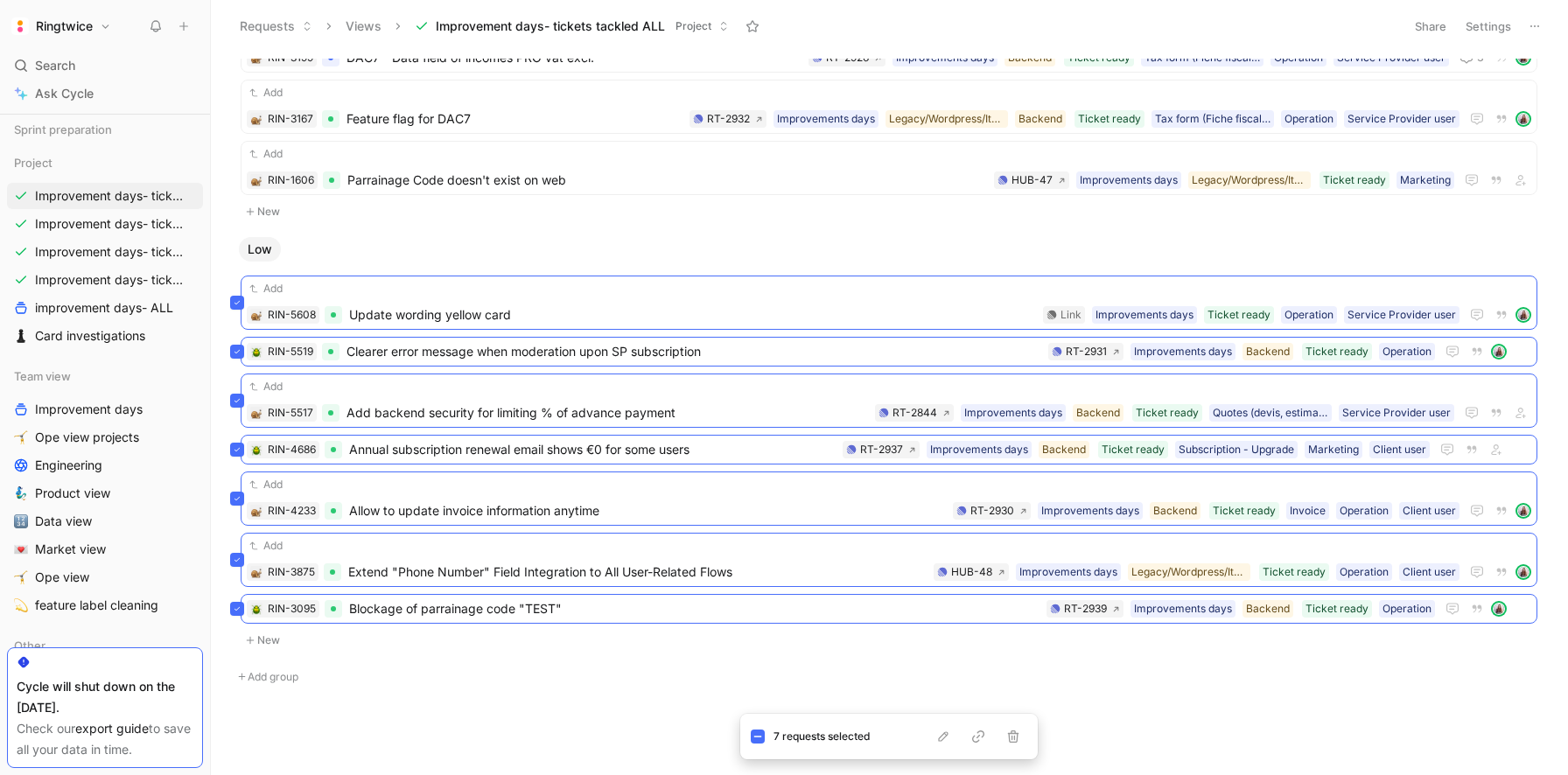
click at [917, 692] on div "No Importance New Urgent New High New Medium Add RIN-5162 When SP is assigned o…" at bounding box center [888, 416] width 1334 height 715
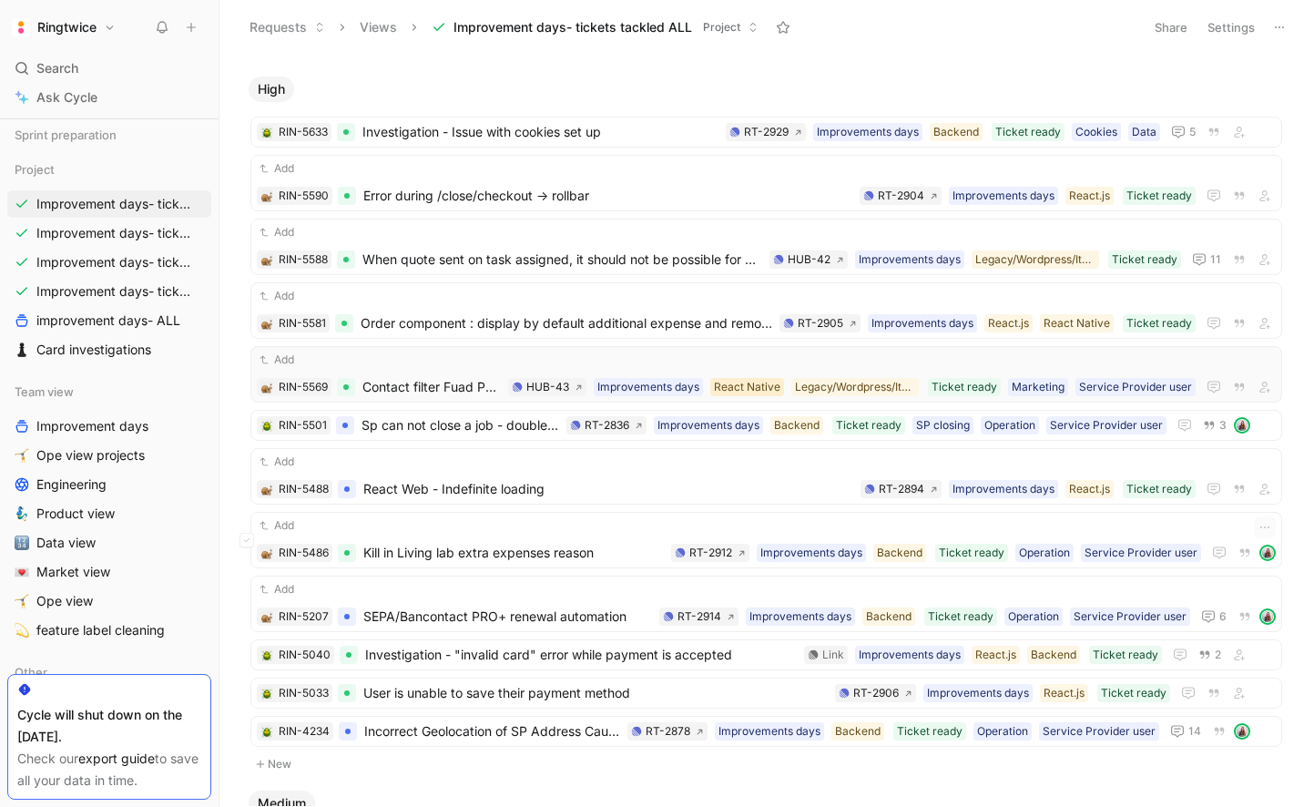
scroll to position [142, 0]
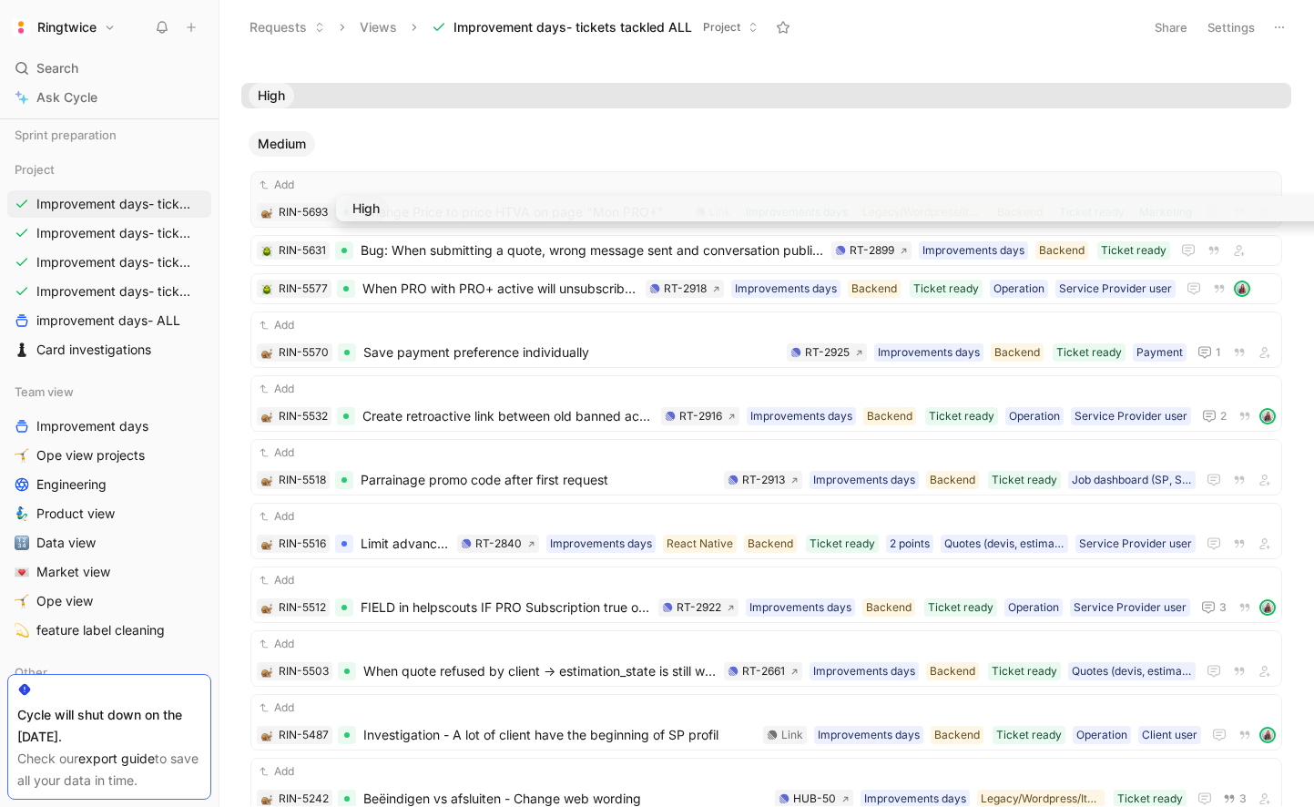
drag, startPoint x: 386, startPoint y: 91, endPoint x: 481, endPoint y: 212, distance: 153.8
click at [481, 212] on div "No Importance New Urgent New High Medium Add RIN-5693 Change Price to price HTV…" at bounding box center [766, 431] width 1095 height 752
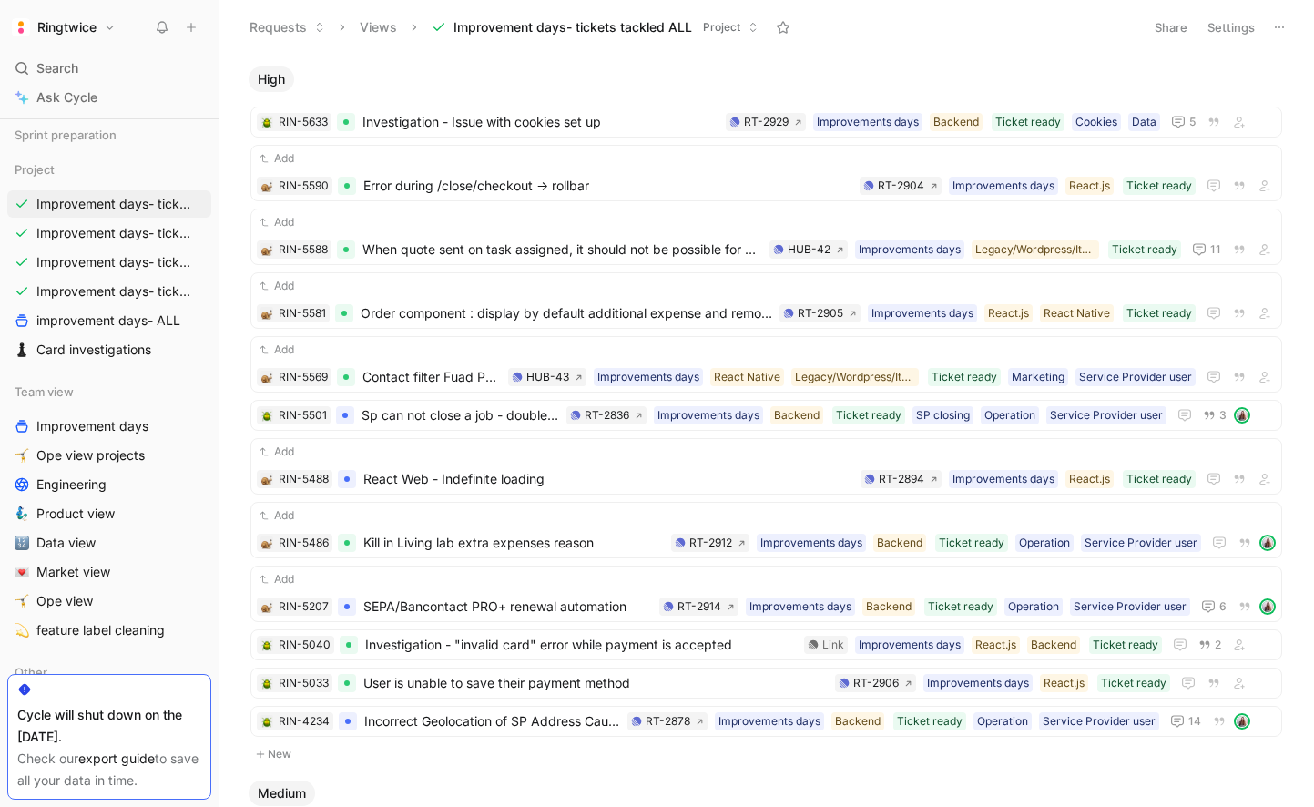
scroll to position [0, 0]
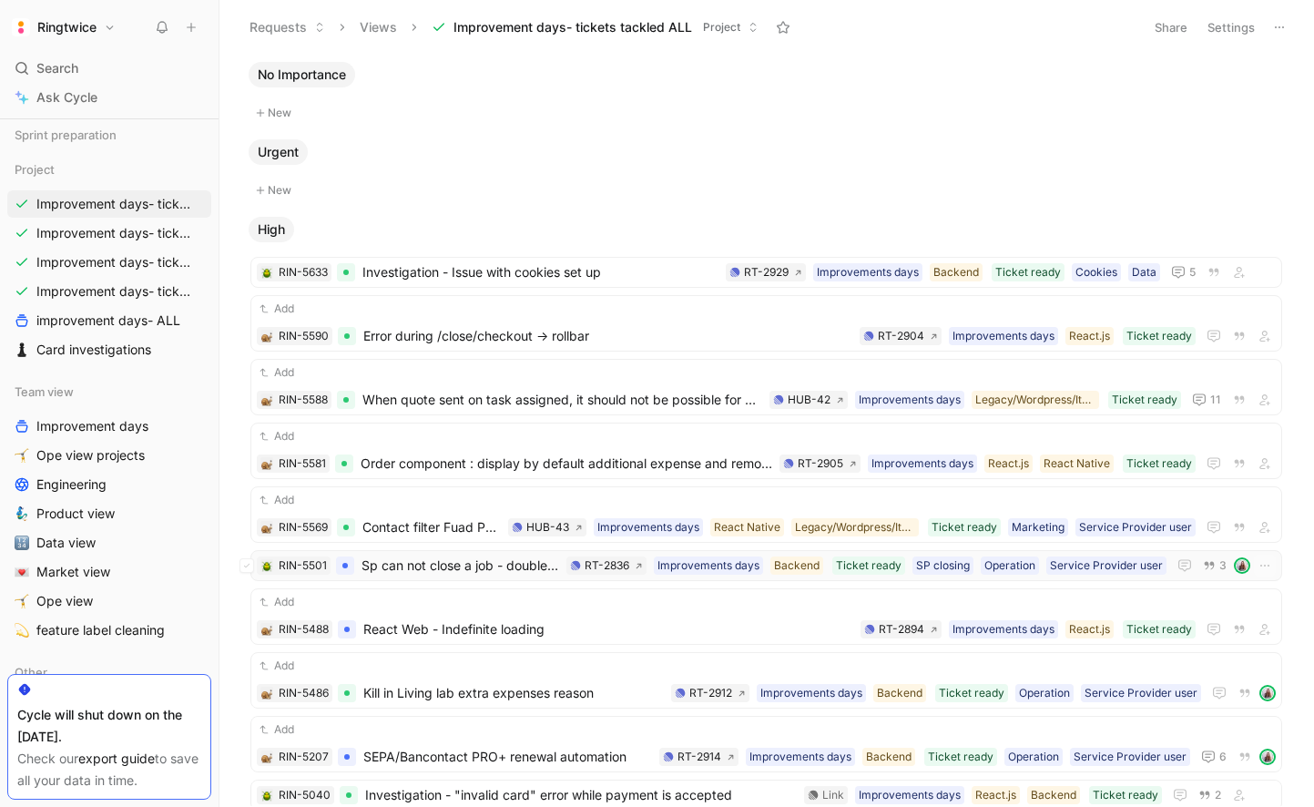
drag, startPoint x: 244, startPoint y: 272, endPoint x: 450, endPoint y: 577, distance: 367.3
click at [450, 577] on div "RIN-5633 Investigation - Issue with cookies set up Data Cookies Ticket ready Ba…" at bounding box center [766, 567] width 1050 height 651
click at [480, 184] on button "New" at bounding box center [767, 190] width 1036 height 22
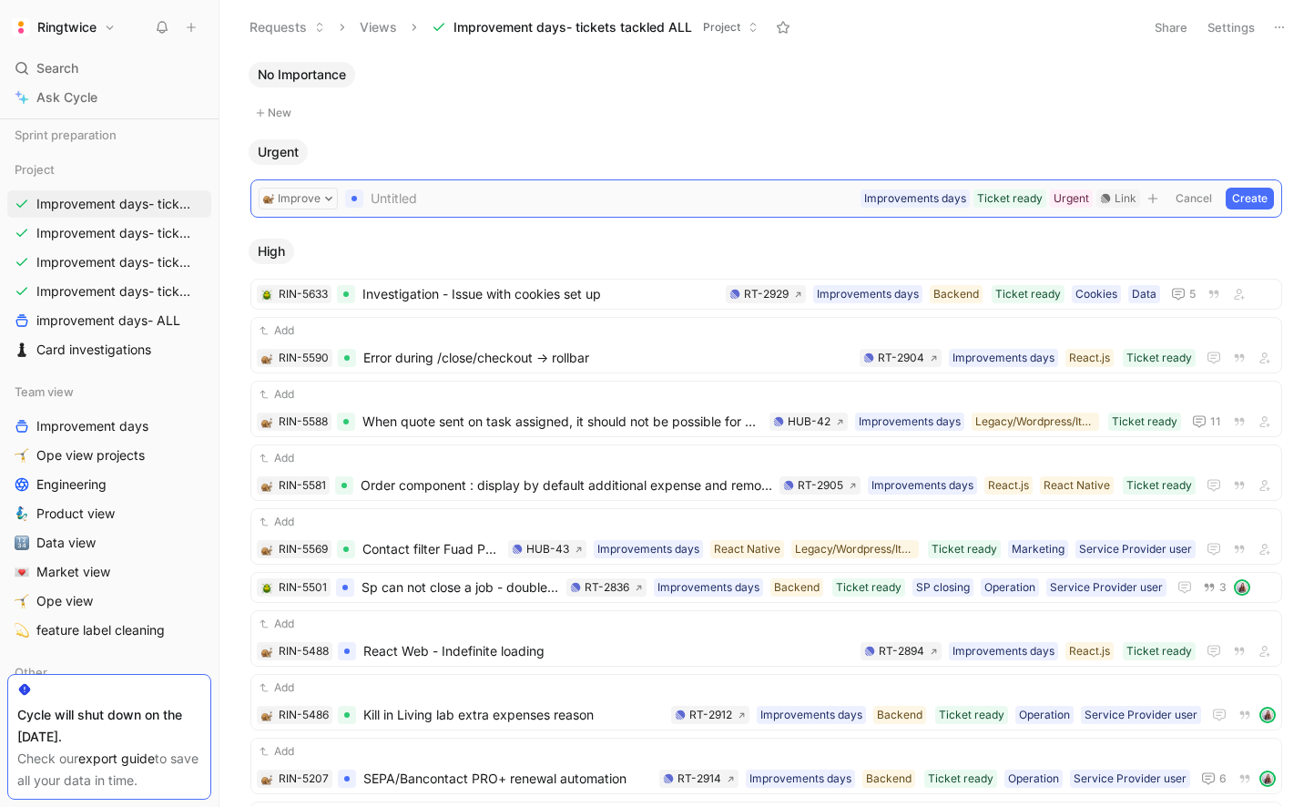
click at [1185, 196] on button "Cancel" at bounding box center [1193, 199] width 49 height 22
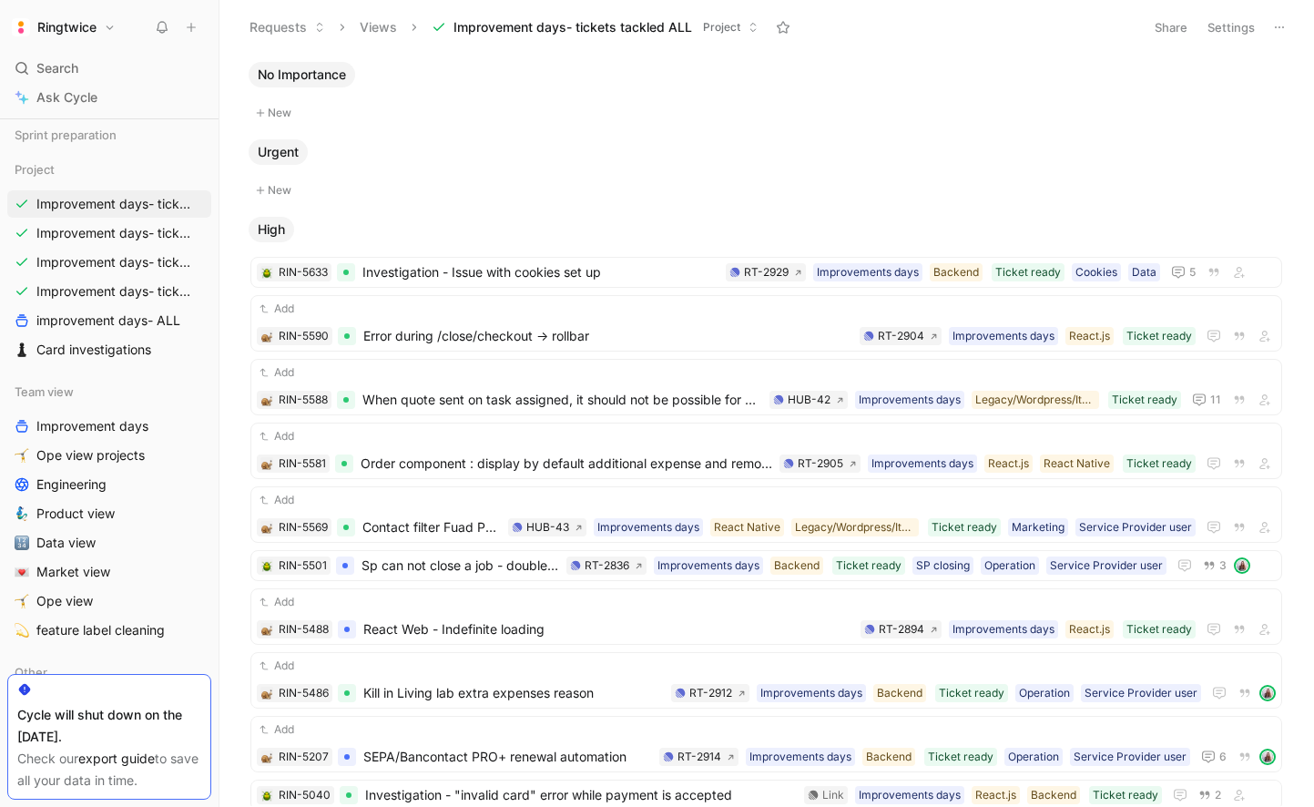
click at [1225, 31] on button "Settings" at bounding box center [1232, 28] width 64 height 26
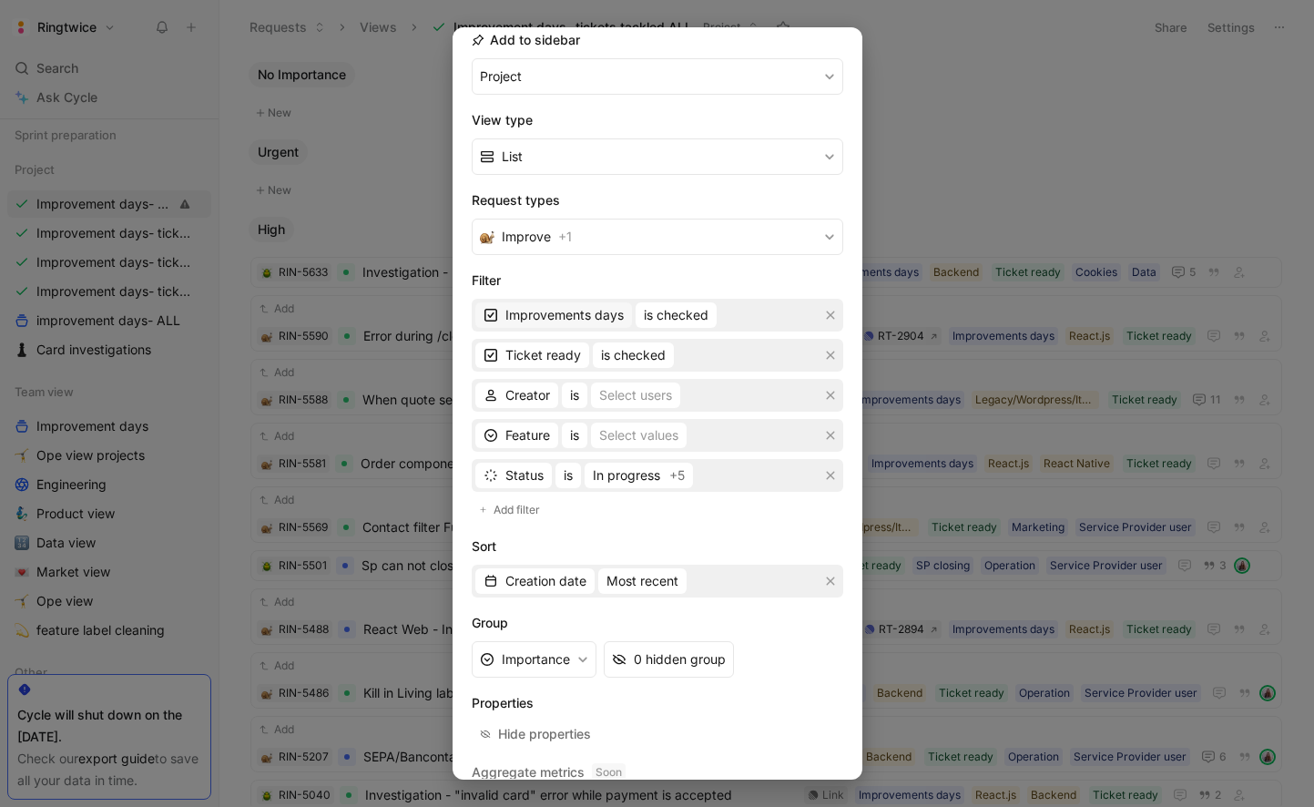
scroll to position [219, 0]
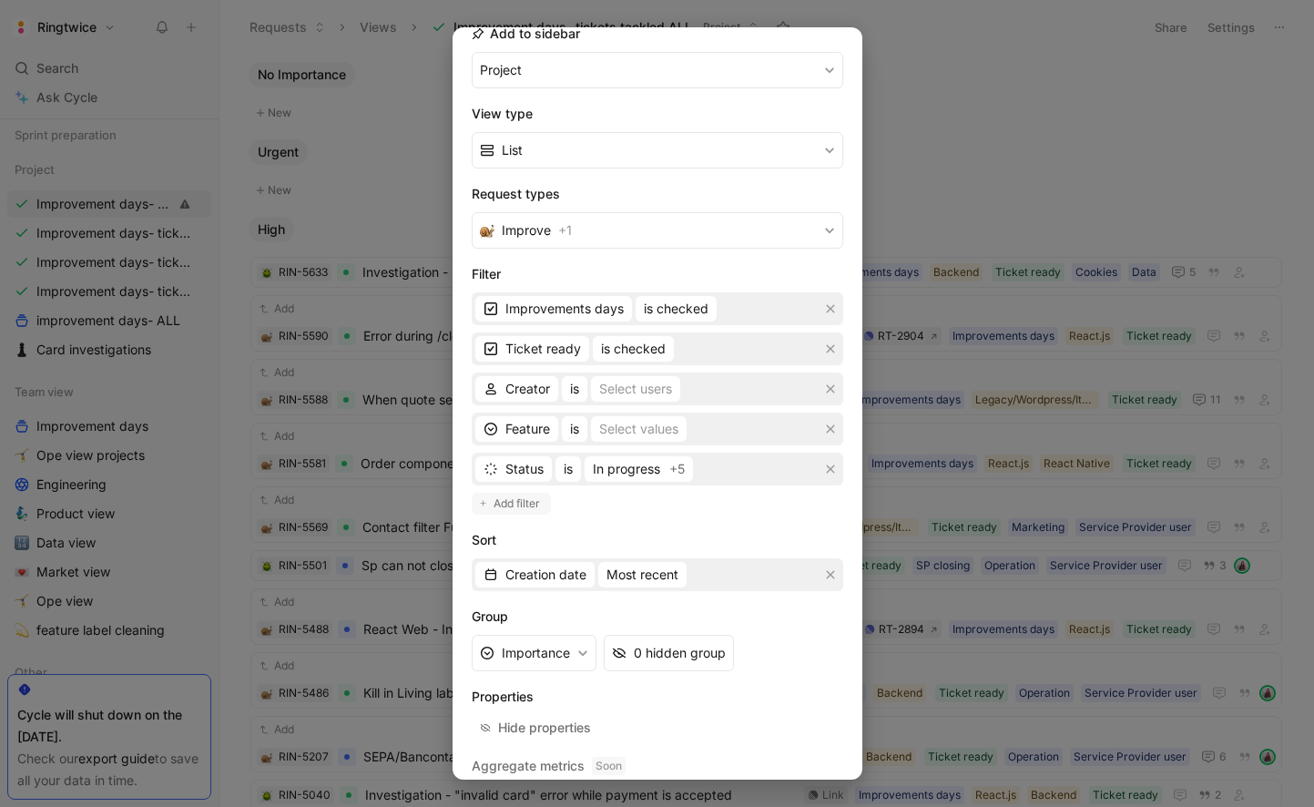
click at [522, 500] on span "Add filter" at bounding box center [518, 504] width 48 height 18
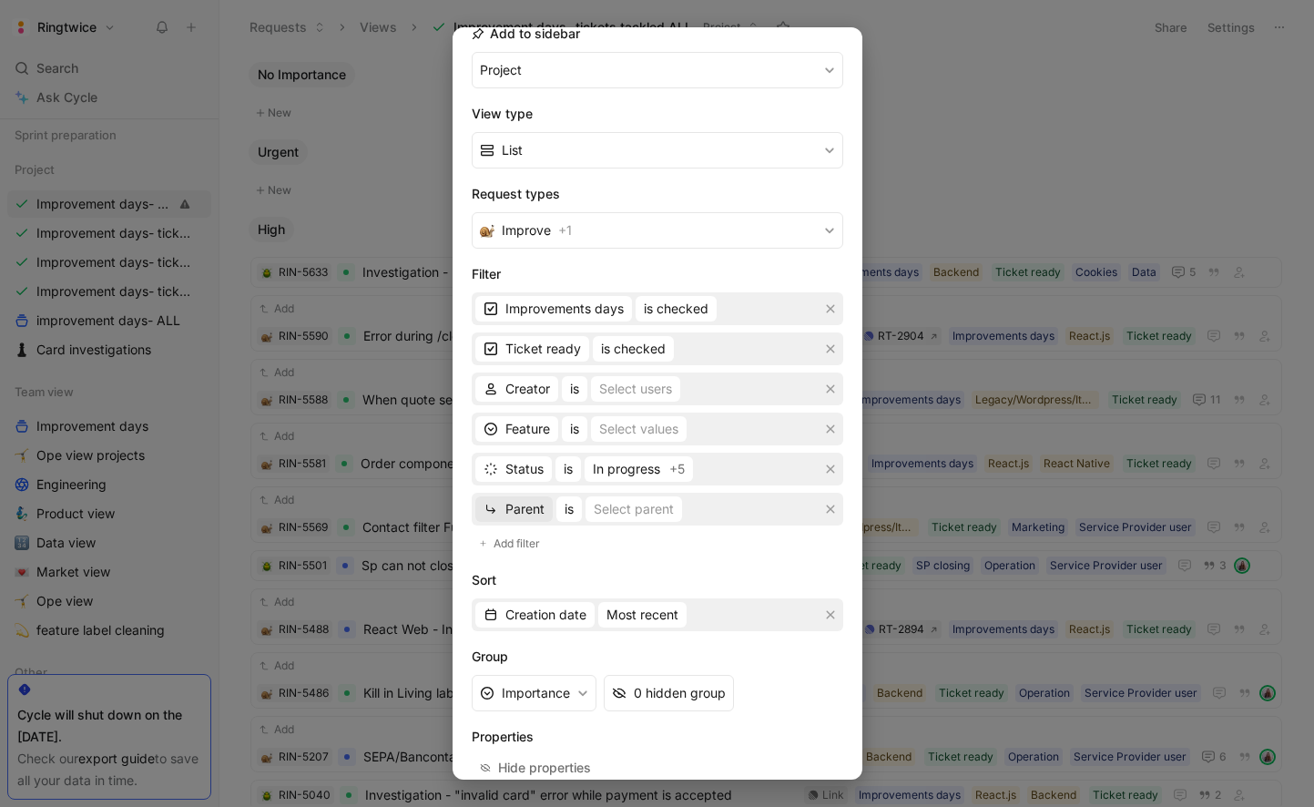
click at [535, 515] on span "Parent" at bounding box center [524, 509] width 39 height 22
click at [526, 663] on div "Team" at bounding box center [549, 656] width 88 height 22
click at [613, 502] on div "Select values" at bounding box center [626, 509] width 79 height 22
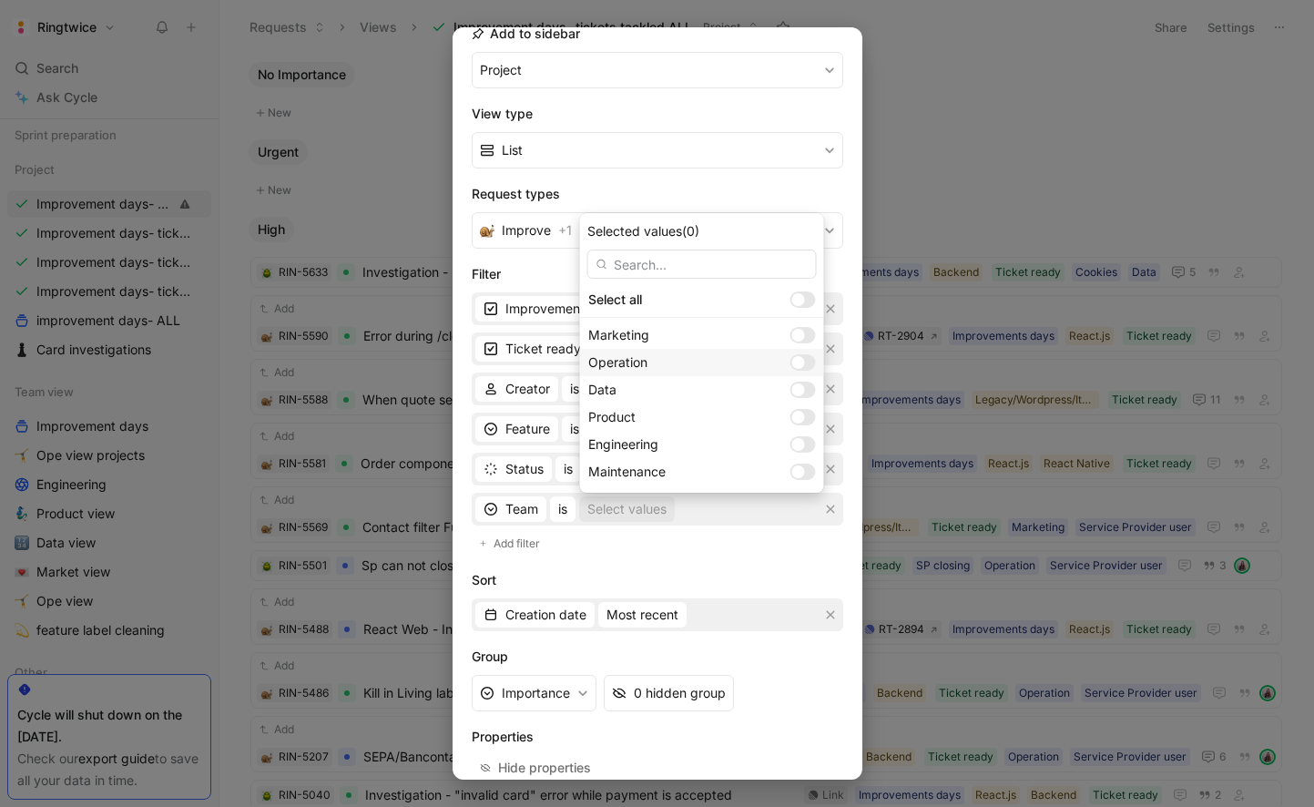
click at [792, 362] on div at bounding box center [798, 362] width 13 height 13
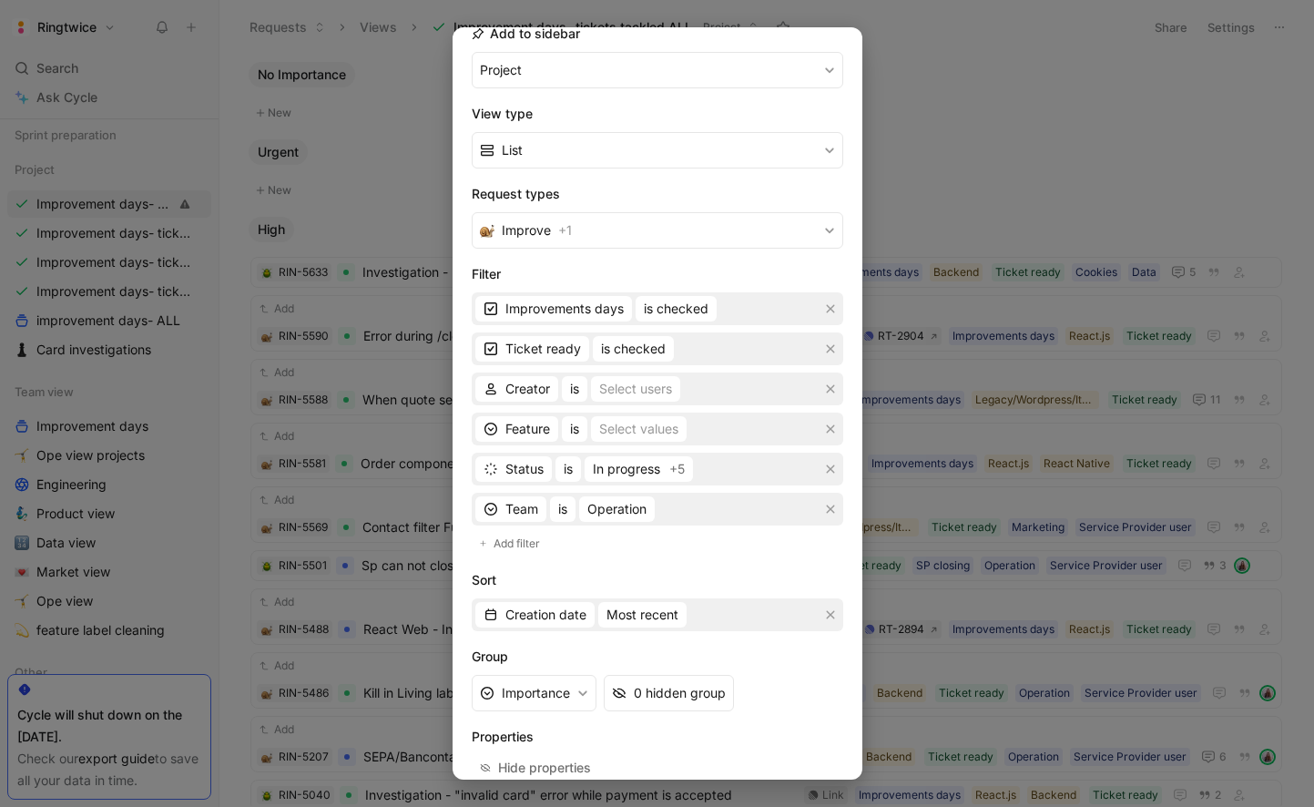
scroll to position [315, 0]
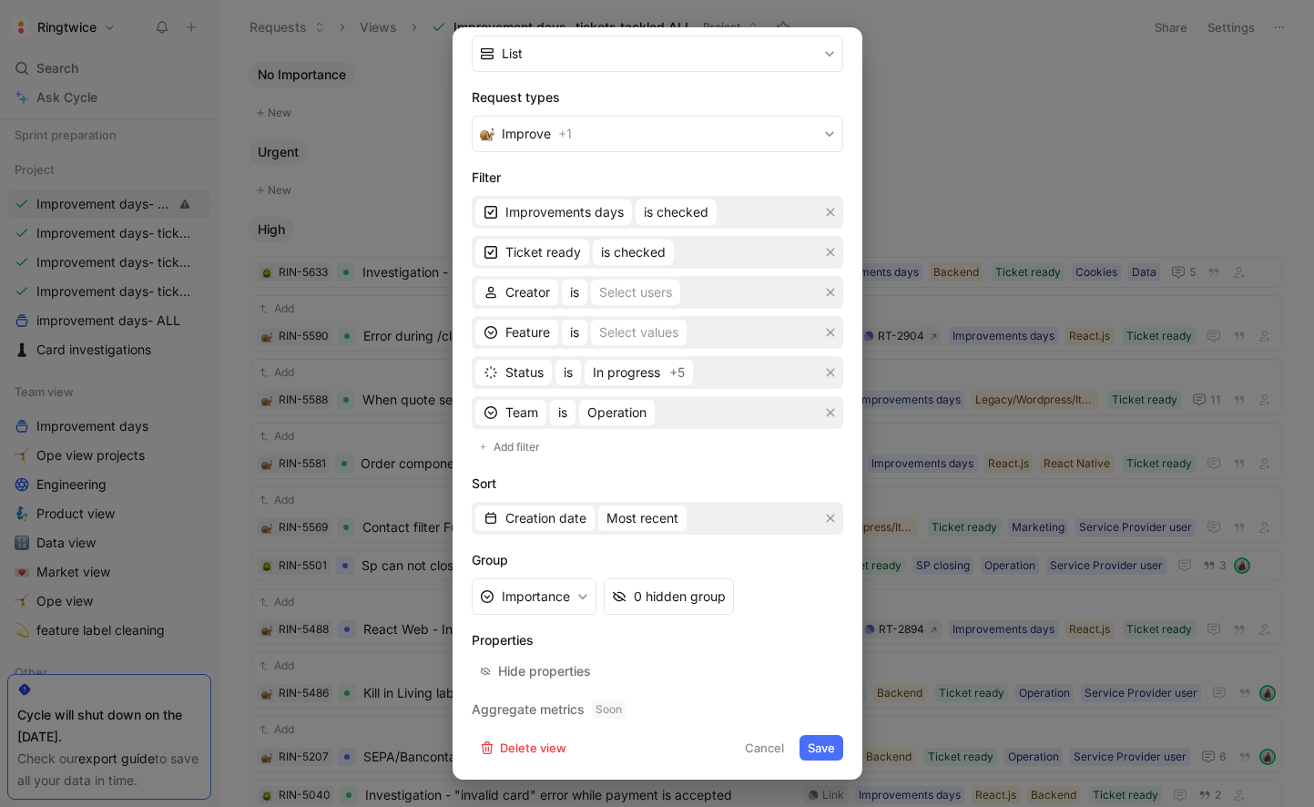
click at [819, 746] on button "Save" at bounding box center [822, 748] width 44 height 26
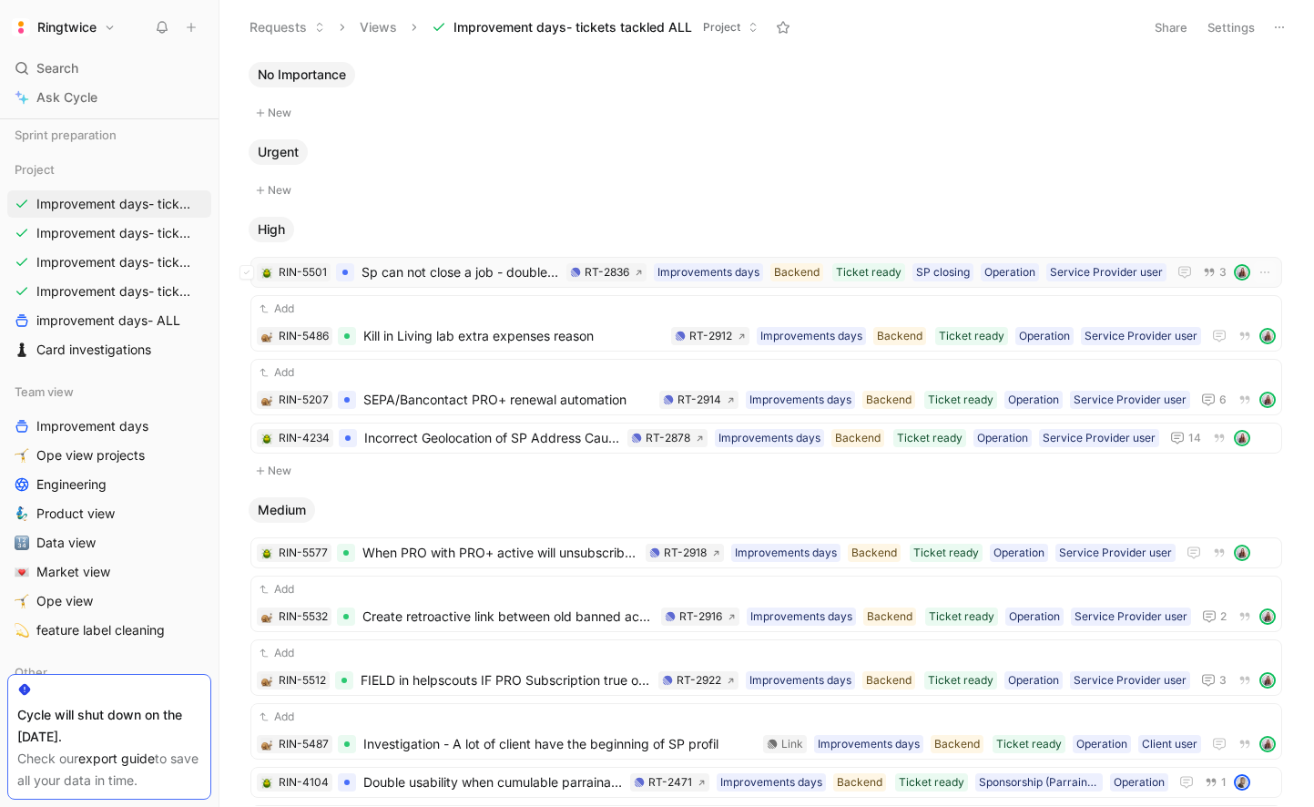
click at [492, 272] on span "Sp can not close a job - double counting of closing amount in limit" at bounding box center [461, 272] width 198 height 22
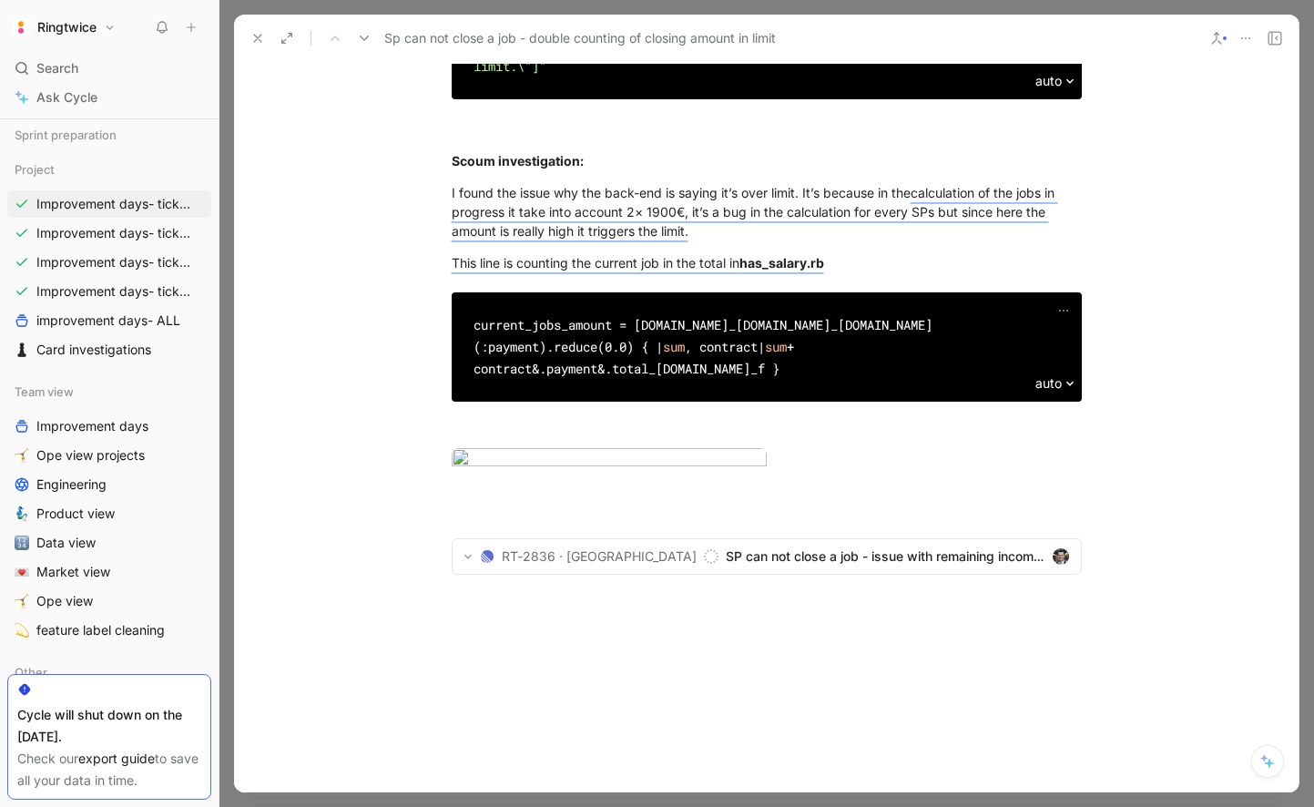
scroll to position [1496, 0]
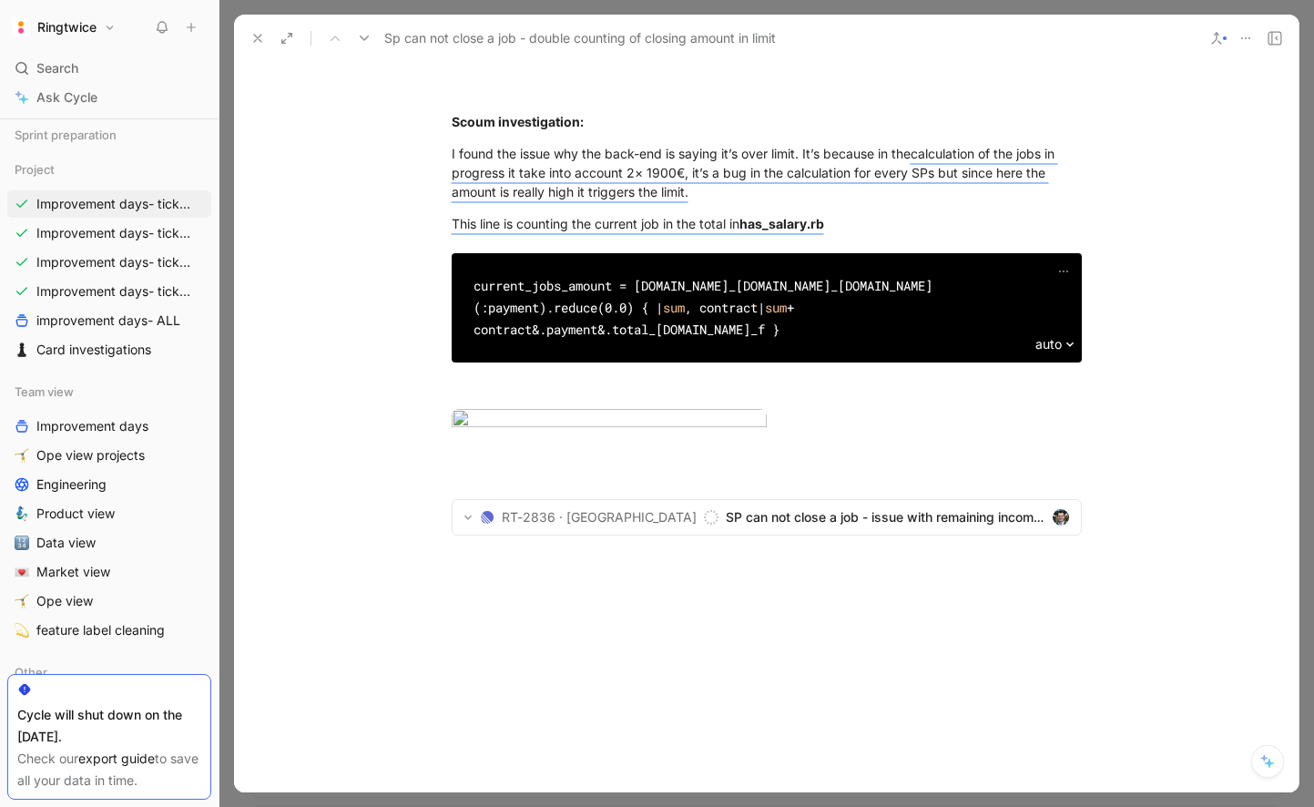
click at [247, 31] on button at bounding box center [258, 39] width 26 height 26
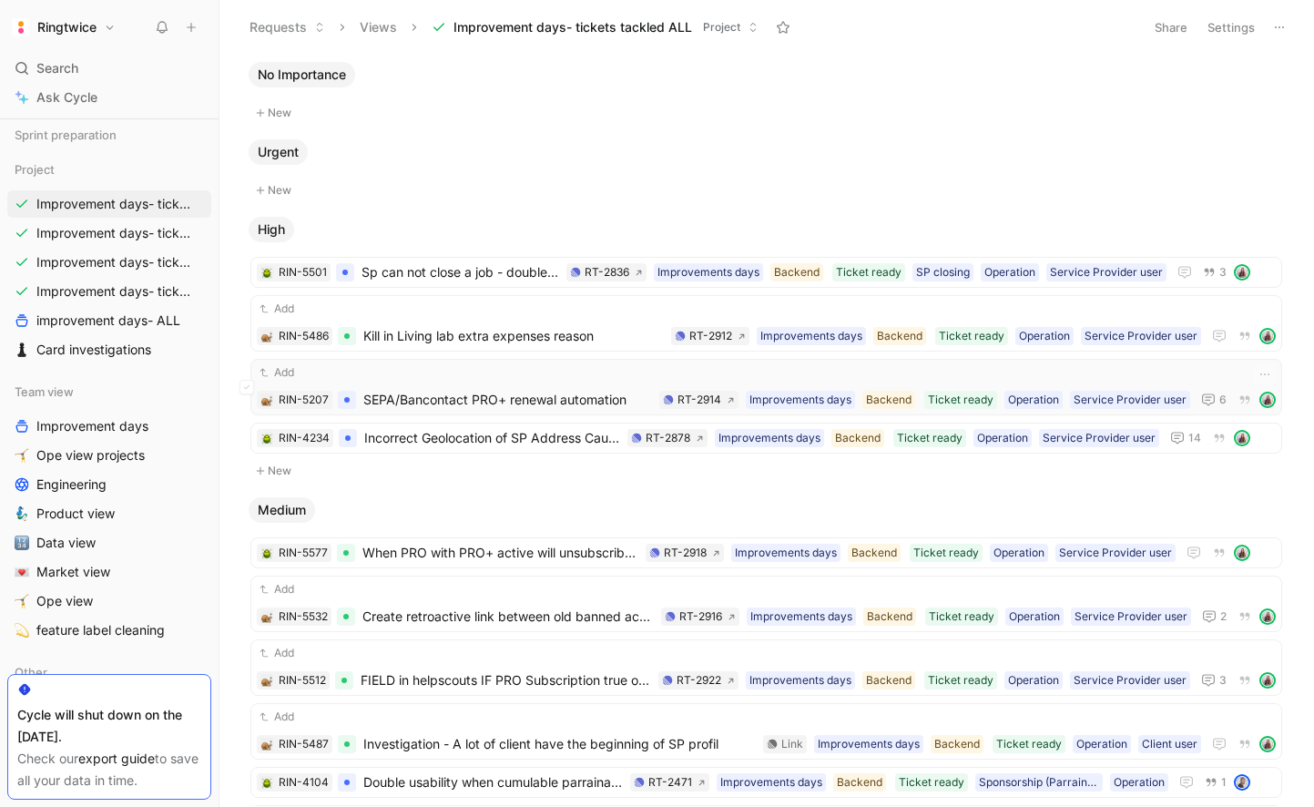
click at [485, 386] on div "Add RIN-5207 SEPA/Bancontact PRO+ renewal automation Service Provider user Oper…" at bounding box center [766, 386] width 1019 height 47
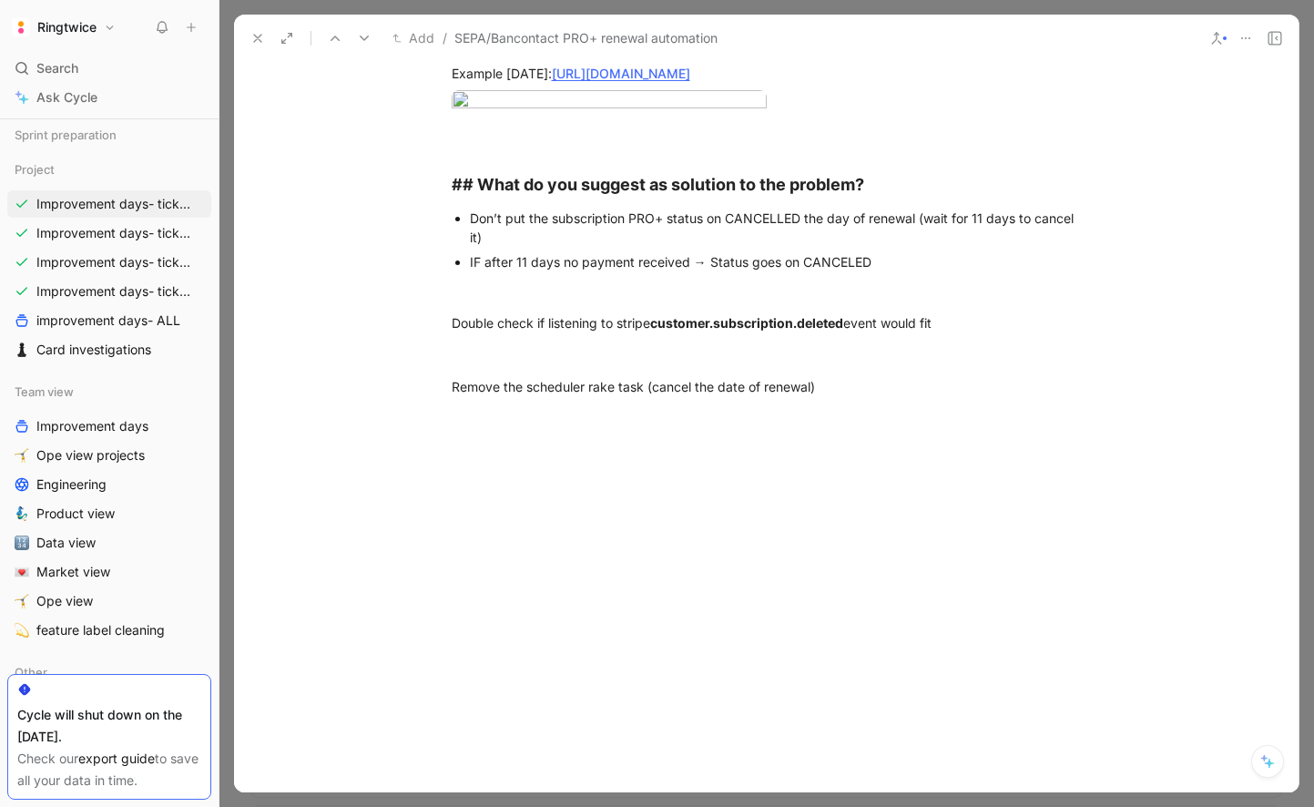
scroll to position [801, 0]
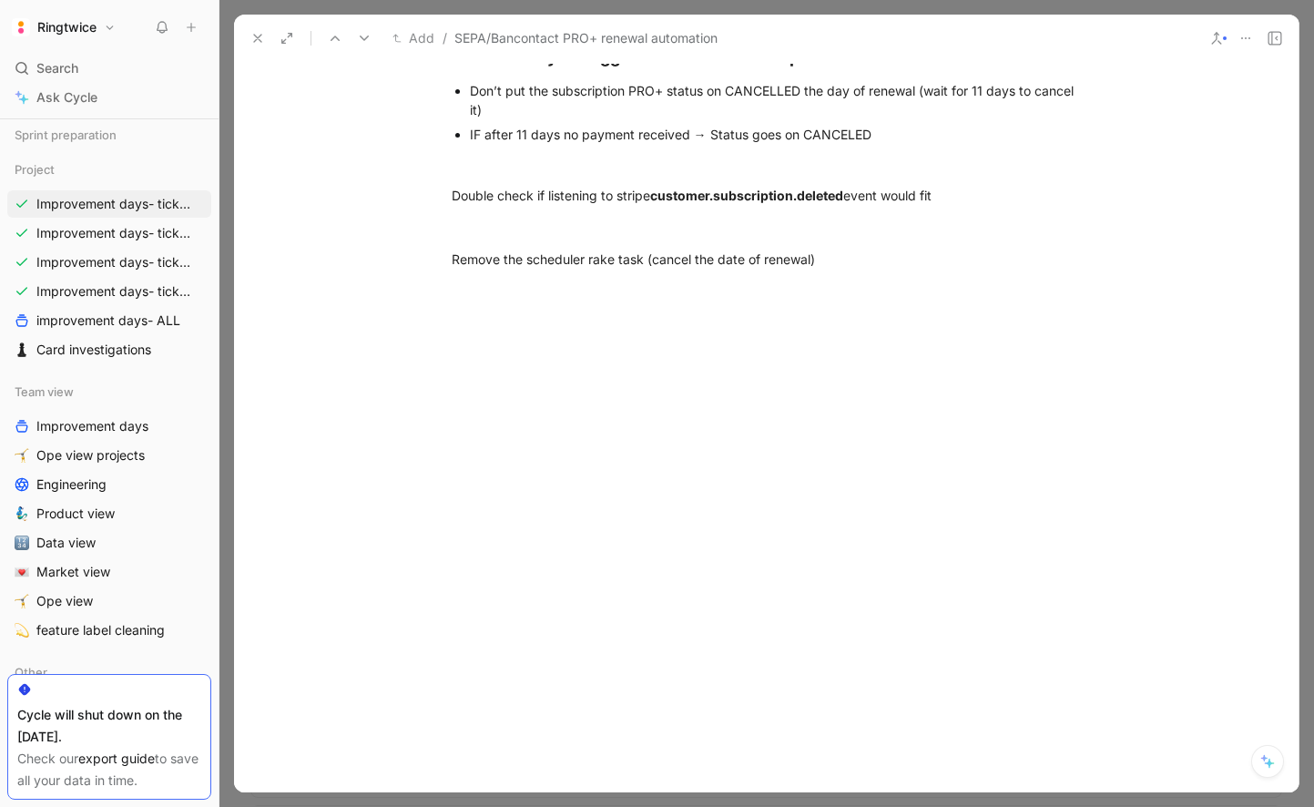
click at [258, 35] on icon at bounding box center [257, 38] width 15 height 15
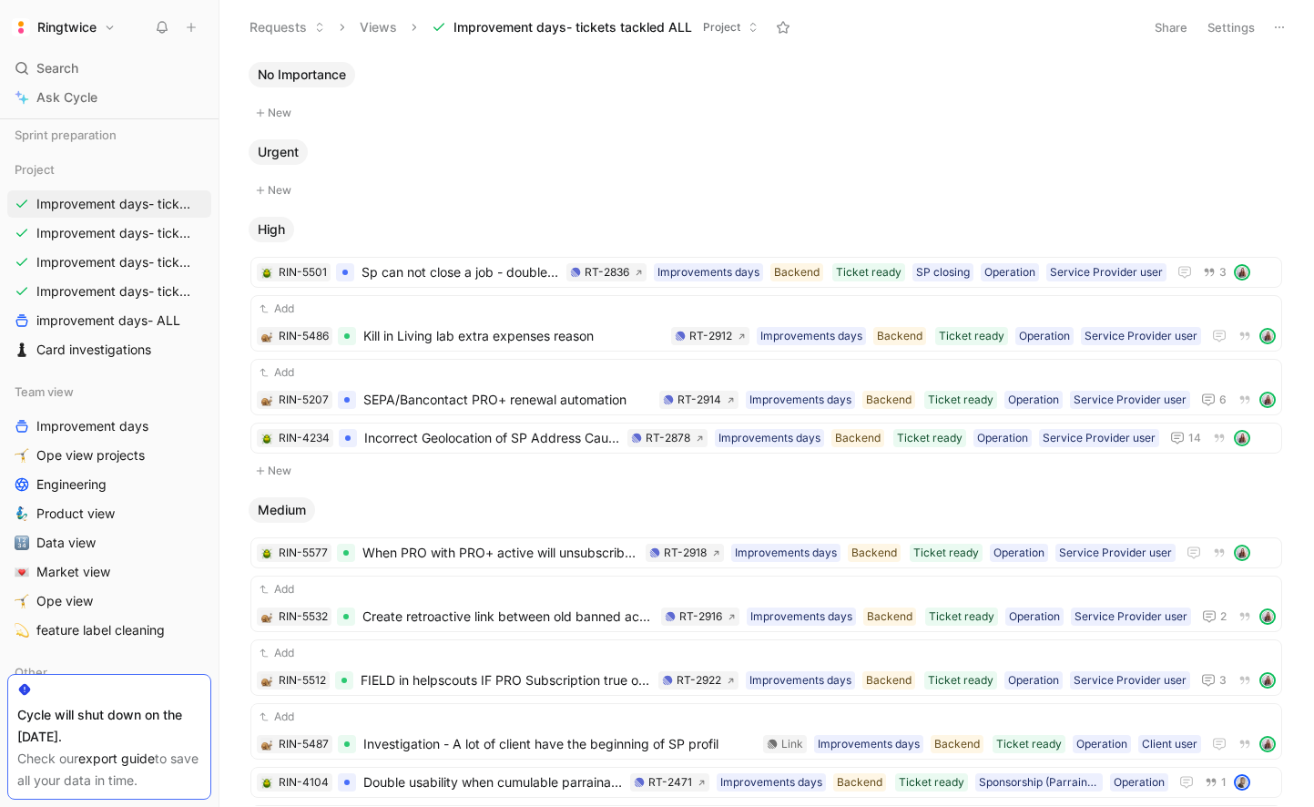
click at [1232, 36] on button "Settings" at bounding box center [1232, 28] width 64 height 26
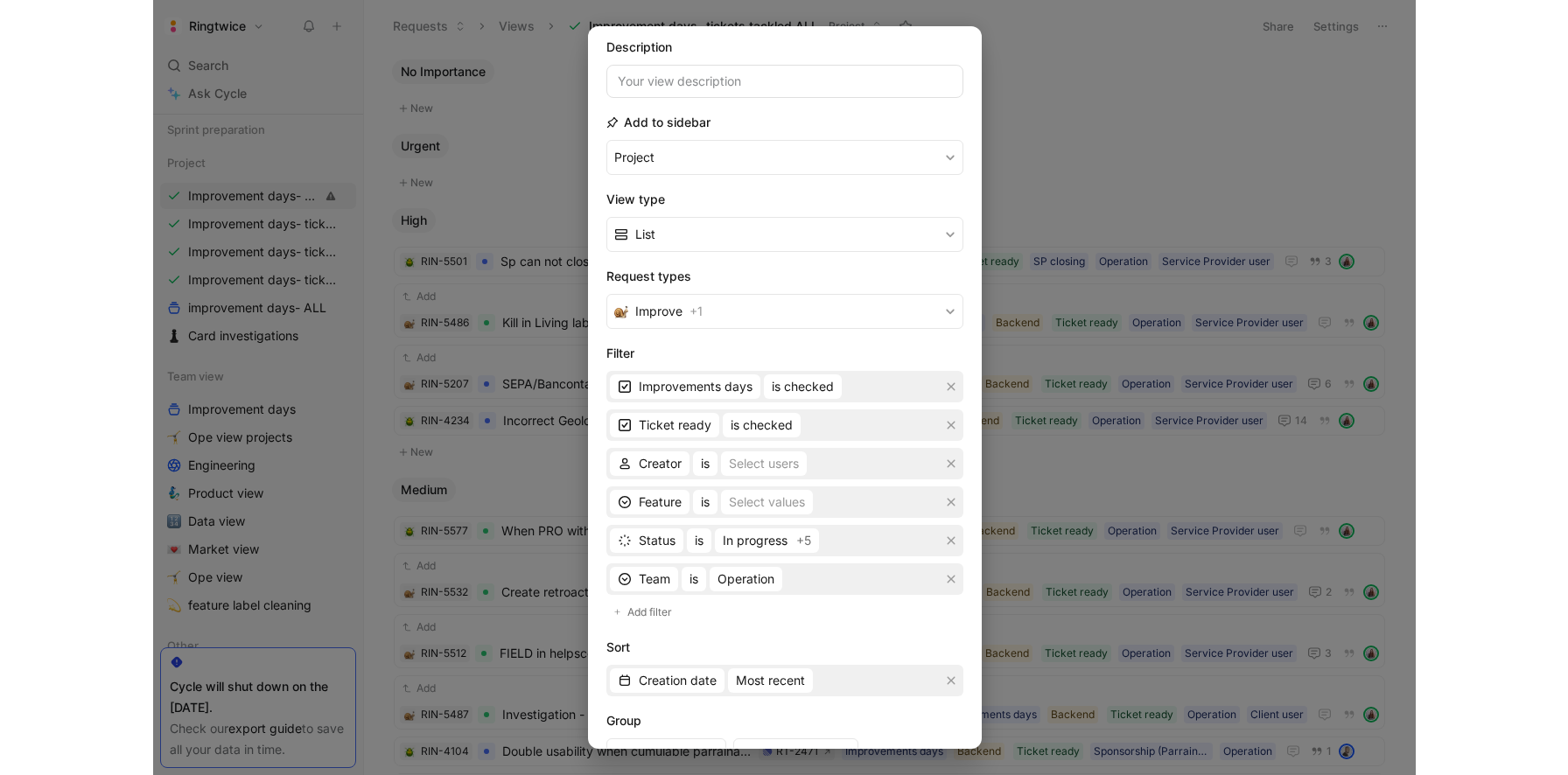
scroll to position [303, 0]
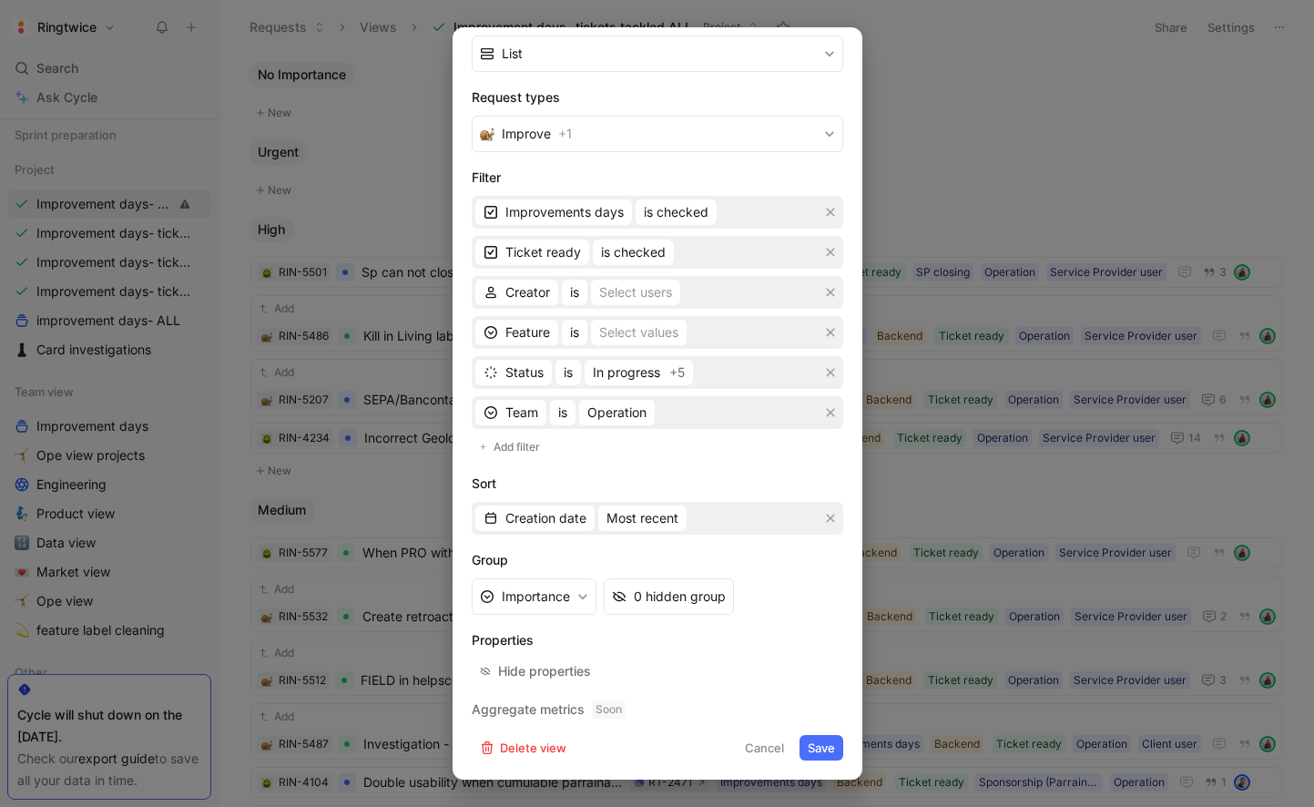
click at [1031, 115] on div at bounding box center [657, 403] width 1314 height 807
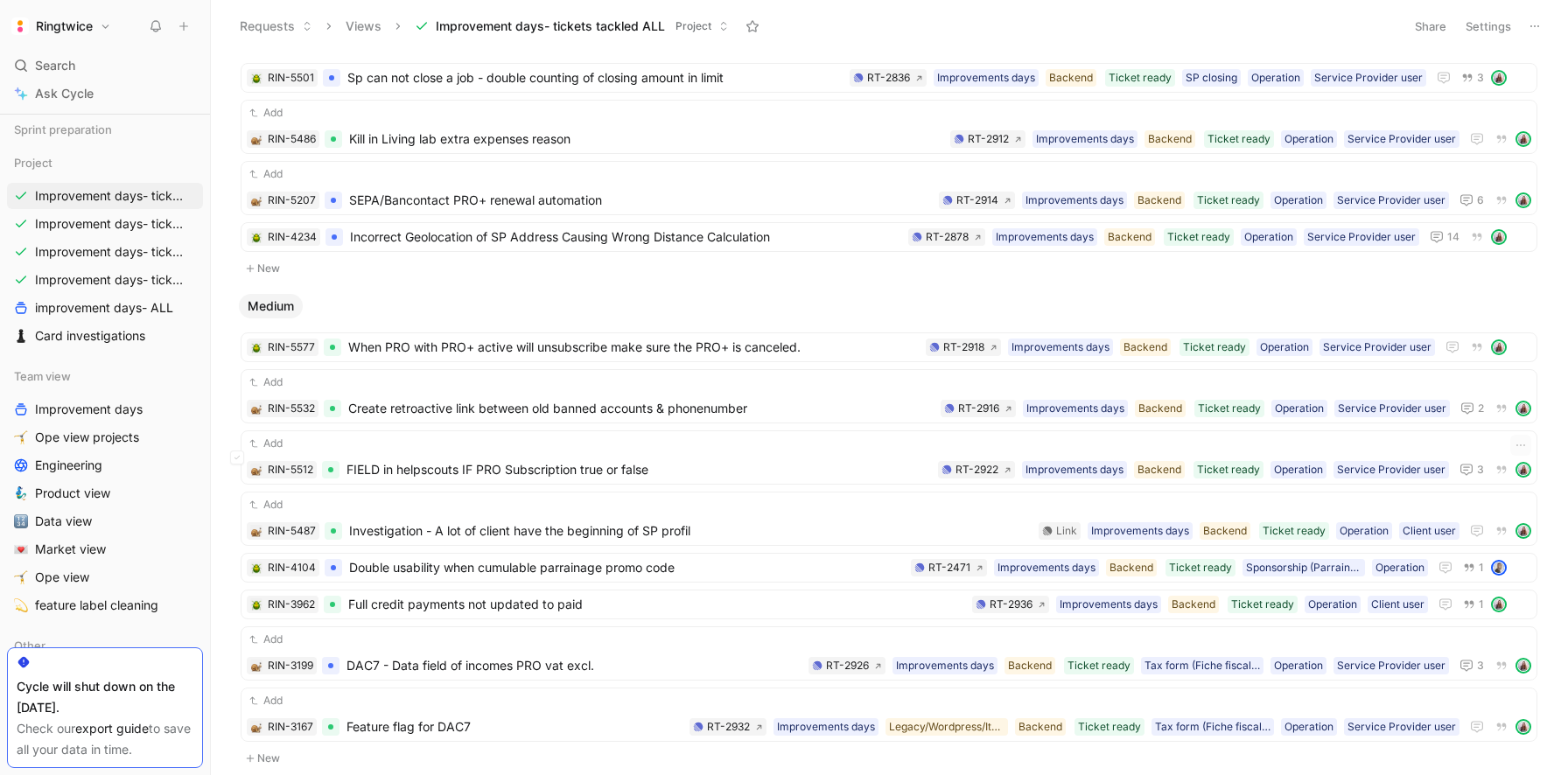
scroll to position [0, 0]
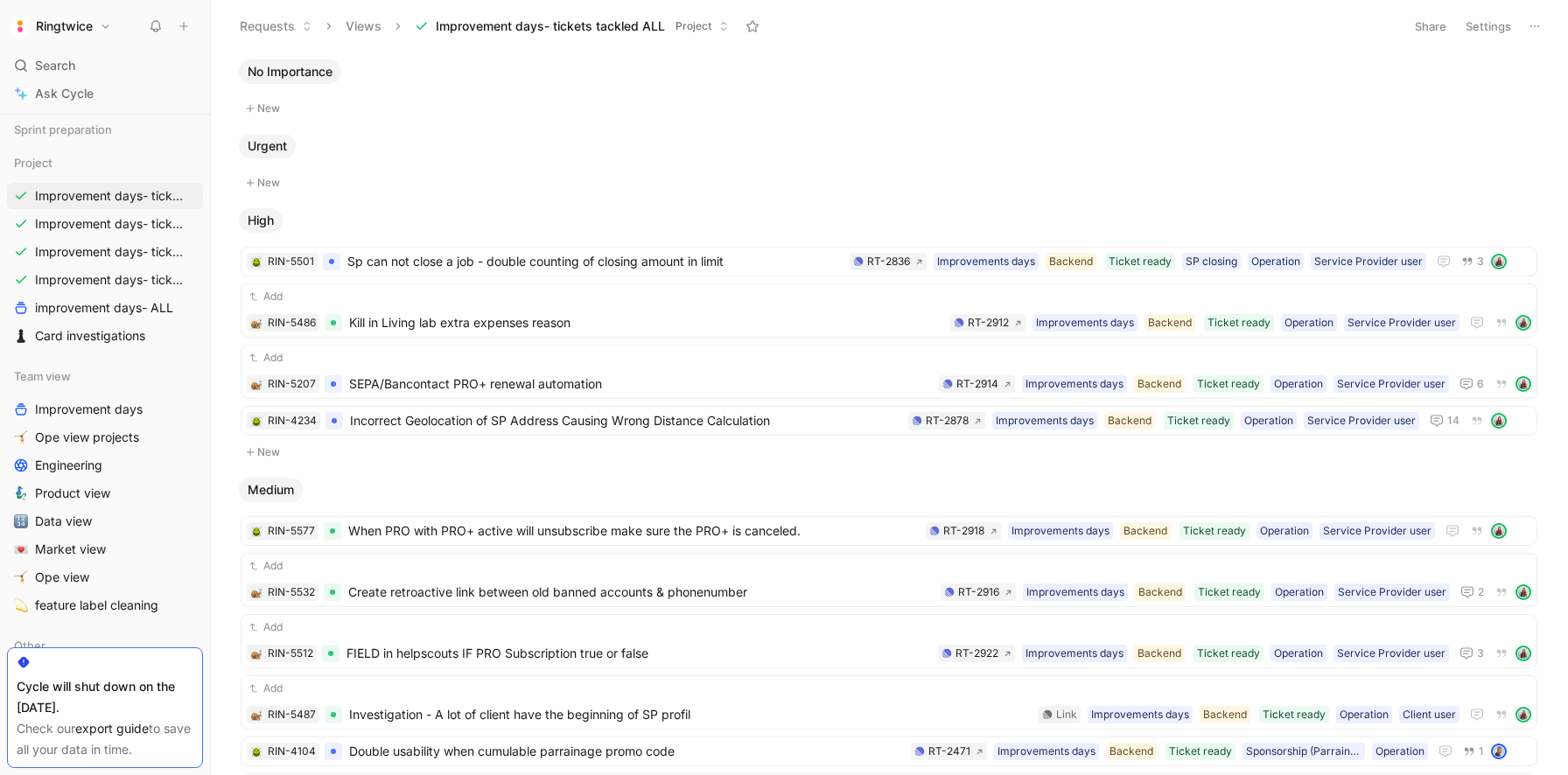
click at [1482, 24] on button "Settings" at bounding box center [1488, 27] width 61 height 25
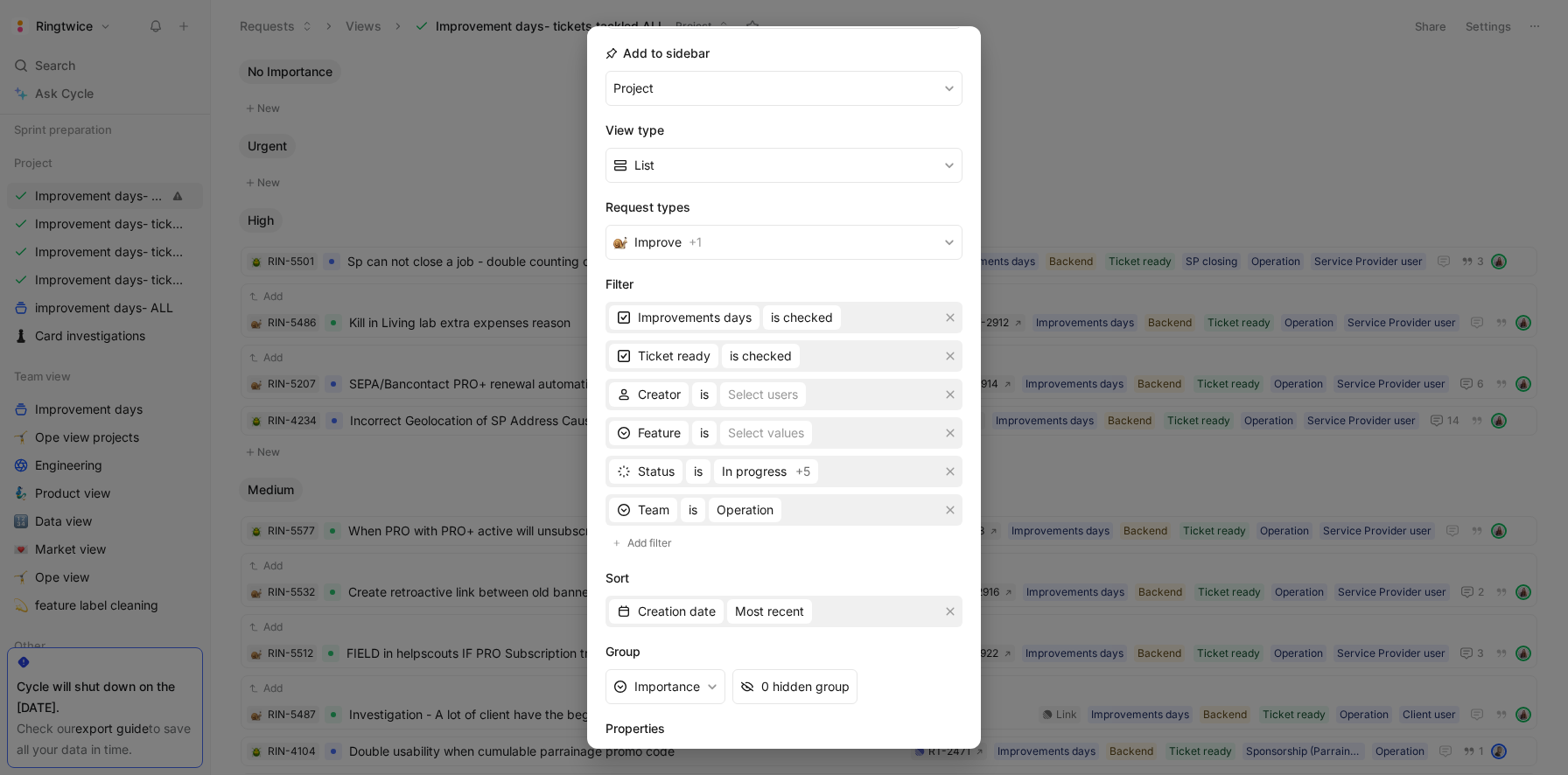
scroll to position [191, 0]
click at [750, 510] on span "Operation" at bounding box center [745, 508] width 57 height 21
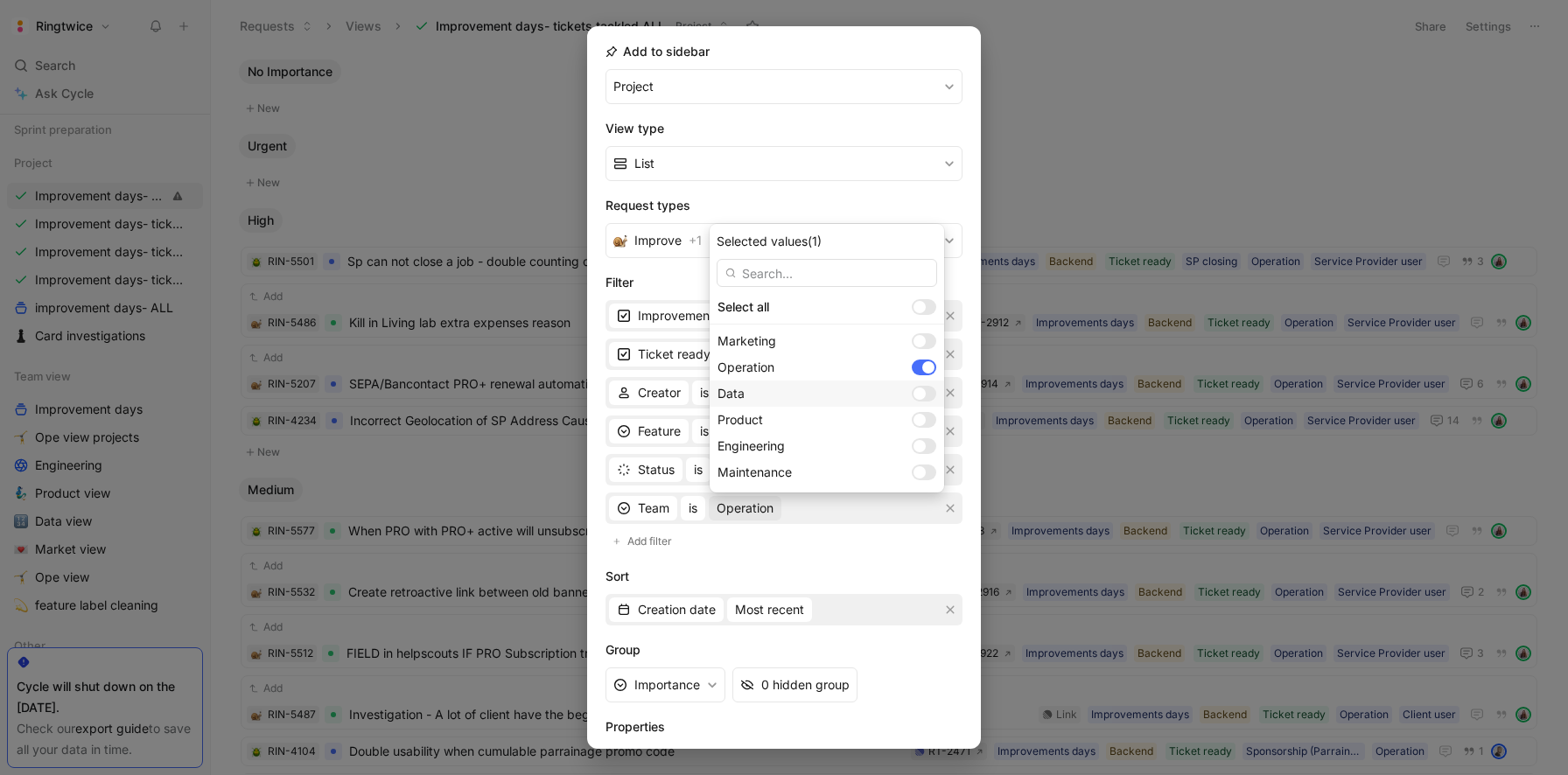
click at [914, 393] on div at bounding box center [919, 393] width 12 height 12
click at [914, 344] on div at bounding box center [919, 341] width 12 height 12
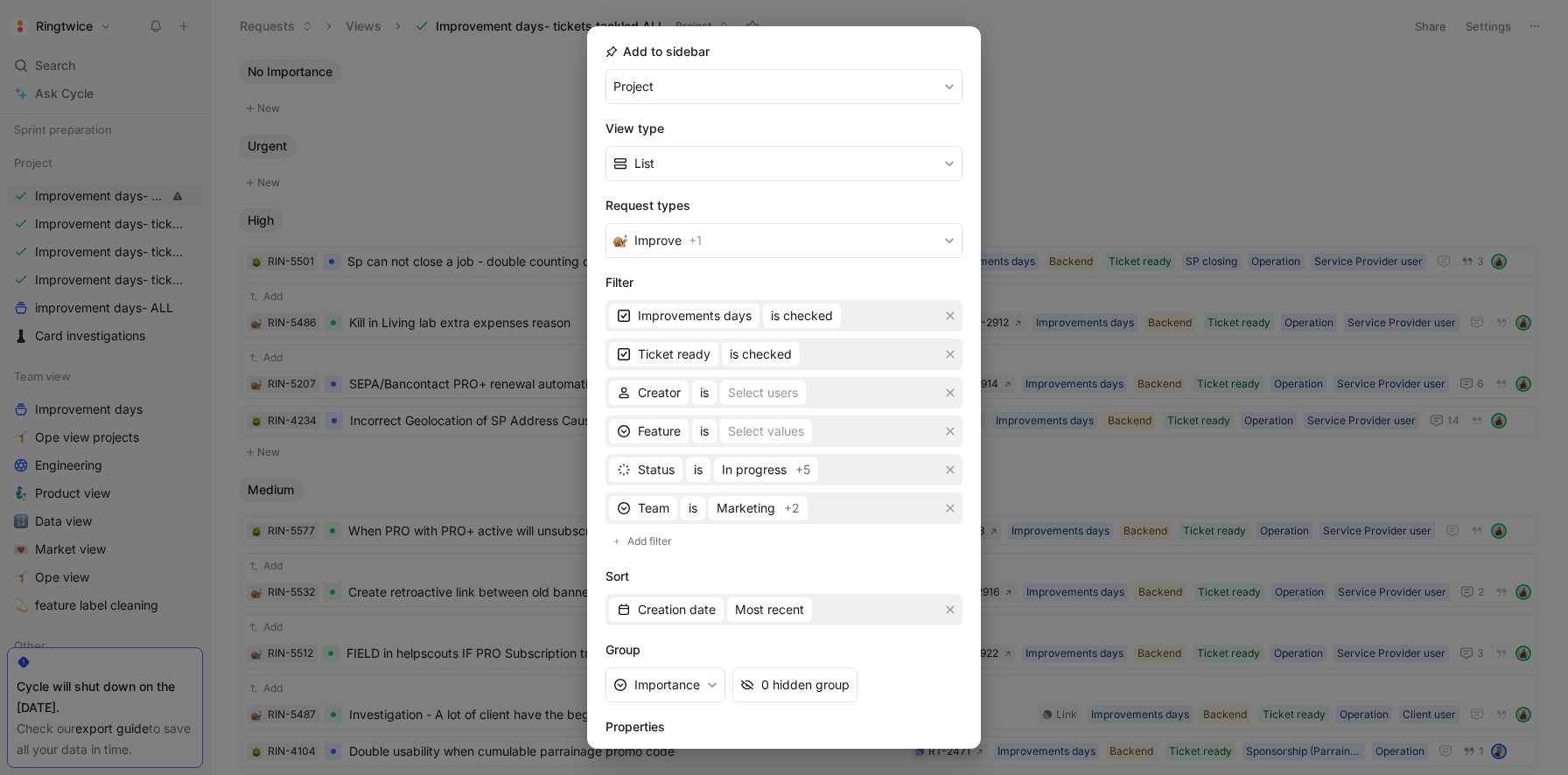
scroll to position [303, 0]
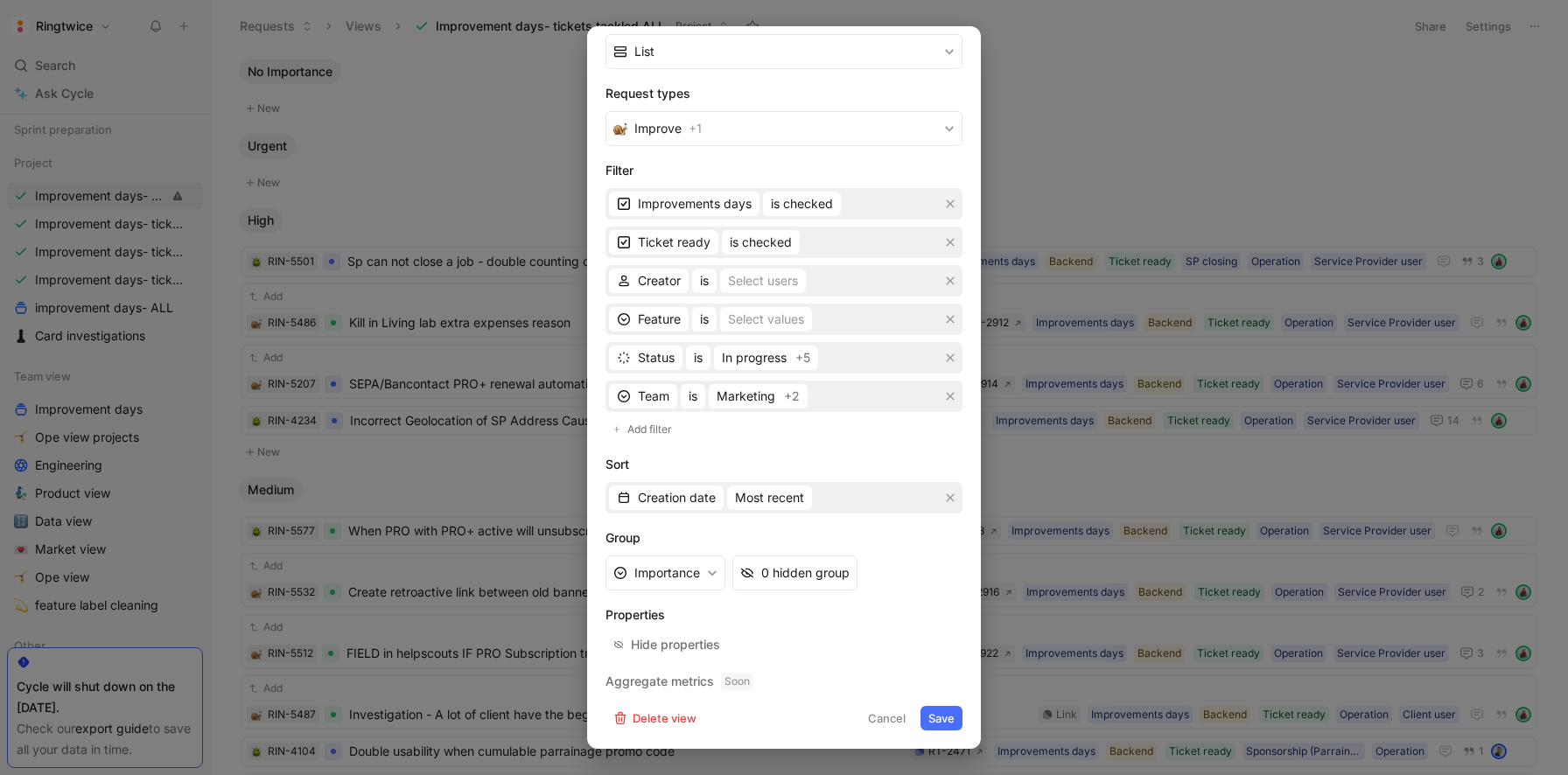
click at [951, 722] on button "Save" at bounding box center [942, 718] width 42 height 25
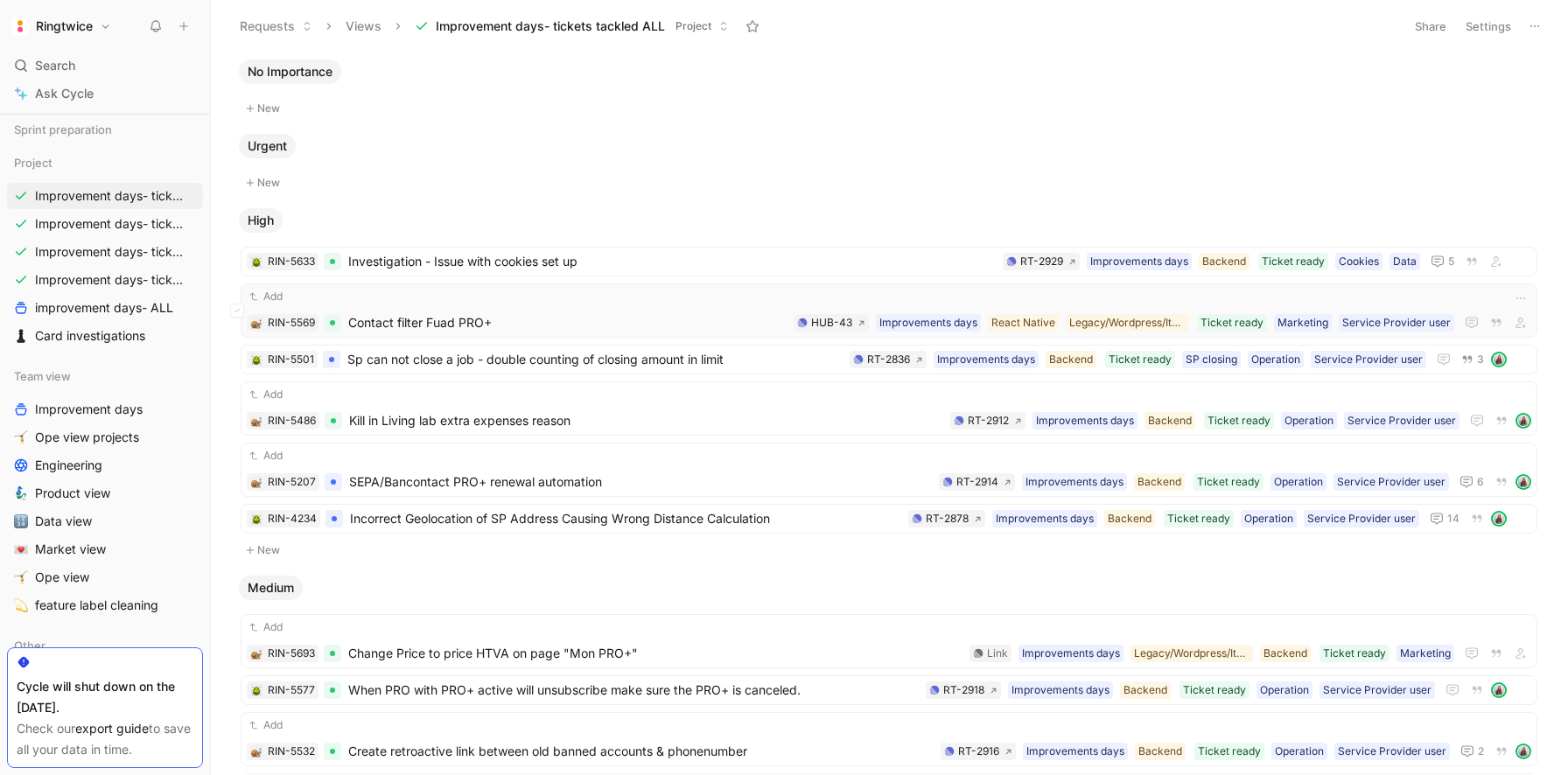
click at [534, 313] on span "Contact filter Fuad PRO+" at bounding box center [567, 323] width 438 height 21
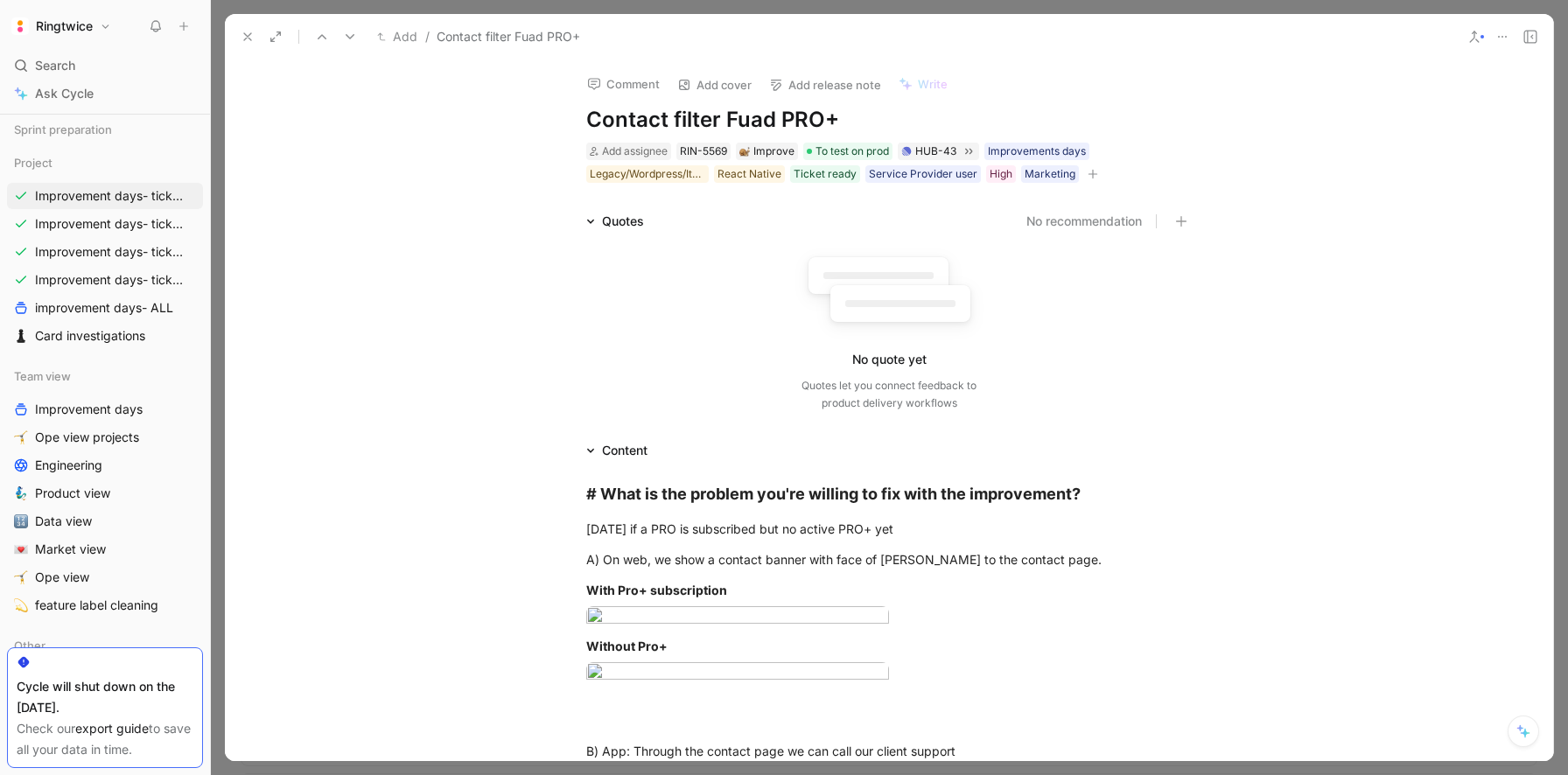
click at [247, 36] on use at bounding box center [247, 36] width 7 height 7
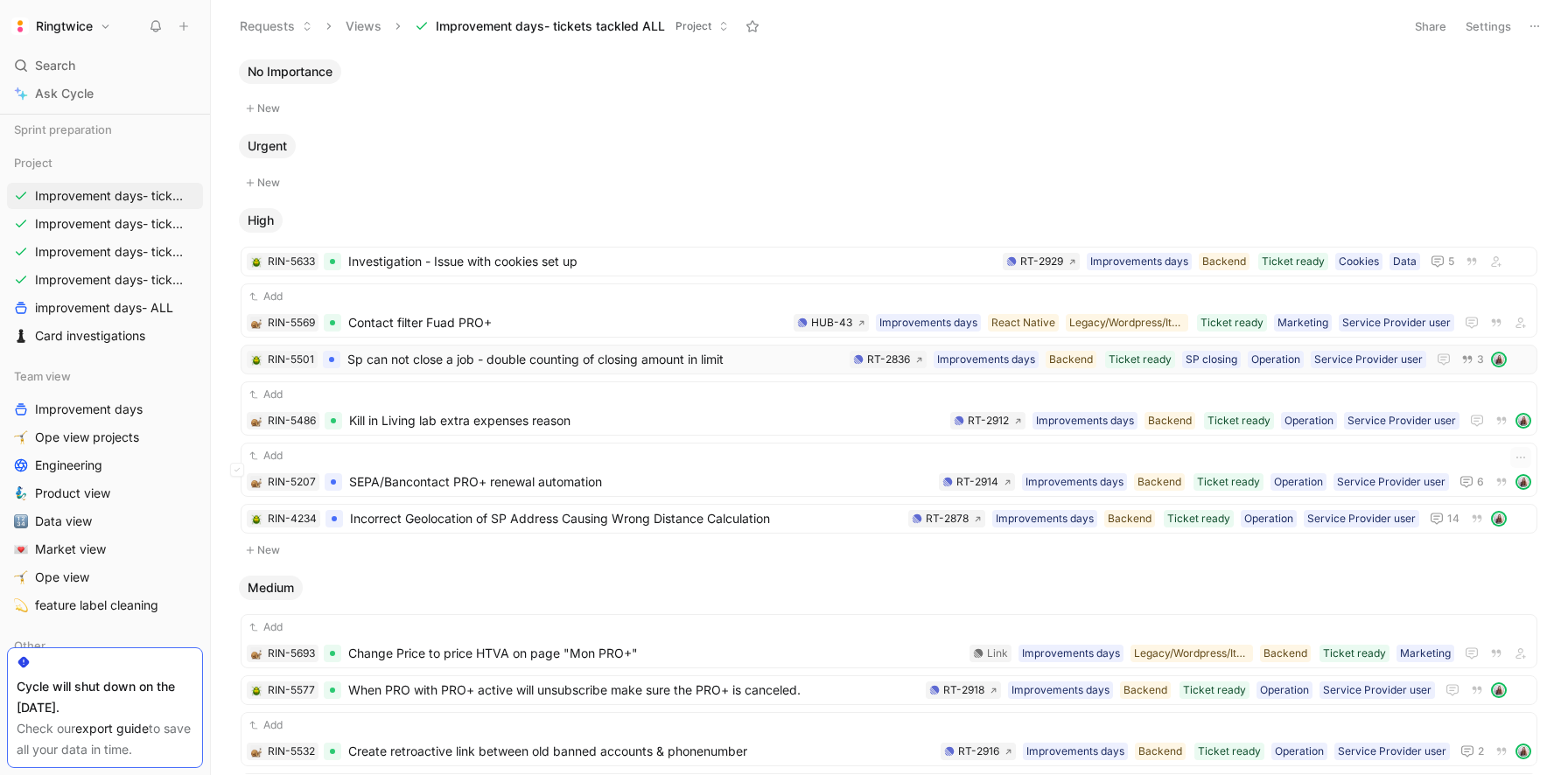
scroll to position [112, 0]
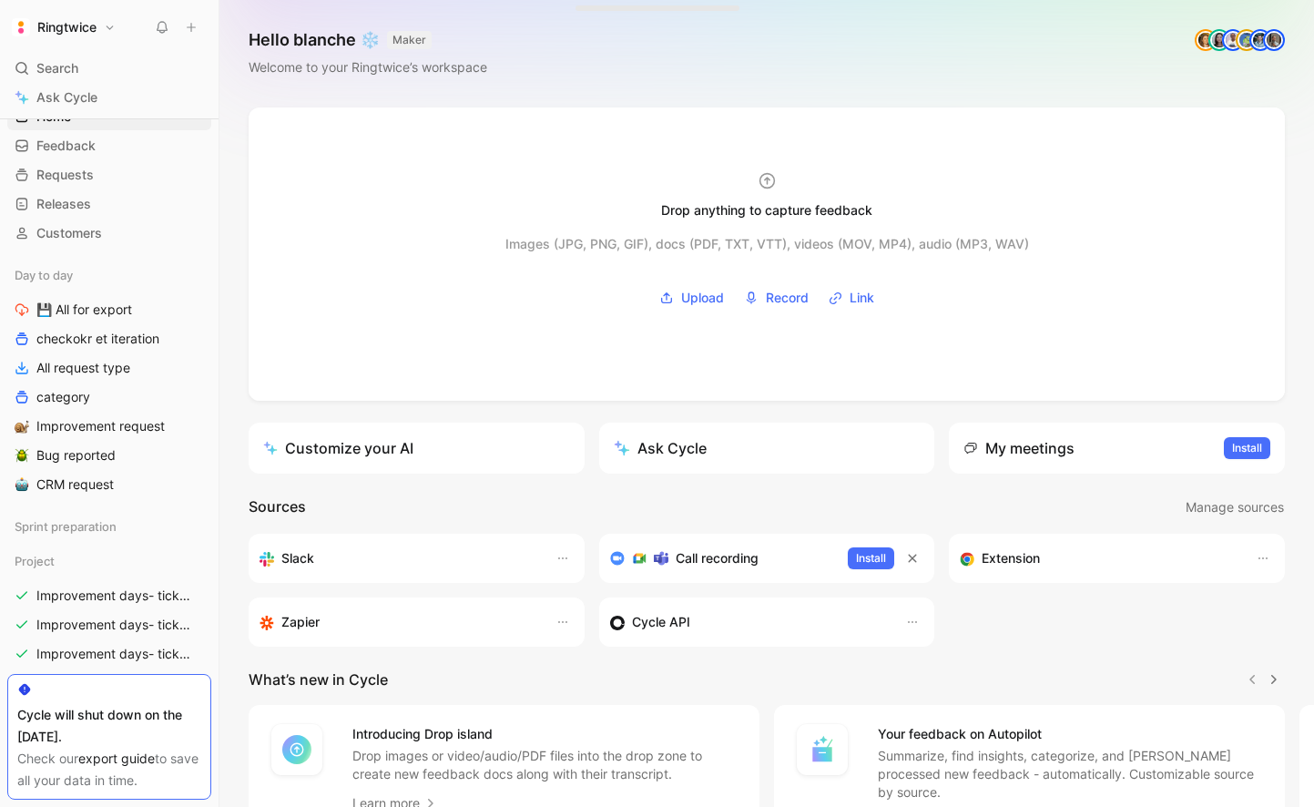
scroll to position [46, 0]
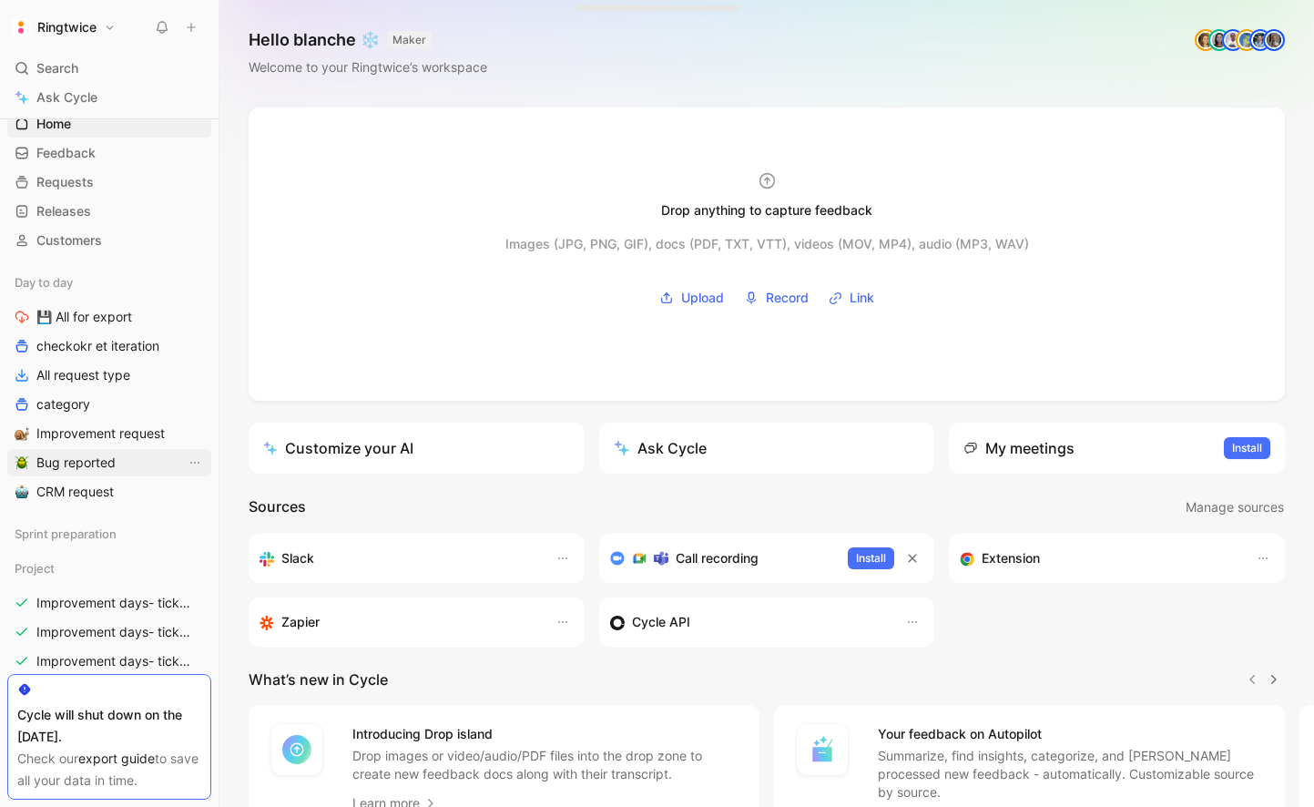
click at [102, 463] on span "Bug reported" at bounding box center [75, 463] width 79 height 18
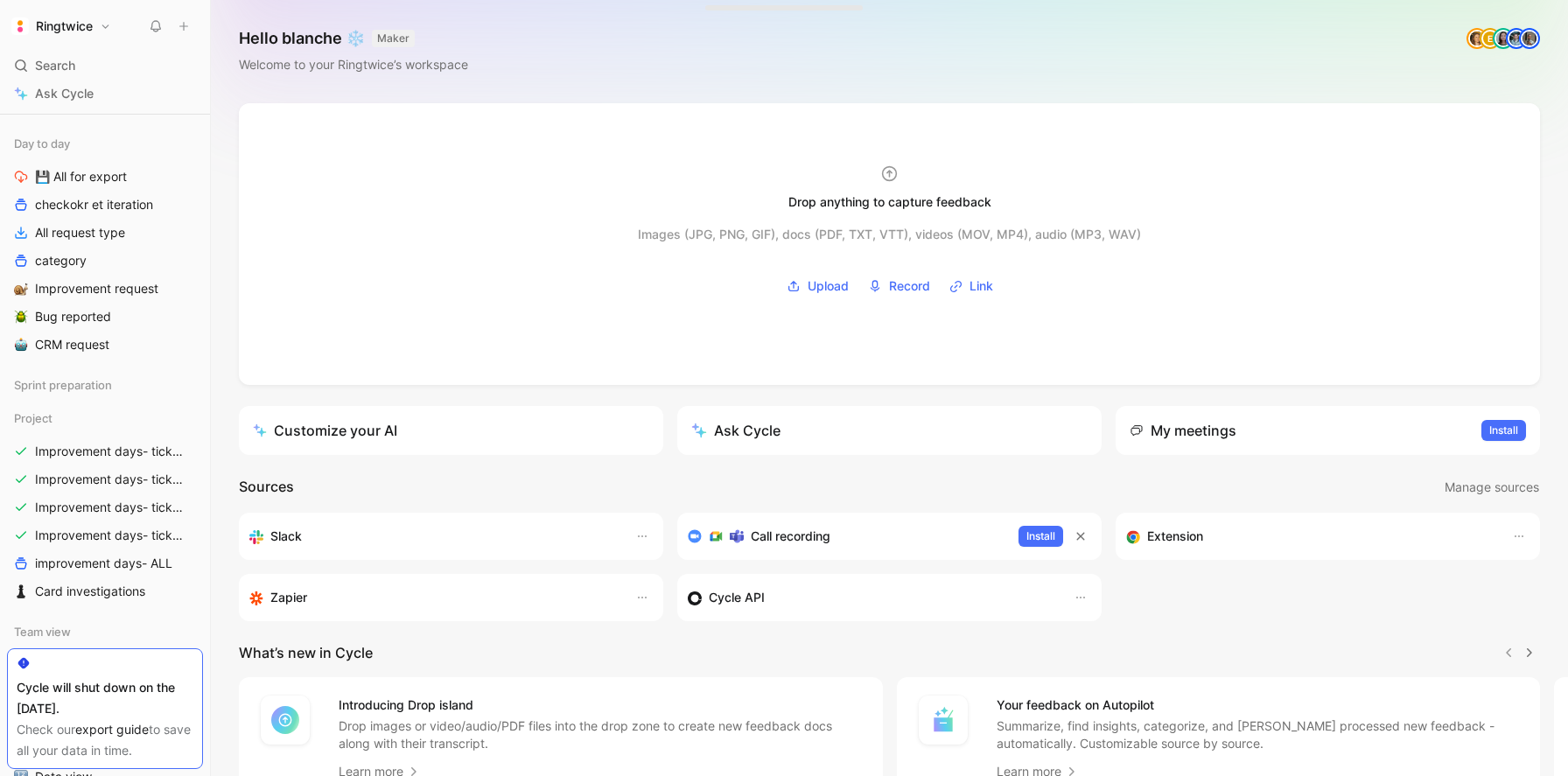
scroll to position [188, 0]
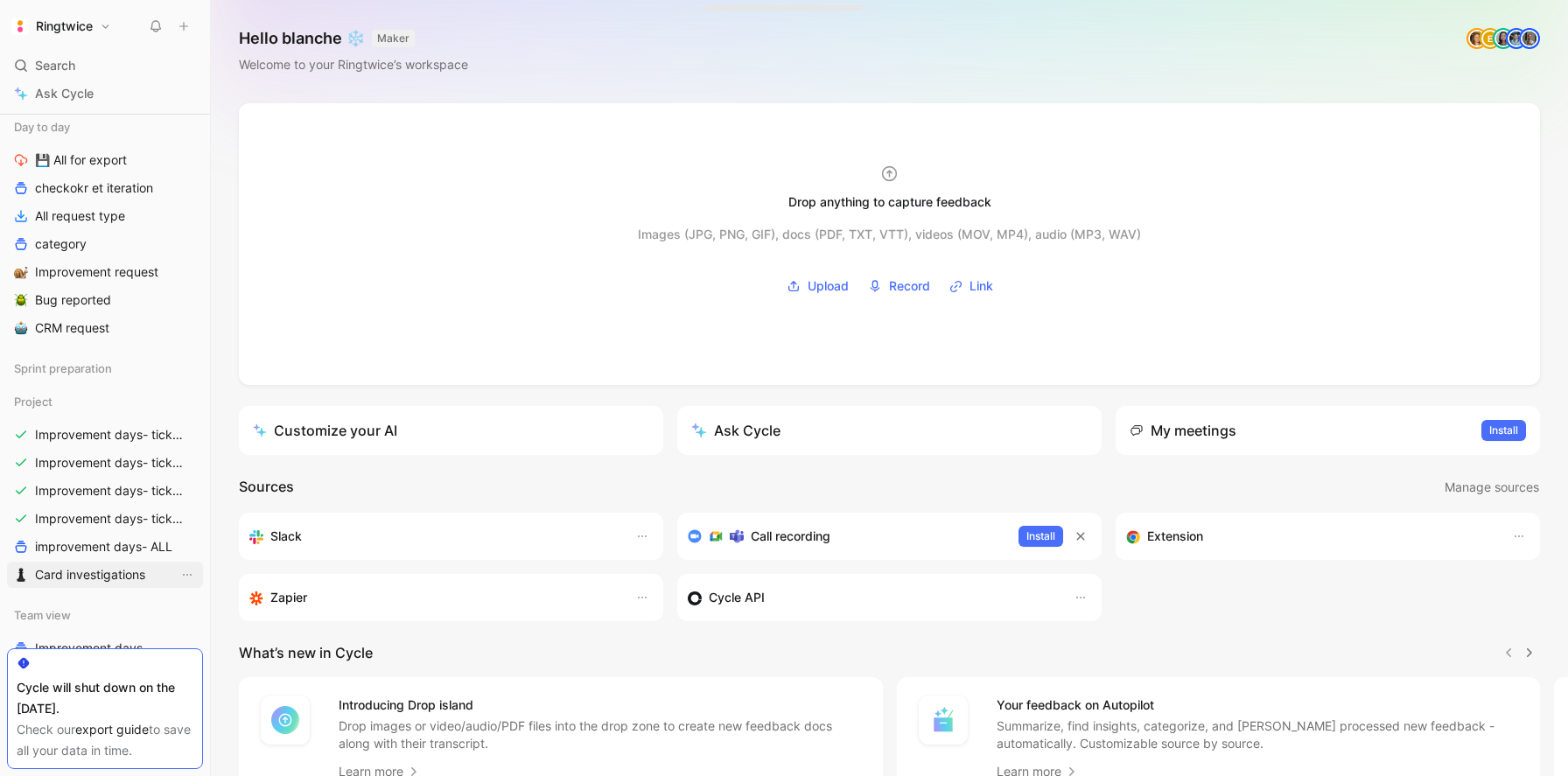
click at [87, 573] on span "Card investigations" at bounding box center [89, 574] width 110 height 17
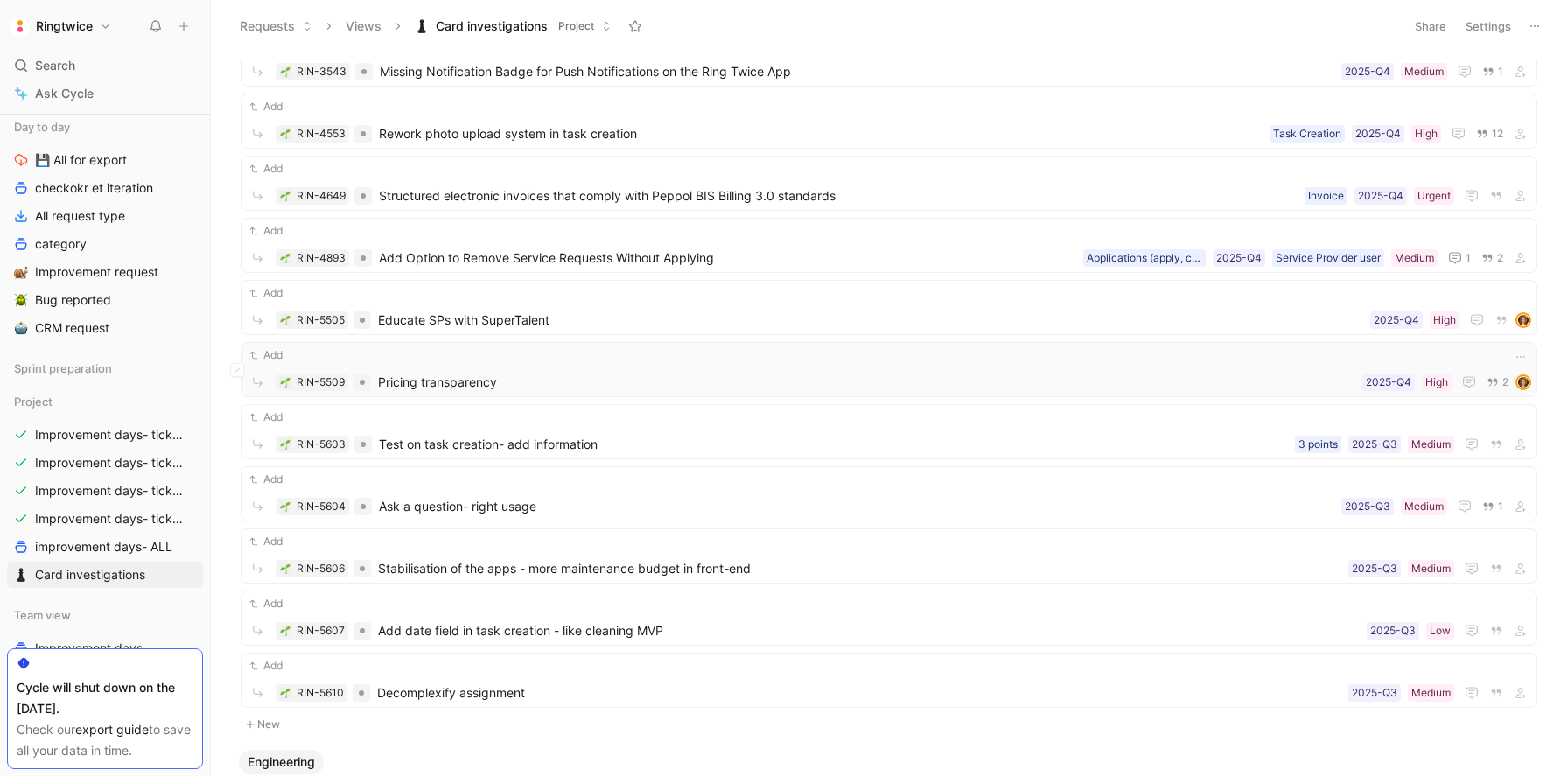
scroll to position [1240, 0]
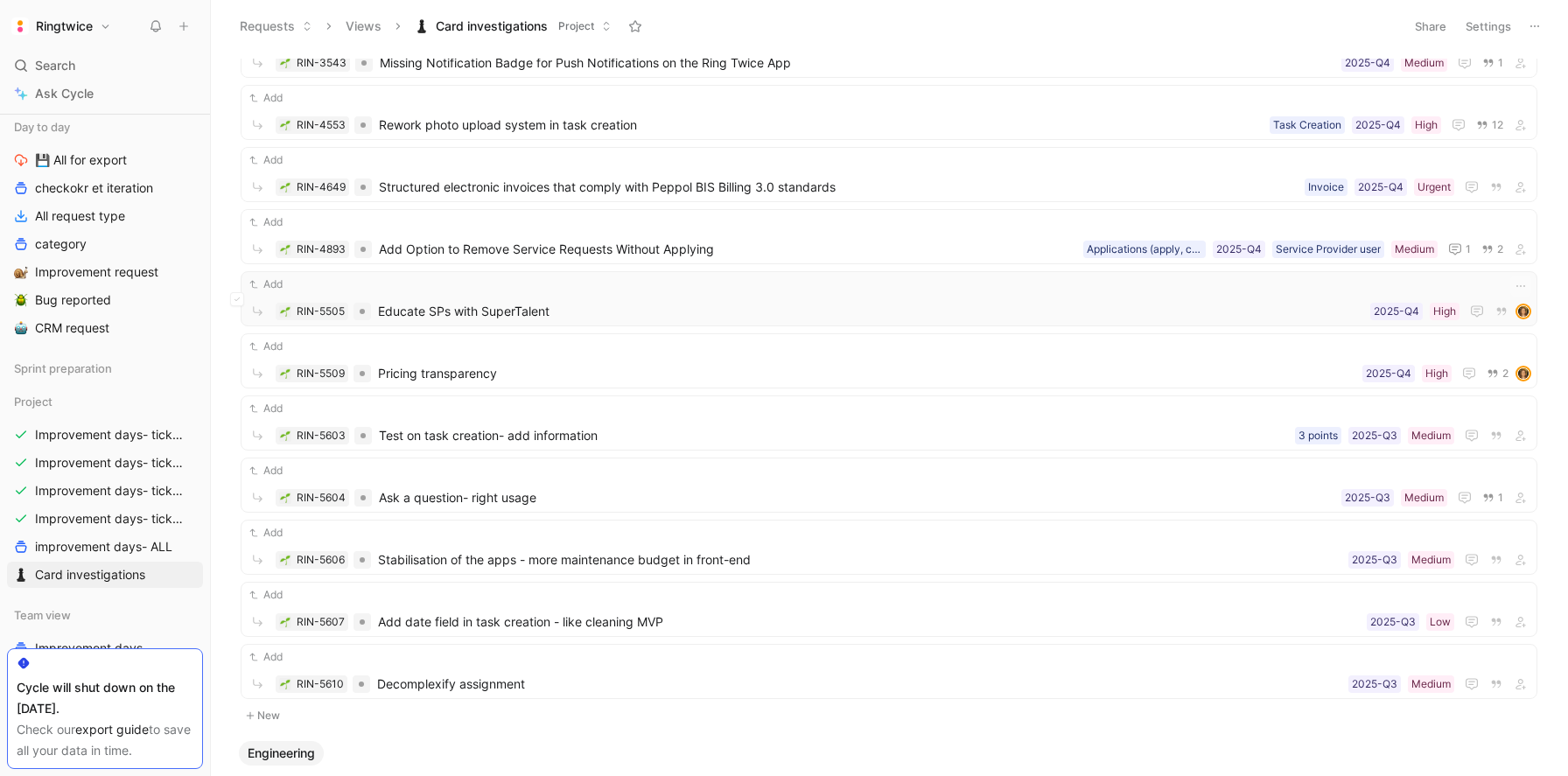
click at [465, 286] on div "Add" at bounding box center [889, 284] width 1285 height 17
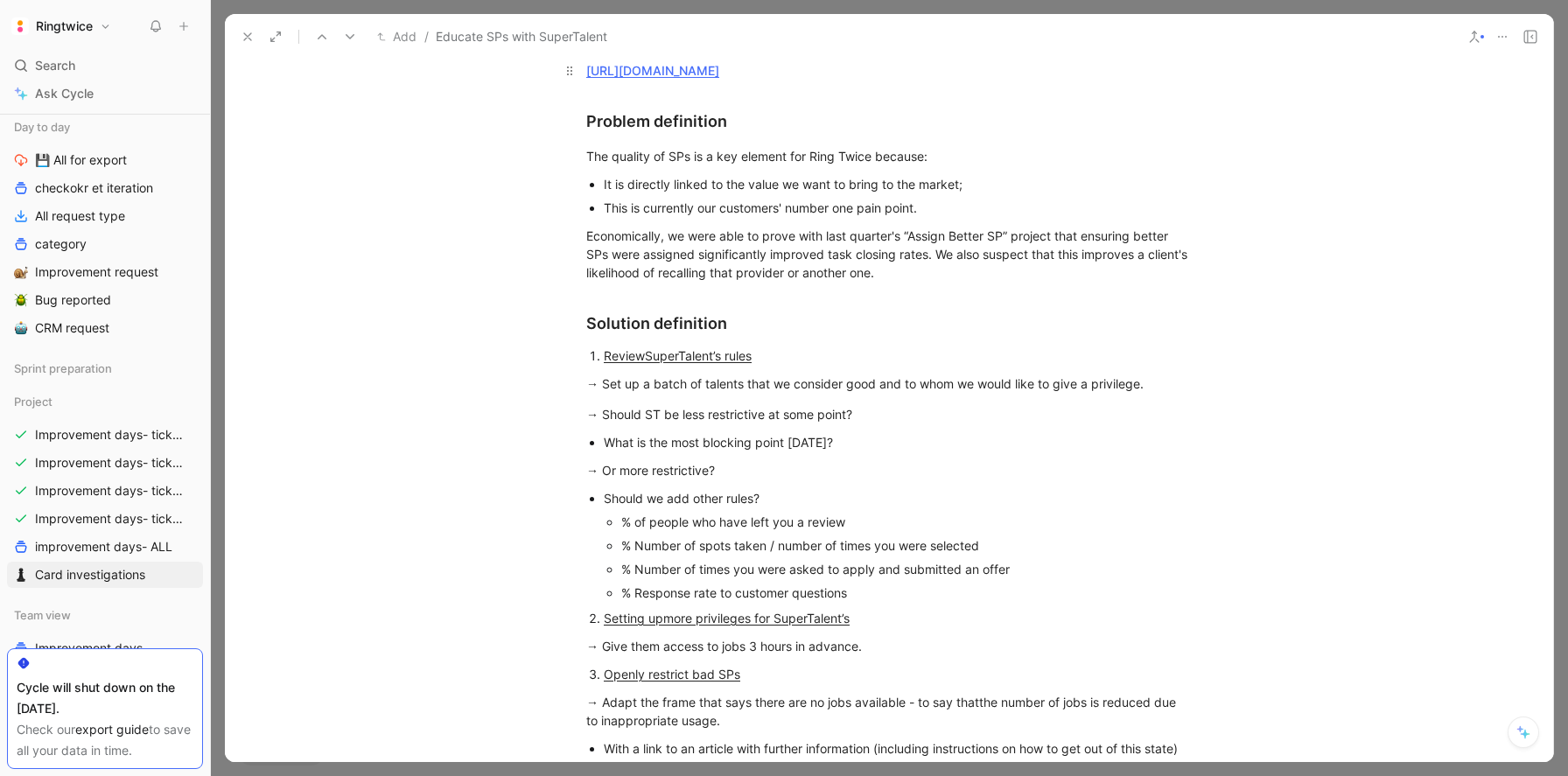
scroll to position [467, 0]
drag, startPoint x: 868, startPoint y: 593, endPoint x: 583, endPoint y: 348, distance: 375.8
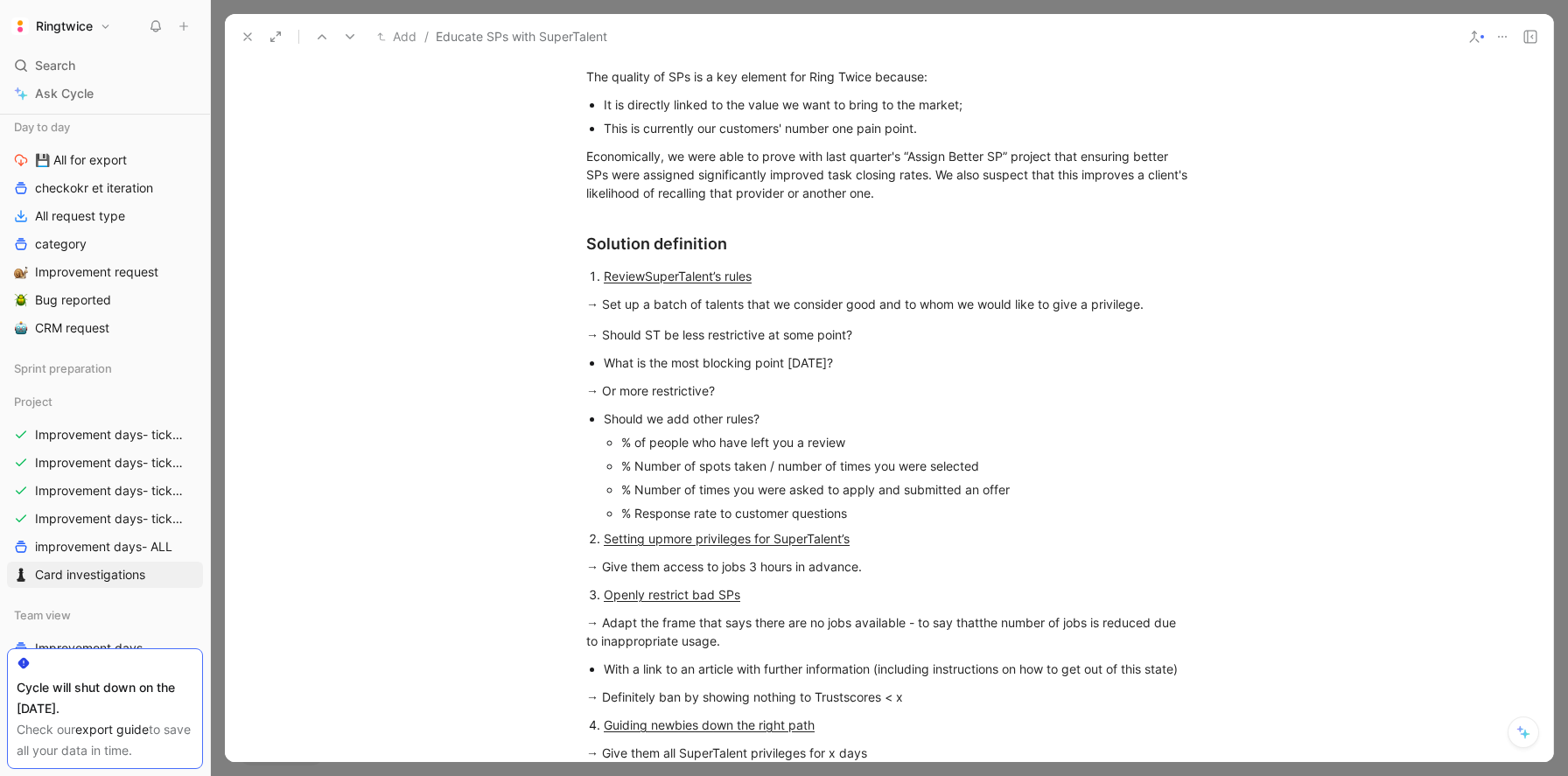
scroll to position [561, 0]
